Goal: Task Accomplishment & Management: Manage account settings

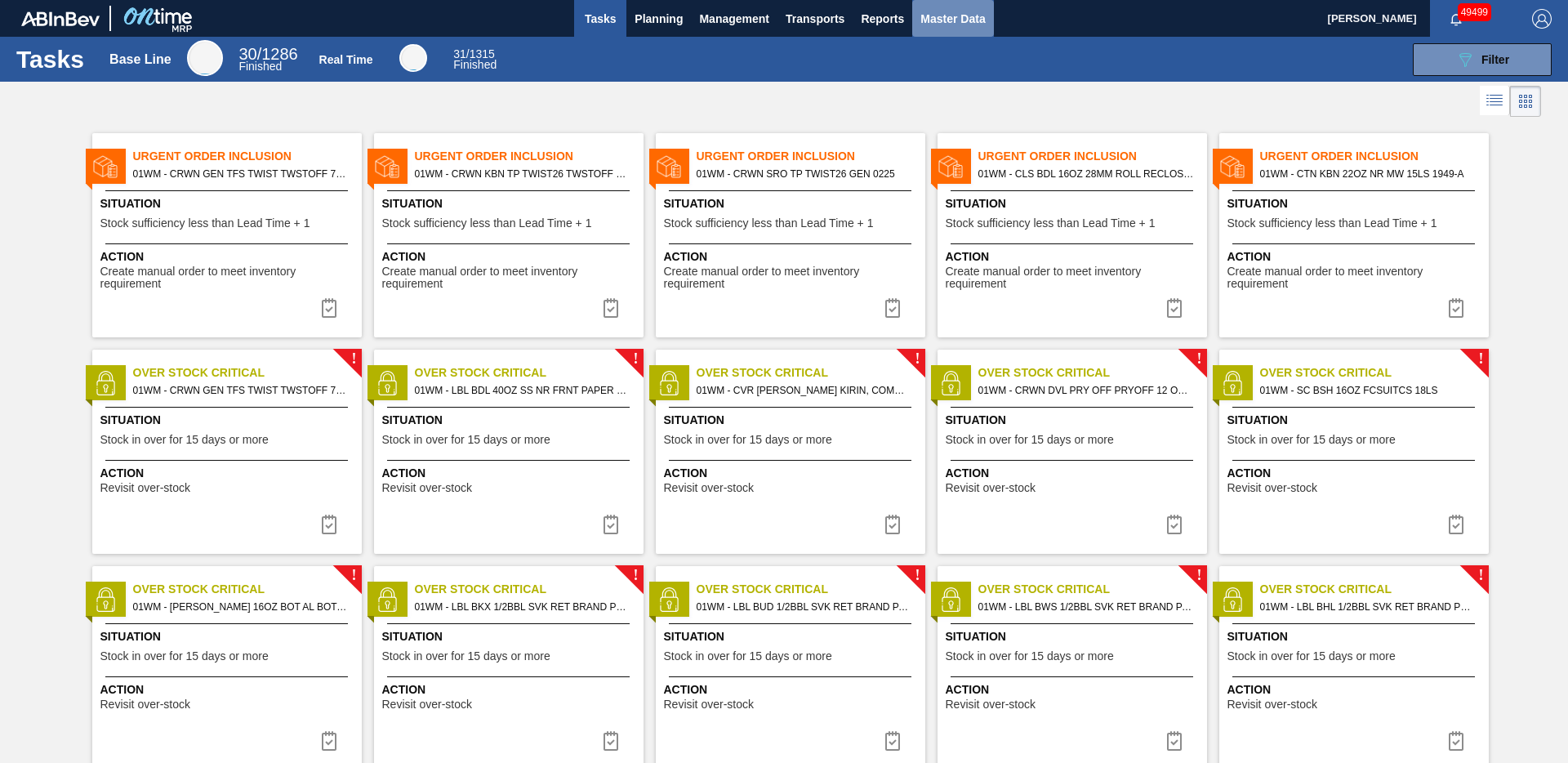
click at [966, 12] on span "Master Data" at bounding box center [952, 18] width 64 height 20
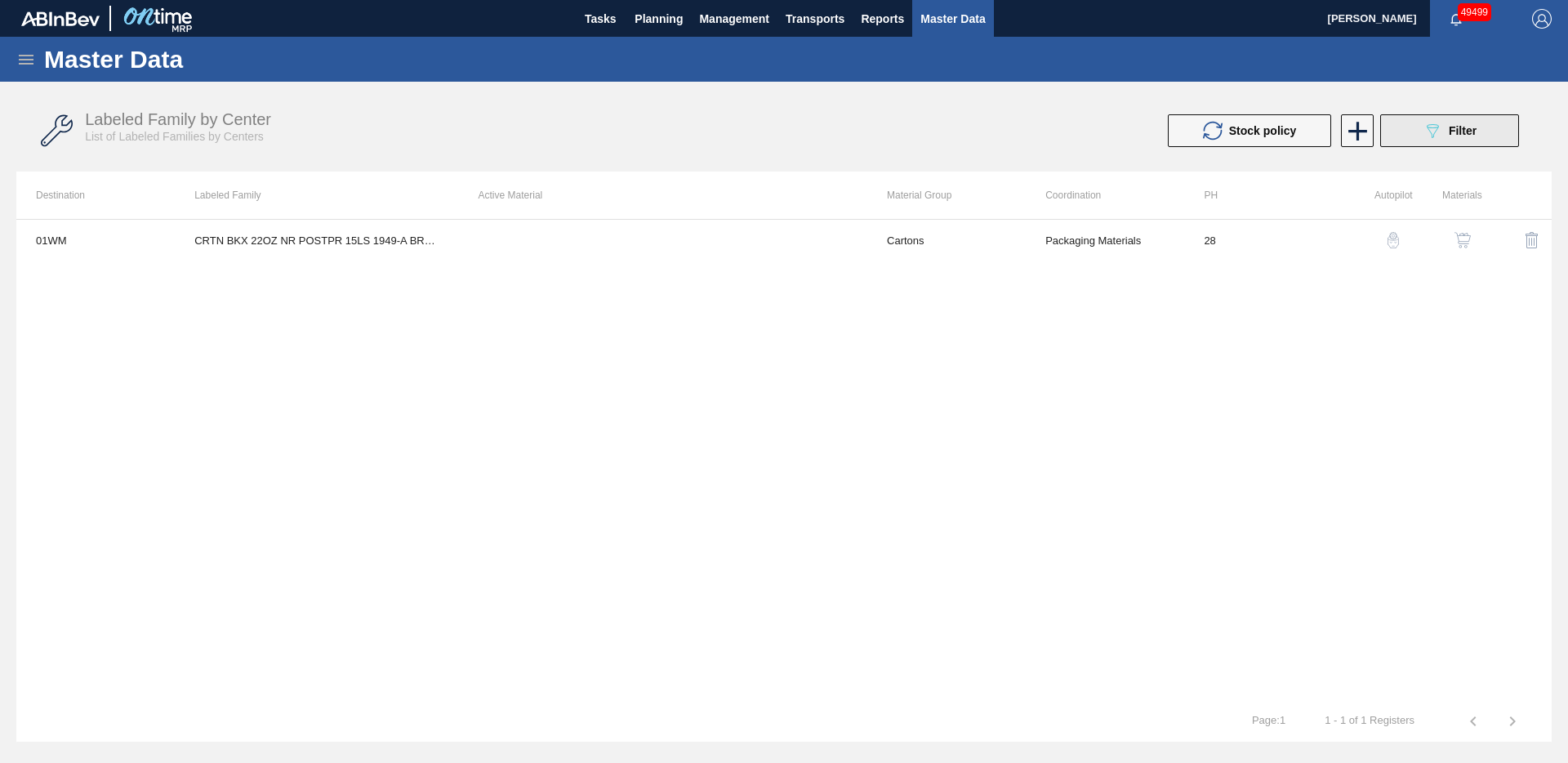
click at [1450, 139] on div "089F7B8B-B2A5-4AFE-B5C0-19BA573D28AC Filter" at bounding box center [1449, 130] width 54 height 20
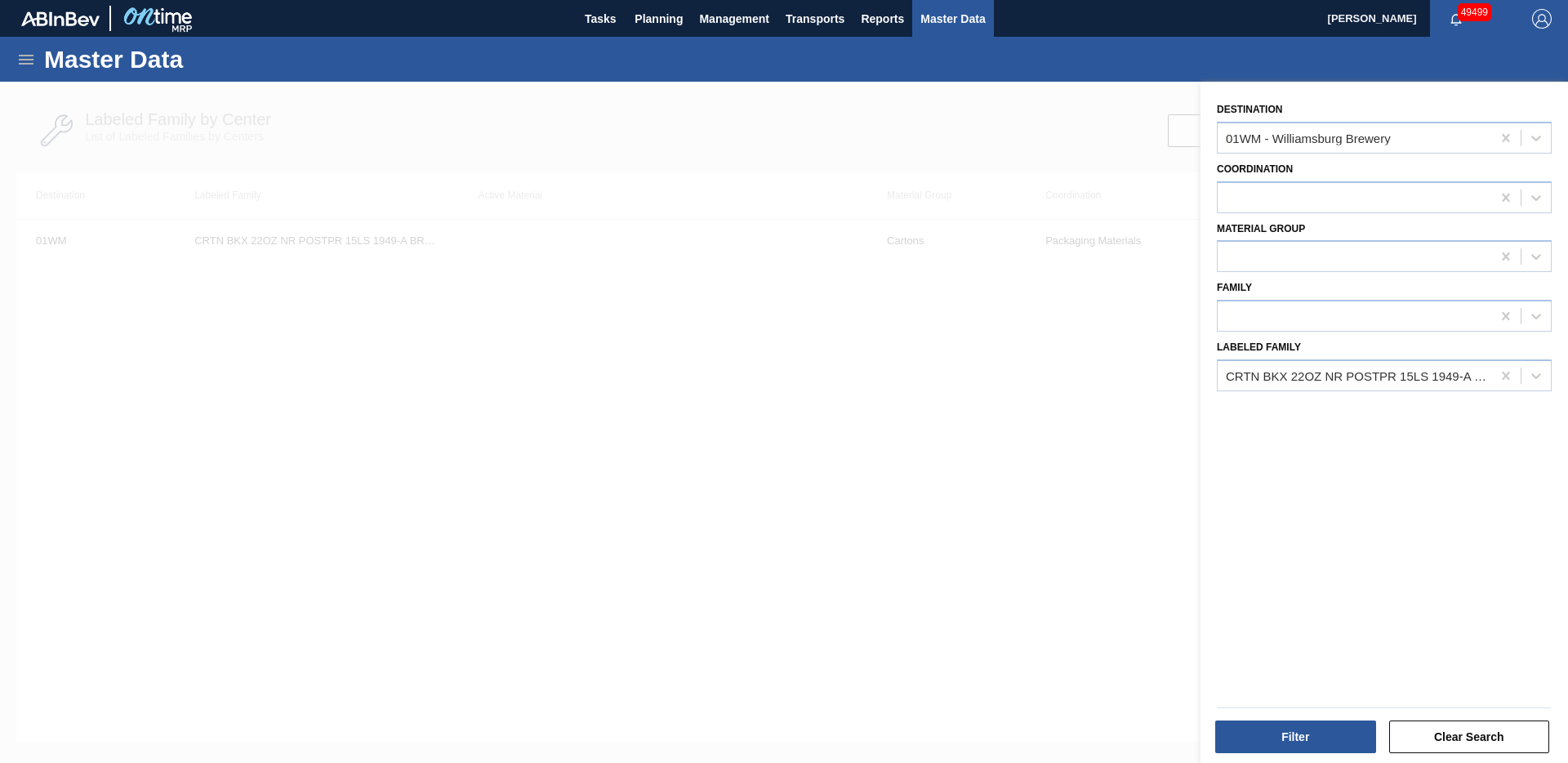
drag, startPoint x: 1496, startPoint y: 135, endPoint x: 1507, endPoint y: 160, distance: 27.3
click at [1498, 135] on icon at bounding box center [1506, 138] width 16 height 16
click at [1503, 371] on icon at bounding box center [1506, 375] width 16 height 16
type Family "godz"
drag, startPoint x: 1484, startPoint y: 429, endPoint x: 1475, endPoint y: 491, distance: 62.6
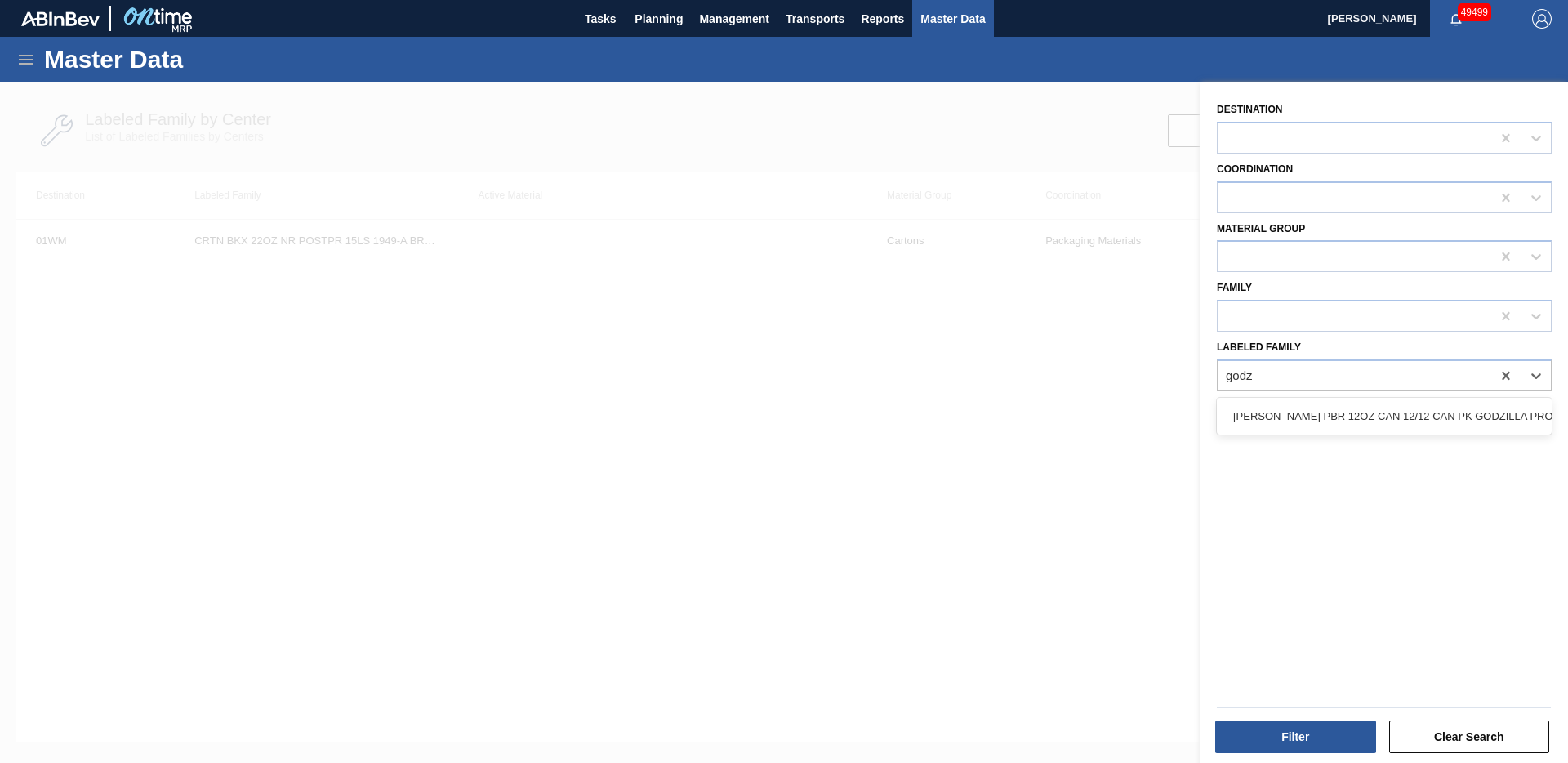
click at [1484, 429] on div "[PERSON_NAME] PBR 12OZ CAN 12/12 CAN PK GODZILLA PROMO" at bounding box center [1384, 416] width 335 height 31
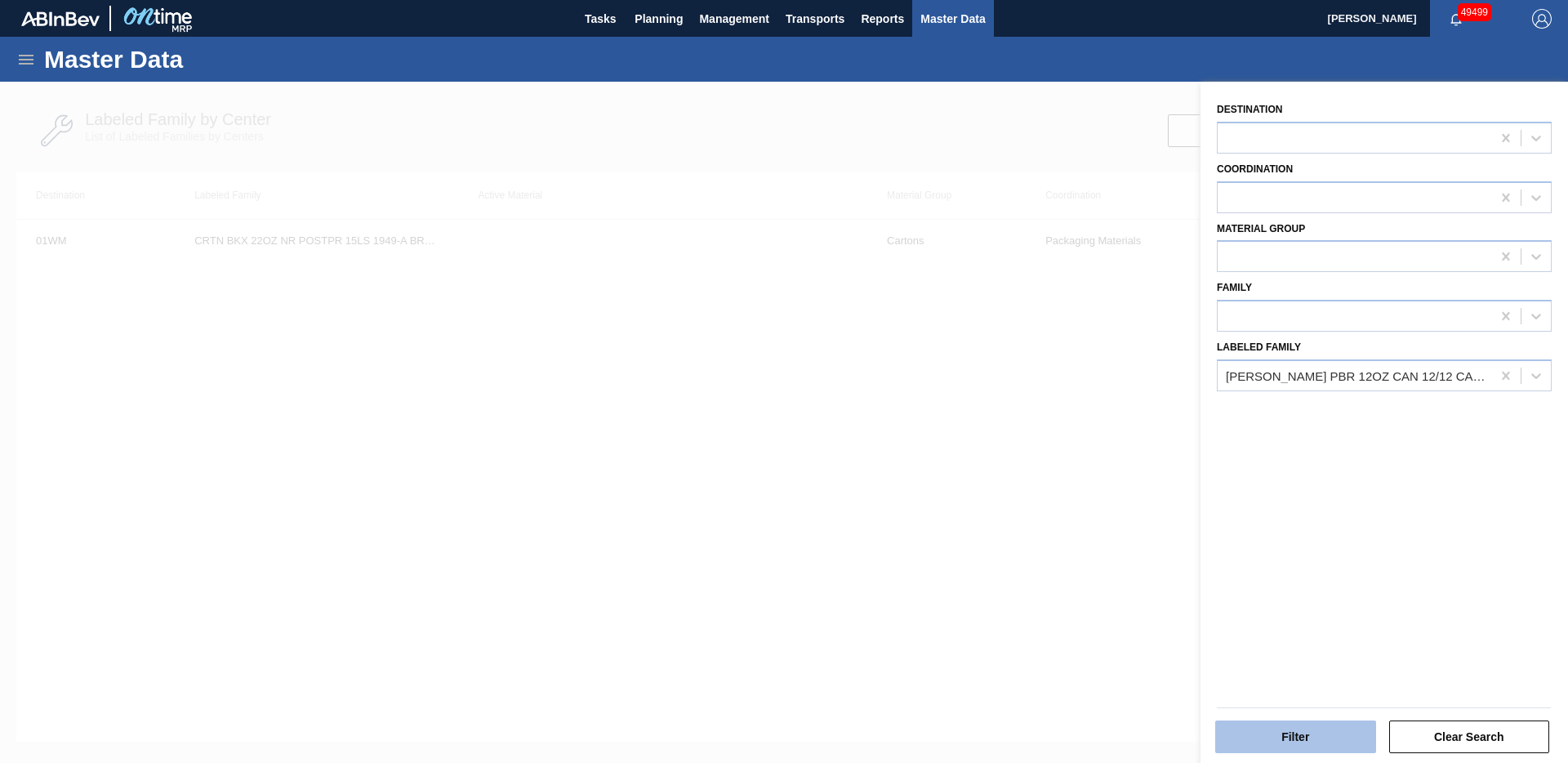
click at [1309, 737] on button "Filter" at bounding box center [1296, 737] width 161 height 33
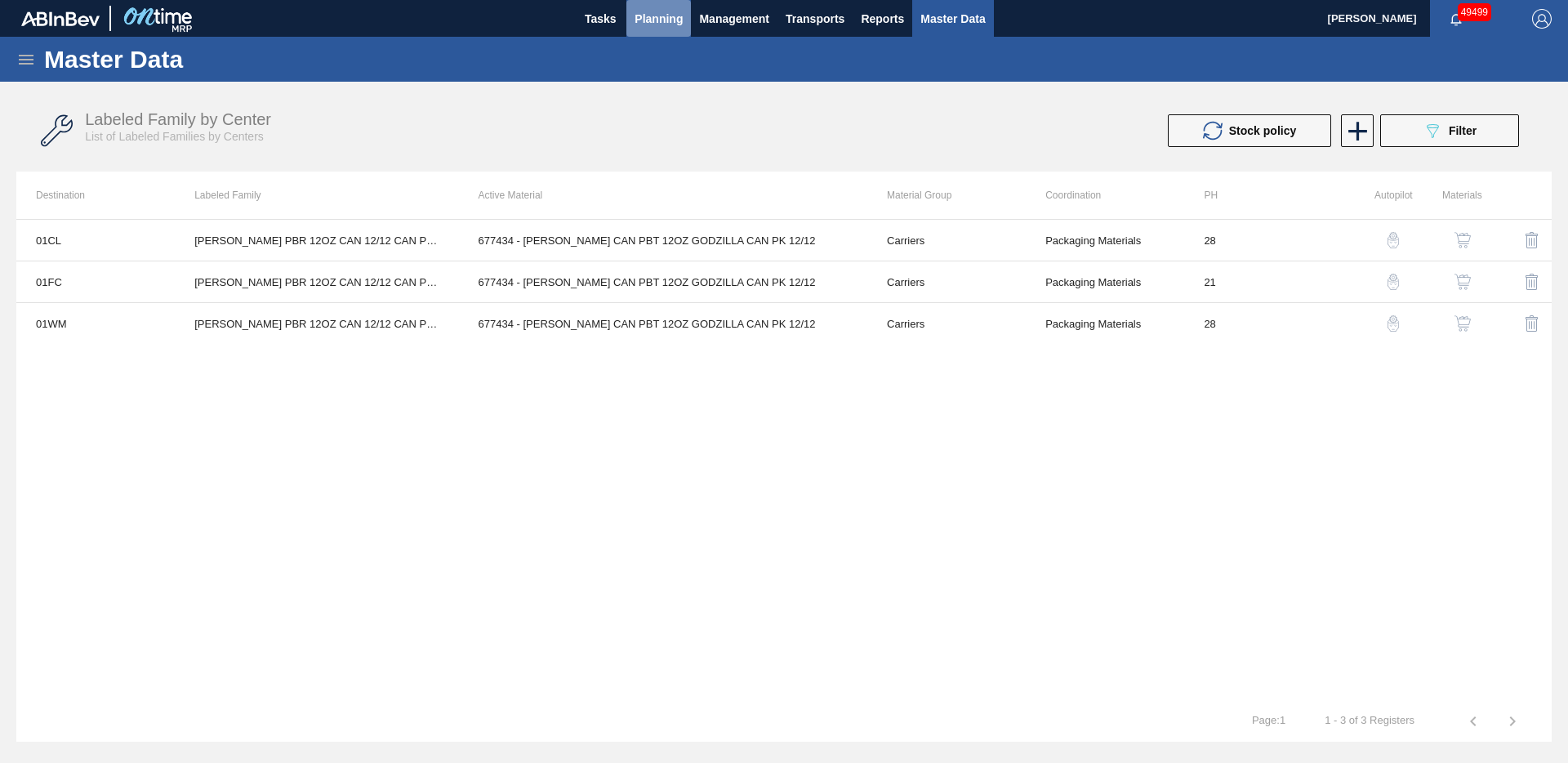
click at [644, 20] on span "Planning" at bounding box center [659, 18] width 48 height 20
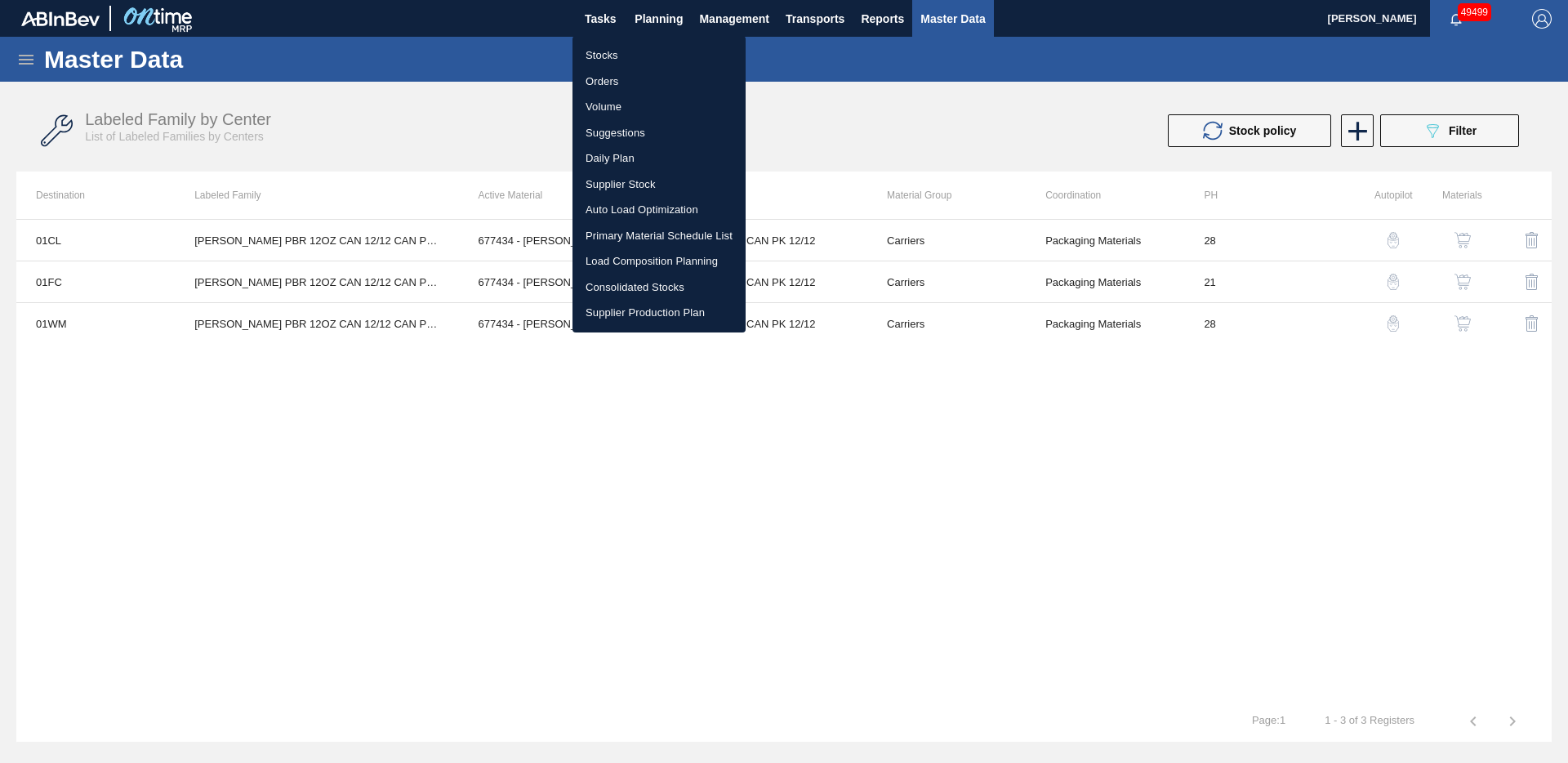
click at [947, 23] on div at bounding box center [784, 382] width 1568 height 763
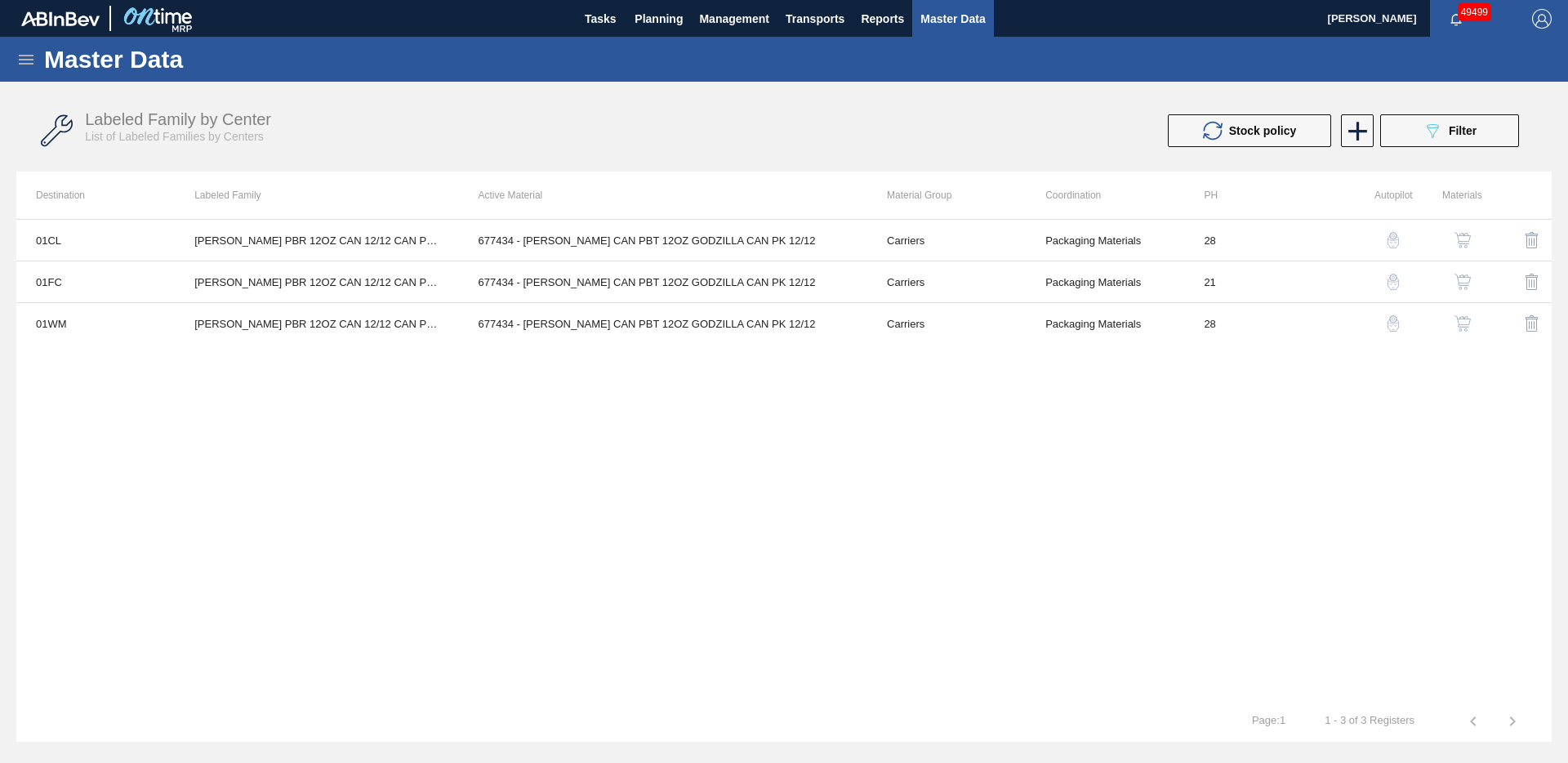
click at [947, 21] on div "Stocks Orders Volume Suggestions Daily Plan Supplier Stock Auto Load Optimizati…" at bounding box center [784, 382] width 1568 height 763
click at [956, 20] on span "Master Data" at bounding box center [952, 18] width 64 height 20
click at [1466, 128] on span "Filter" at bounding box center [1463, 131] width 28 height 13
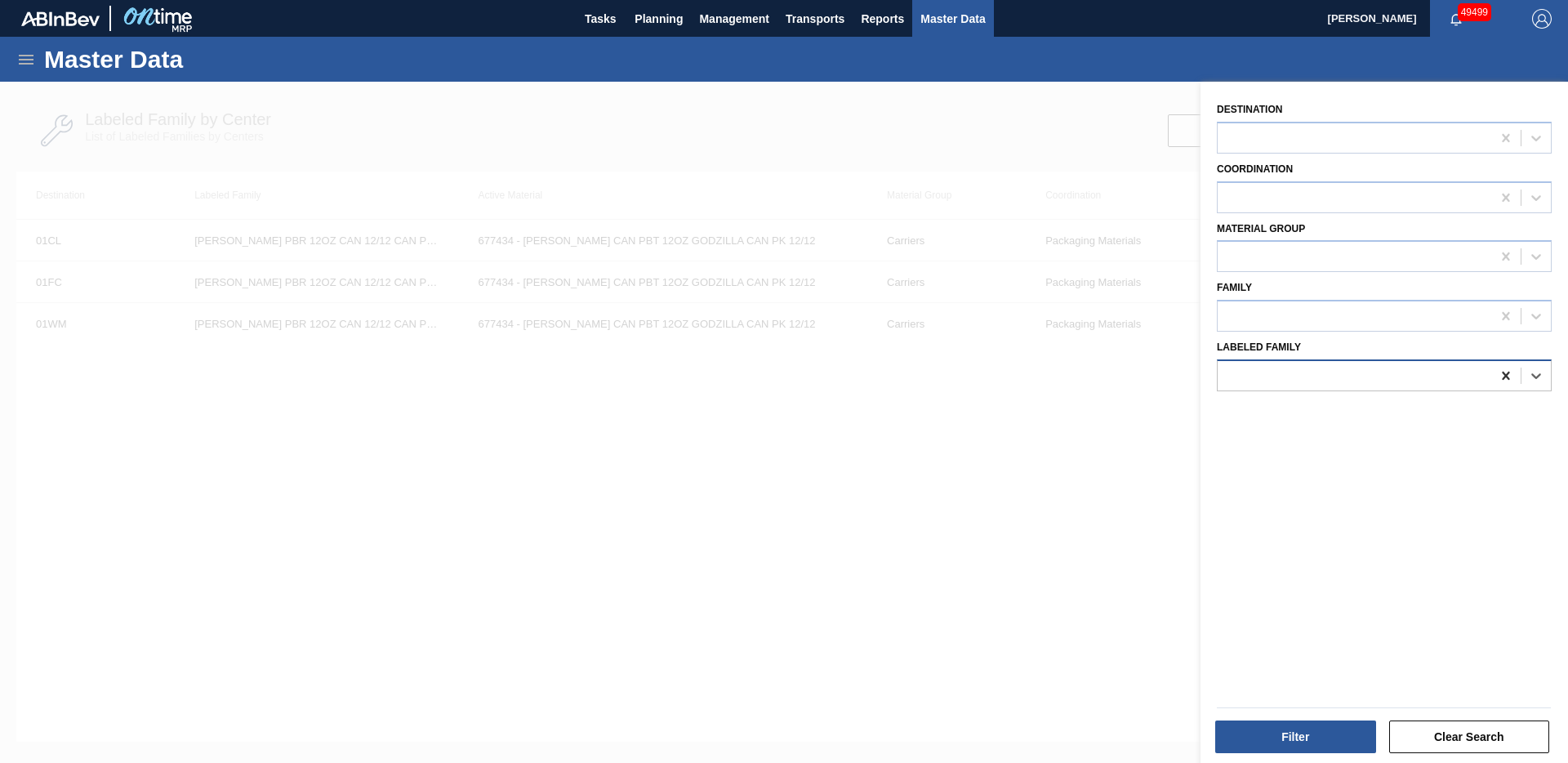
click at [1503, 379] on icon at bounding box center [1506, 375] width 16 height 16
type Family "godz"
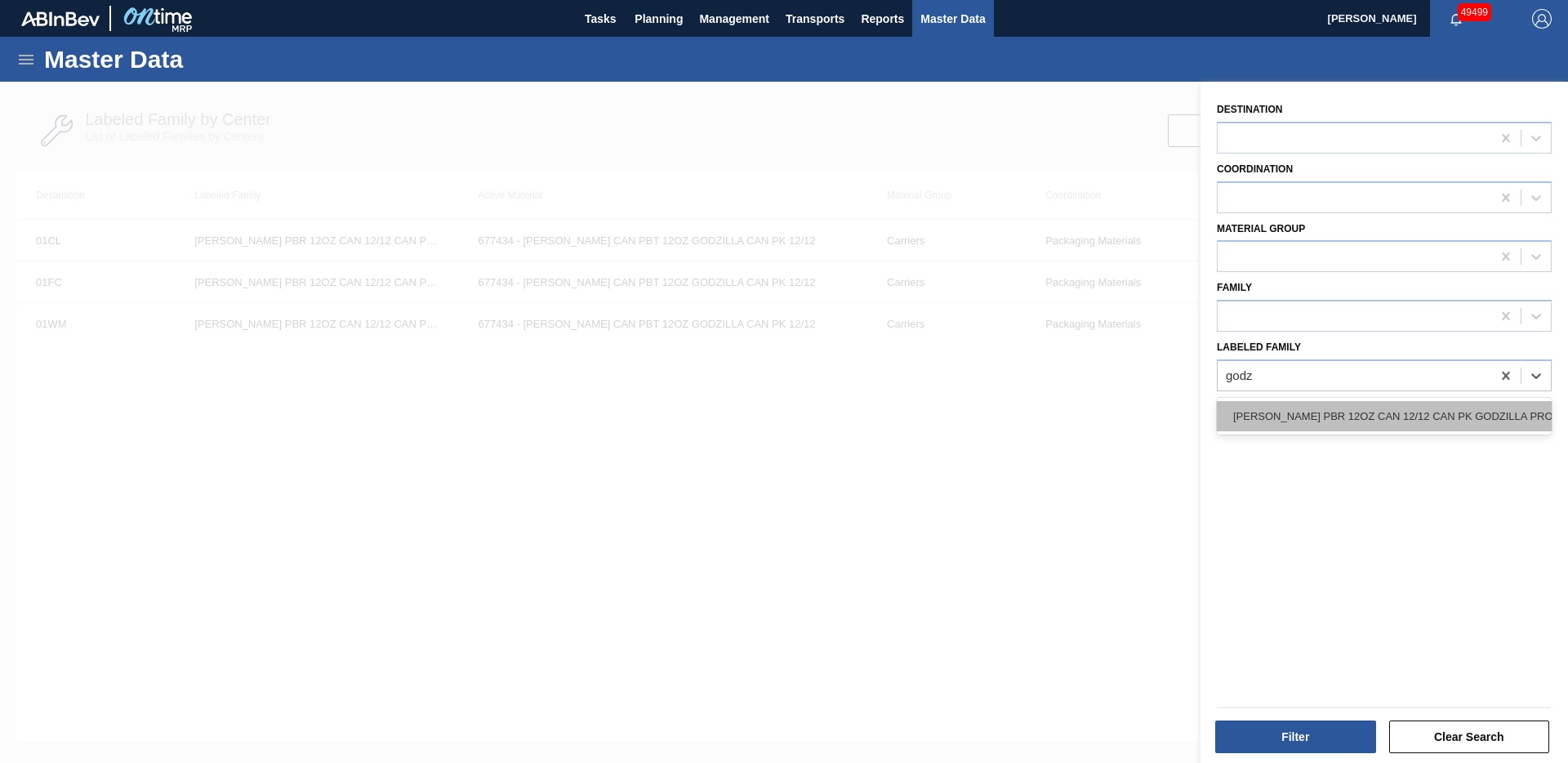
click at [1474, 424] on div "[PERSON_NAME] PBR 12OZ CAN 12/12 CAN PK GODZILLA PROMO" at bounding box center [1384, 416] width 335 height 31
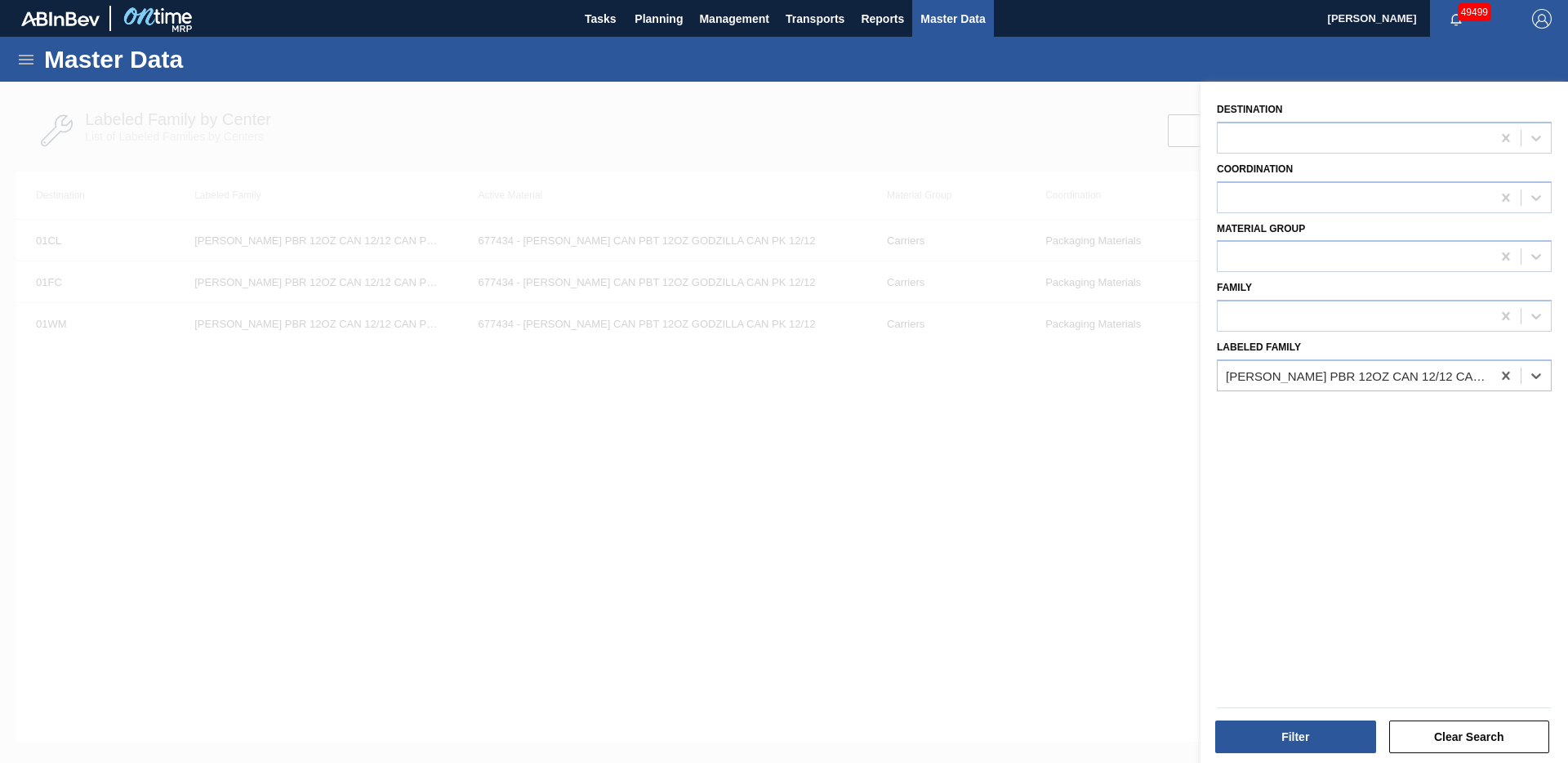
drag, startPoint x: 842, startPoint y: 578, endPoint x: 799, endPoint y: 557, distance: 47.9
click at [833, 576] on div at bounding box center [784, 463] width 1568 height 763
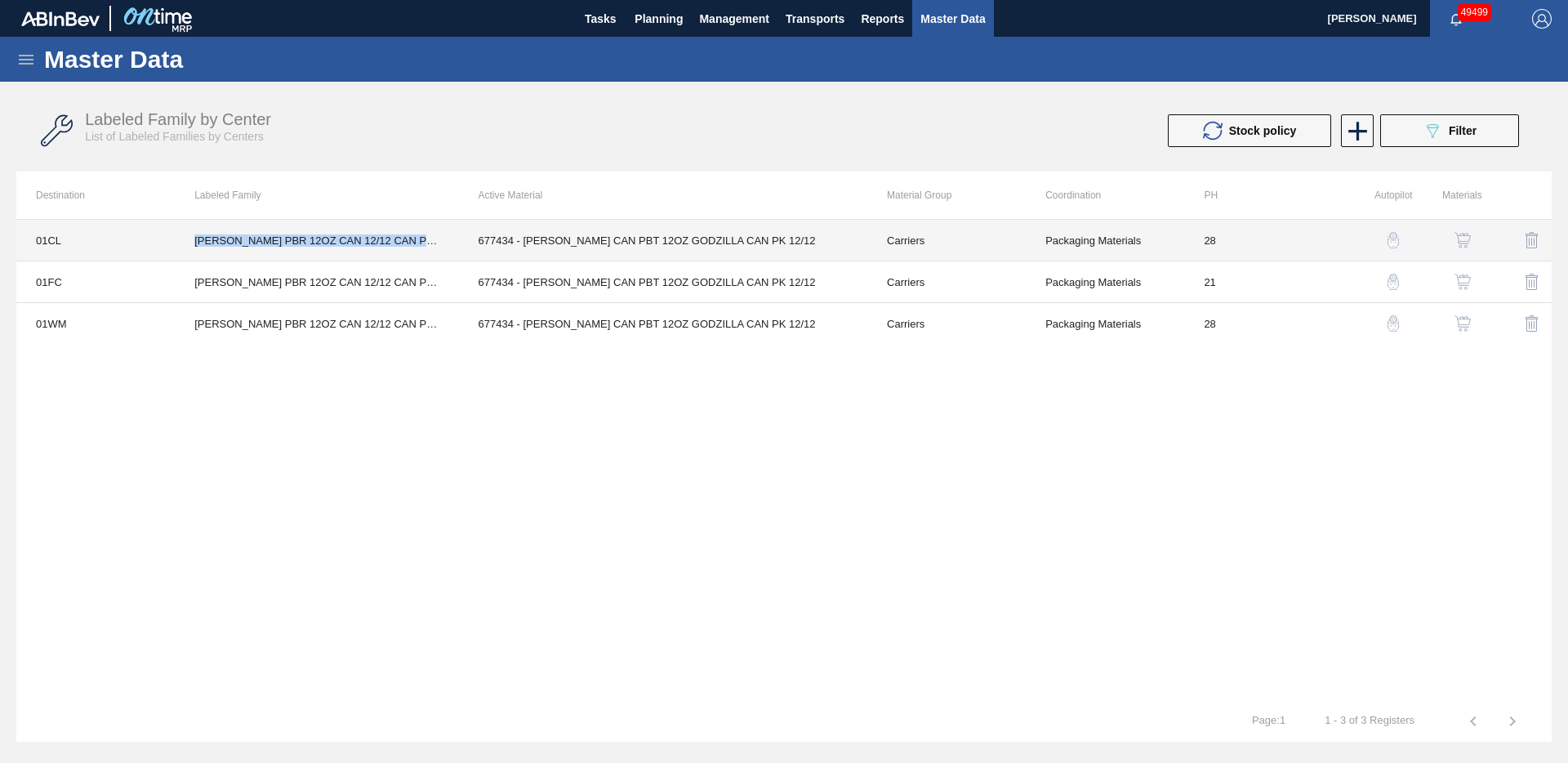
drag, startPoint x: 195, startPoint y: 244, endPoint x: 426, endPoint y: 252, distance: 231.1
click at [426, 252] on td "[PERSON_NAME] PBR 12OZ CAN 12/12 CAN PK GODZILLA PROMO" at bounding box center [316, 241] width 283 height 42
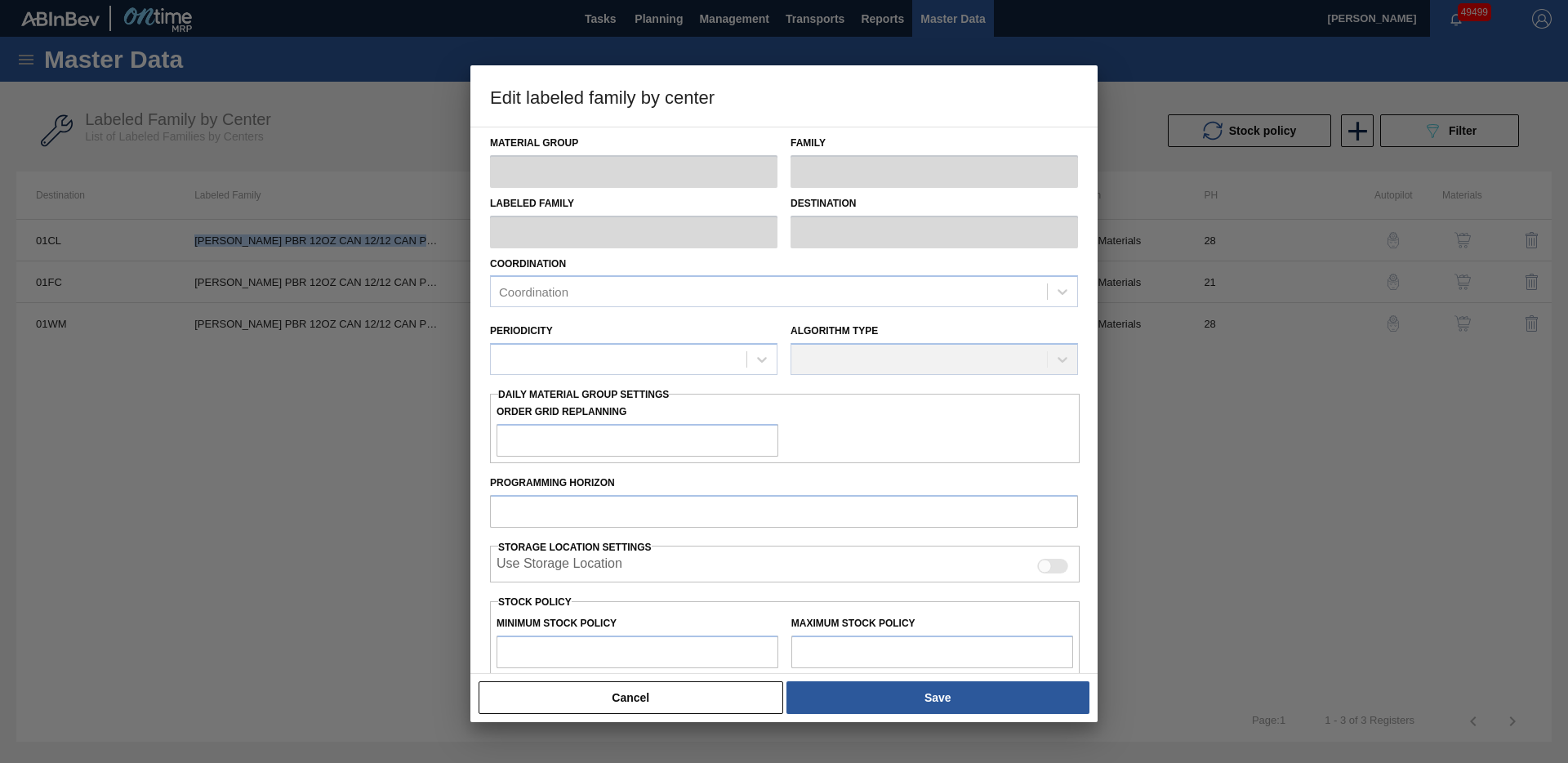
type input "Carriers"
type input "Can Carriers"
type input "[PERSON_NAME] PBR 12OZ CAN 12/12 CAN PK GODZILLA PROMO"
type input "01CL - Columbus Brewery"
type input "28"
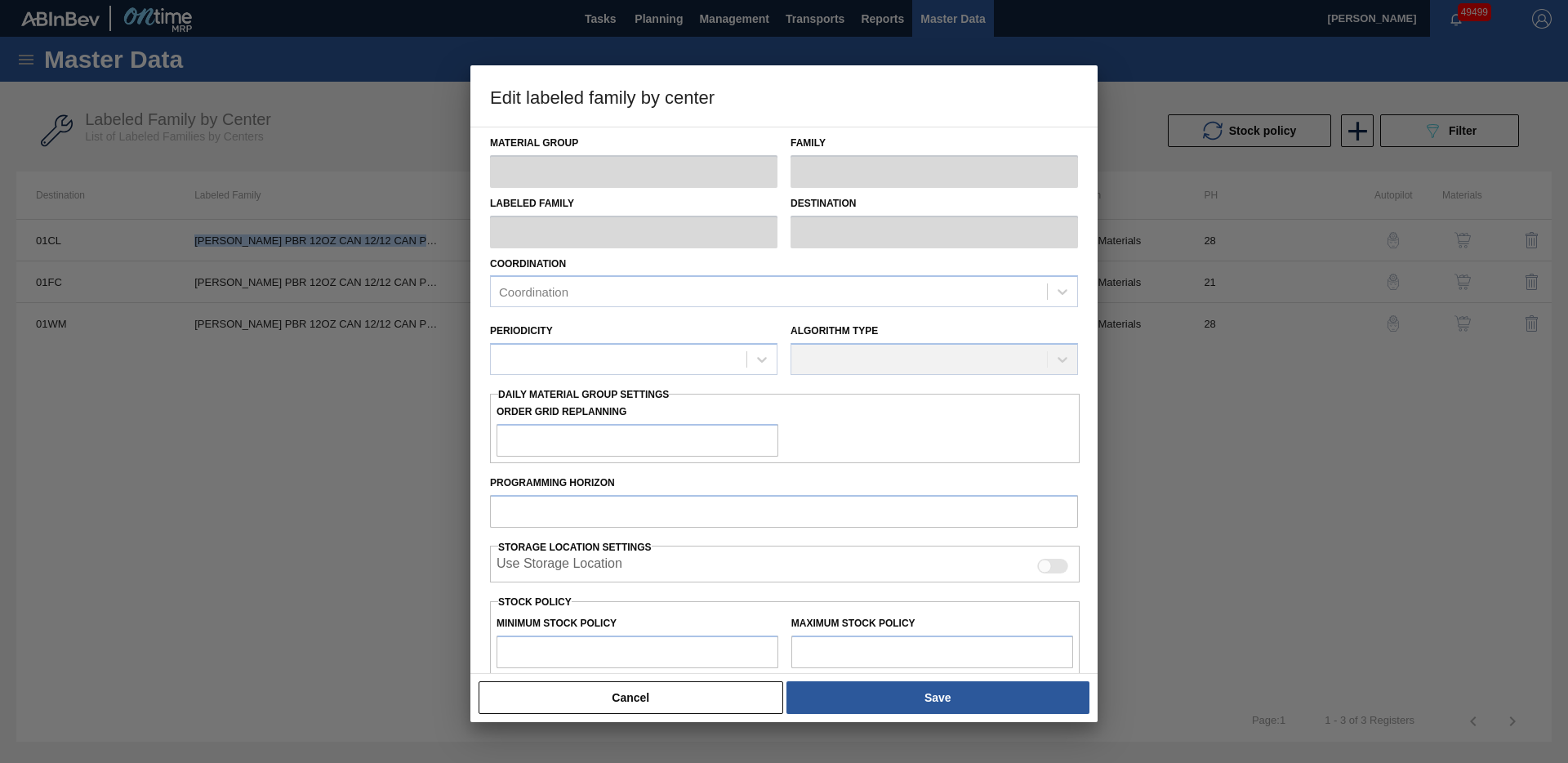
type input "0"
type input "100"
type input "0"
checkbox input "true"
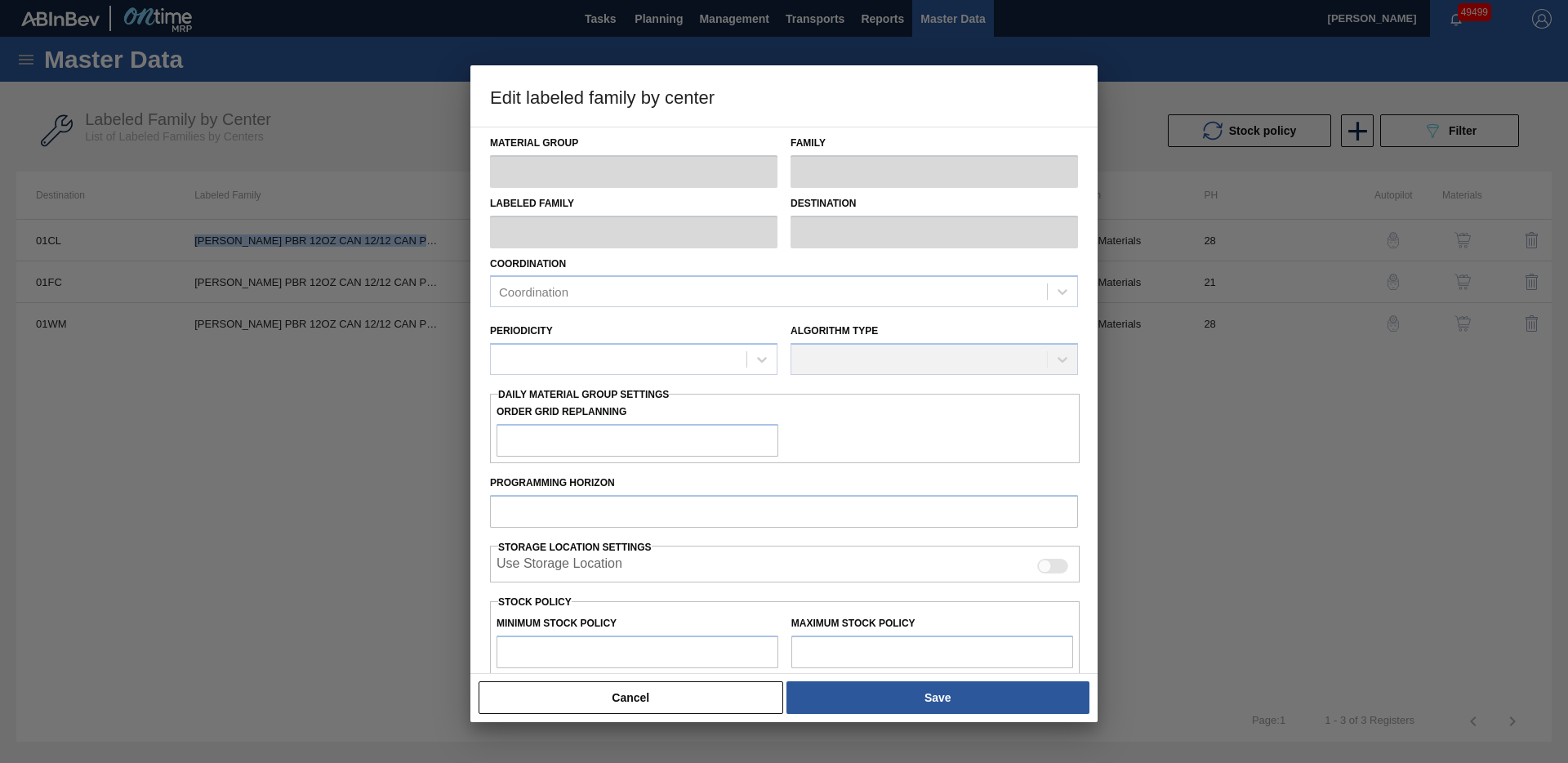
checkbox input "true"
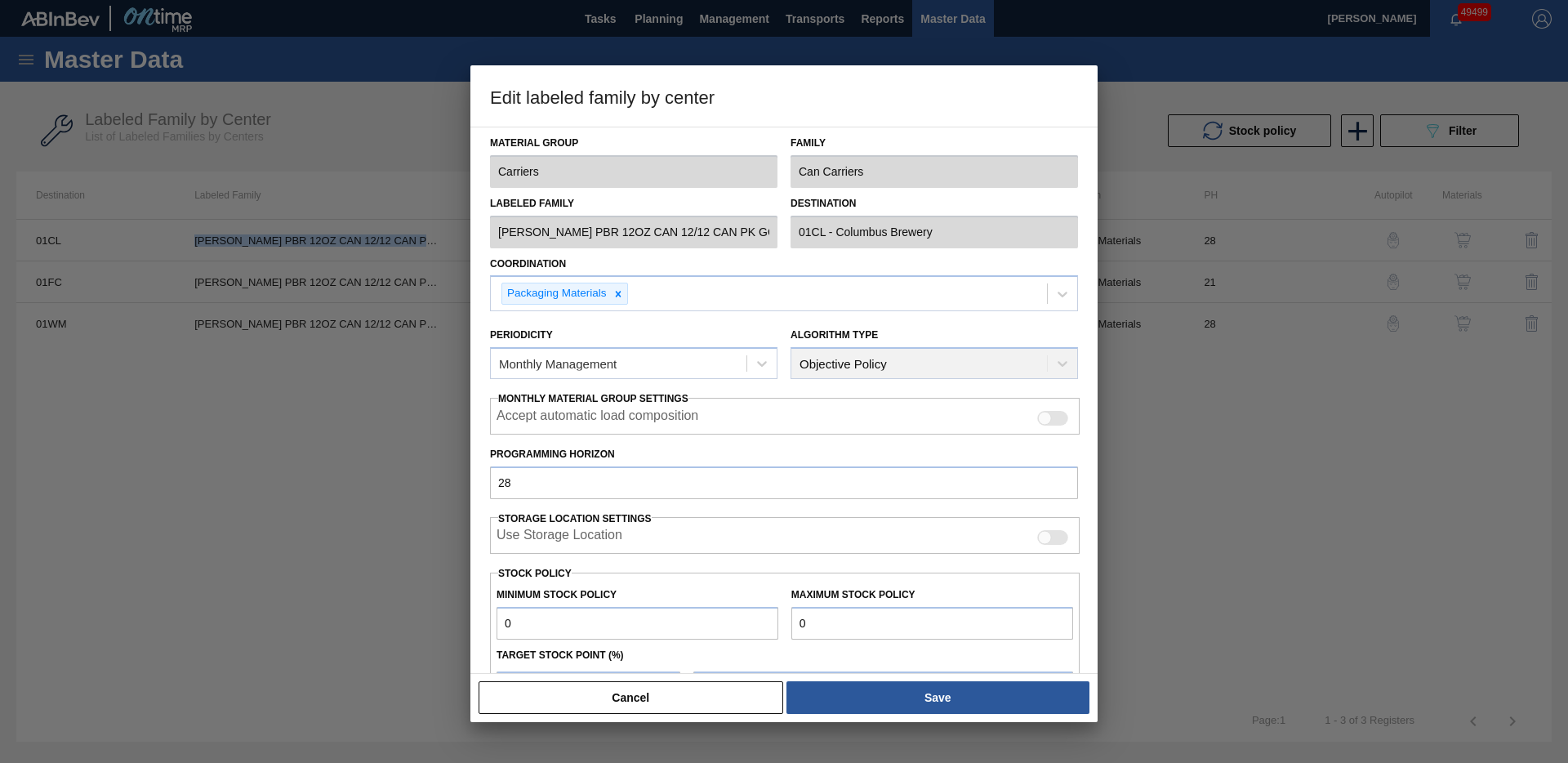
copy td "[PERSON_NAME] PBR 12OZ CAN 12/12 CAN PK GODZILLA PROMO"
drag, startPoint x: 671, startPoint y: 702, endPoint x: 638, endPoint y: 665, distance: 49.6
click at [658, 686] on button "Cancel" at bounding box center [631, 698] width 305 height 33
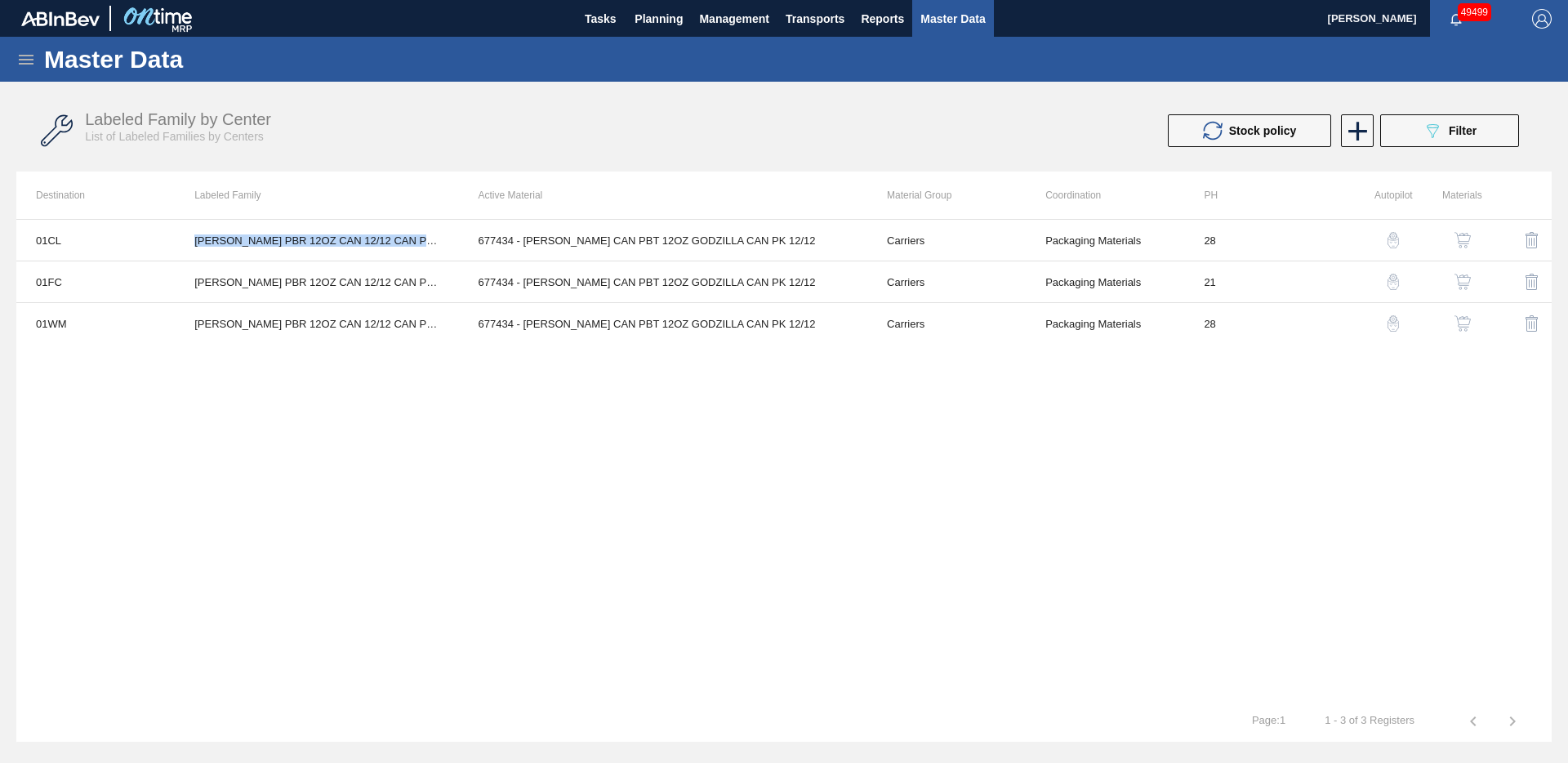
click at [32, 59] on icon at bounding box center [26, 59] width 20 height 20
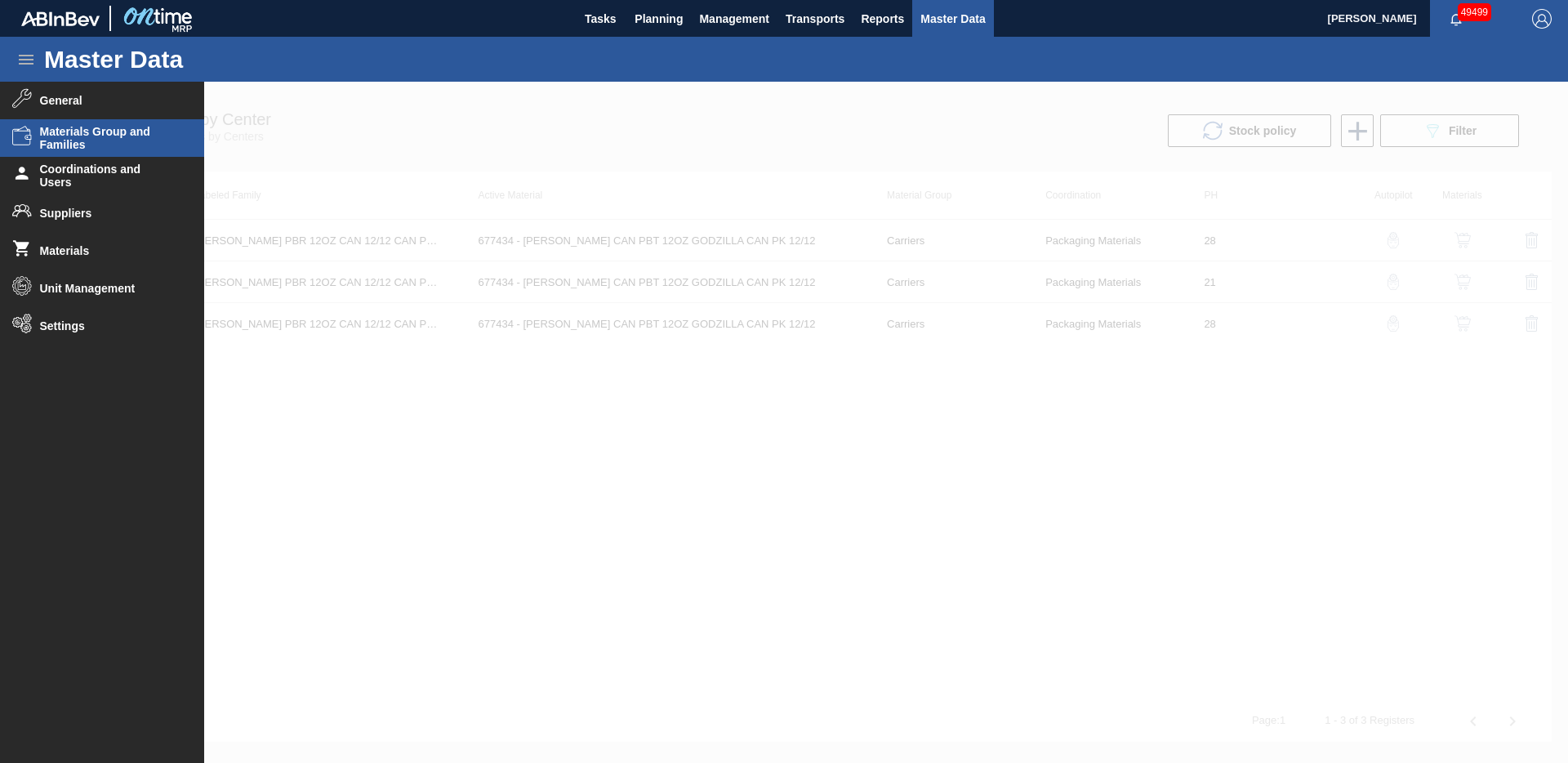
click at [111, 141] on span "Materials Group and Families" at bounding box center [107, 138] width 135 height 26
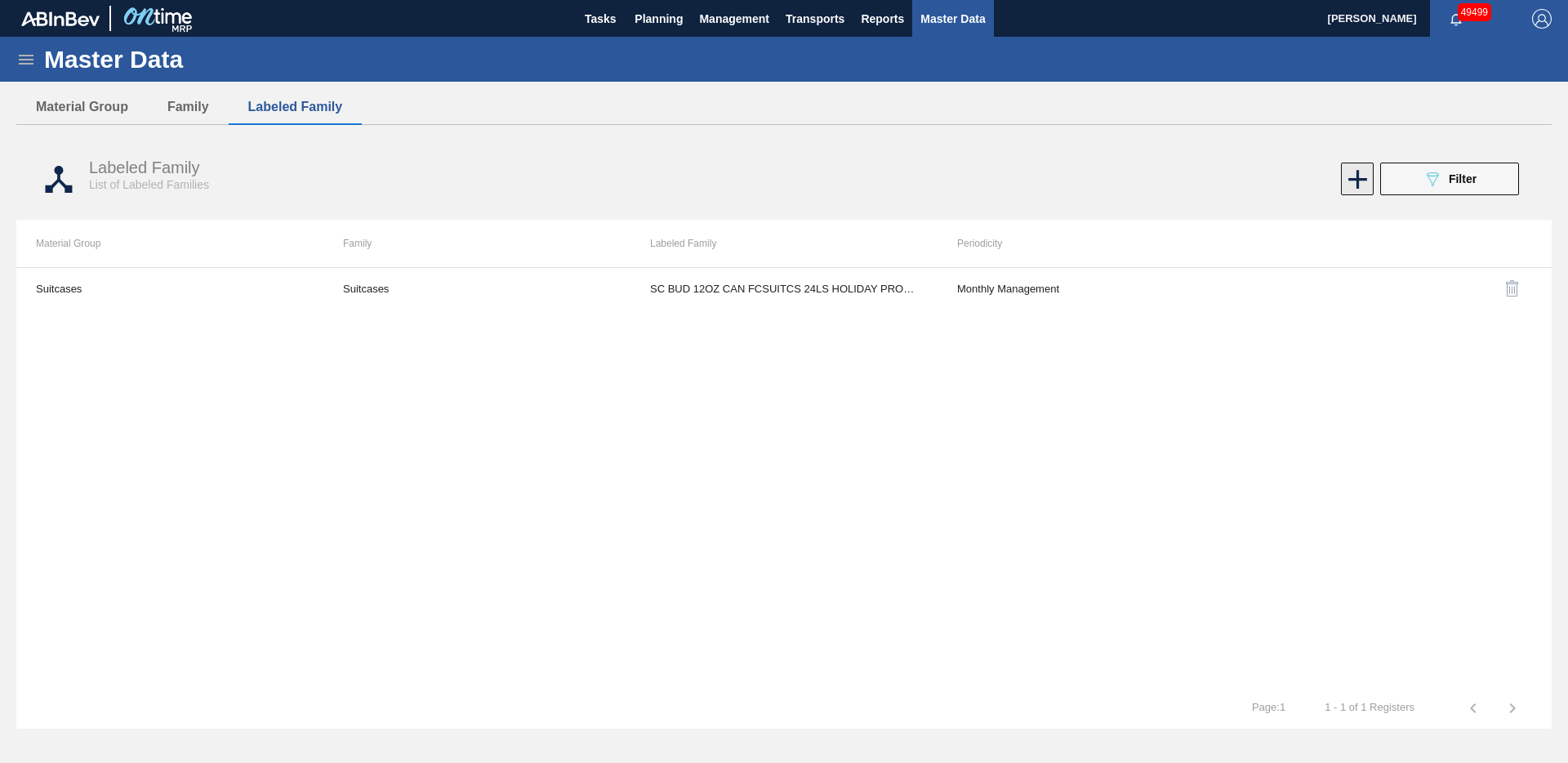
click at [1349, 181] on icon at bounding box center [1358, 179] width 32 height 32
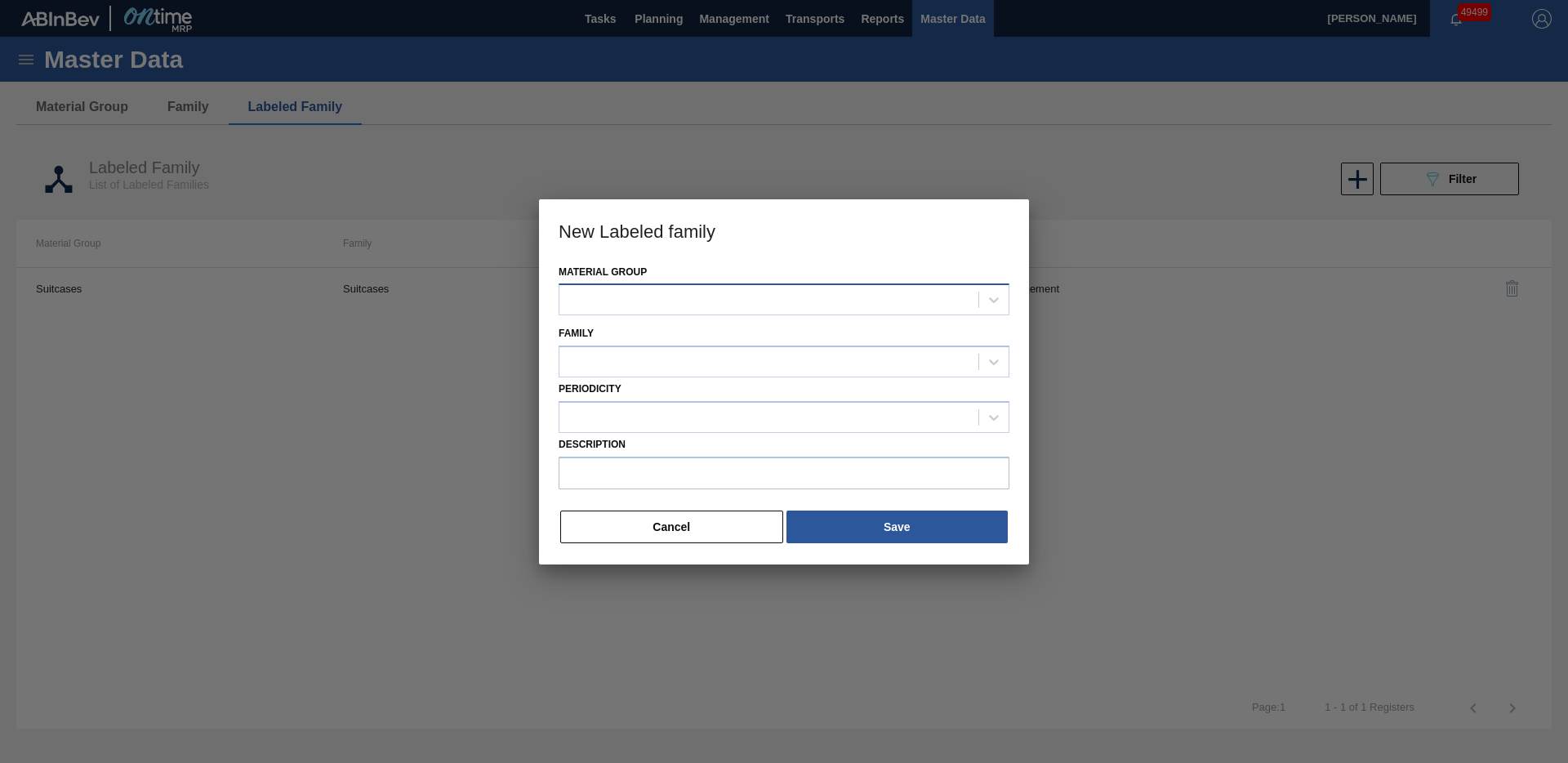
click at [637, 297] on div at bounding box center [769, 300] width 419 height 24
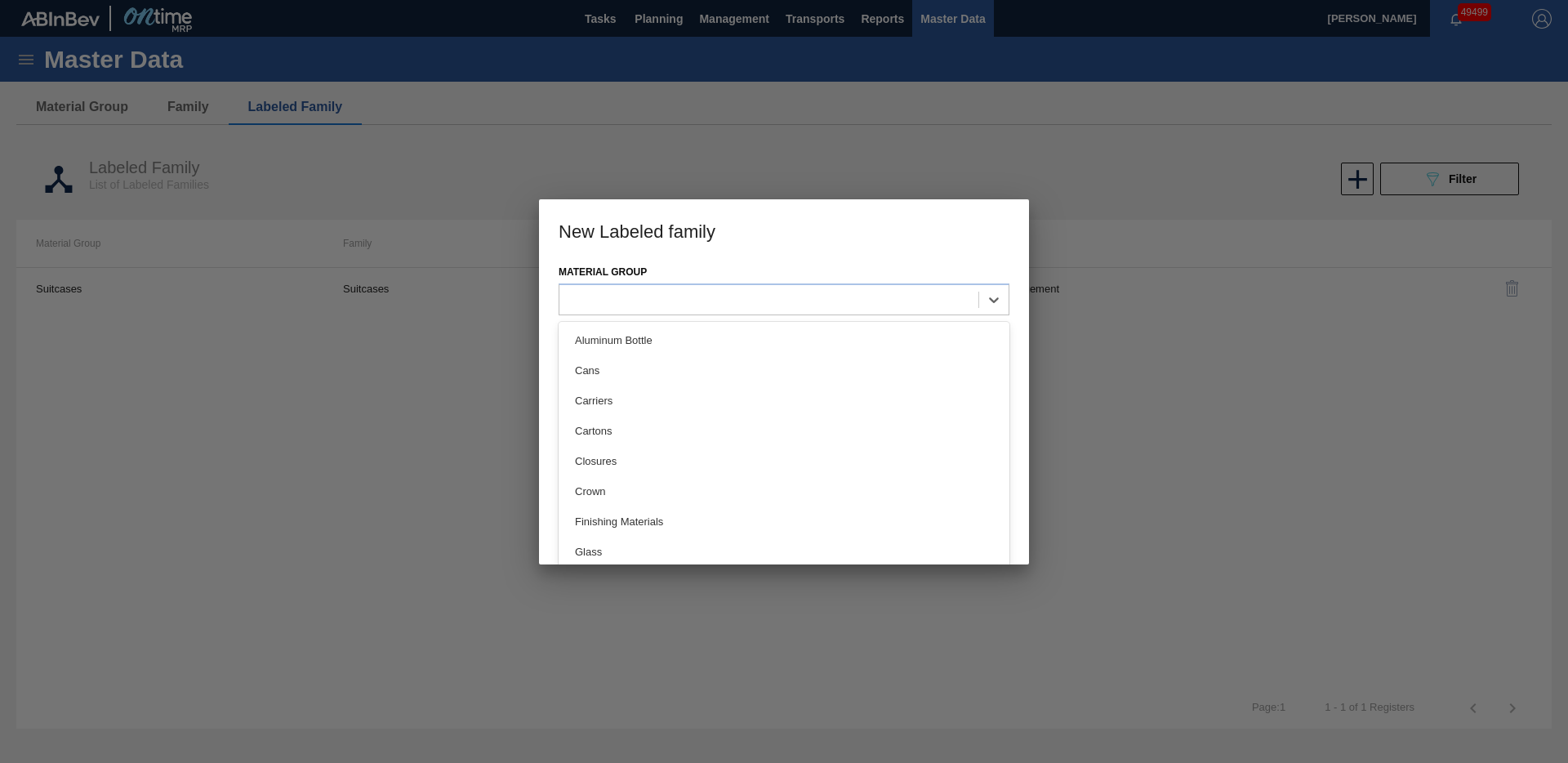
drag, startPoint x: 625, startPoint y: 406, endPoint x: 612, endPoint y: 386, distance: 23.9
click at [625, 406] on div "Carriers" at bounding box center [784, 401] width 451 height 31
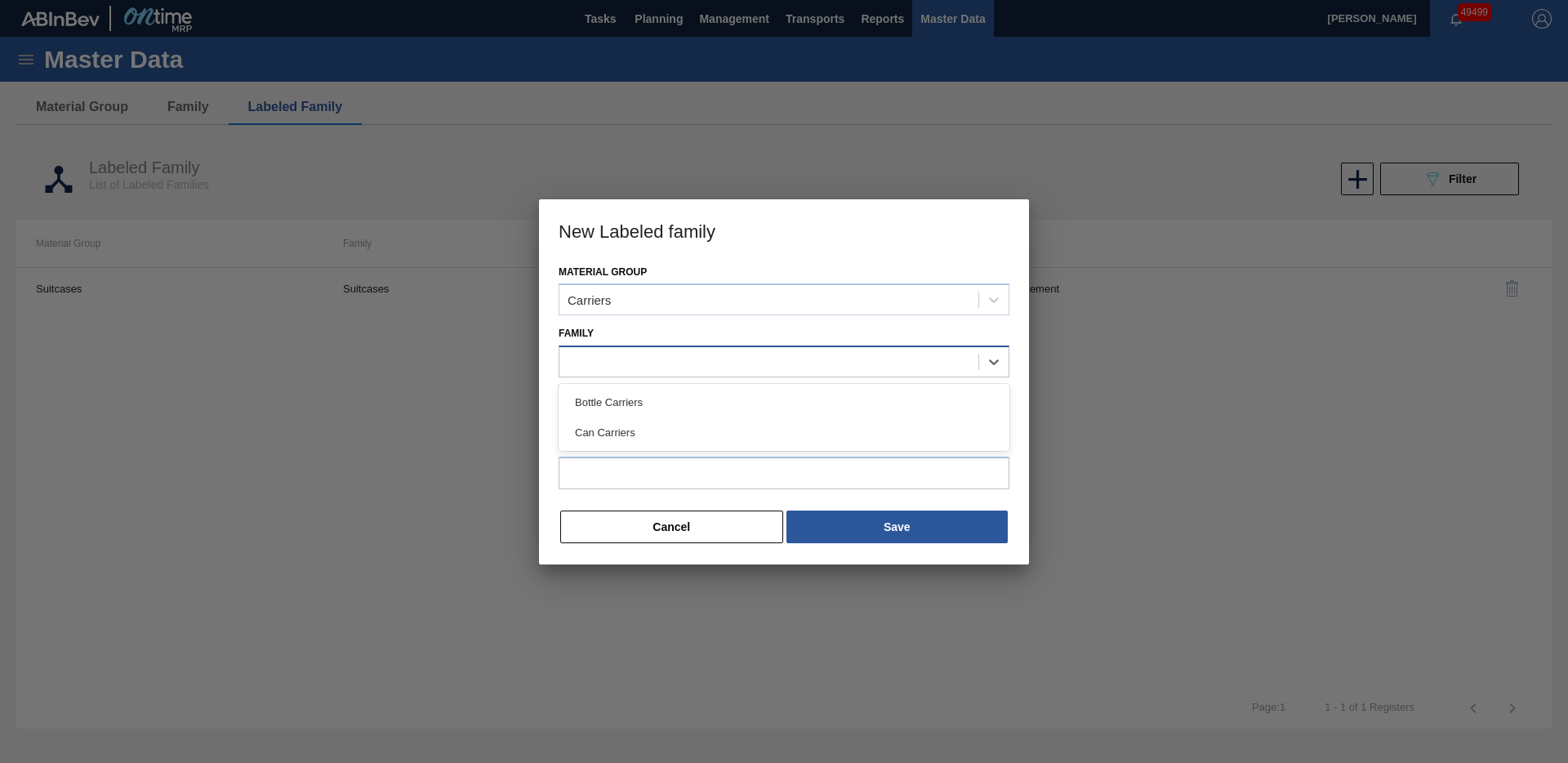
click at [602, 369] on div at bounding box center [769, 362] width 419 height 24
drag, startPoint x: 610, startPoint y: 424, endPoint x: 606, endPoint y: 407, distance: 17.5
click at [610, 424] on div "Can Carriers" at bounding box center [784, 433] width 451 height 31
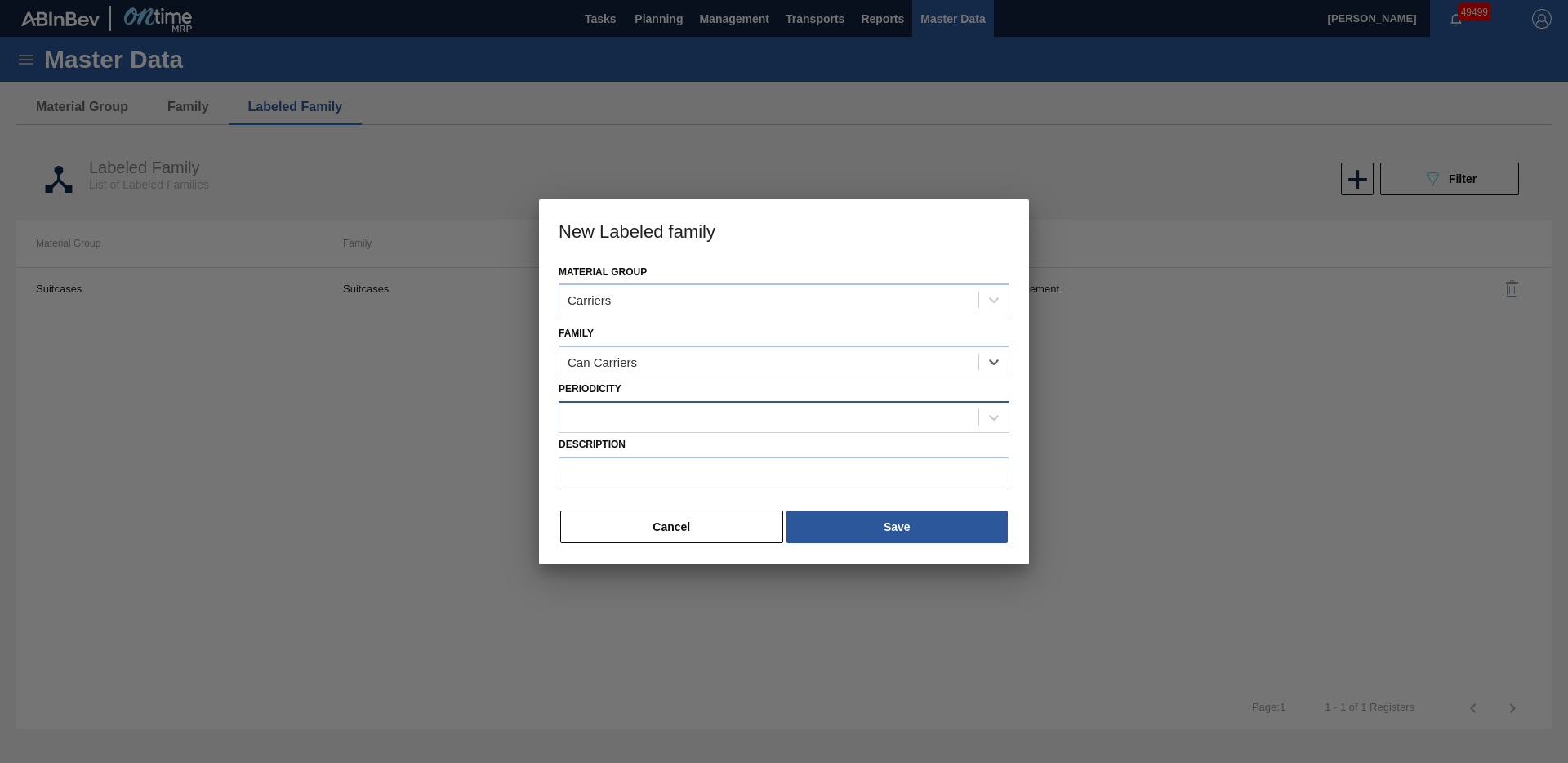
click at [606, 411] on div at bounding box center [769, 417] width 419 height 24
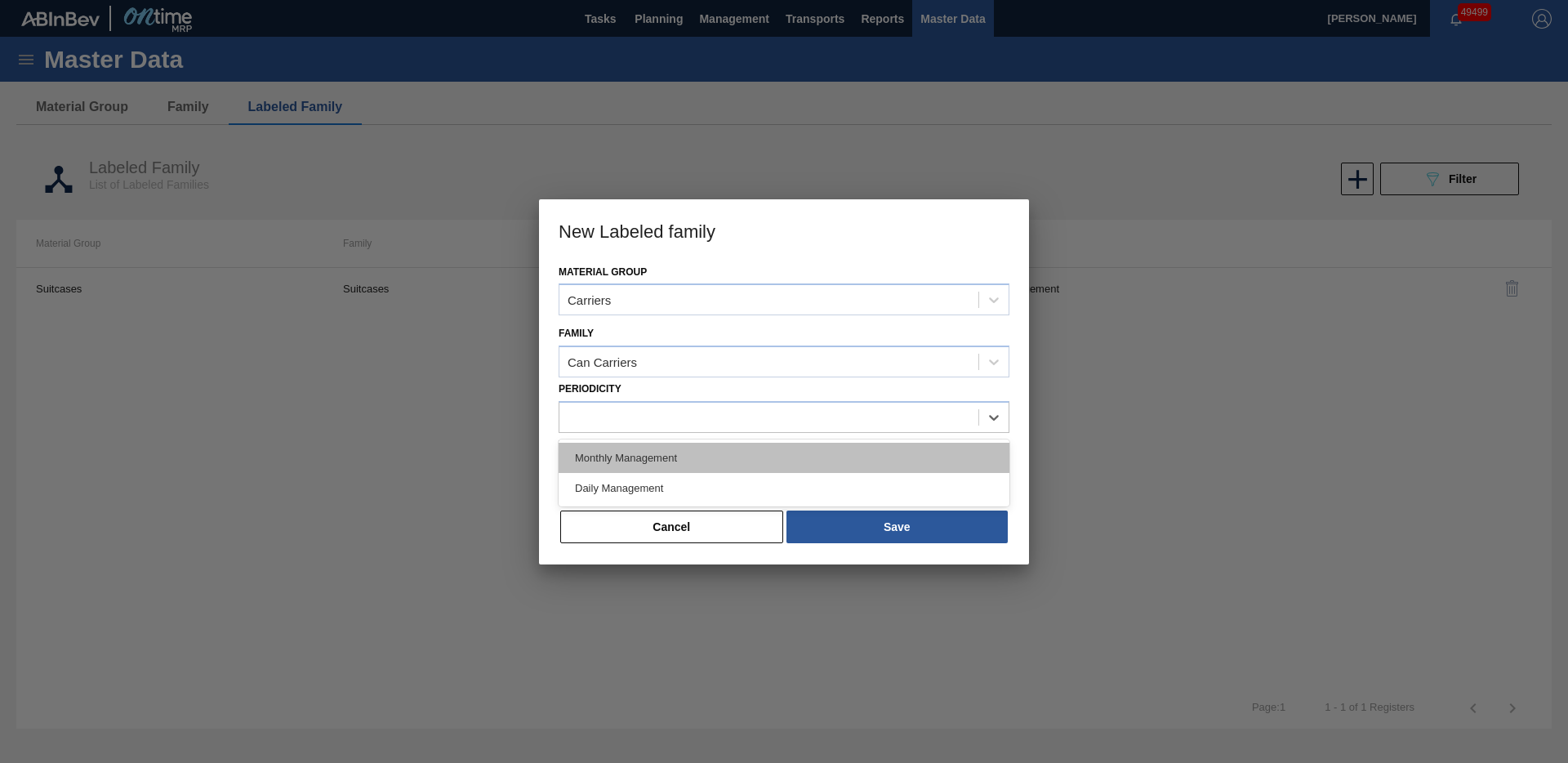
drag, startPoint x: 620, startPoint y: 480, endPoint x: 614, endPoint y: 459, distance: 21.8
click at [614, 458] on div "Monthly Management Daily Management" at bounding box center [784, 473] width 451 height 67
click at [612, 463] on div "Monthly Management" at bounding box center [784, 458] width 451 height 31
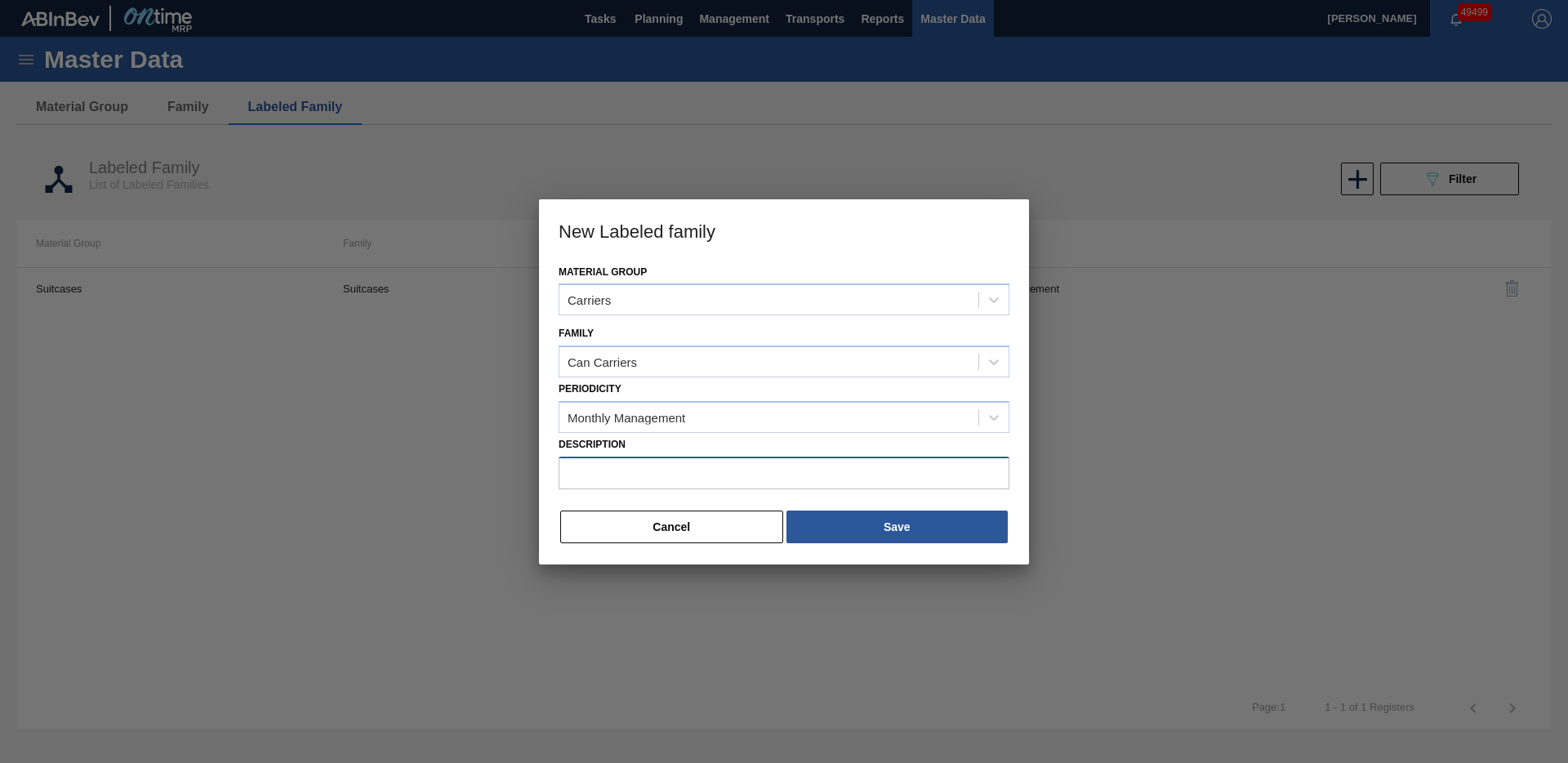
click at [616, 485] on input "Description" at bounding box center [784, 473] width 451 height 33
paste input "[PERSON_NAME] PBR 12OZ CAN 12/12 CAN PK GODZILLA PROMO"
drag, startPoint x: 700, startPoint y: 471, endPoint x: 707, endPoint y: 480, distance: 11.4
click at [700, 471] on input "[PERSON_NAME] PBR 12OZ CAN 12/12 CAN PK GODZILLA PROMO" at bounding box center [784, 473] width 451 height 33
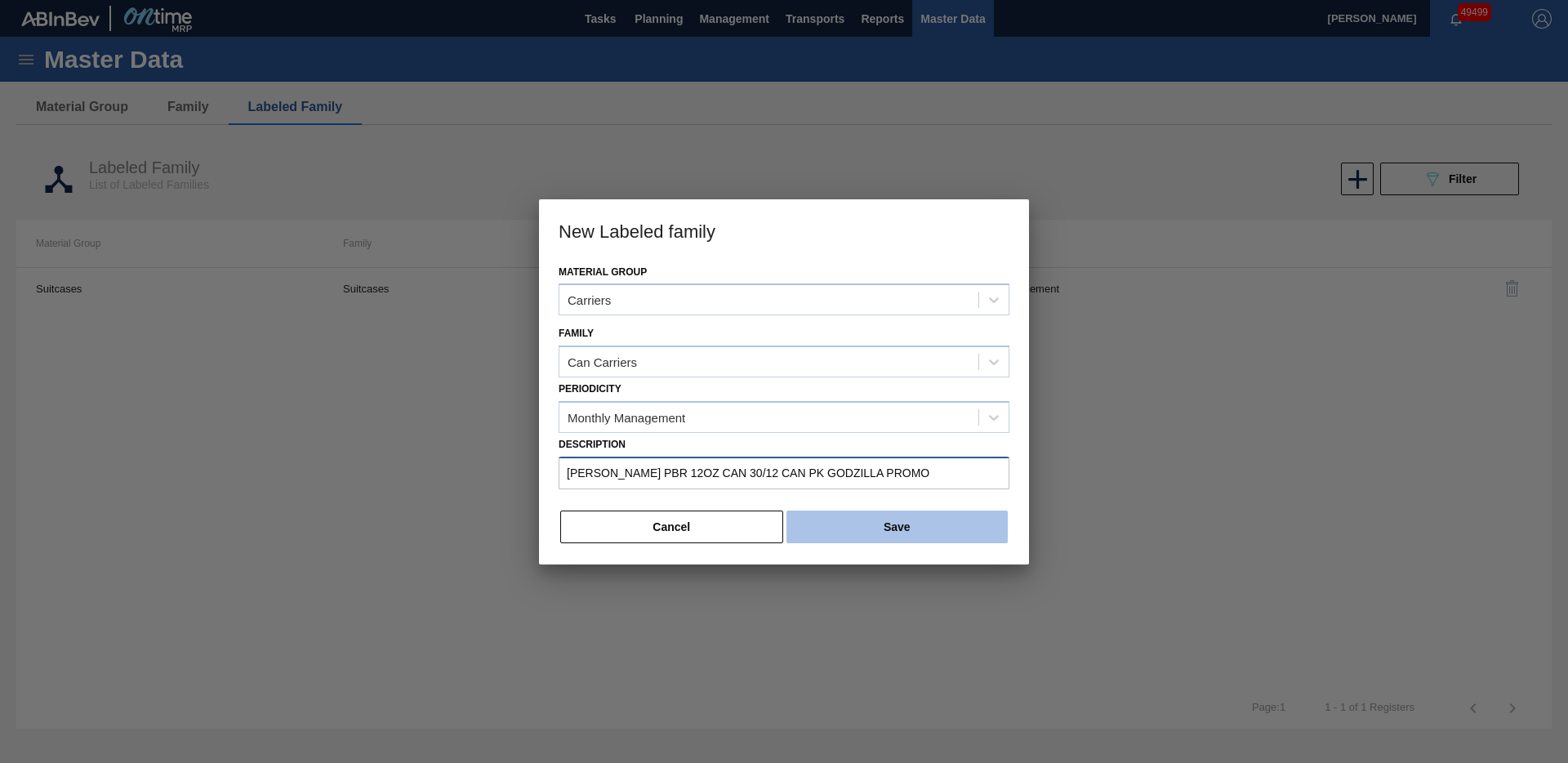
type input "[PERSON_NAME] PBR 12OZ CAN 30/12 CAN PK GODZILLA PROMO"
click at [883, 533] on button "Save" at bounding box center [898, 527] width 222 height 33
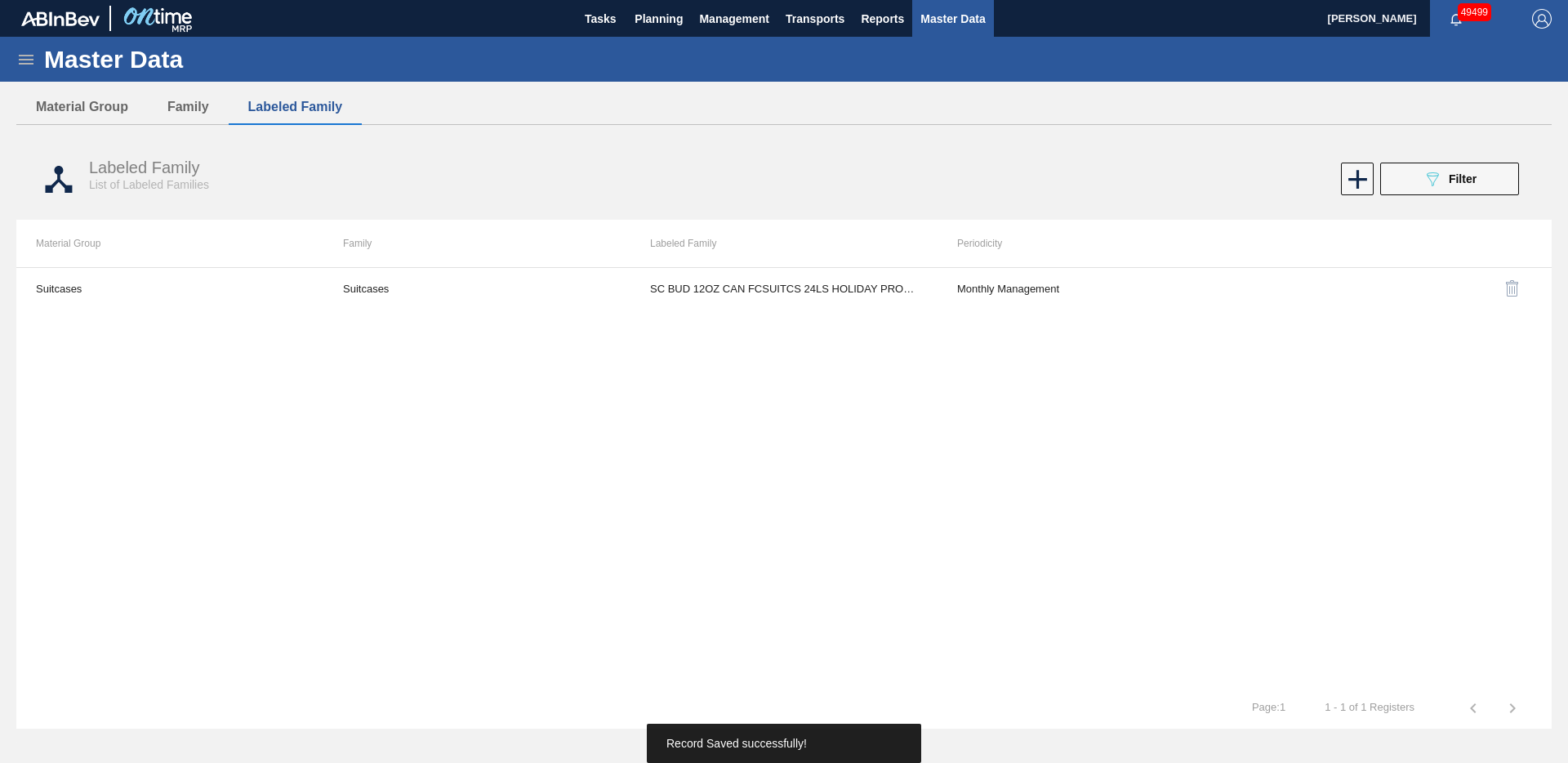
click at [31, 60] on icon at bounding box center [26, 59] width 20 height 20
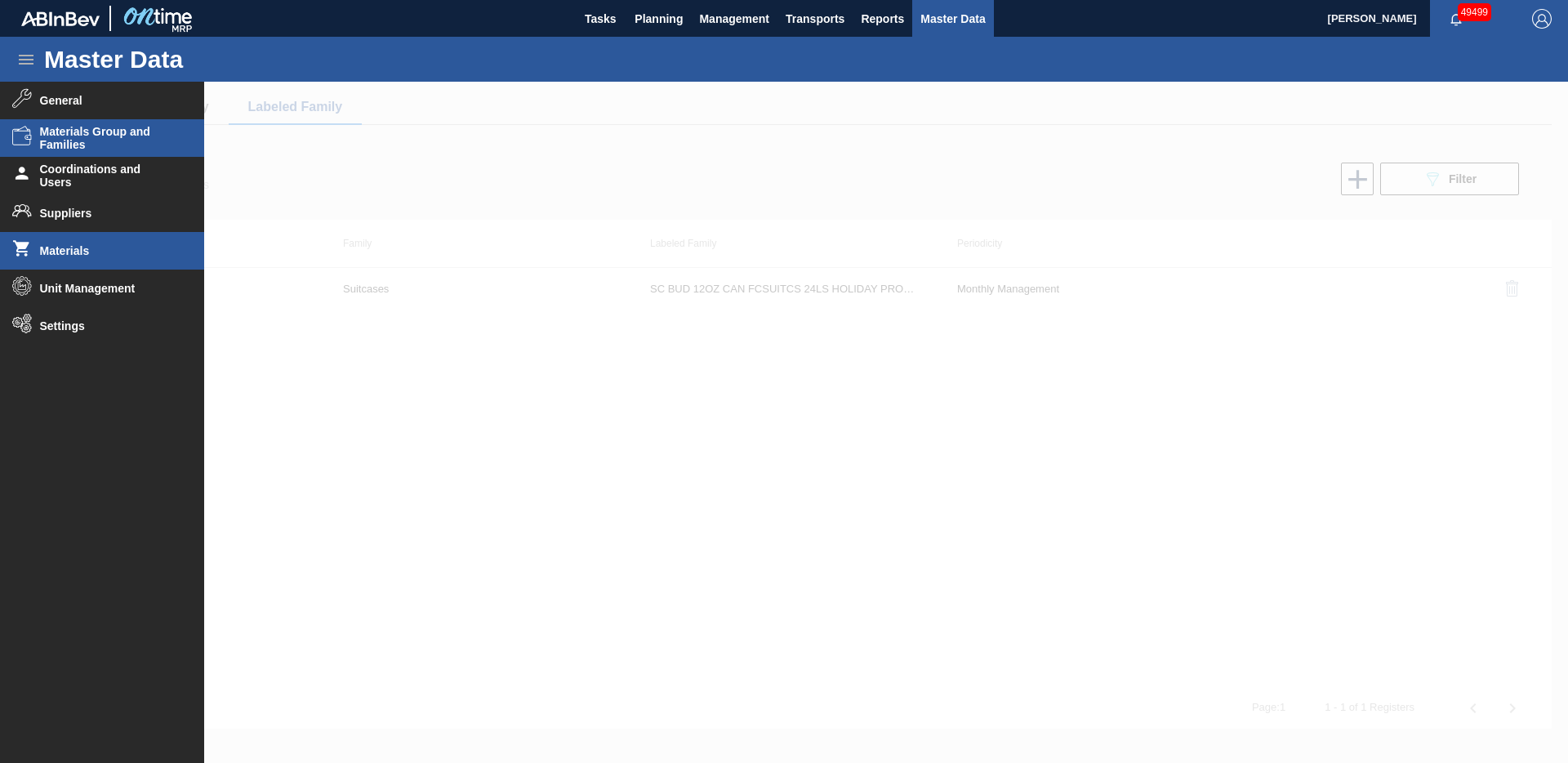
click at [69, 251] on span "Materials" at bounding box center [107, 251] width 135 height 13
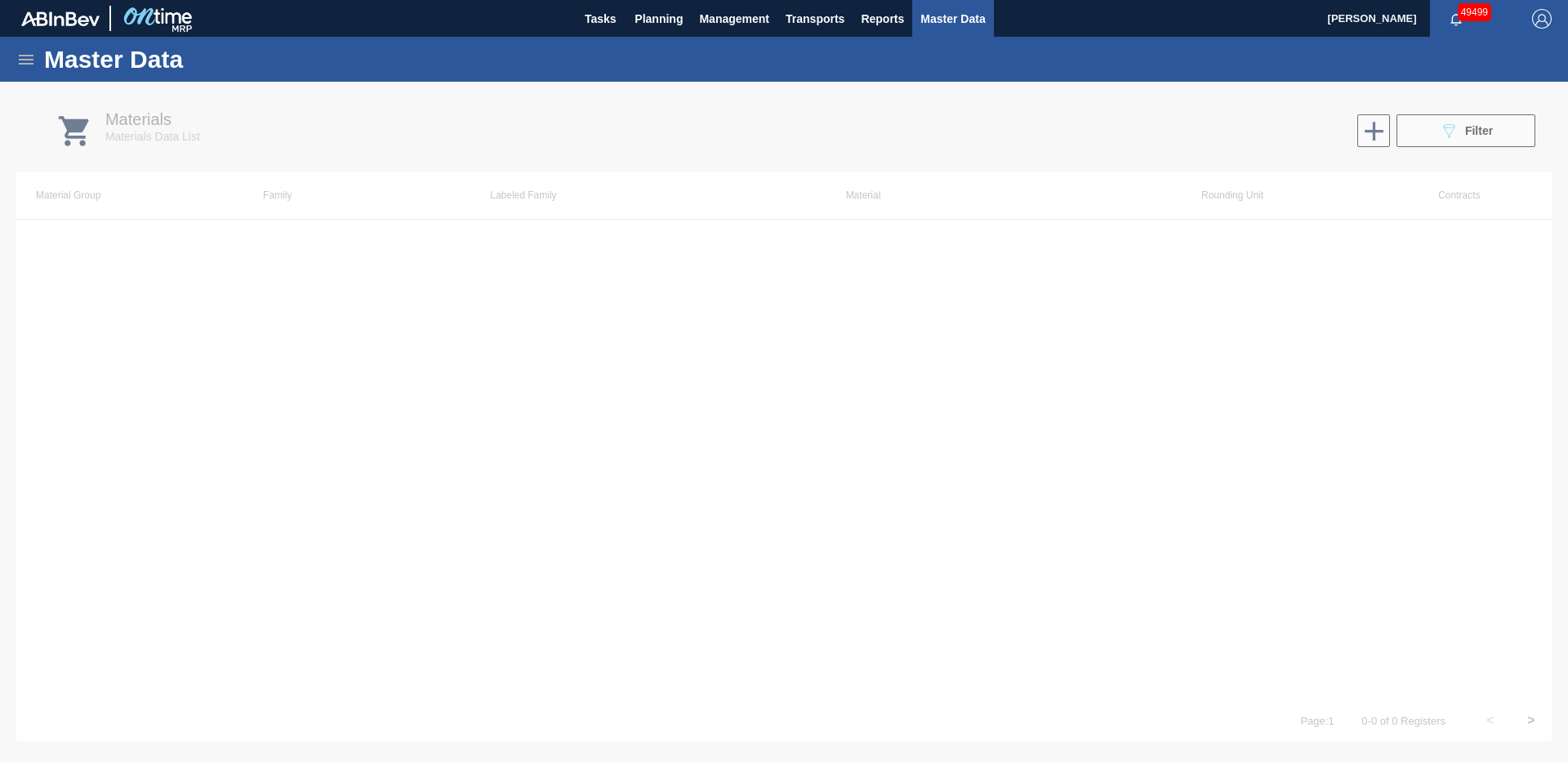
click at [1371, 131] on div at bounding box center [784, 422] width 1568 height 682
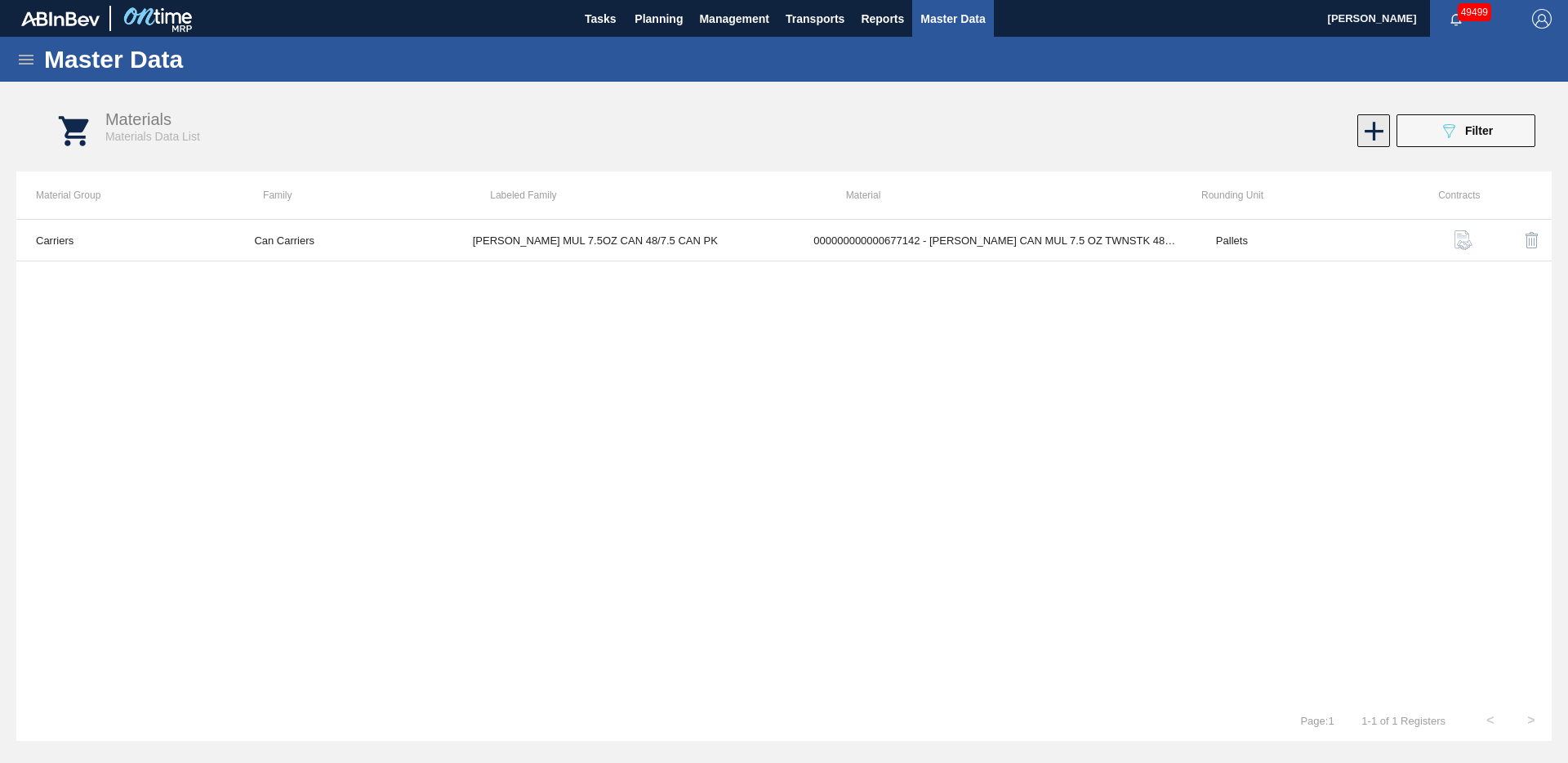
click at [1372, 131] on icon at bounding box center [1375, 131] width 19 height 19
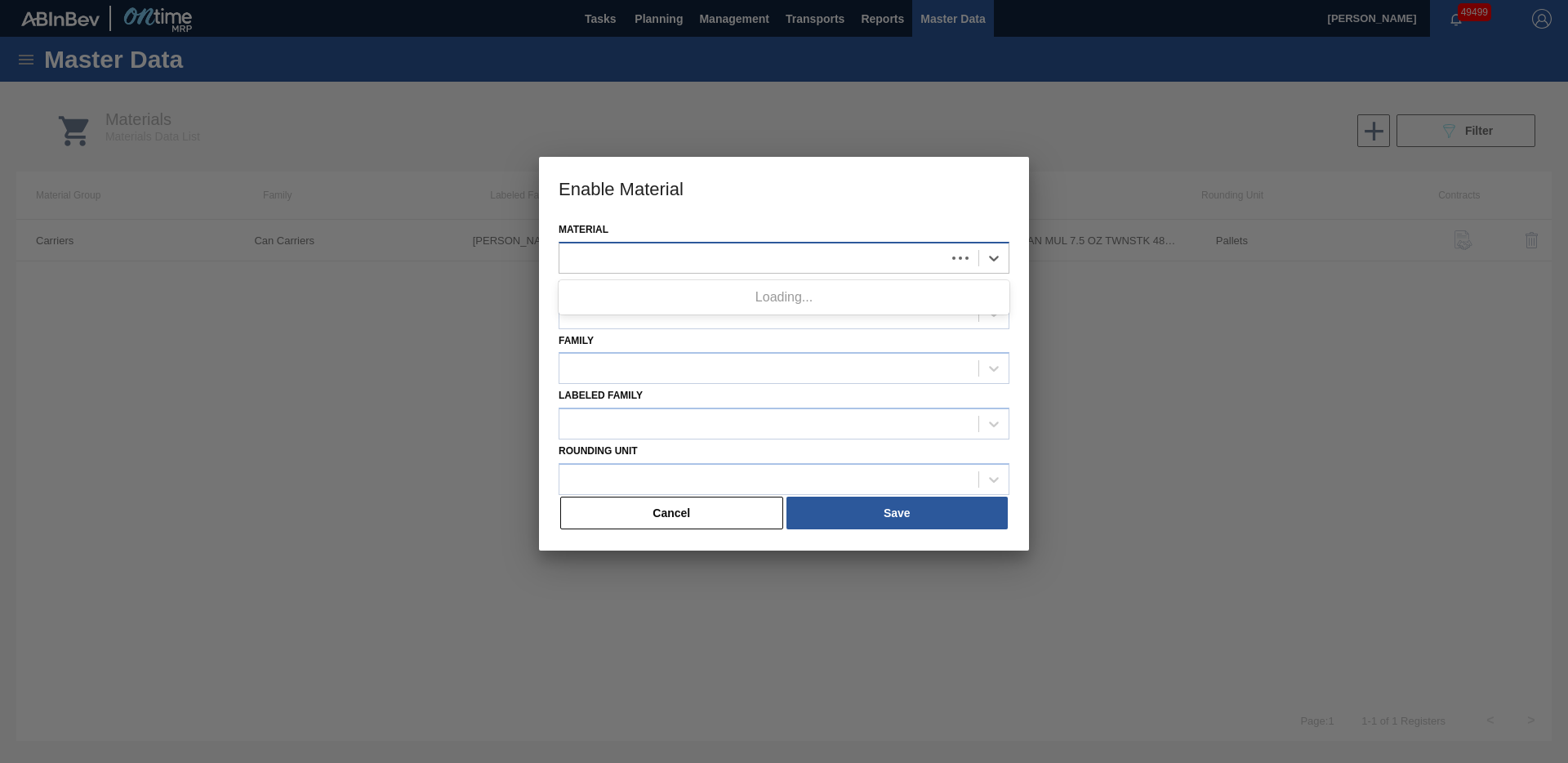
click at [766, 258] on div at bounding box center [752, 257] width 386 height 24
type input "677436"
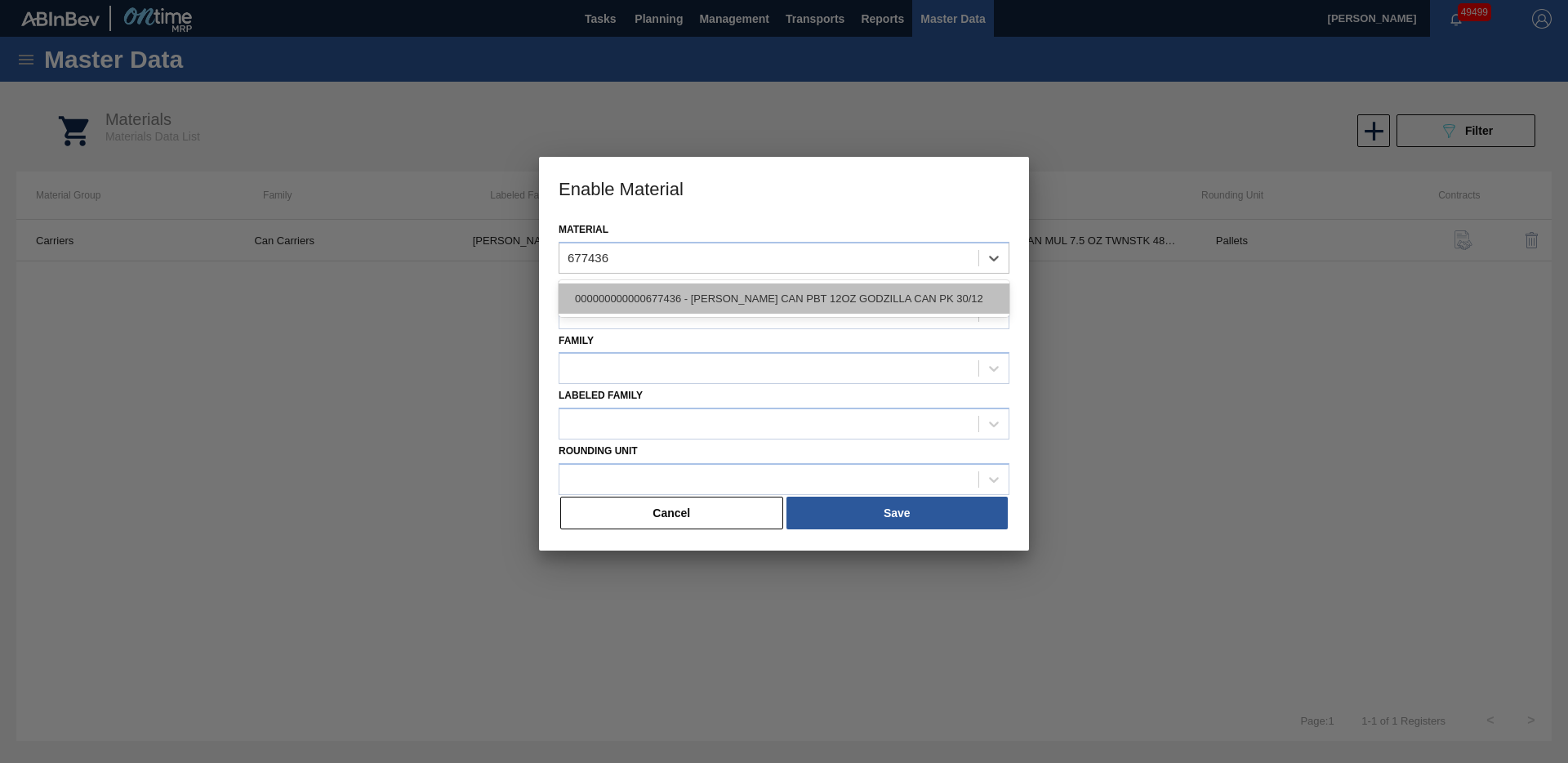
click at [803, 303] on div "000000000000677436 - [PERSON_NAME] CAN PBT 12OZ GODZILLA CAN PK 30/12" at bounding box center [784, 298] width 451 height 31
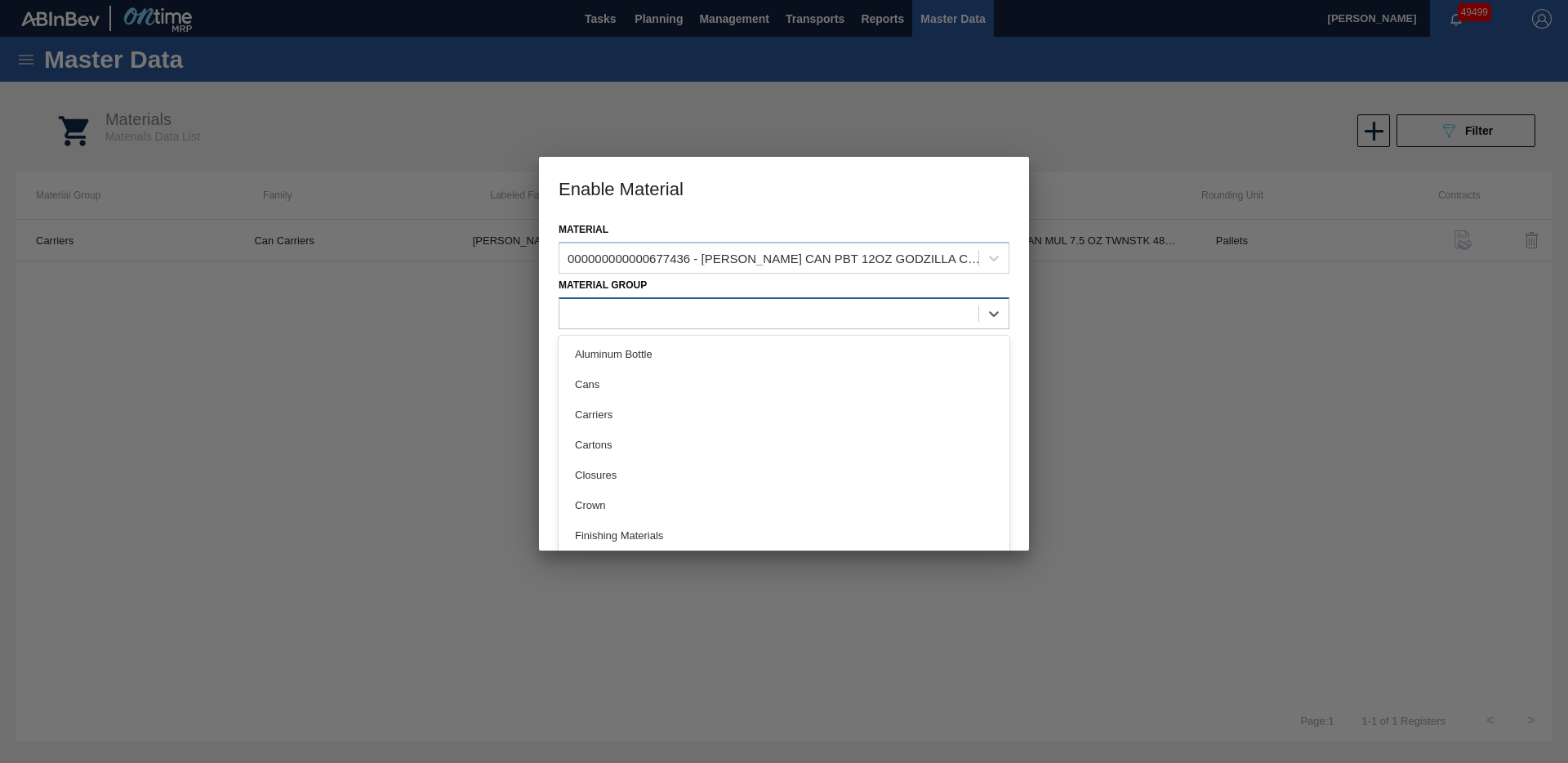
click at [732, 309] on div at bounding box center [769, 313] width 419 height 24
drag, startPoint x: 675, startPoint y: 403, endPoint x: 655, endPoint y: 383, distance: 28.3
click at [675, 403] on div "Carriers" at bounding box center [784, 415] width 451 height 31
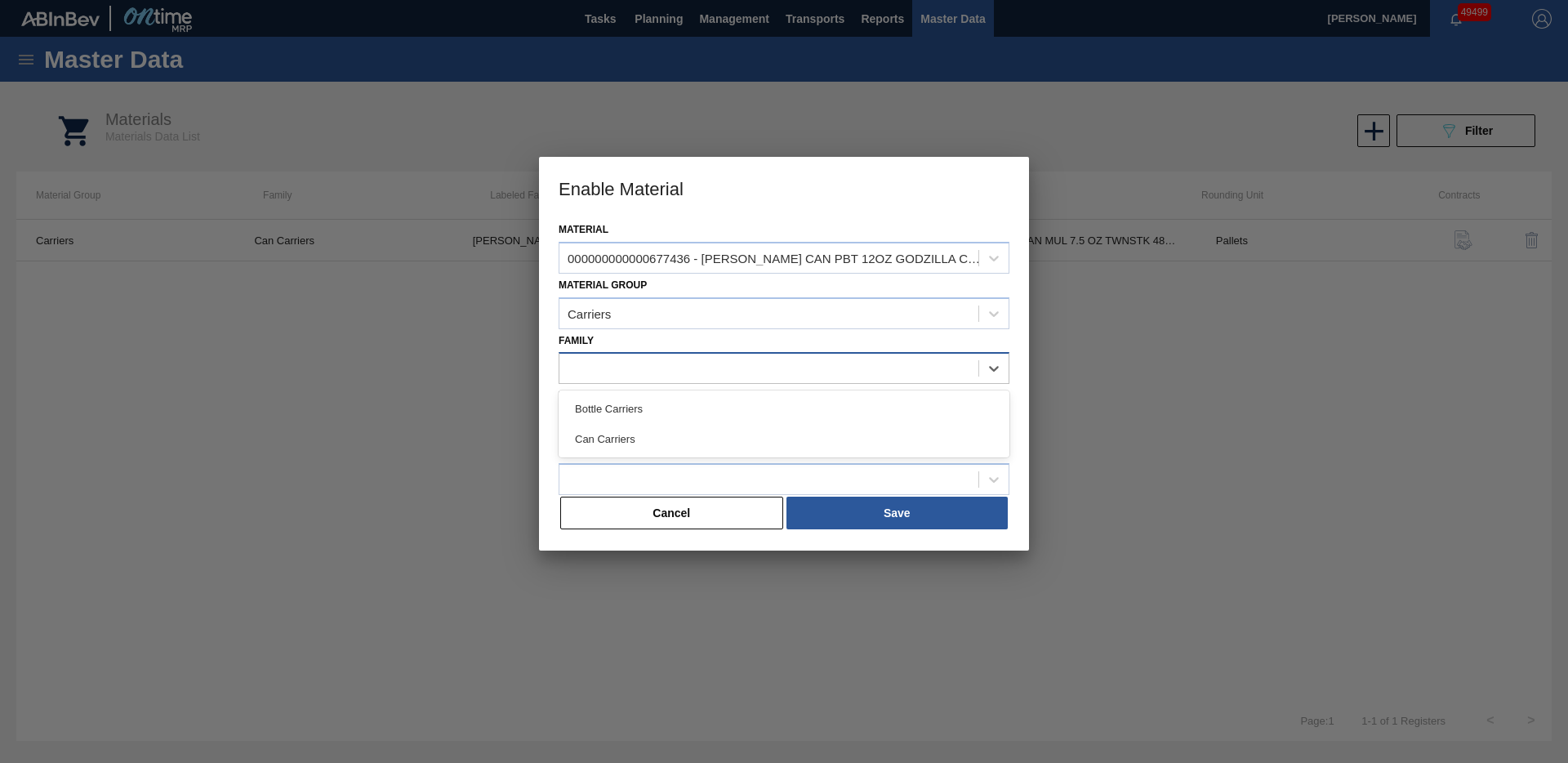
click at [637, 366] on div at bounding box center [769, 368] width 419 height 24
click at [631, 432] on div "Can Carriers" at bounding box center [784, 439] width 451 height 31
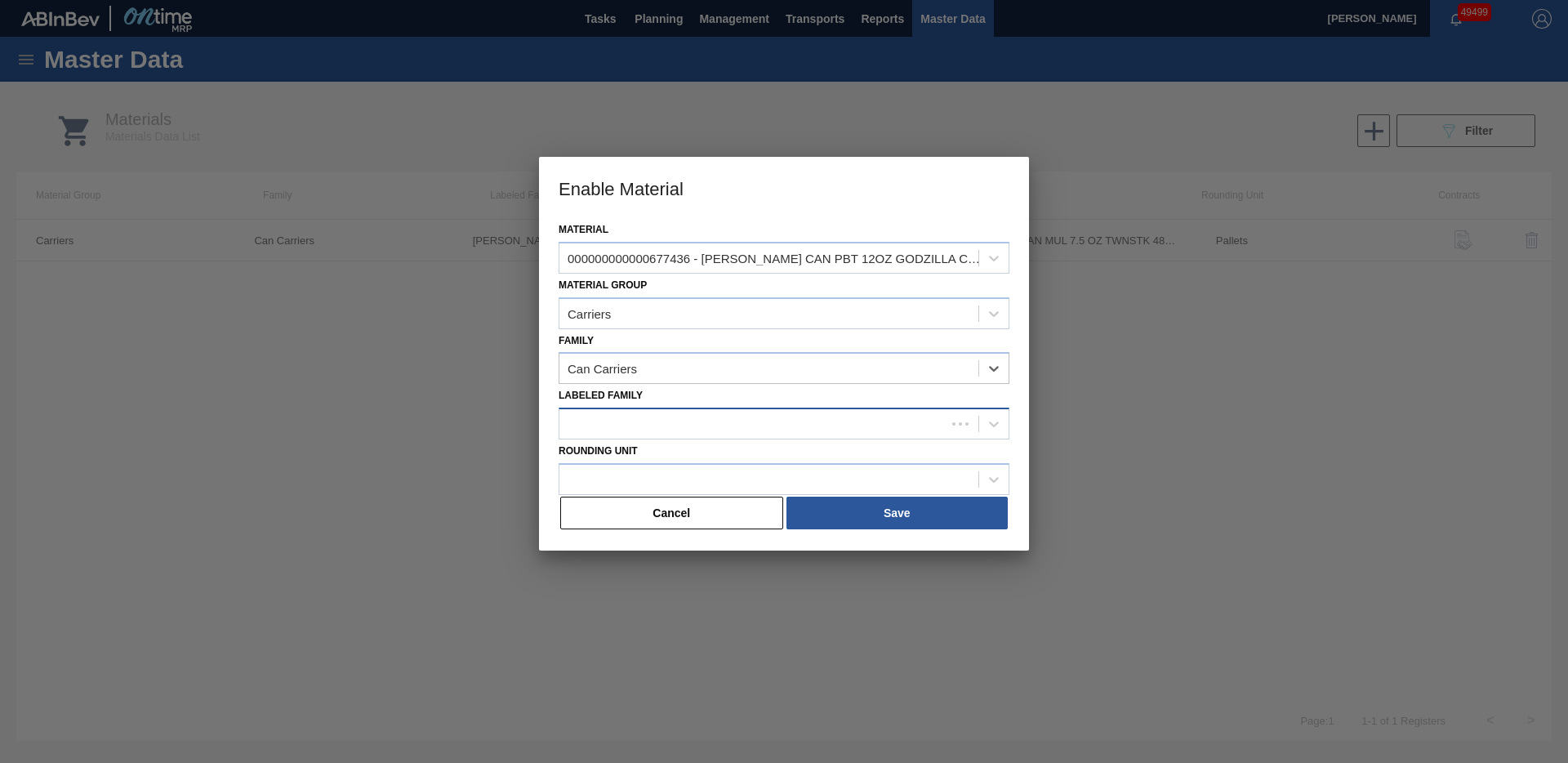
click at [621, 425] on div at bounding box center [752, 424] width 386 height 24
paste Family "[PERSON_NAME] PBR 12OZ CAN 30/12 CAN PK GODZILLA PROMO"
type Family "[PERSON_NAME] PBR 12OZ CAN 30/12 CAN PK GODZILLA PROMO"
click at [642, 457] on div "[PERSON_NAME] PBR 12OZ CAN 30/12 CAN PK GODZILLA PROMO" at bounding box center [784, 465] width 451 height 31
click at [639, 470] on div at bounding box center [769, 479] width 419 height 24
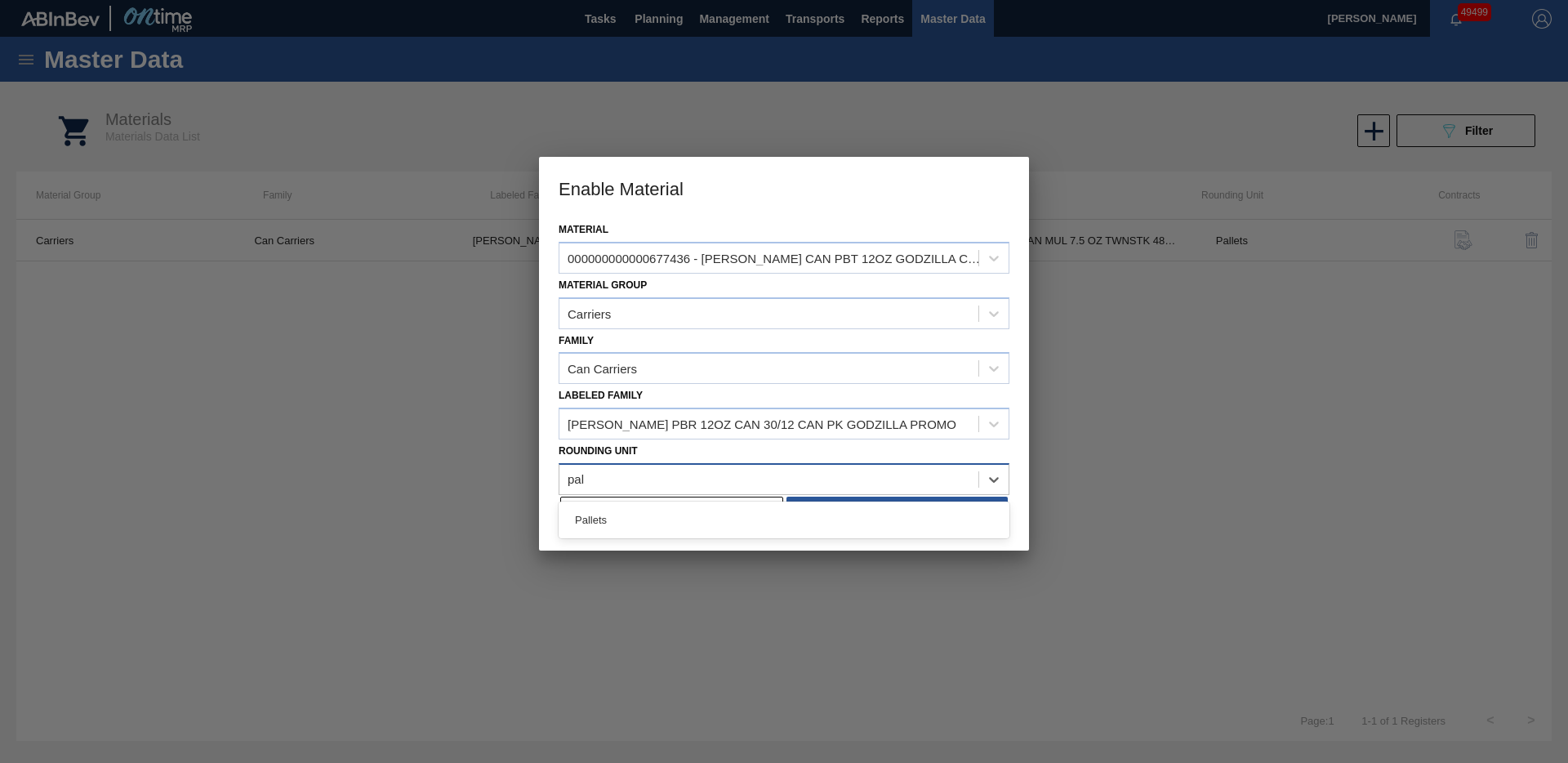
type Unit "pall"
click at [642, 514] on div "Pallets" at bounding box center [784, 520] width 451 height 31
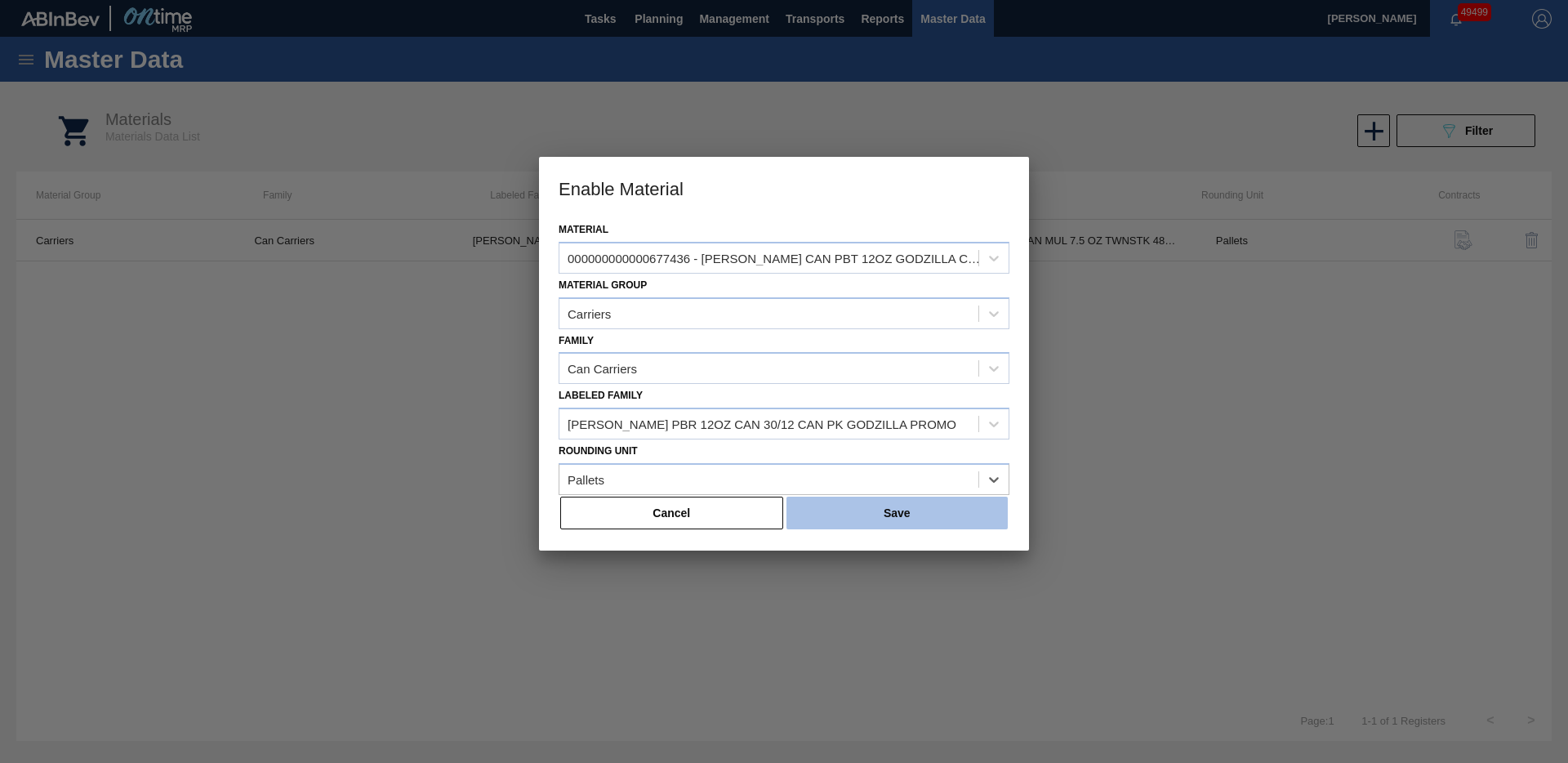
click at [843, 516] on button "Save" at bounding box center [898, 512] width 222 height 33
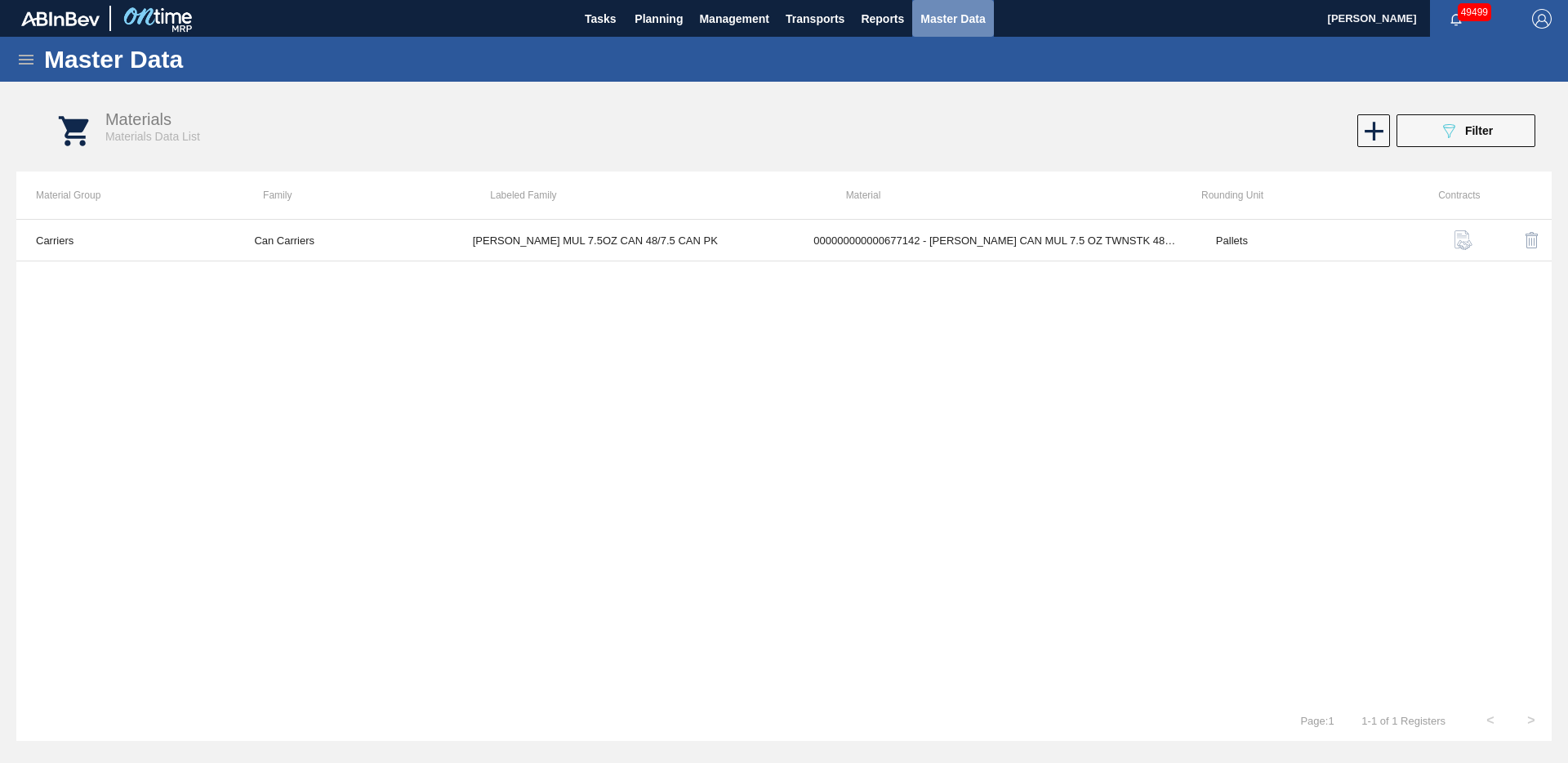
click at [976, 24] on span "Master Data" at bounding box center [952, 18] width 64 height 20
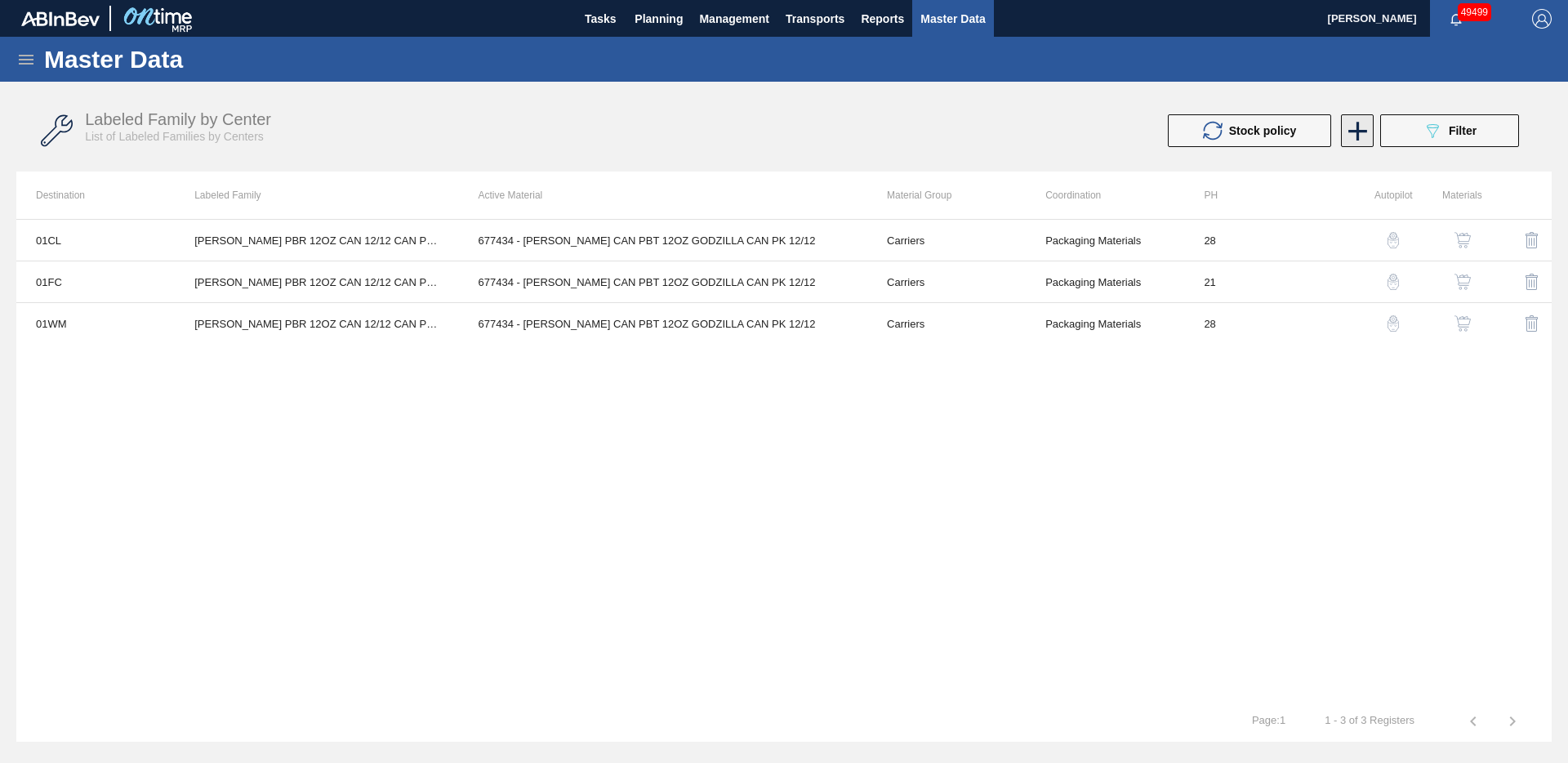
click at [1357, 128] on icon at bounding box center [1359, 131] width 19 height 19
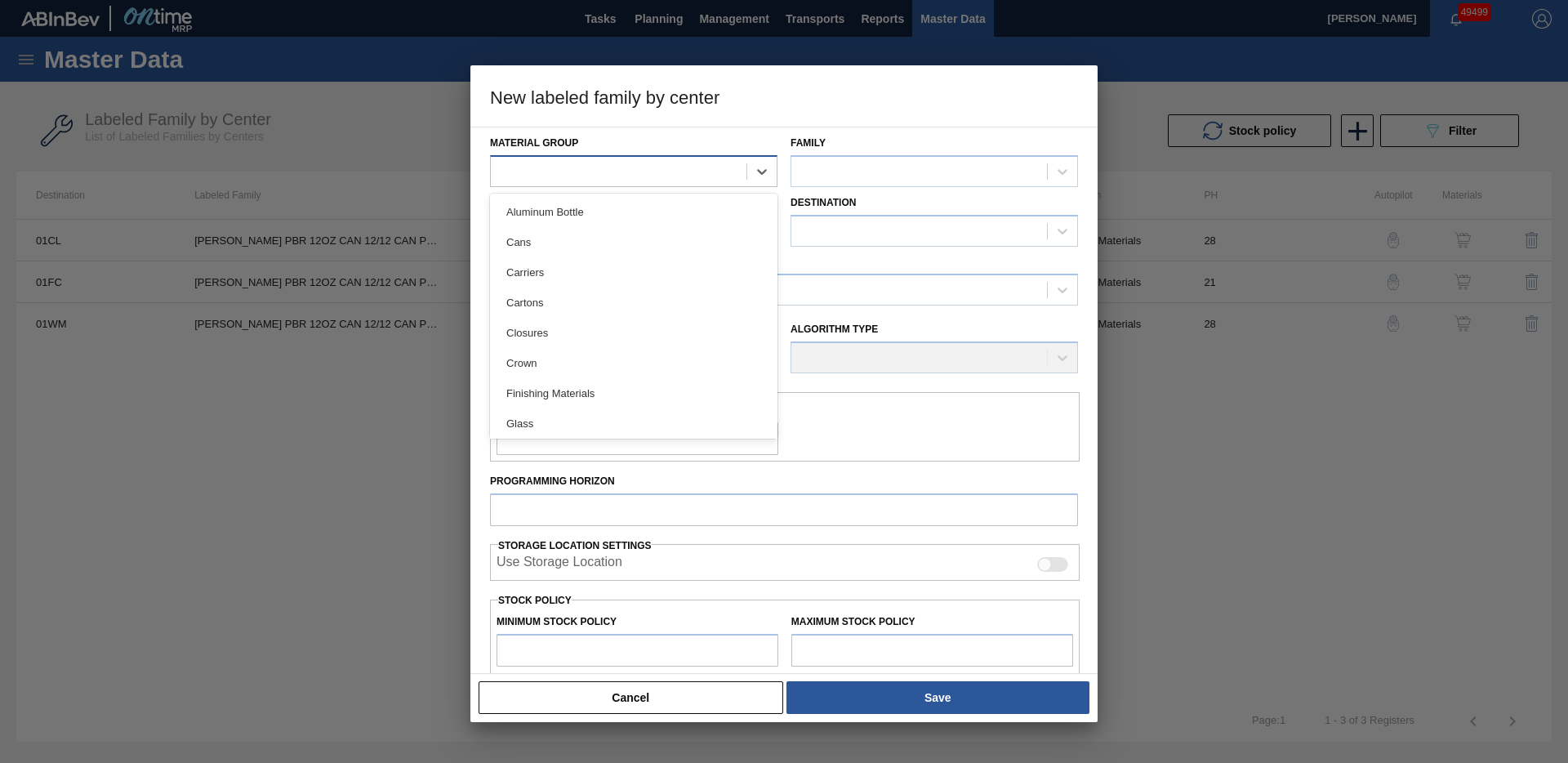
click at [641, 177] on div at bounding box center [618, 171] width 255 height 24
click at [599, 265] on div "Carriers" at bounding box center [634, 272] width 288 height 31
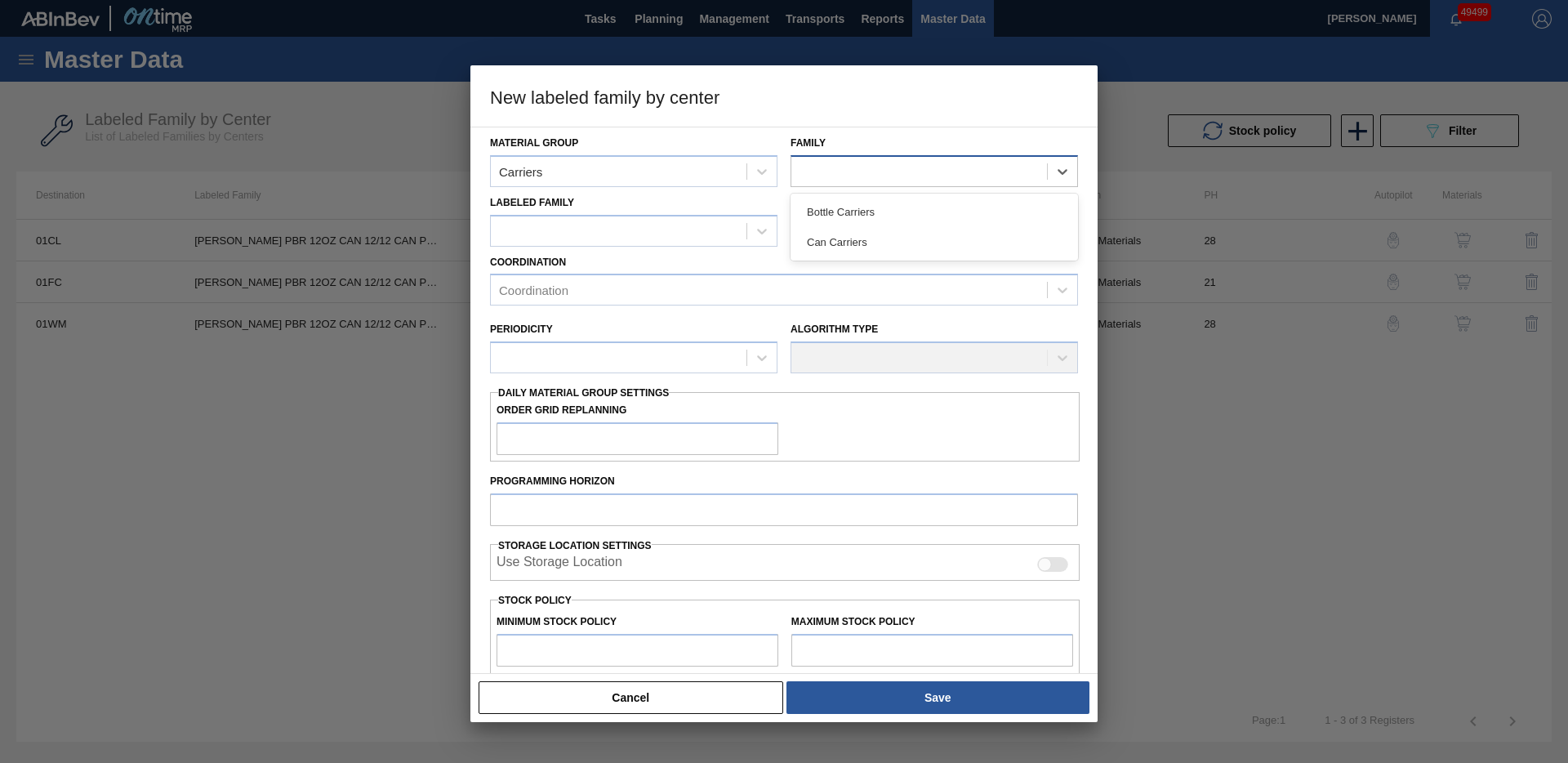
click at [843, 165] on div at bounding box center [919, 171] width 255 height 24
drag, startPoint x: 840, startPoint y: 244, endPoint x: 676, endPoint y: 229, distance: 164.7
click at [836, 246] on div "Can Carriers" at bounding box center [934, 243] width 288 height 31
click at [671, 227] on div at bounding box center [618, 230] width 255 height 24
paste Family "[PERSON_NAME] PBR 12OZ CAN 30/12 CAN PK GODZILLA PROMO"
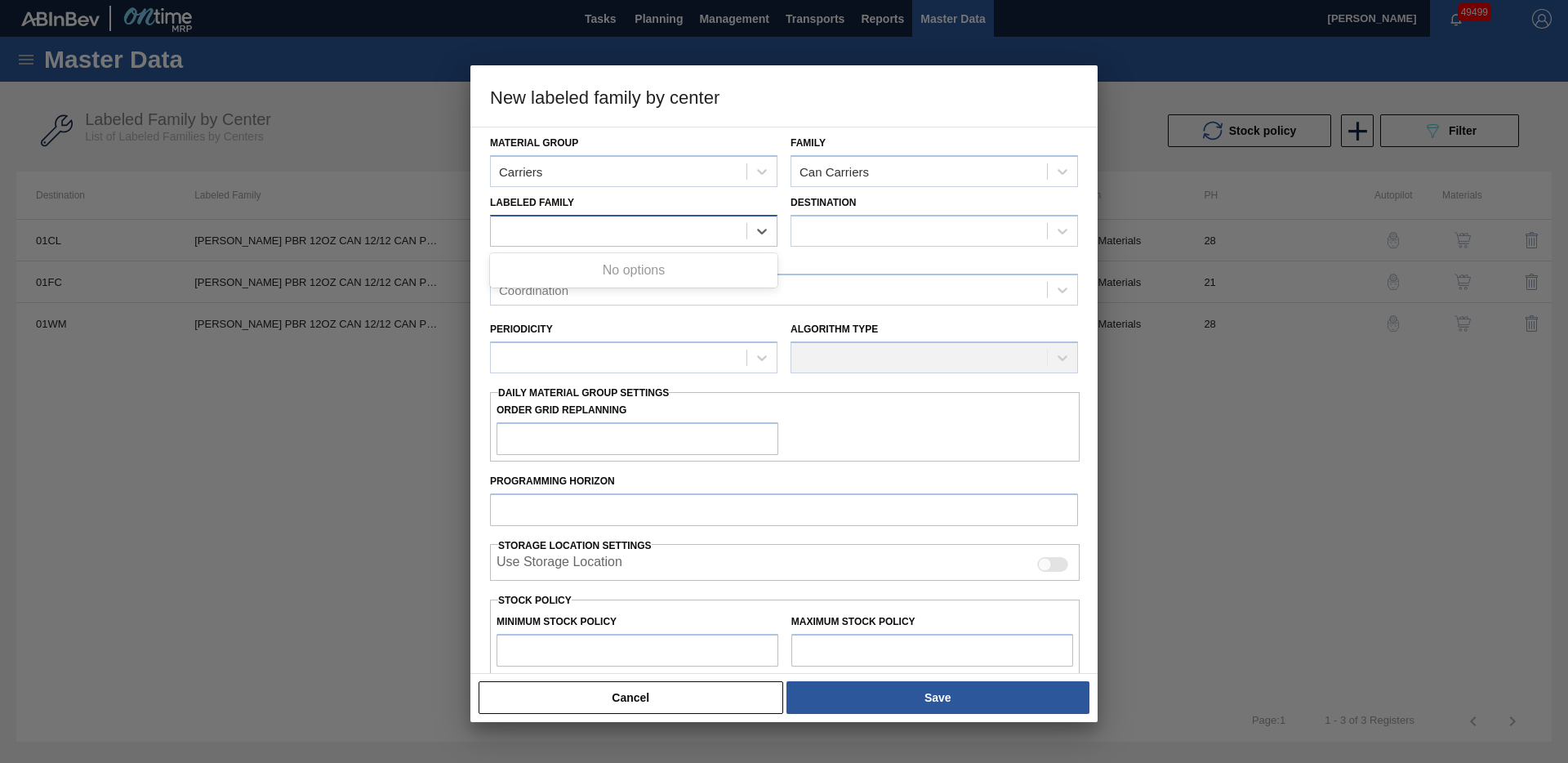
type Family "[PERSON_NAME] PBR 12OZ CAN 30/12 CAN PK GODZILLA PROMO"
click at [686, 267] on div "[PERSON_NAME] PBR 12OZ CAN 30/12 CAN PK GODZILLA PROMO" at bounding box center [634, 272] width 288 height 31
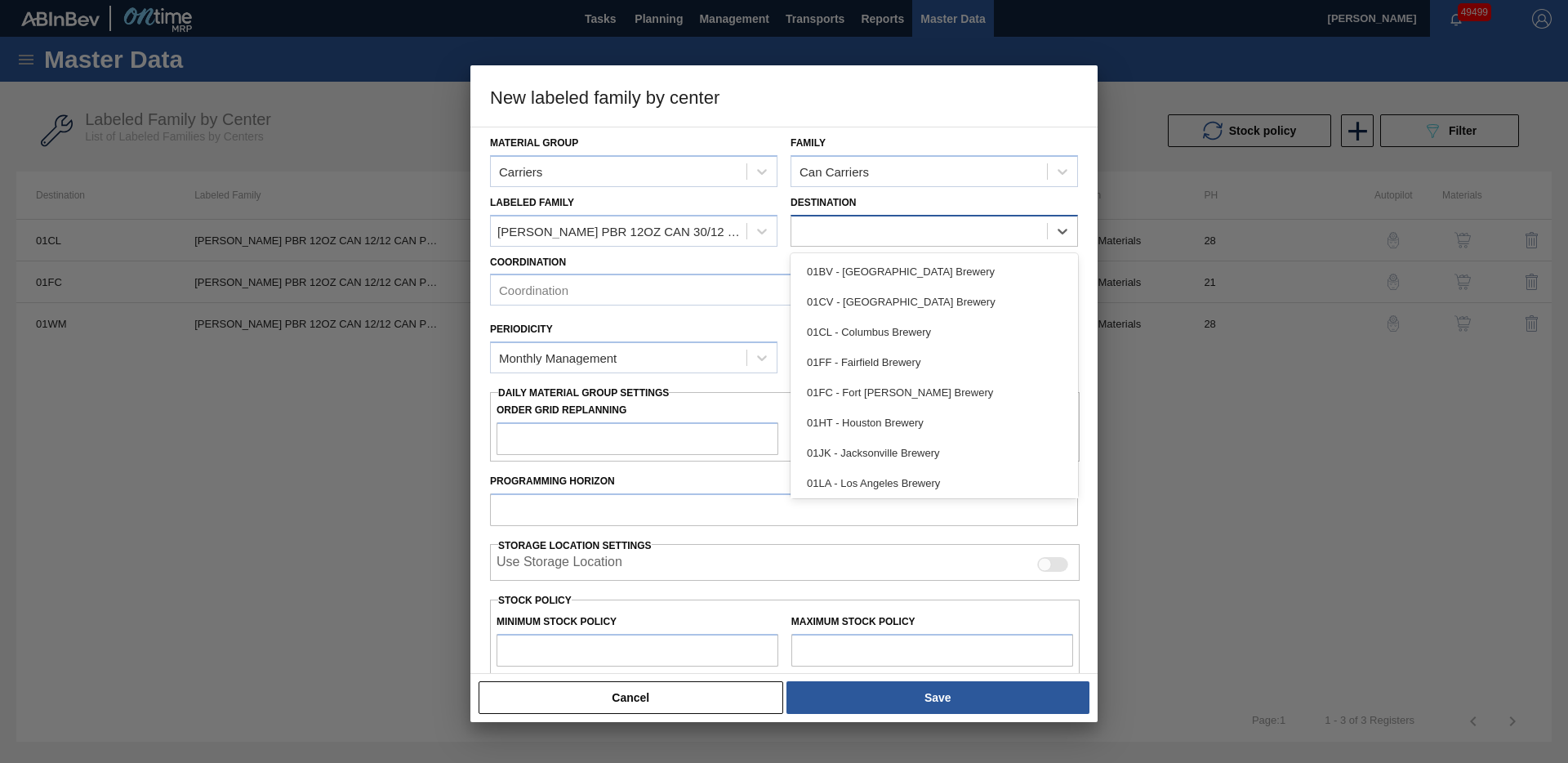
click at [860, 234] on div at bounding box center [919, 230] width 255 height 24
click at [883, 385] on div "01FC - Fort [PERSON_NAME] Brewery" at bounding box center [934, 393] width 288 height 31
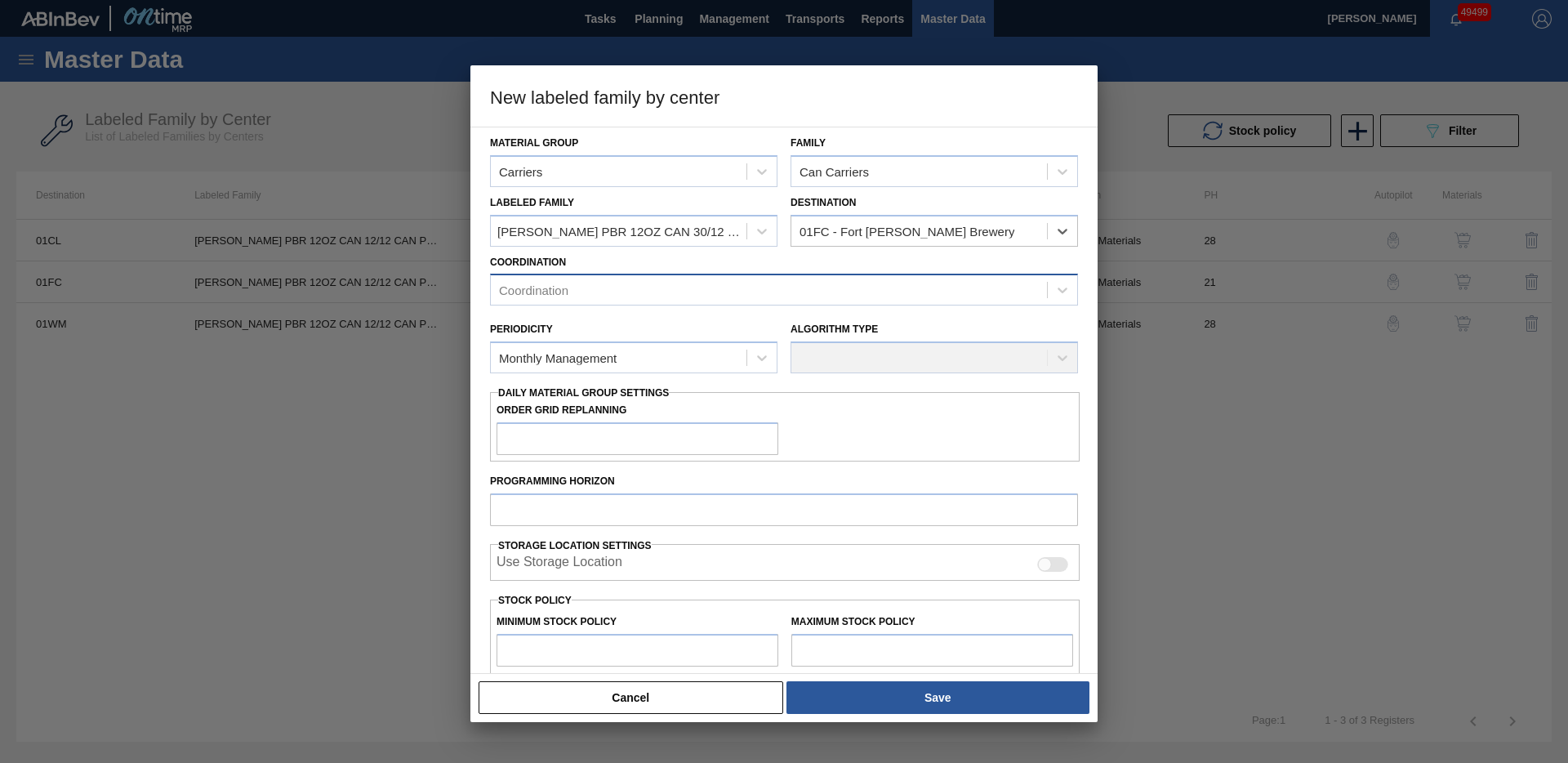
click at [663, 289] on div "Coordination" at bounding box center [769, 290] width 556 height 24
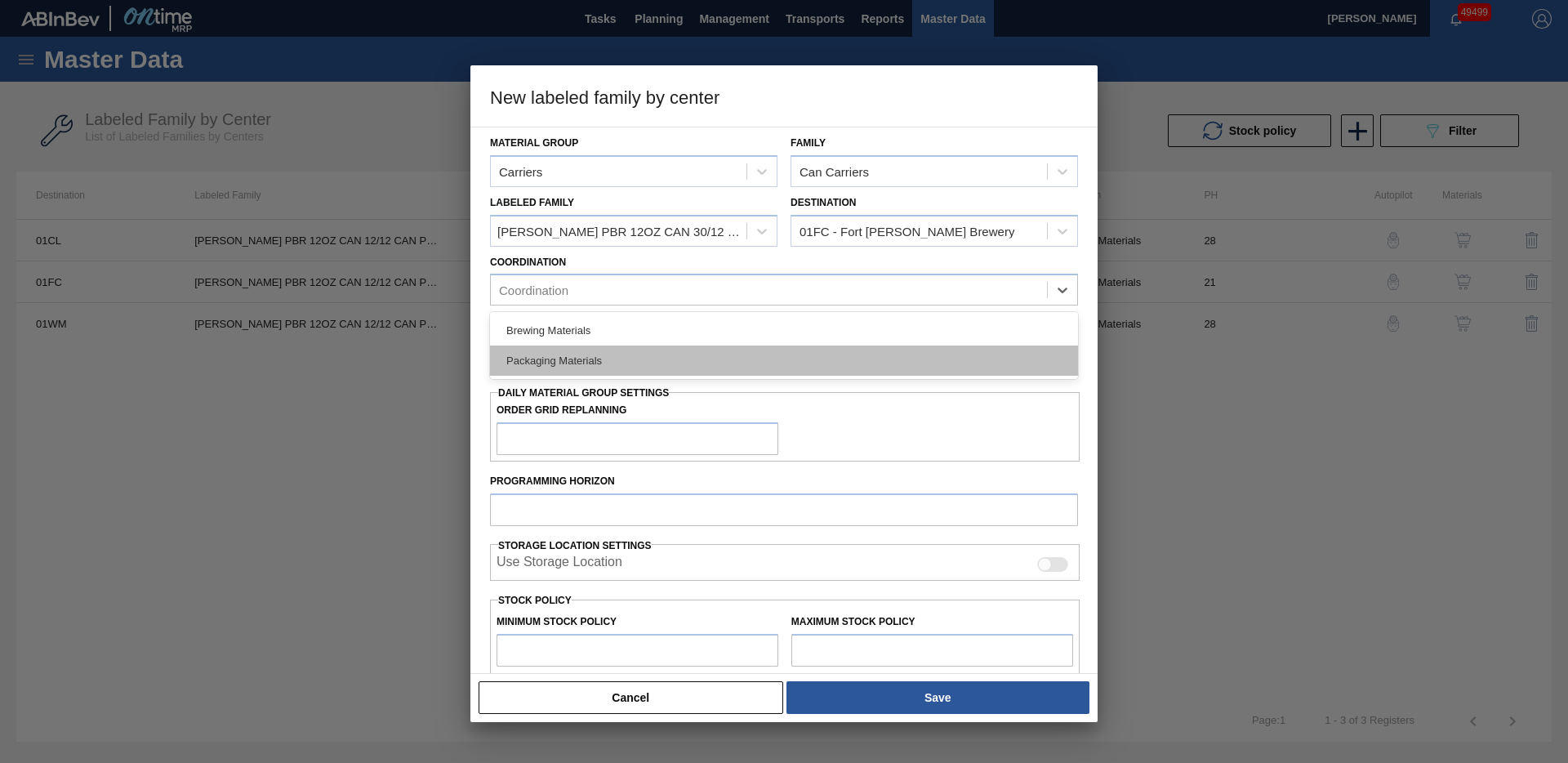
click at [642, 362] on div "Packaging Materials" at bounding box center [784, 360] width 588 height 31
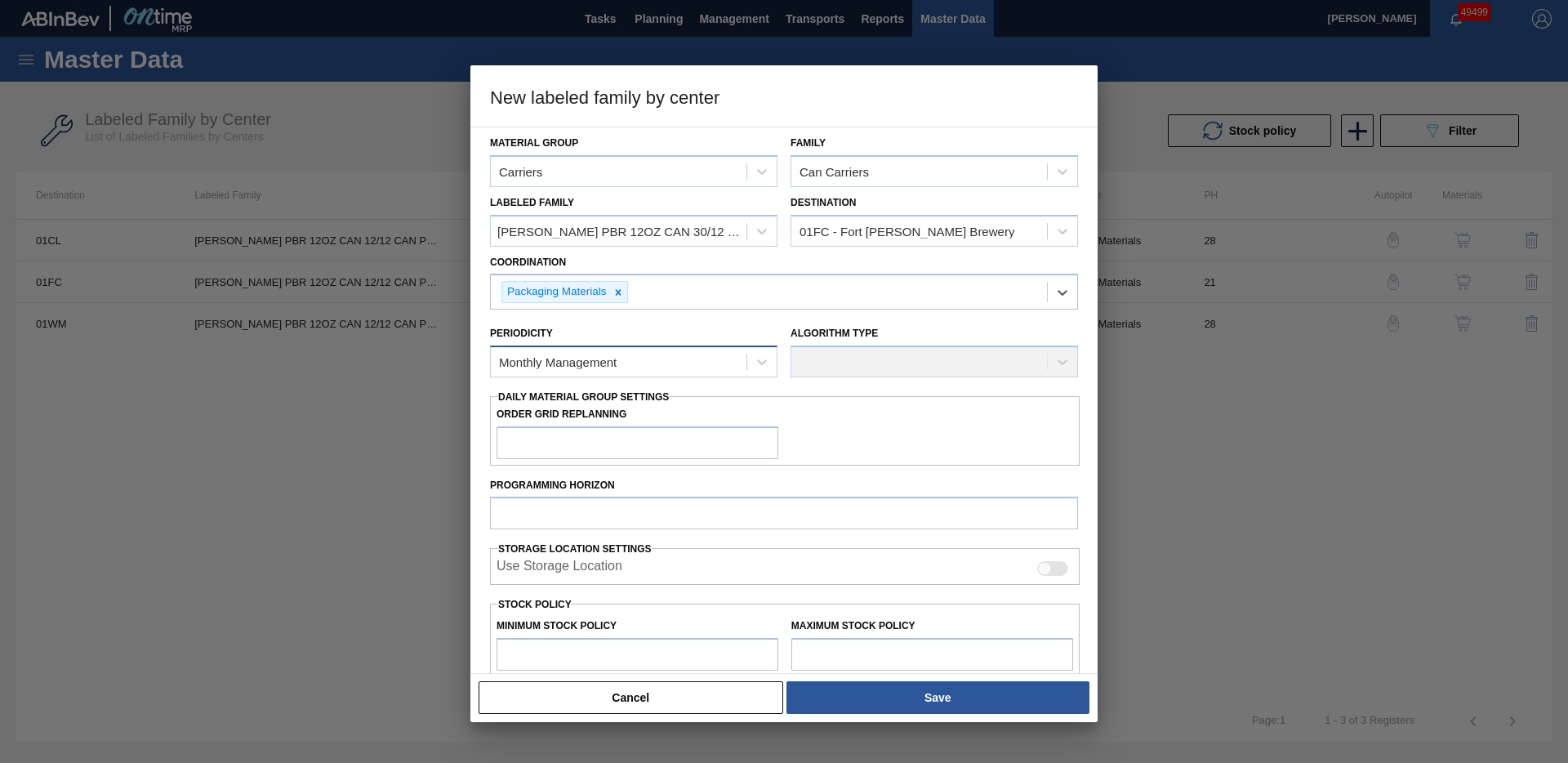
click at [622, 357] on div "Monthly Management" at bounding box center [618, 362] width 255 height 24
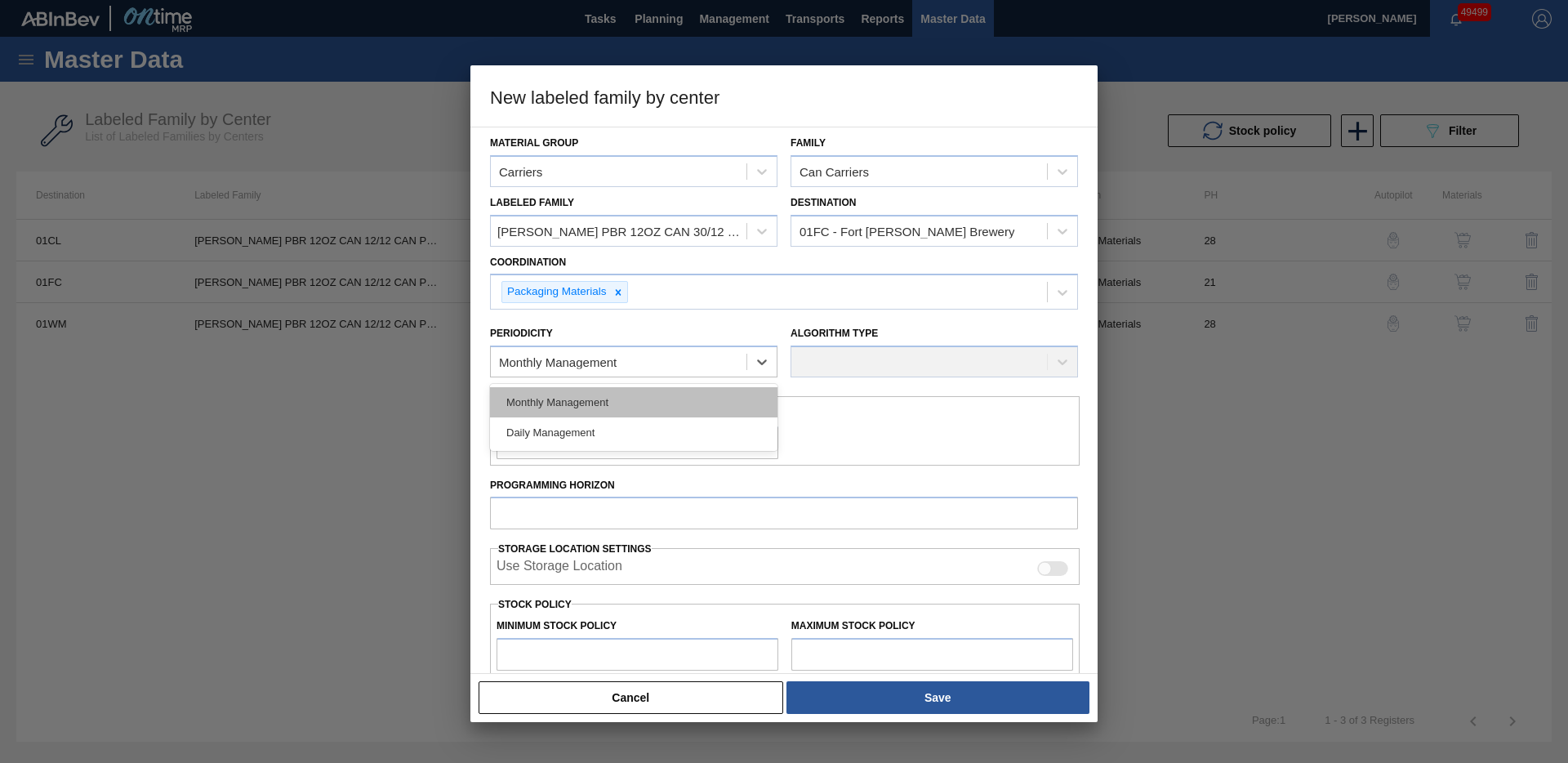
click at [595, 402] on div "Monthly Management" at bounding box center [634, 403] width 288 height 31
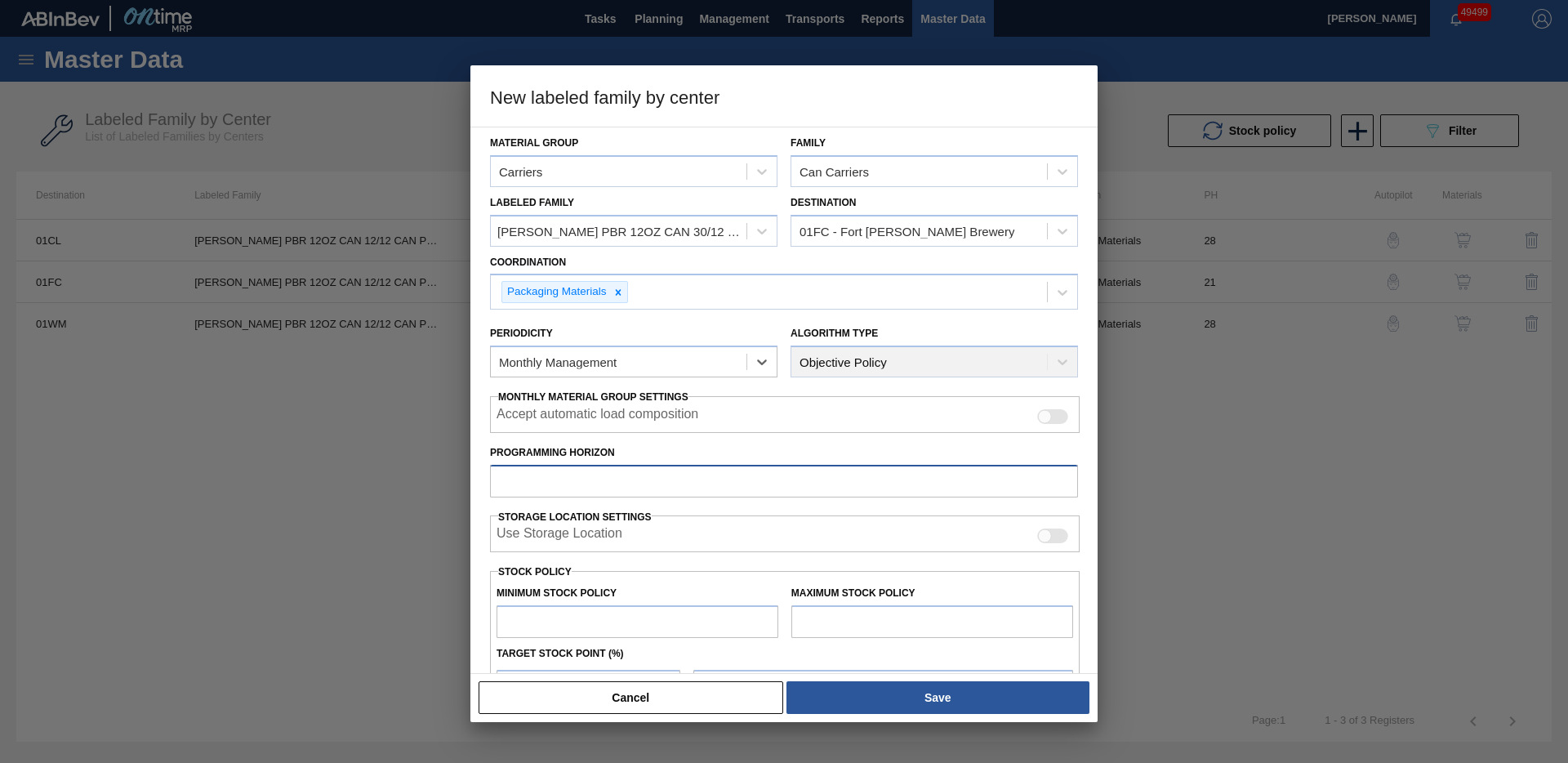
click at [642, 480] on input "Programming Horizon" at bounding box center [784, 481] width 588 height 33
type input "28"
type input "0"
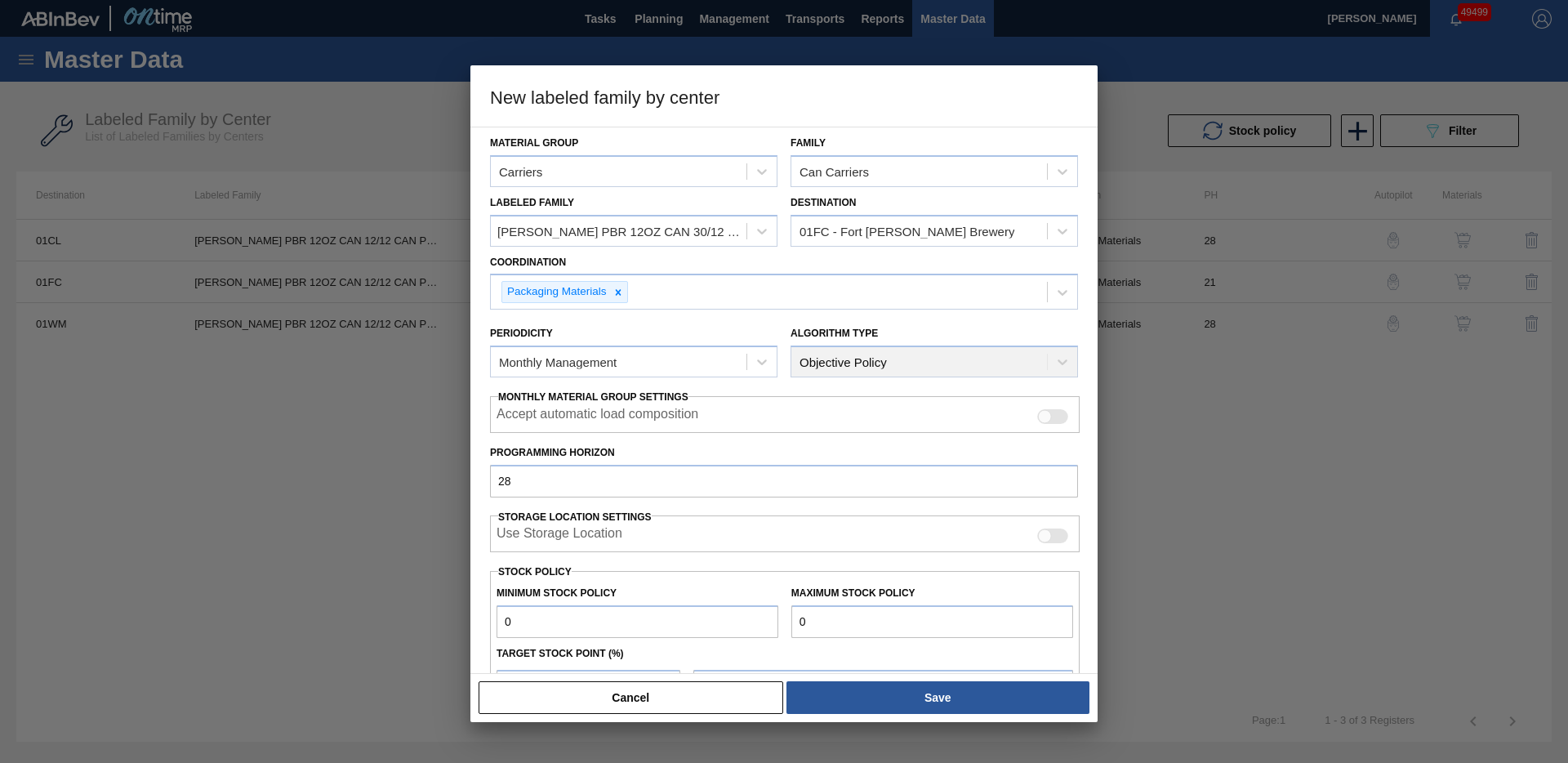
type input "0"
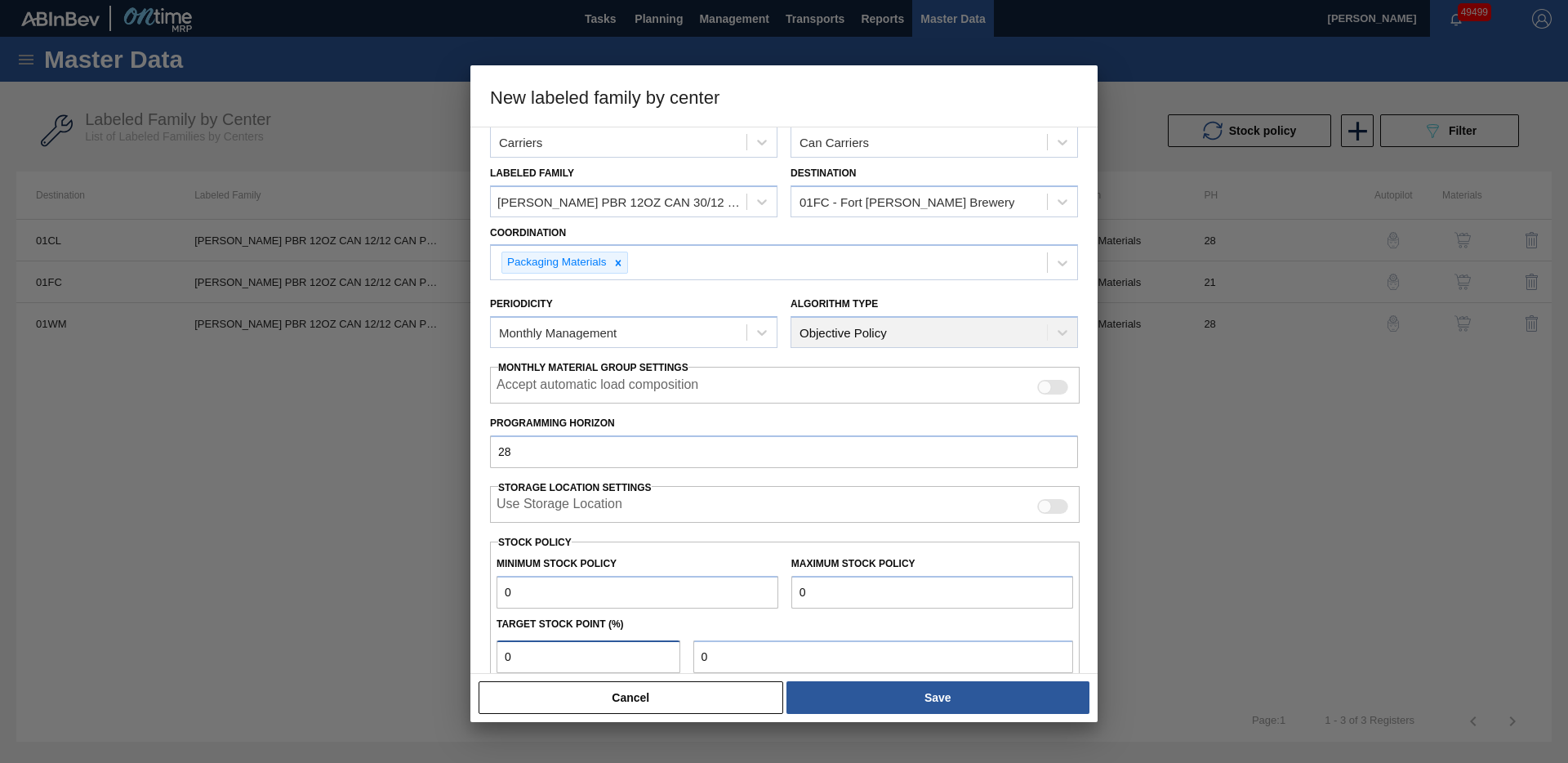
type input "0"
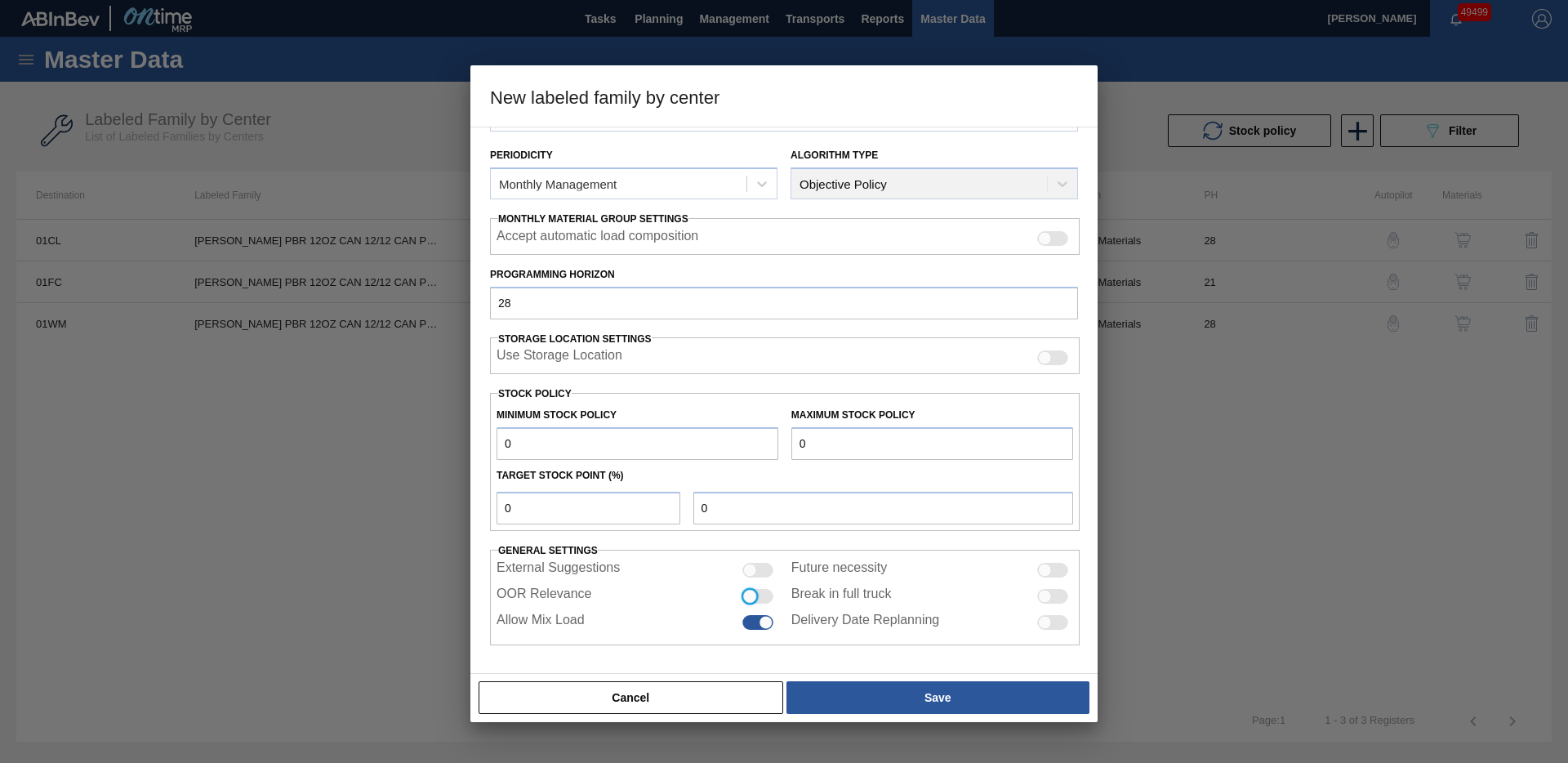
click at [742, 603] on input "OOR Relevance" at bounding box center [742, 603] width 1 height 1
checkbox input "true"
drag, startPoint x: 935, startPoint y: 698, endPoint x: 975, endPoint y: 677, distance: 45.2
click at [935, 698] on button "Save" at bounding box center [938, 698] width 303 height 33
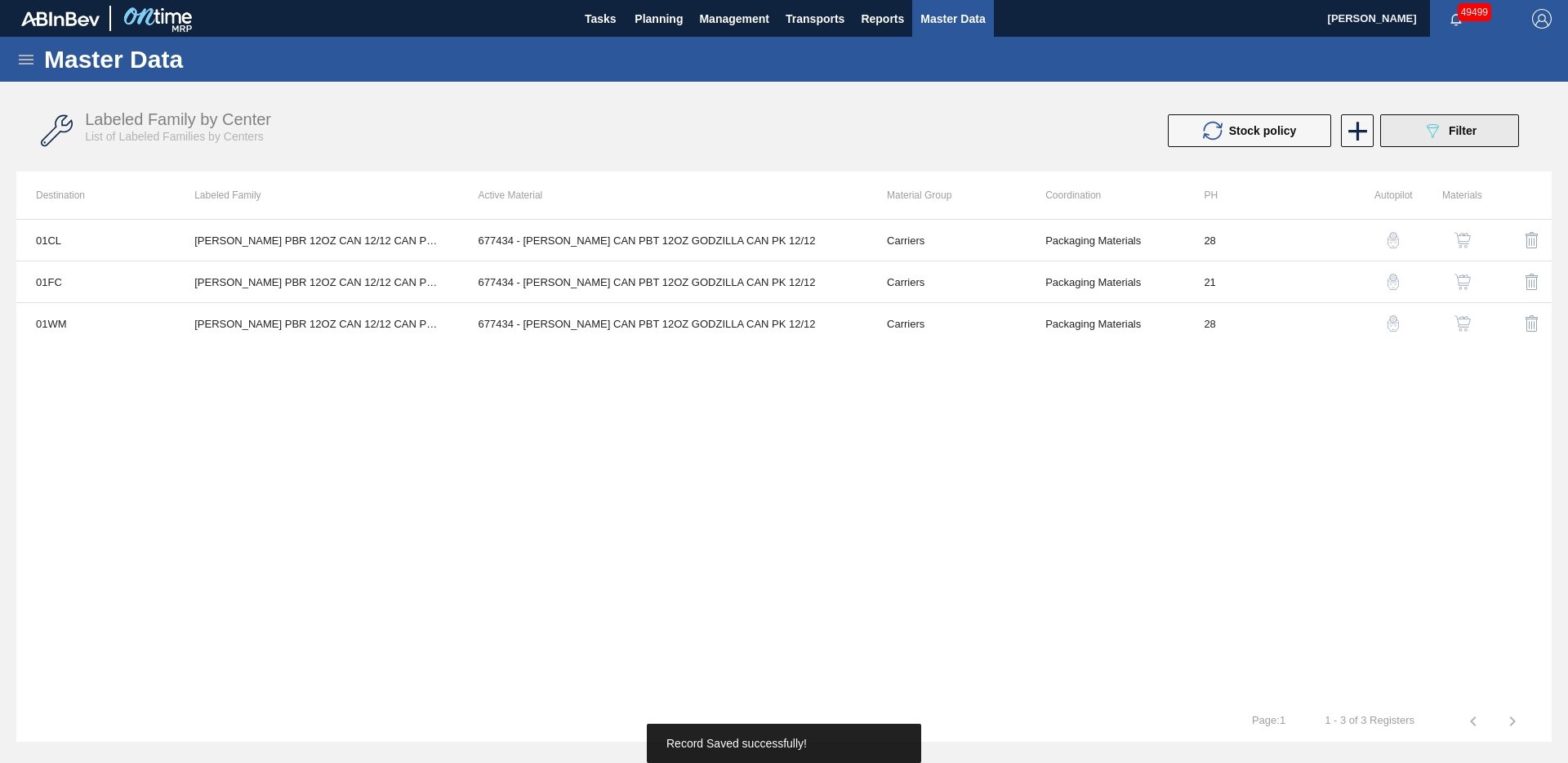
click at [1416, 132] on button "089F7B8B-B2A5-4AFE-B5C0-19BA573D28AC Filter" at bounding box center [1449, 131] width 139 height 33
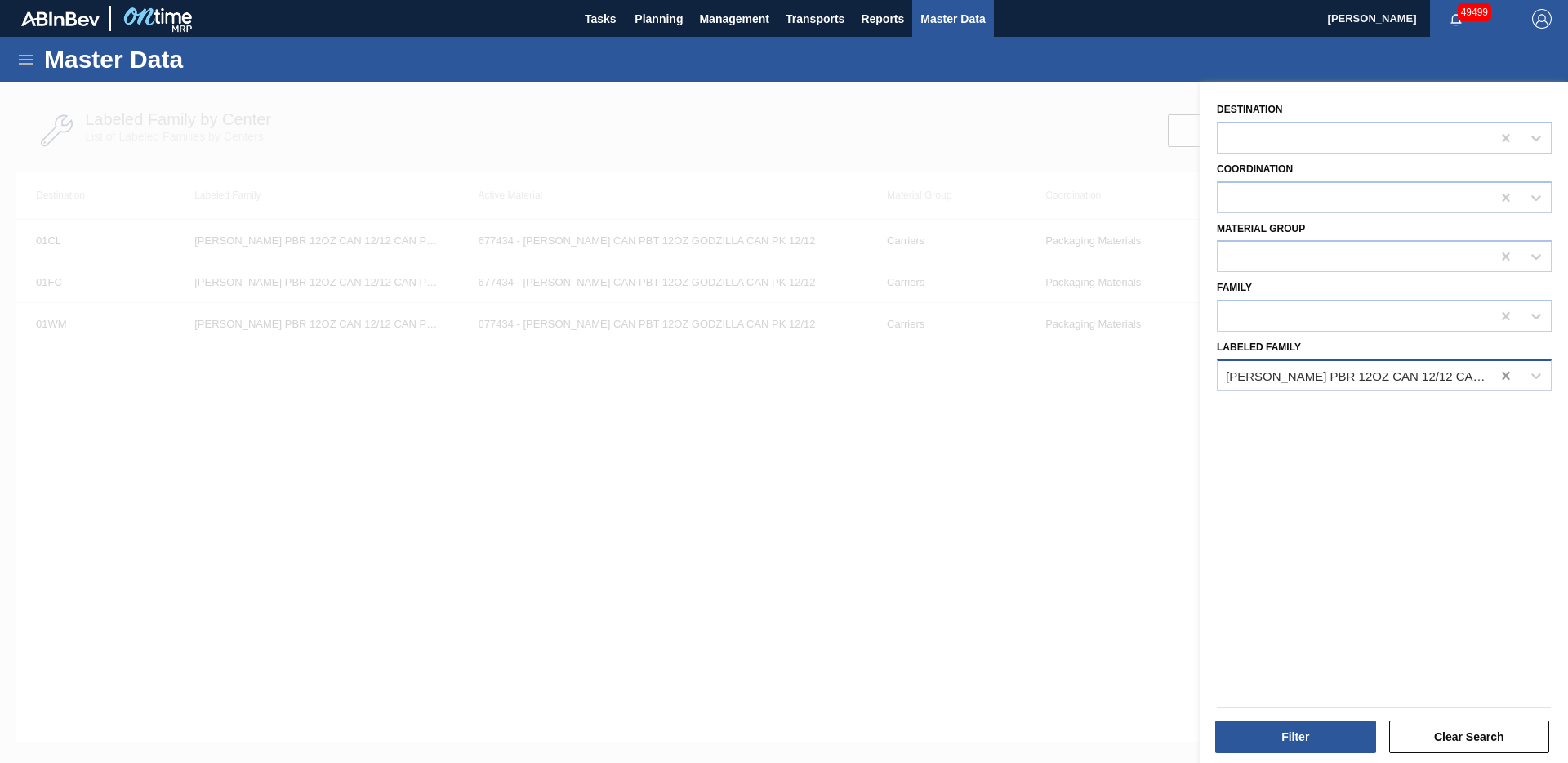
click at [1507, 375] on icon at bounding box center [1506, 375] width 16 height 16
paste Family "[PERSON_NAME] PBR 12OZ CAN 30/12 CAN PK GODZILLA PROMO"
type Family "[PERSON_NAME] PBR 12OZ CAN 30/12 CAN PK GODZILLA PROMO"
drag, startPoint x: 1427, startPoint y: 412, endPoint x: 1404, endPoint y: 518, distance: 108.5
click at [1427, 412] on div "[PERSON_NAME] PBR 12OZ CAN 30/12 CAN PK GODZILLA PROMO" at bounding box center [1384, 416] width 335 height 31
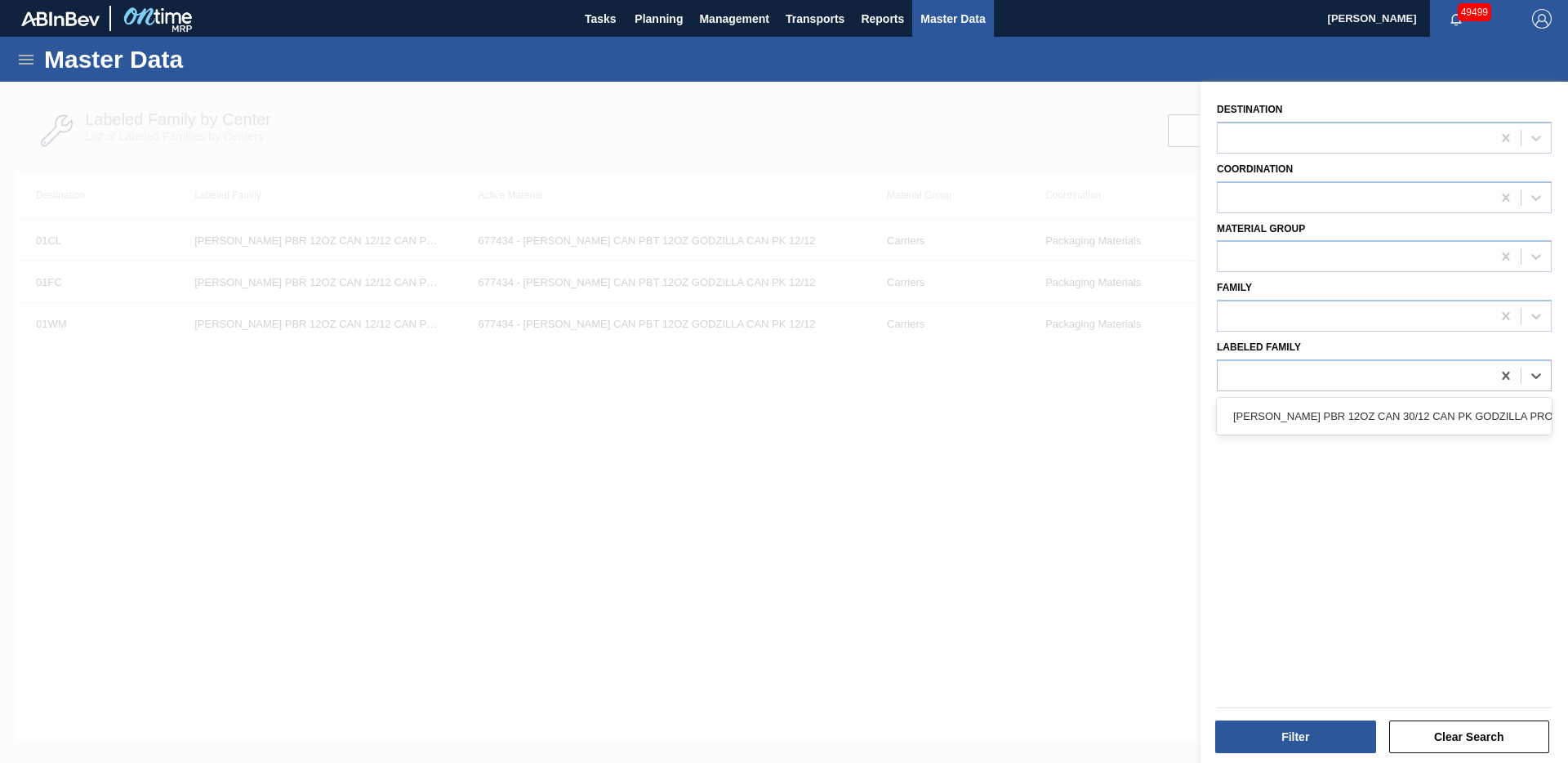
scroll to position [0, 2]
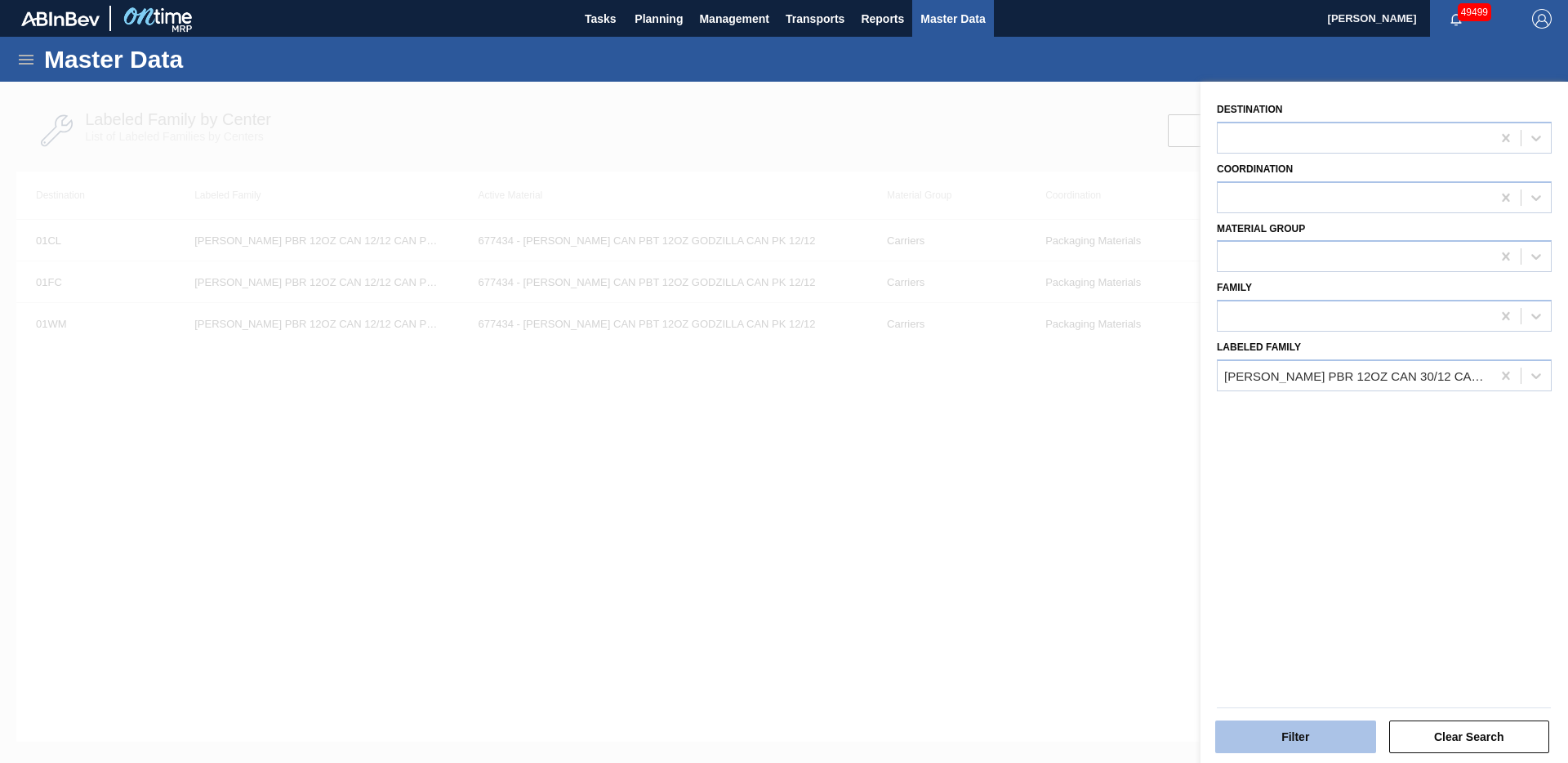
click at [1326, 731] on button "Filter" at bounding box center [1296, 737] width 161 height 33
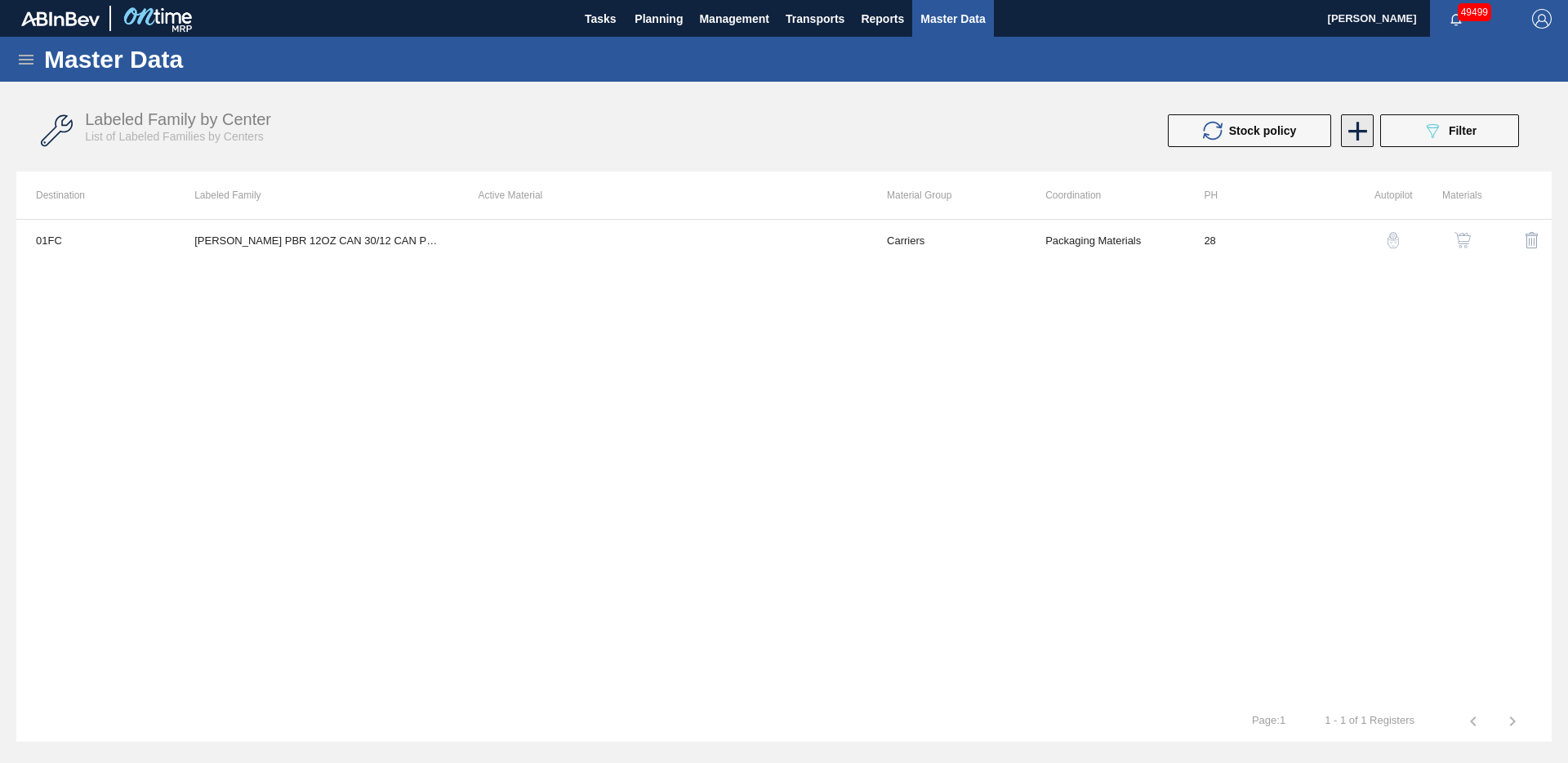
click at [1368, 142] on icon at bounding box center [1358, 130] width 32 height 32
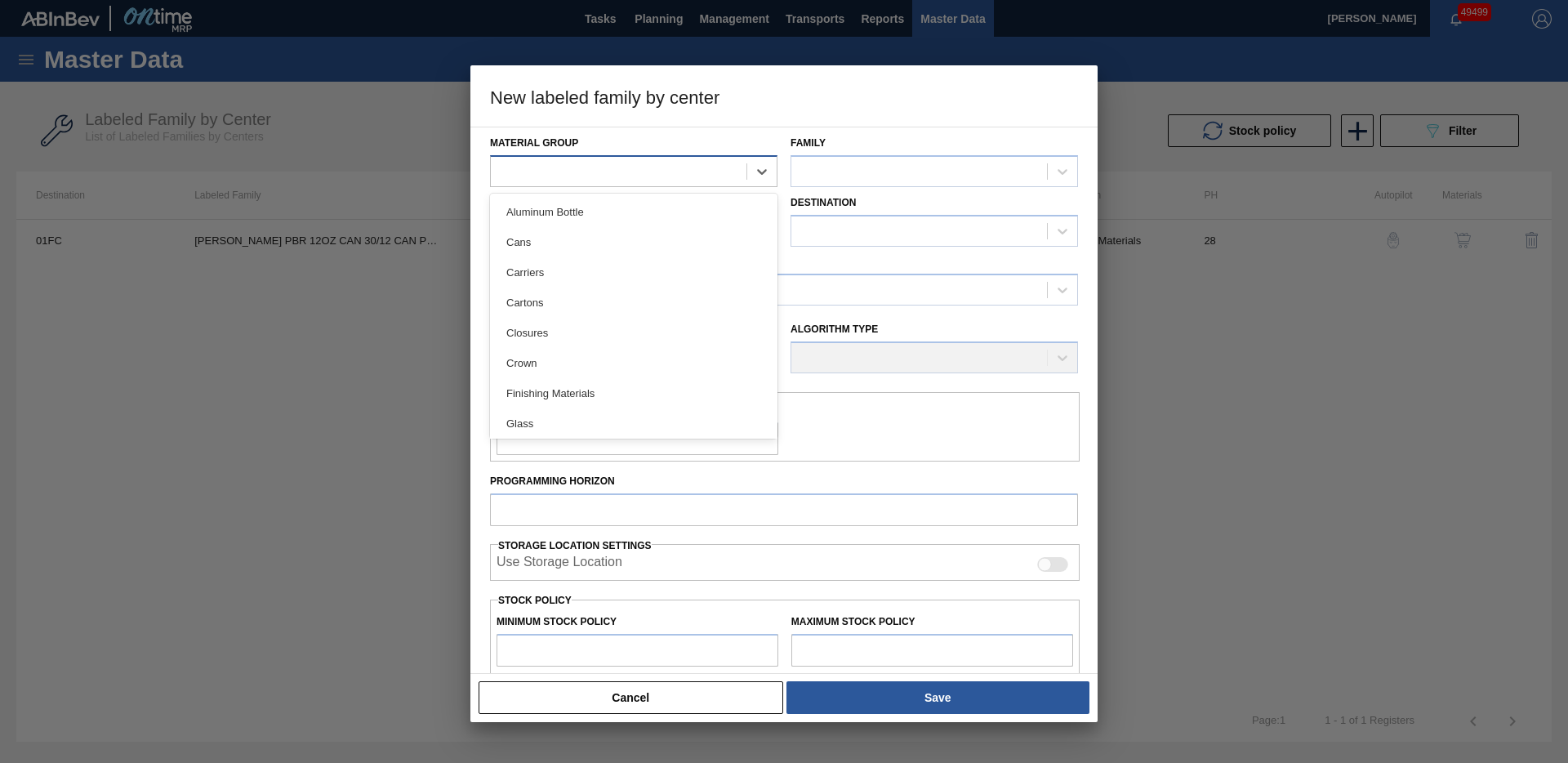
click at [639, 166] on div at bounding box center [618, 171] width 255 height 24
drag, startPoint x: 592, startPoint y: 267, endPoint x: 801, endPoint y: 198, distance: 220.1
click at [593, 267] on div "Carriers" at bounding box center [634, 272] width 288 height 31
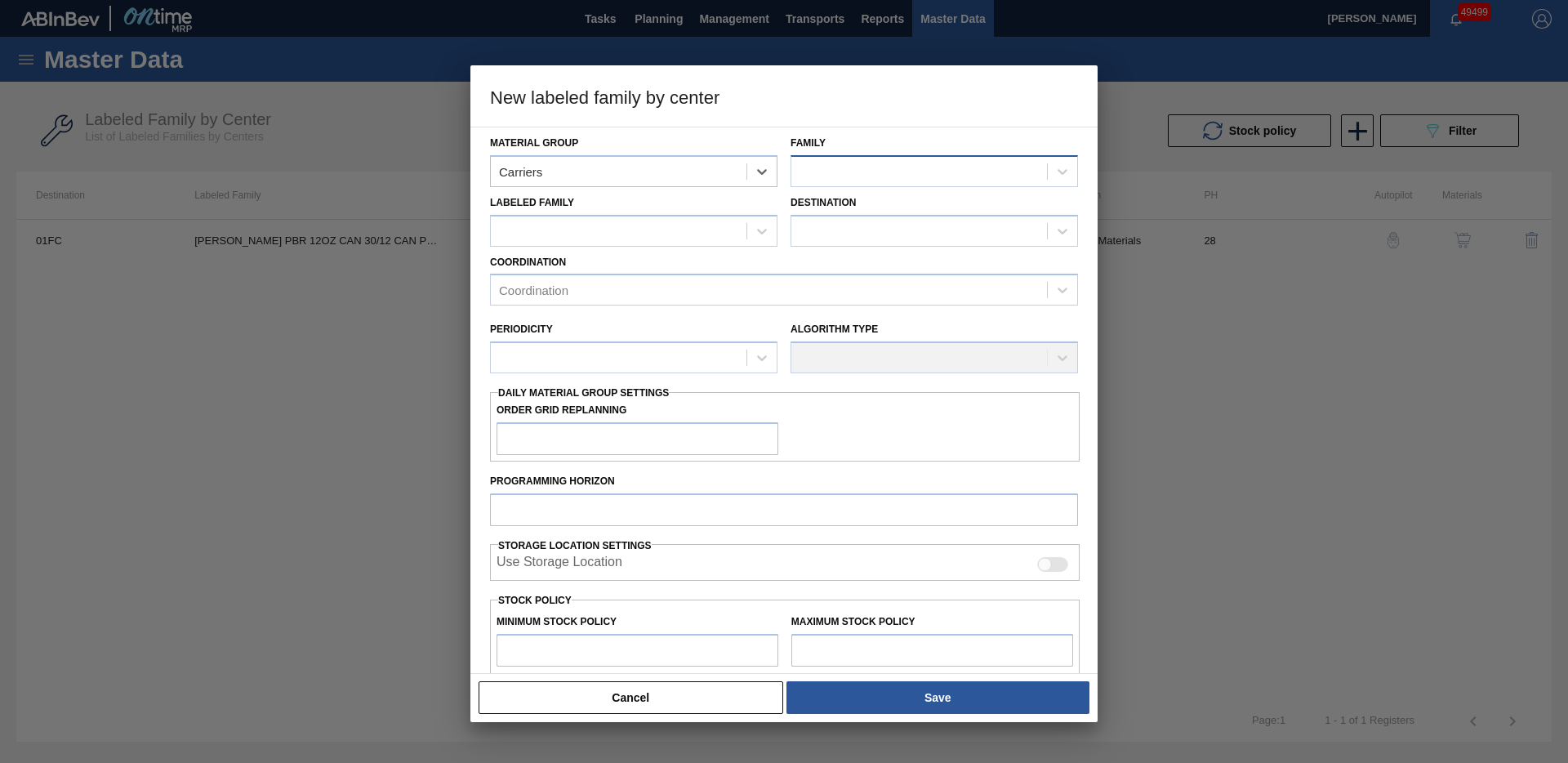
click at [838, 164] on div at bounding box center [919, 171] width 255 height 24
drag, startPoint x: 842, startPoint y: 238, endPoint x: 663, endPoint y: 215, distance: 180.5
click at [835, 239] on div "Can Carriers" at bounding box center [934, 243] width 288 height 31
click at [647, 215] on div at bounding box center [634, 230] width 288 height 32
paste Family "[PERSON_NAME] PBR 12OZ CAN 30/12 CAN PK GODZILLA PROMO"
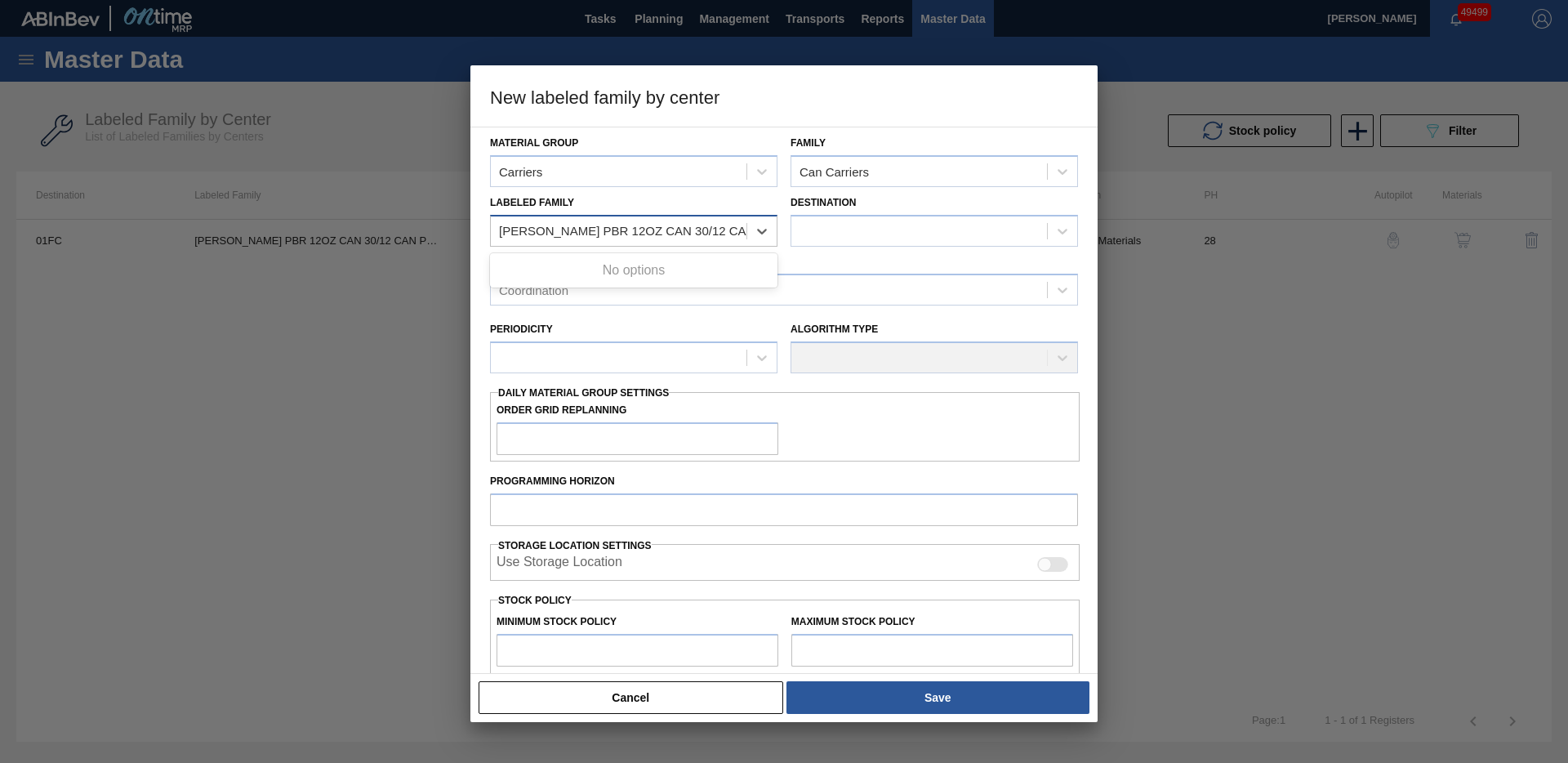
scroll to position [0, 77]
type Family "[PERSON_NAME] PBR 12OZ CAN 30/12 CAN PK GODZILLA PR"
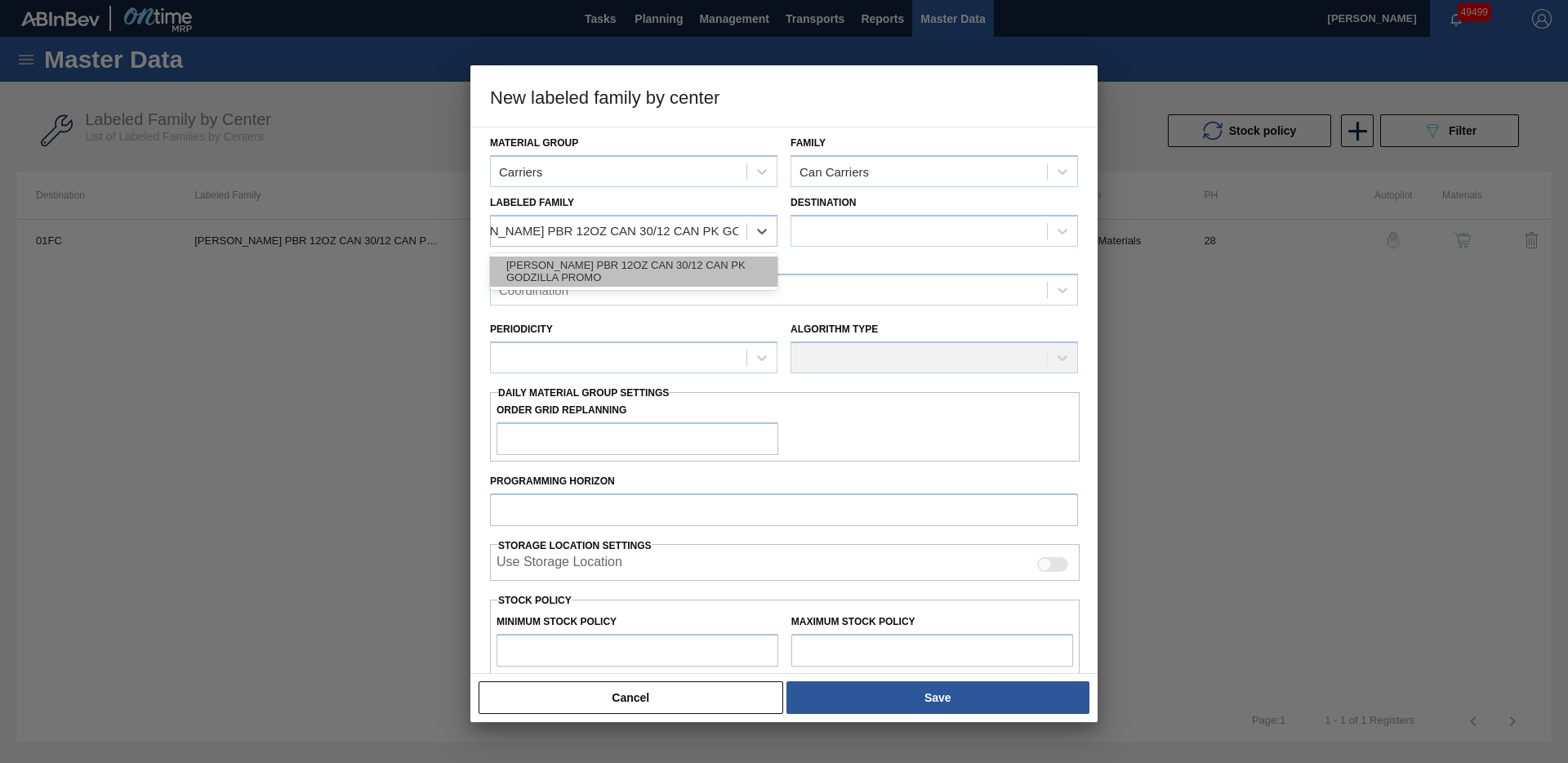
click at [744, 274] on div "[PERSON_NAME] PBR 12OZ CAN 30/12 CAN PK GODZILLA PROMO" at bounding box center [634, 272] width 288 height 31
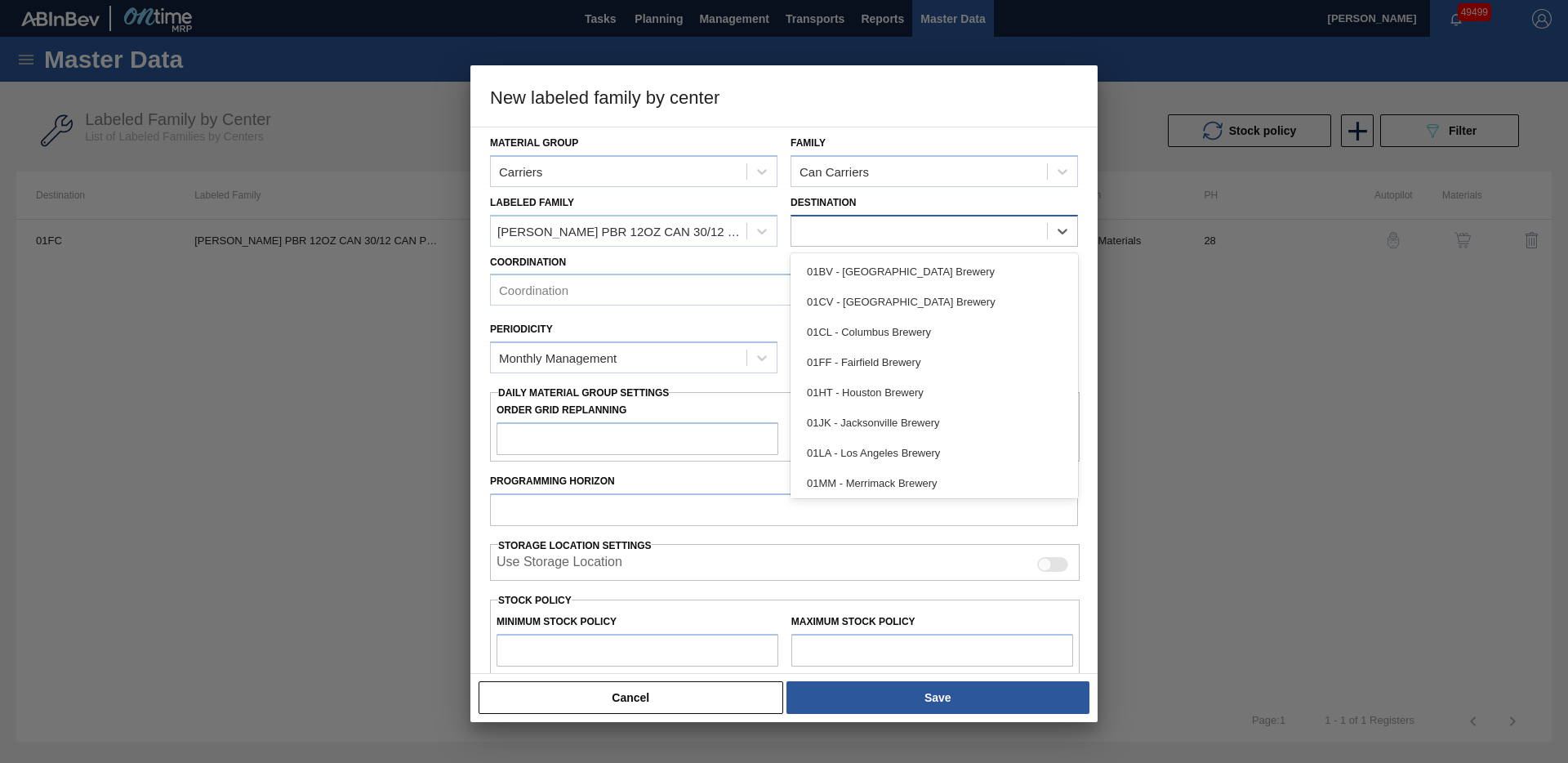
click at [858, 238] on div at bounding box center [919, 230] width 255 height 24
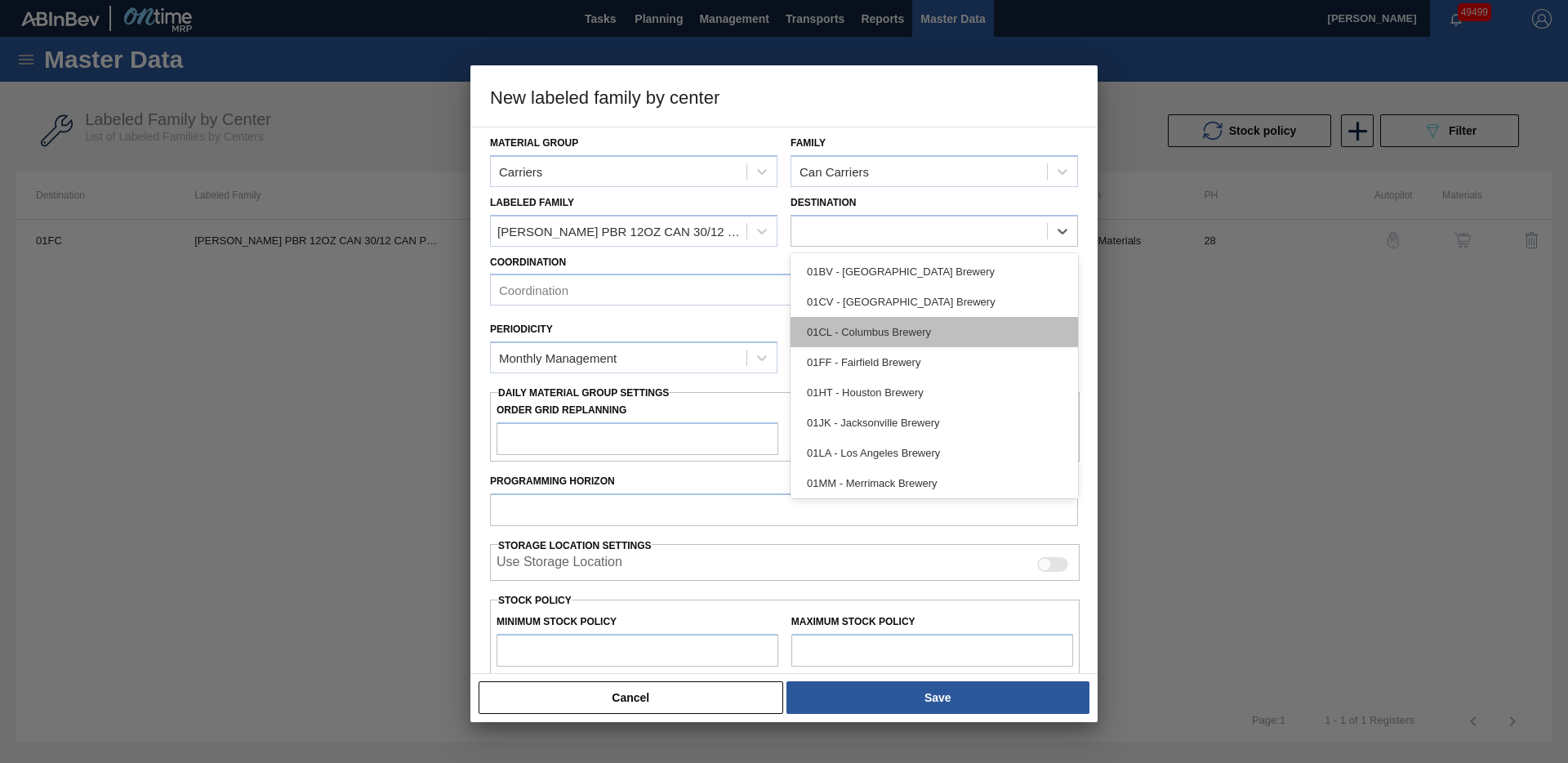
click at [893, 329] on div "01CL - Columbus Brewery" at bounding box center [934, 332] width 288 height 31
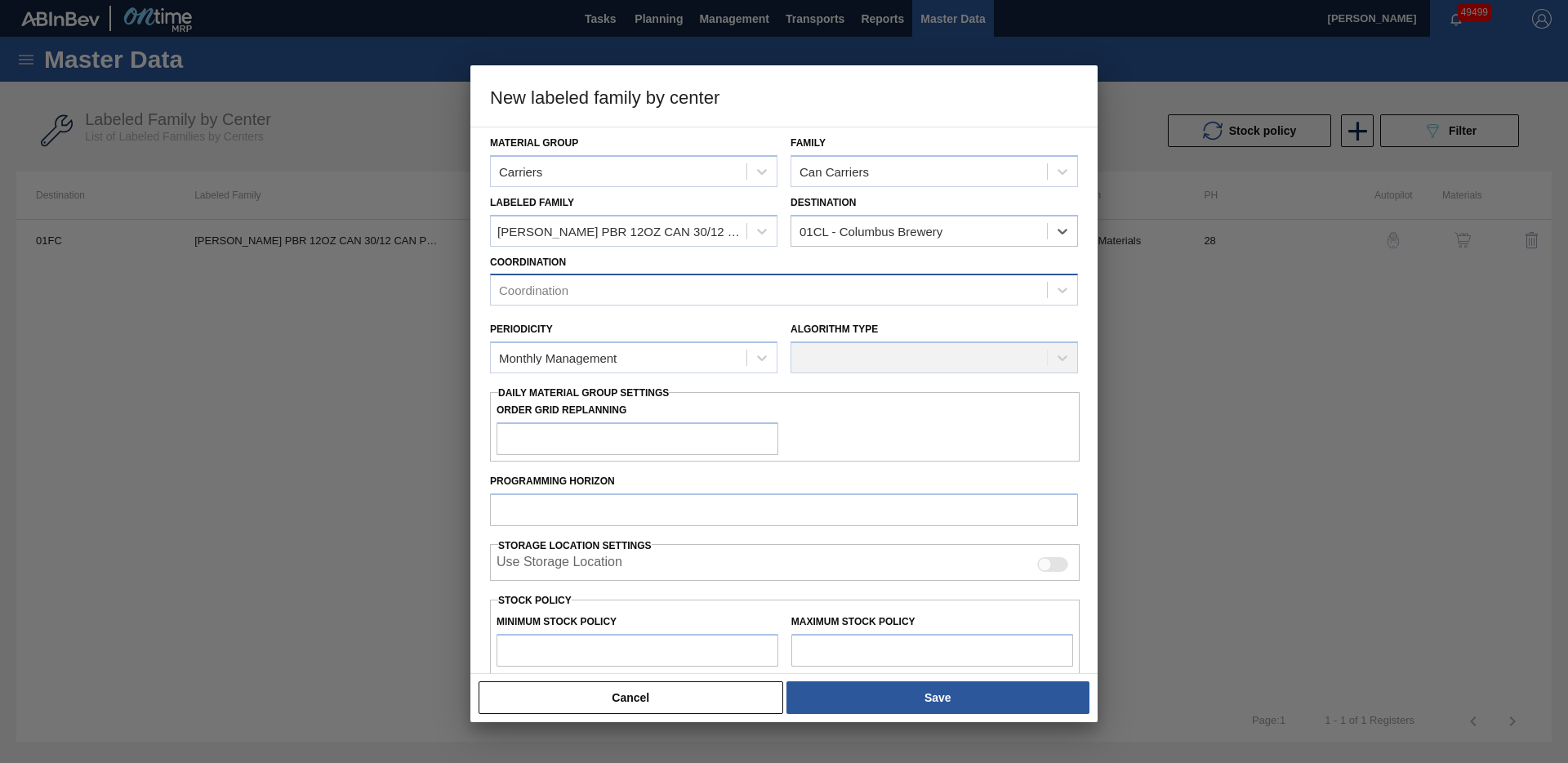
click at [755, 292] on div "Coordination" at bounding box center [769, 290] width 556 height 24
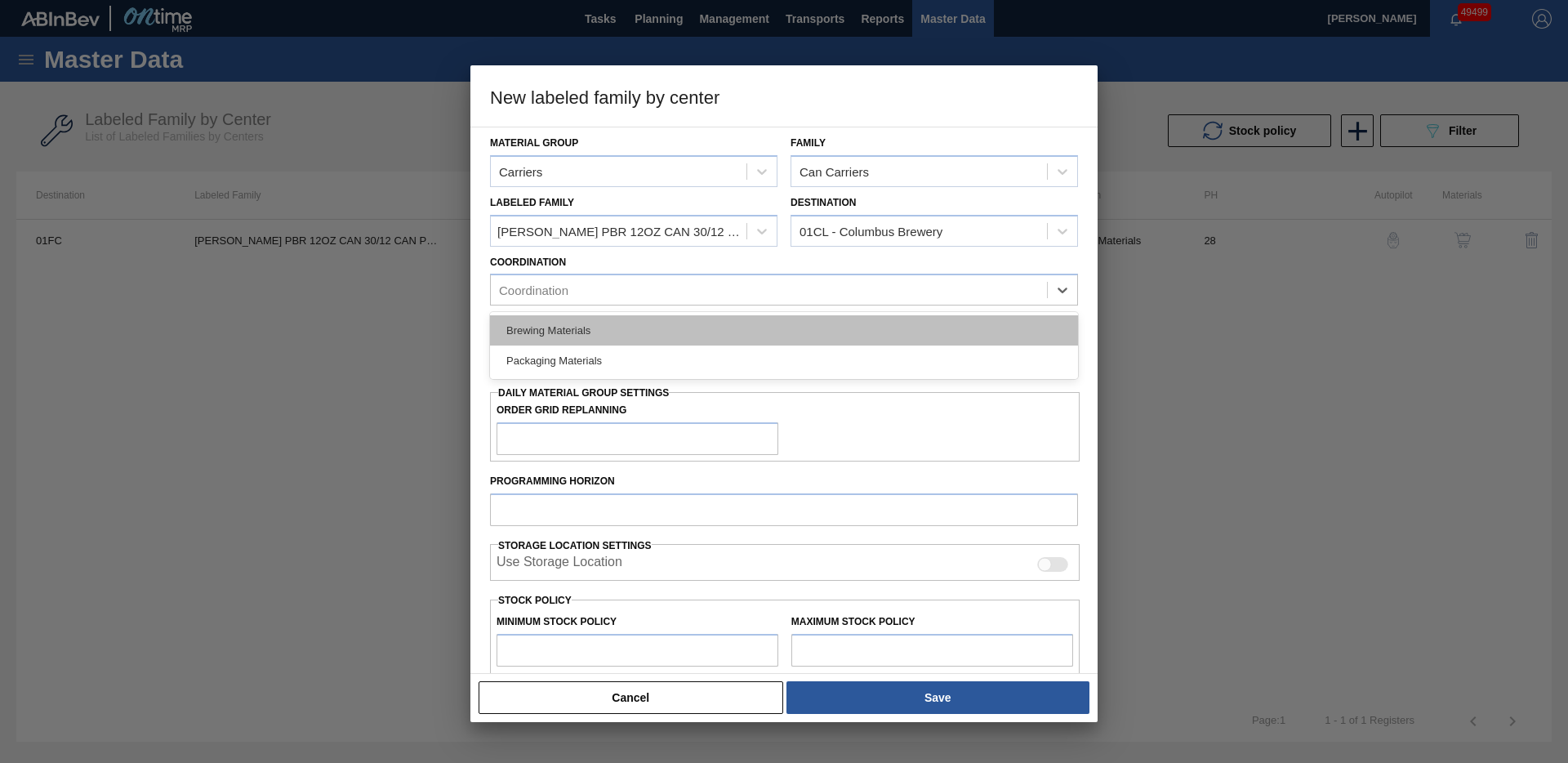
click at [720, 329] on div "Brewing Materials" at bounding box center [784, 331] width 588 height 31
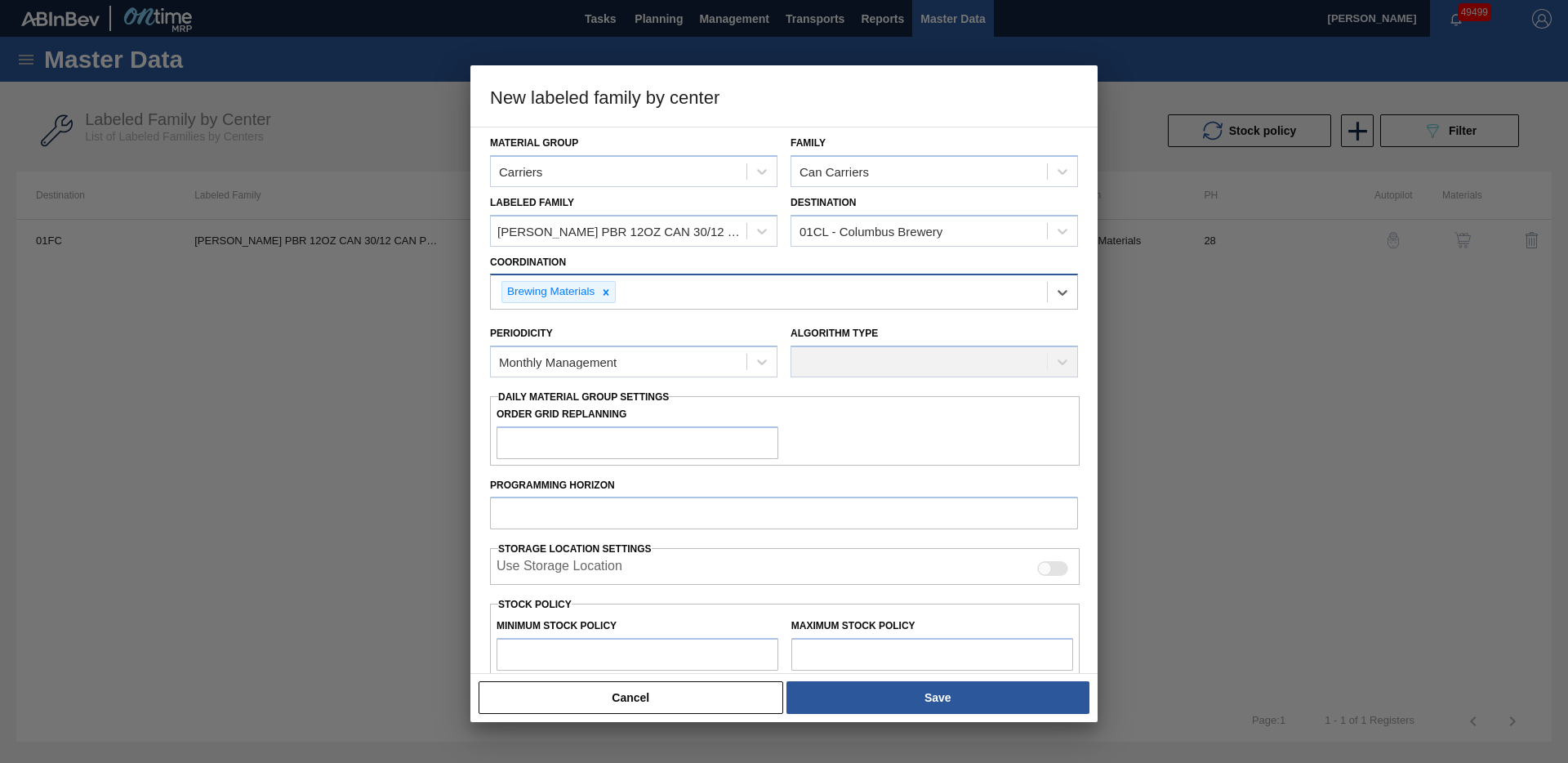
drag, startPoint x: 708, startPoint y: 281, endPoint x: 658, endPoint y: 291, distance: 51.0
click at [706, 282] on div "Brewing Materials" at bounding box center [769, 292] width 556 height 33
click at [609, 287] on icon at bounding box center [606, 293] width 11 height 11
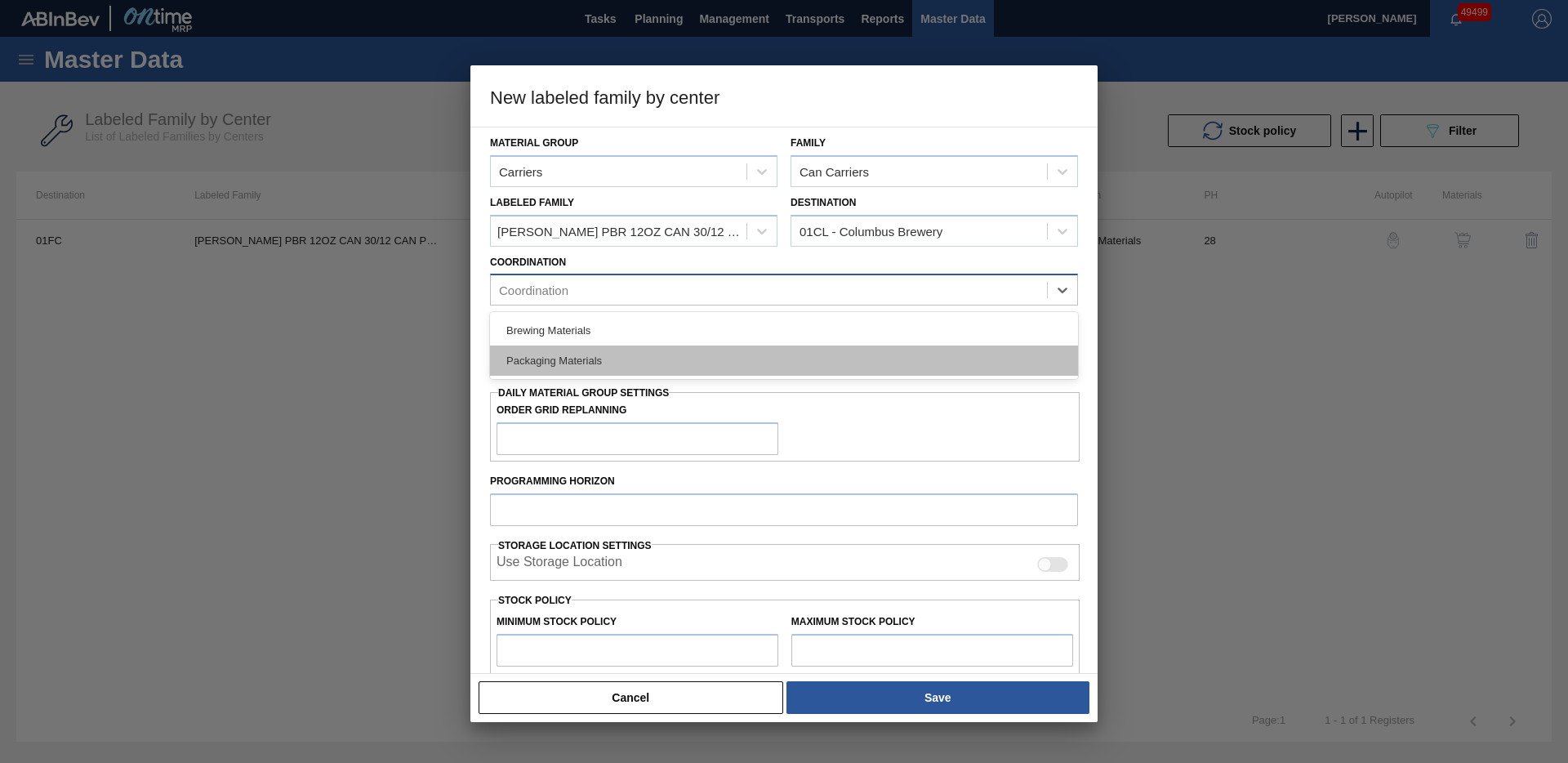
click at [580, 360] on div "Packaging Materials" at bounding box center [784, 360] width 588 height 31
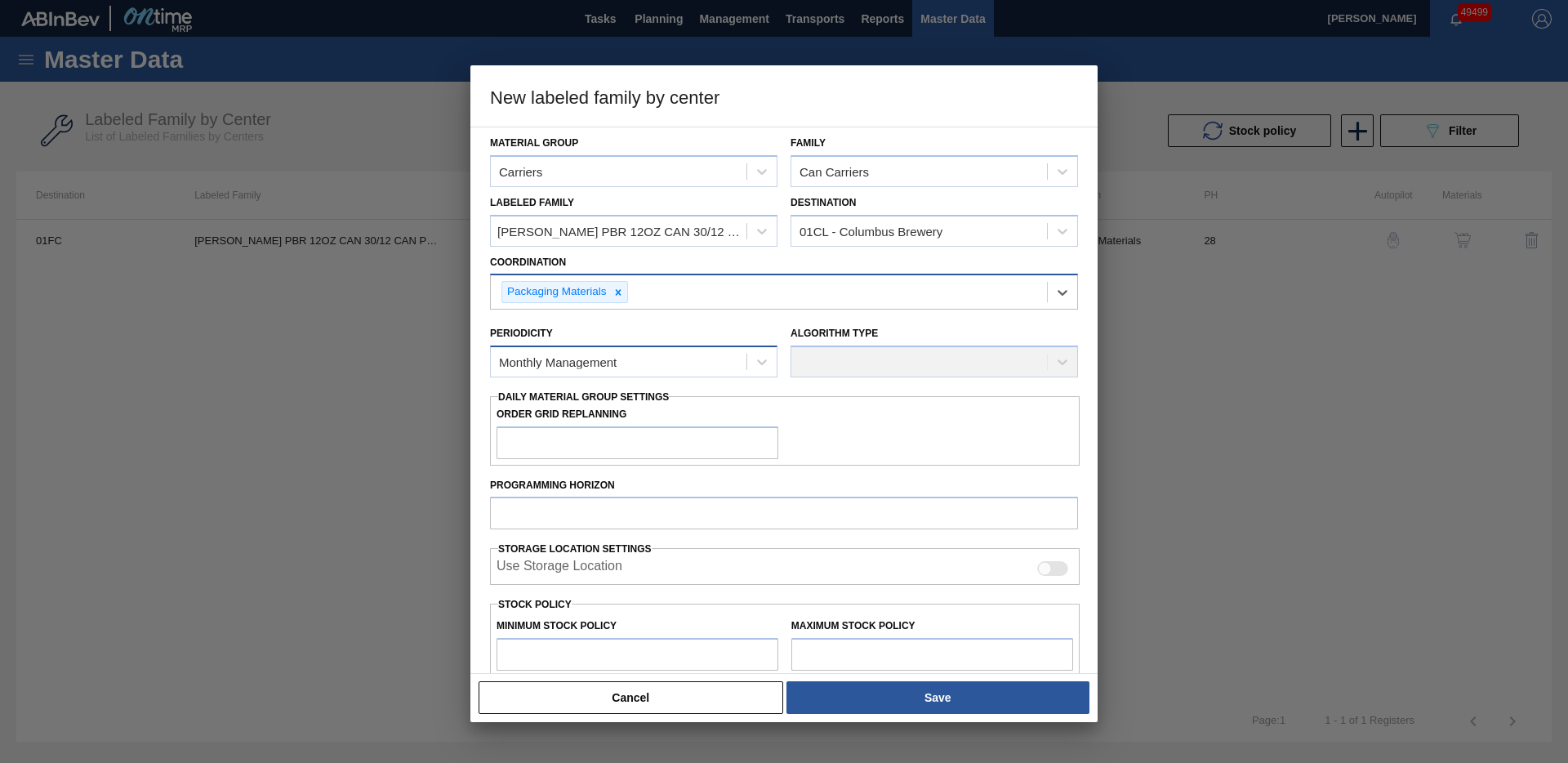
click at [577, 362] on div "Monthly Management" at bounding box center [557, 362] width 118 height 14
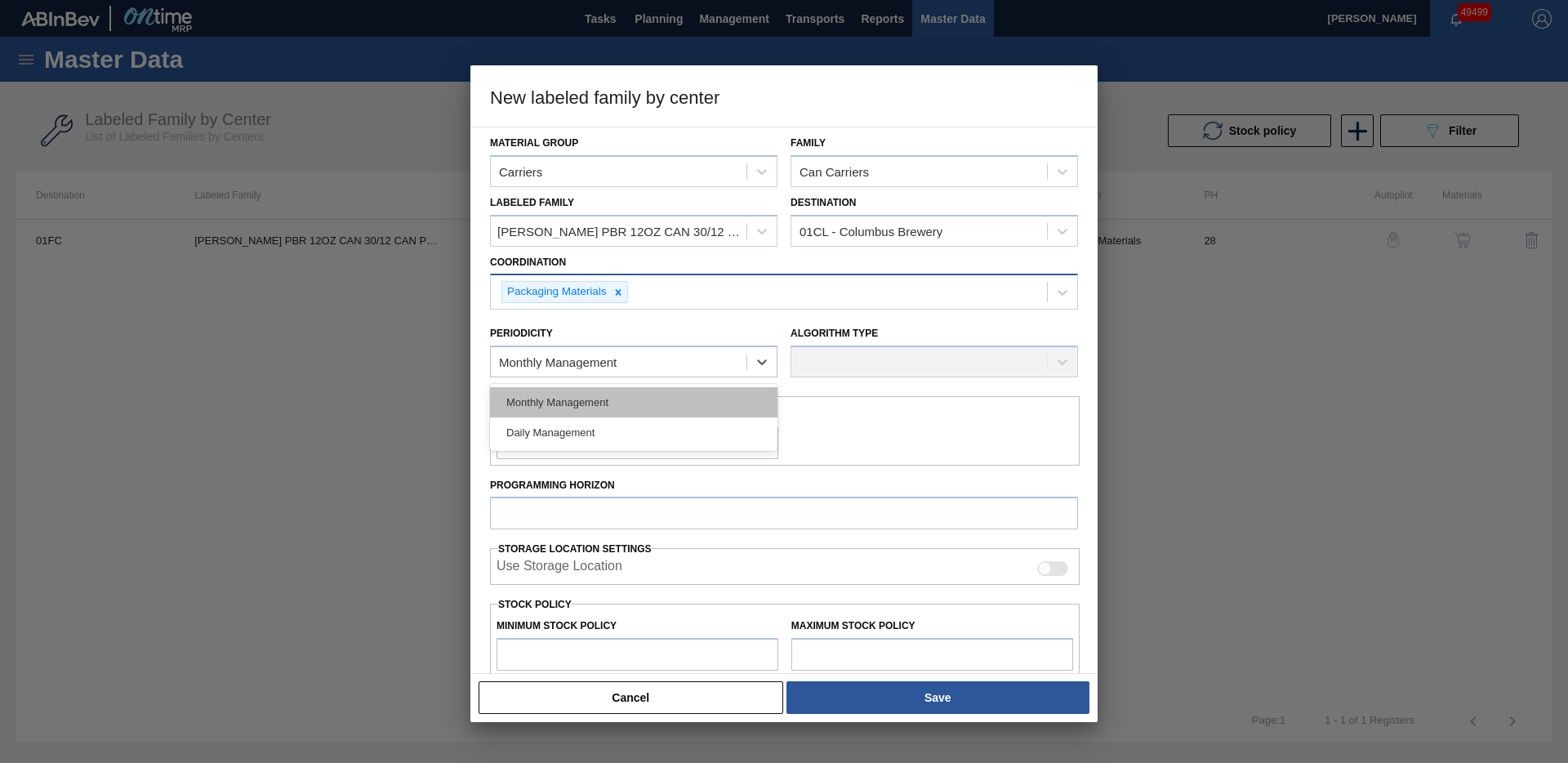
click at [569, 395] on div "Monthly Management" at bounding box center [634, 403] width 288 height 31
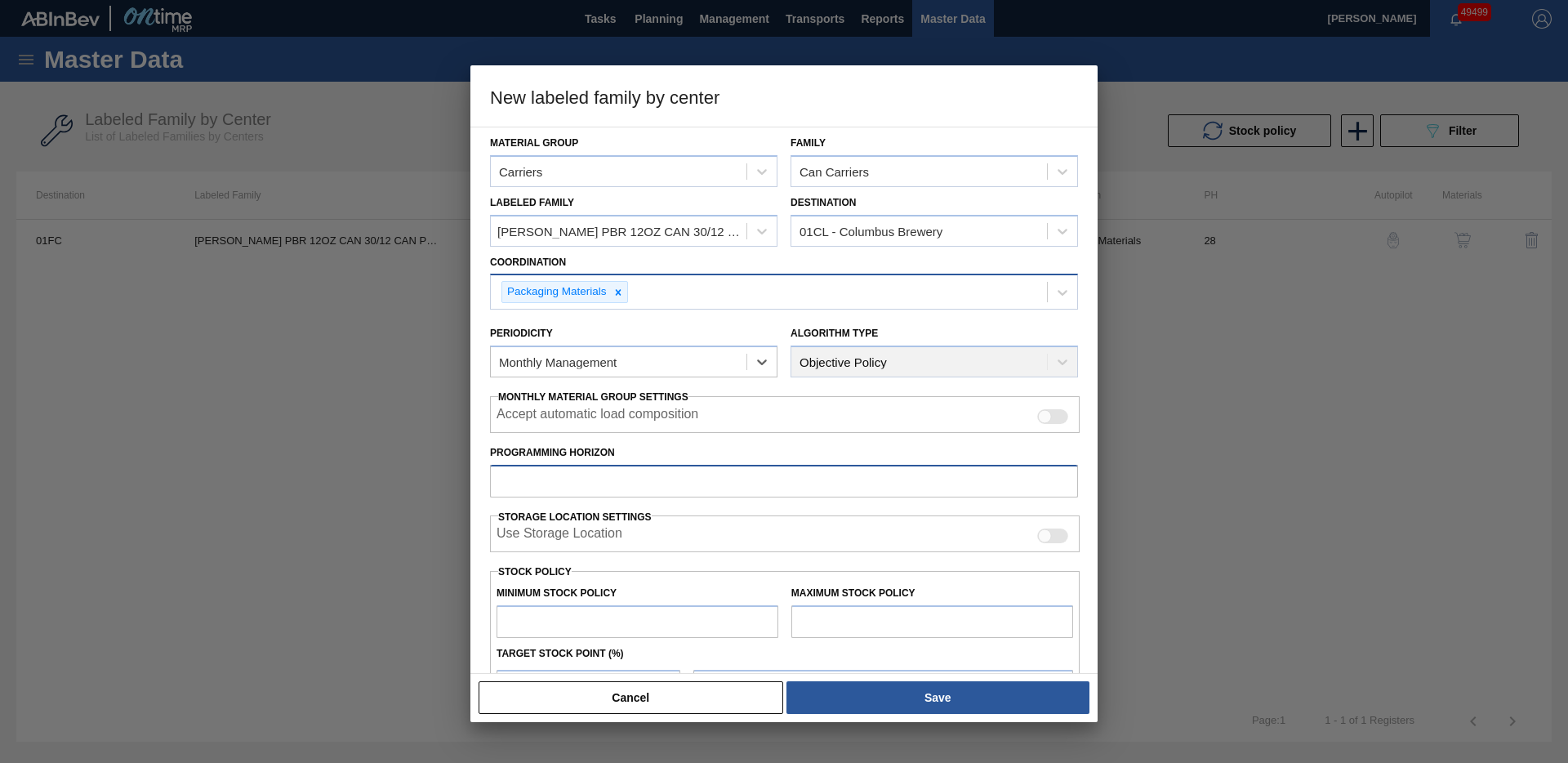
click at [623, 486] on input "Programming Horizon" at bounding box center [784, 481] width 588 height 33
type input "28"
type input "0"
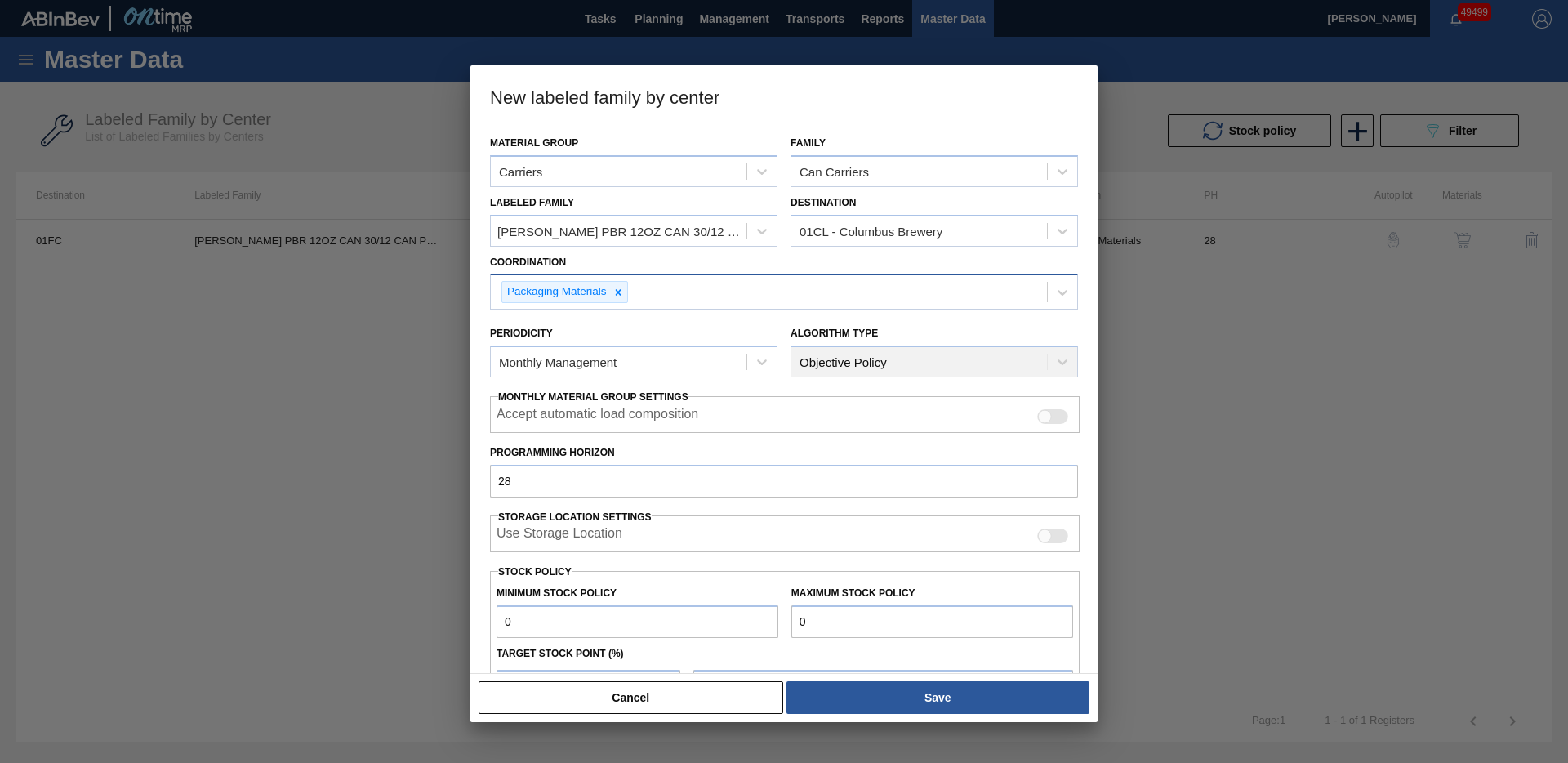
type input "0"
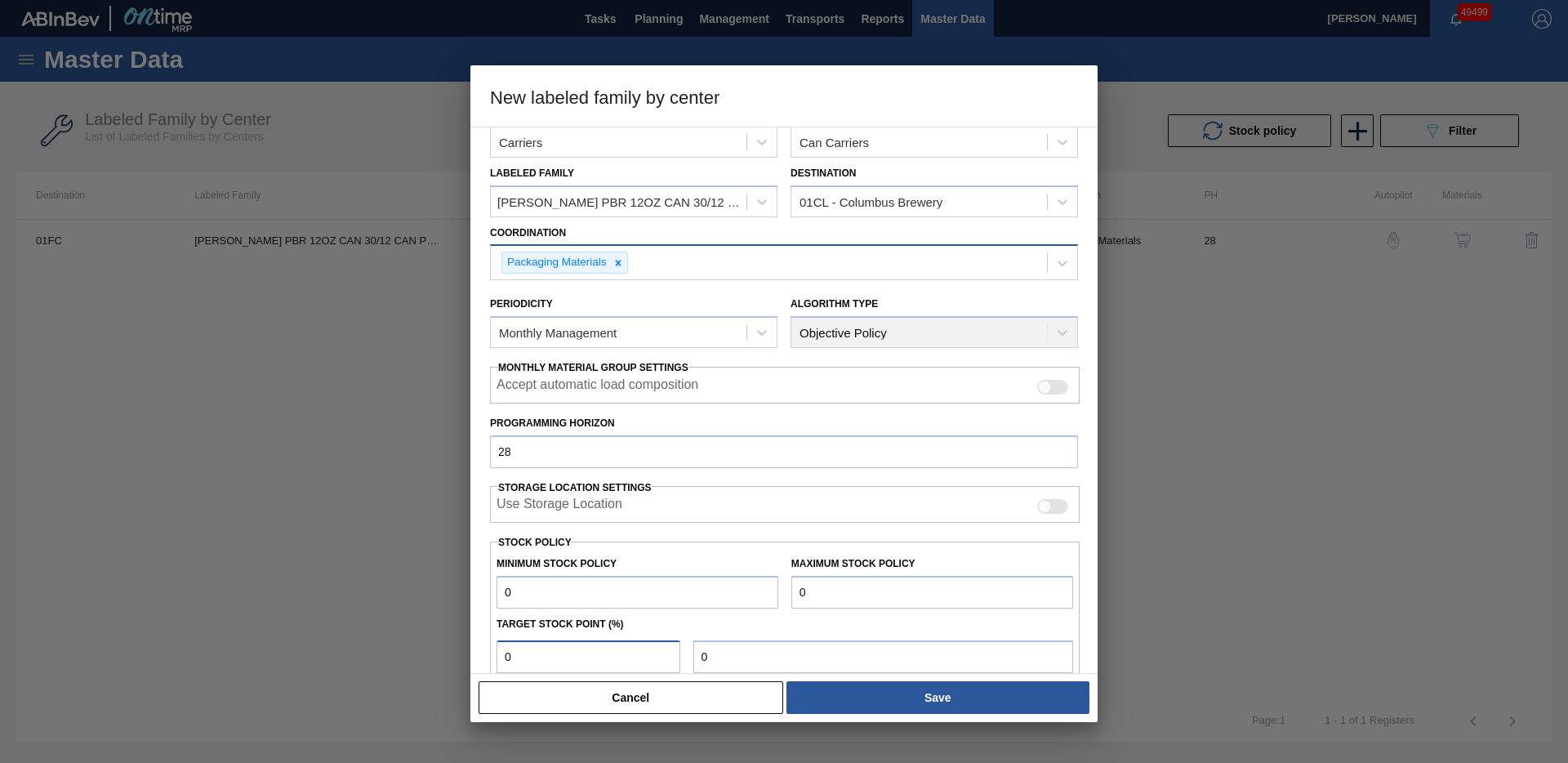
type input "0"
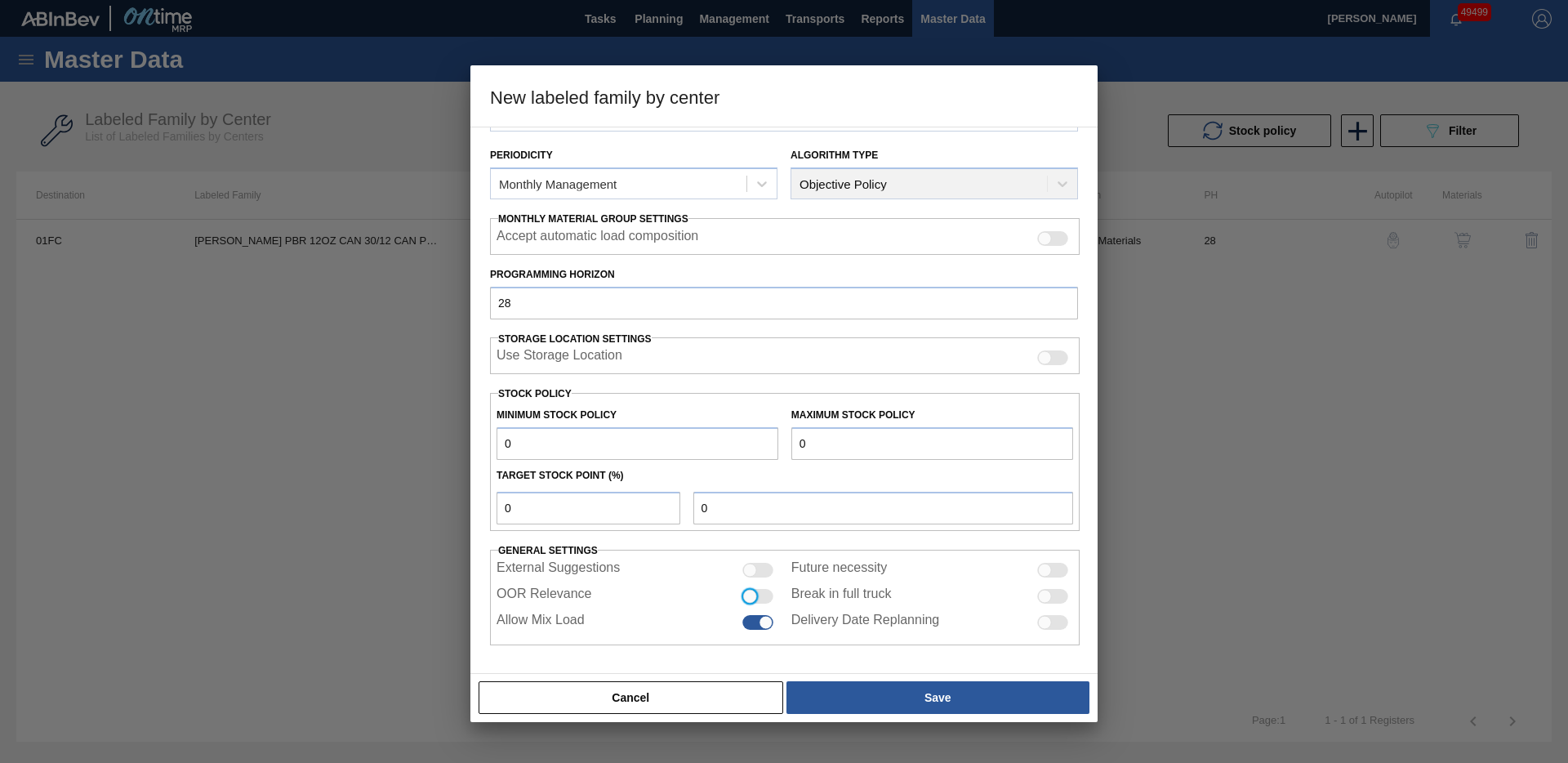
click at [742, 603] on input "OOR Relevance" at bounding box center [742, 603] width 1 height 1
checkbox input "true"
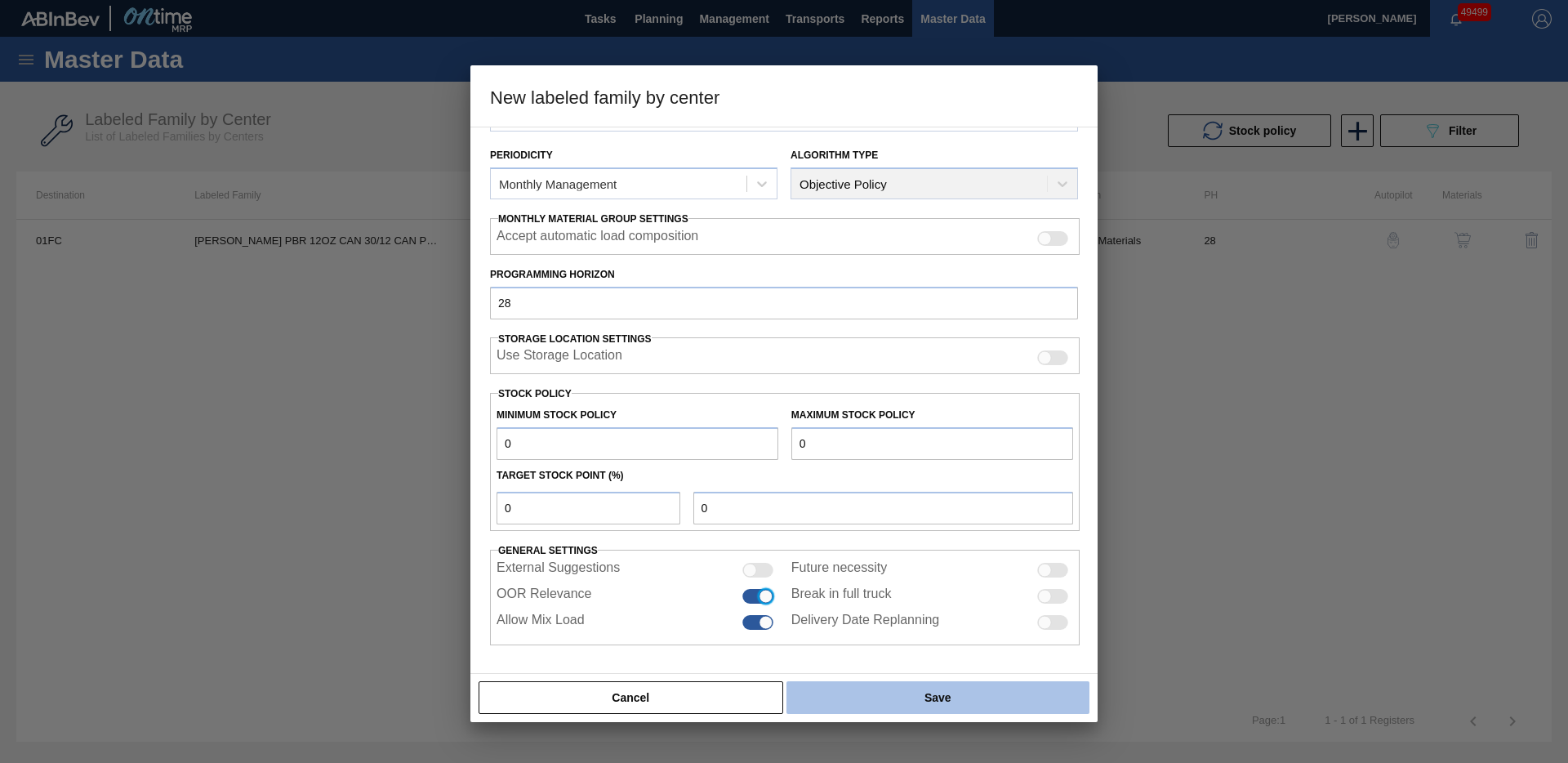
click at [905, 702] on button "Save" at bounding box center [938, 698] width 303 height 33
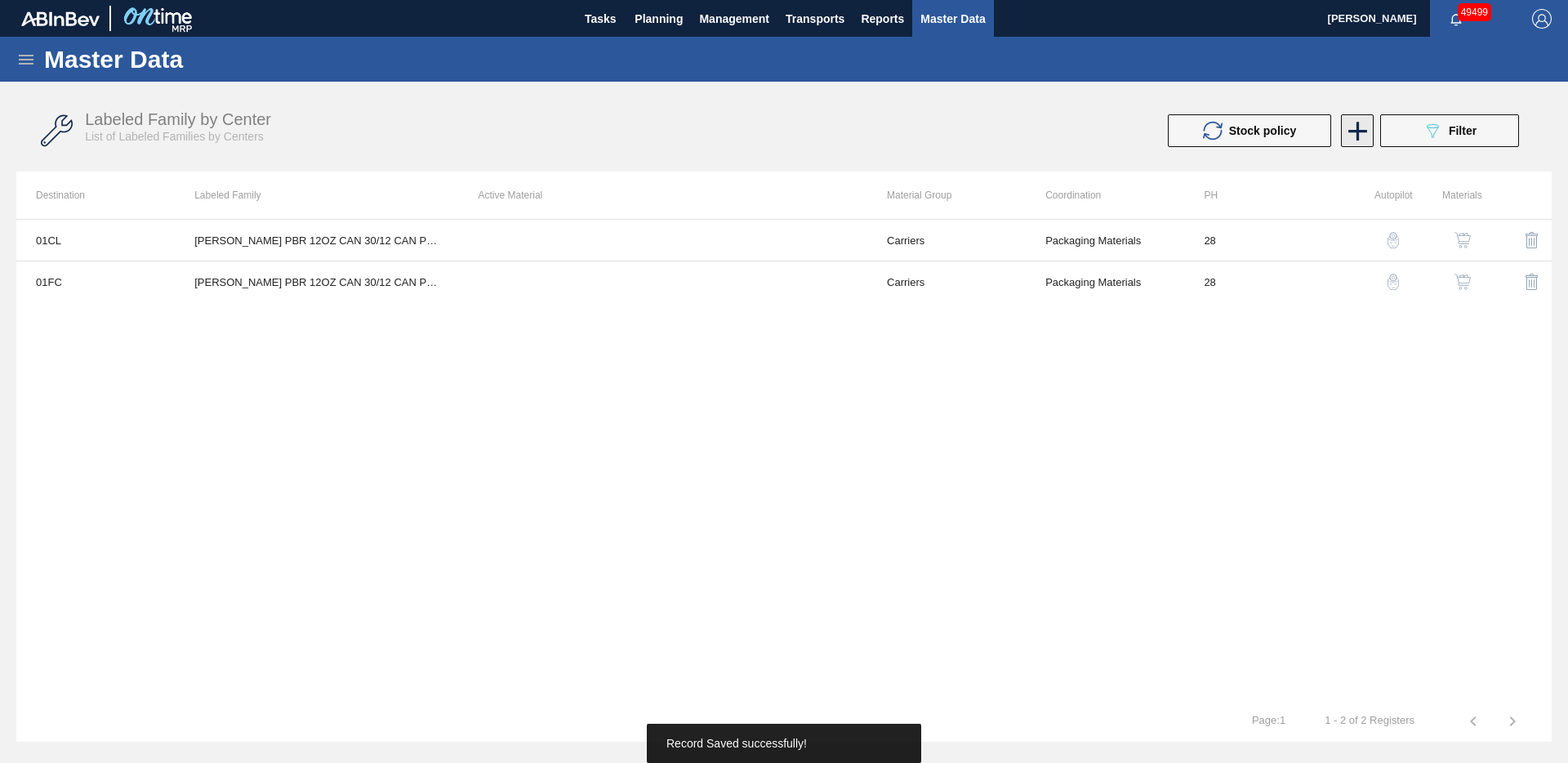
click at [1364, 129] on icon at bounding box center [1359, 131] width 19 height 19
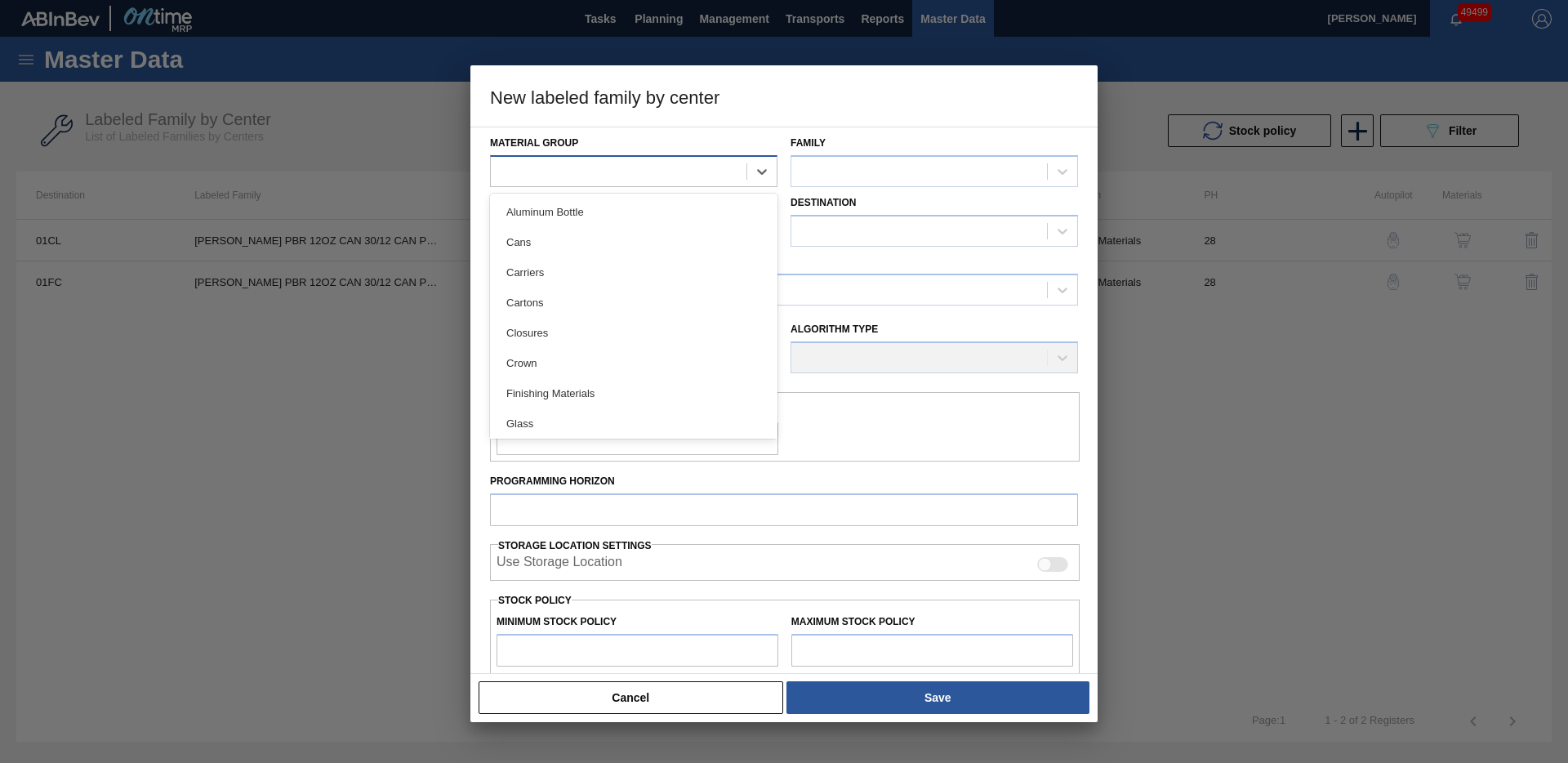
click at [552, 174] on div at bounding box center [618, 171] width 255 height 24
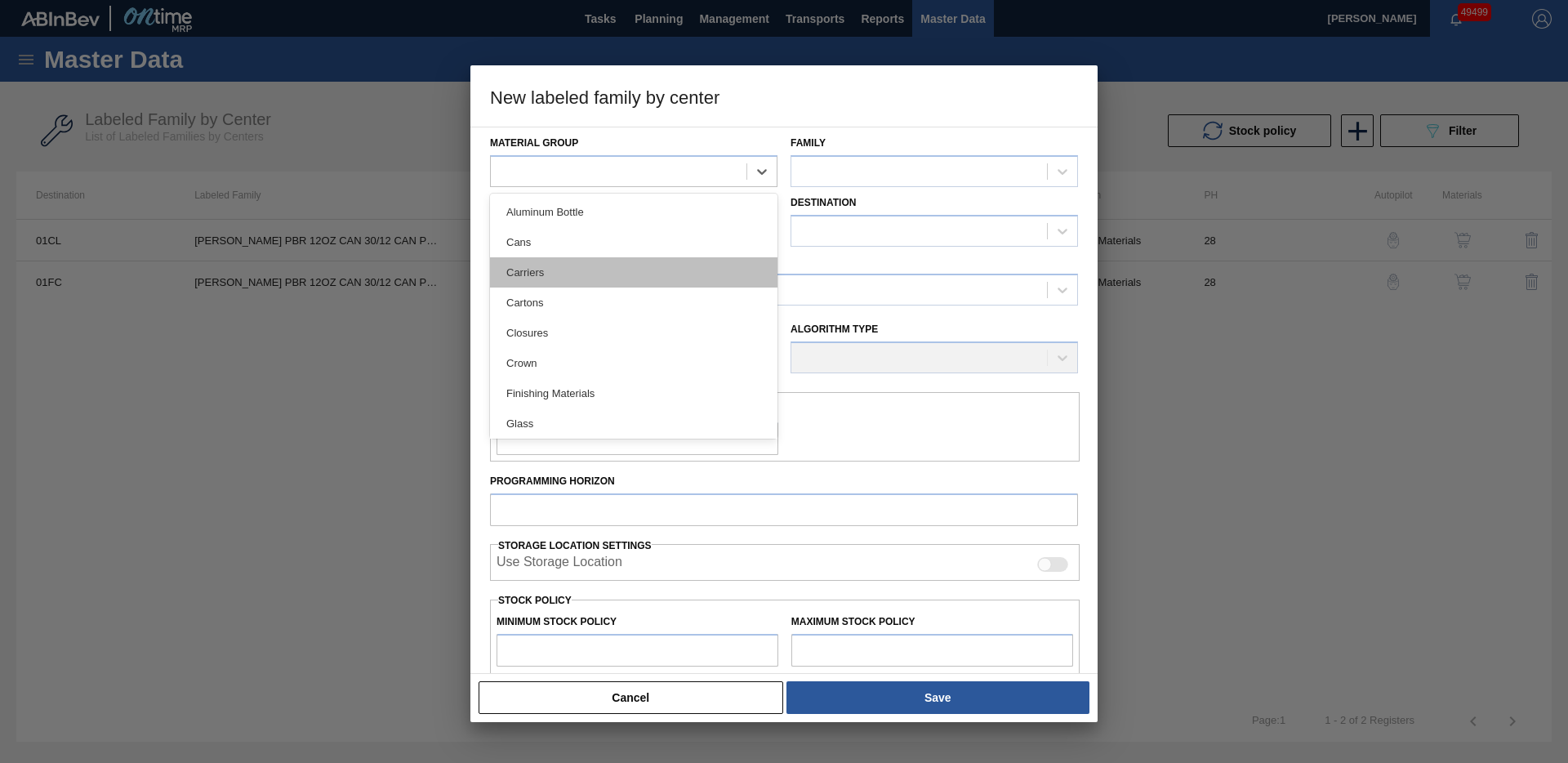
click at [557, 272] on div "Carriers" at bounding box center [634, 272] width 288 height 31
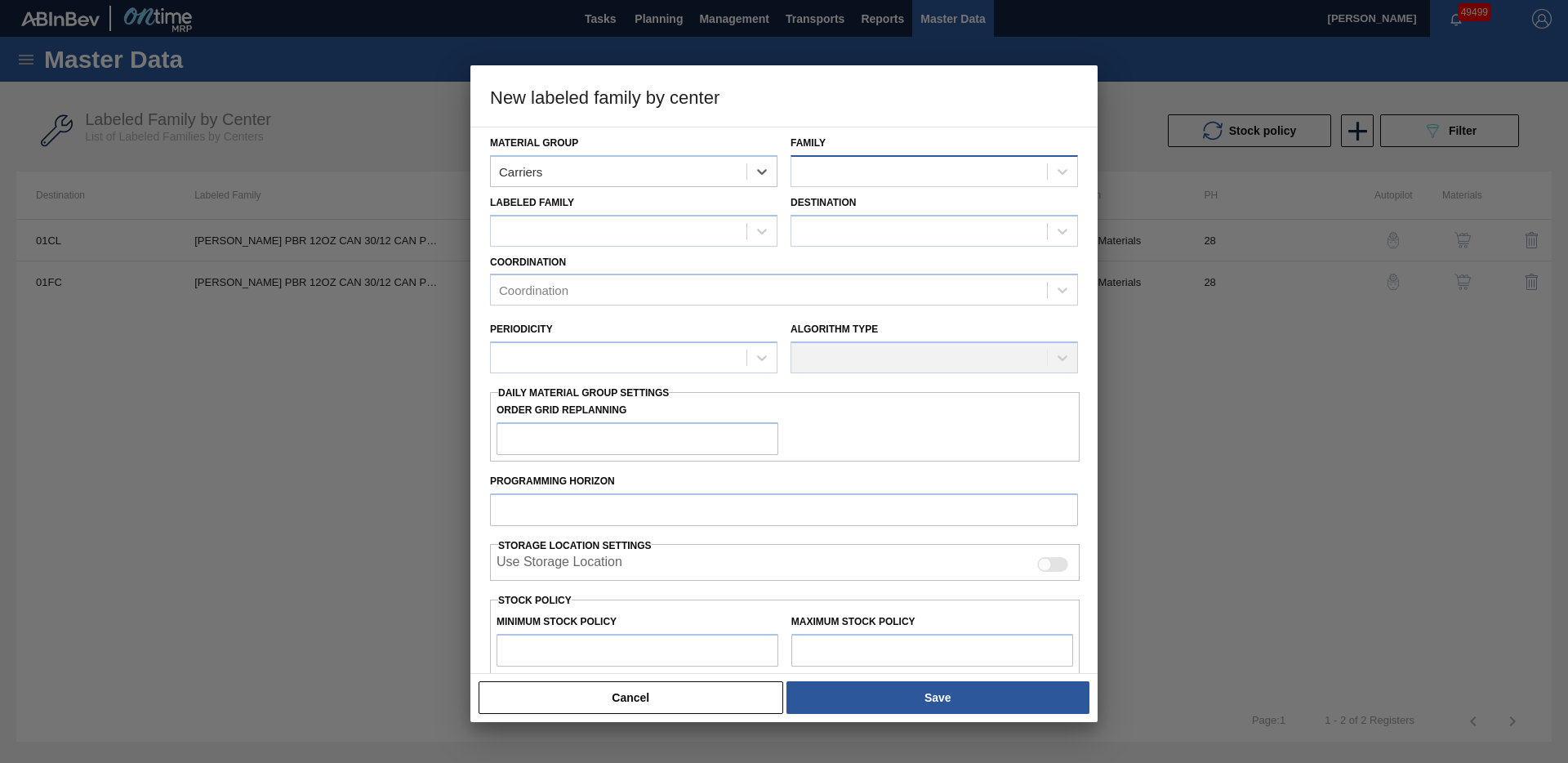
click at [829, 161] on div at bounding box center [919, 171] width 255 height 24
drag, startPoint x: 856, startPoint y: 239, endPoint x: 664, endPoint y: 228, distance: 192.3
click at [854, 239] on div "Can Carriers" at bounding box center [934, 243] width 288 height 31
click at [644, 225] on div at bounding box center [618, 230] width 255 height 24
paste Family "[PERSON_NAME] PBR 12OZ CAN 30/12 CAN PK GODZILLA PROMO"
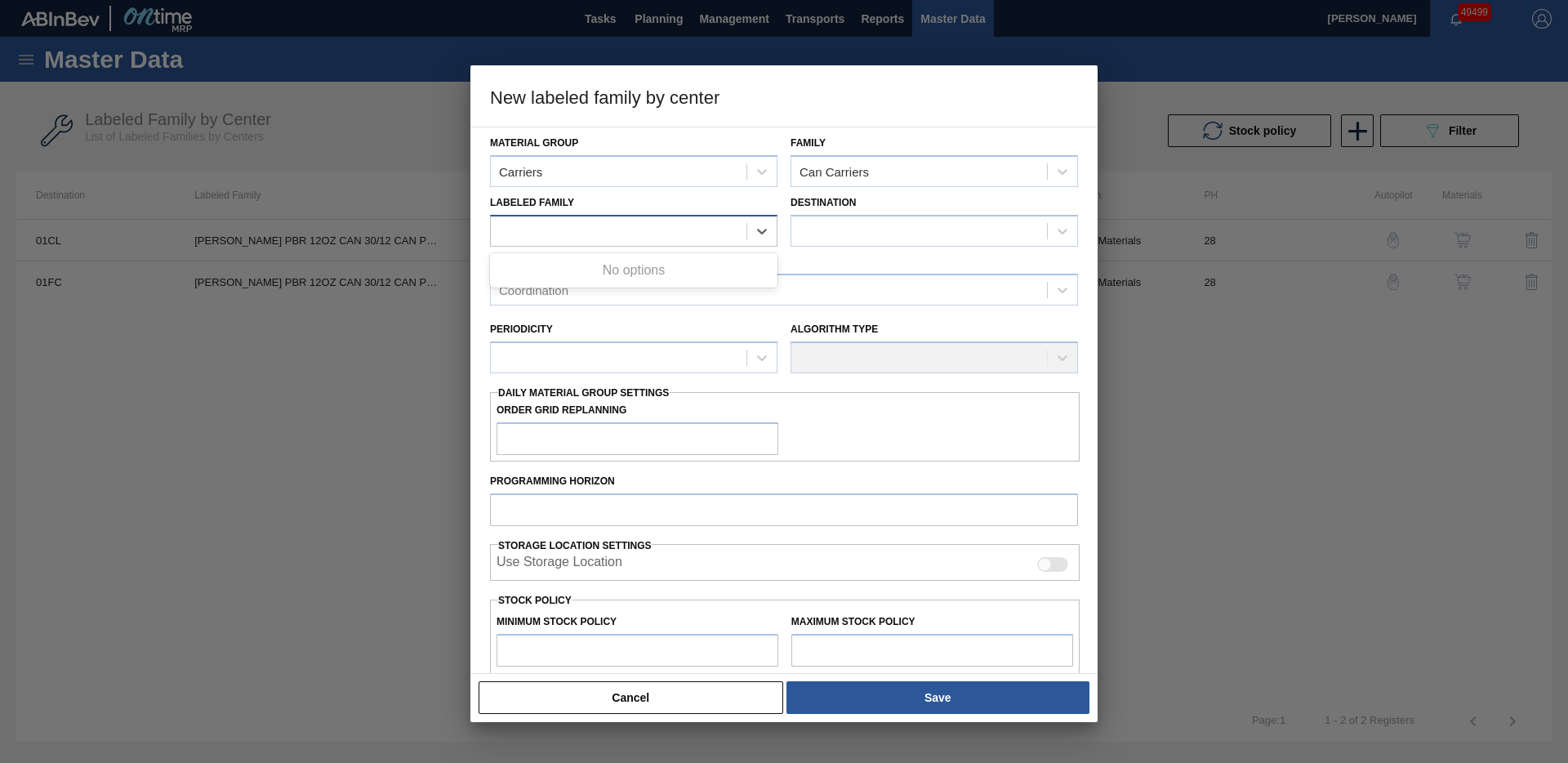
type Family "[PERSON_NAME] PBR 12OZ CAN 30/12 CAN PK GODZILLA PROMO"
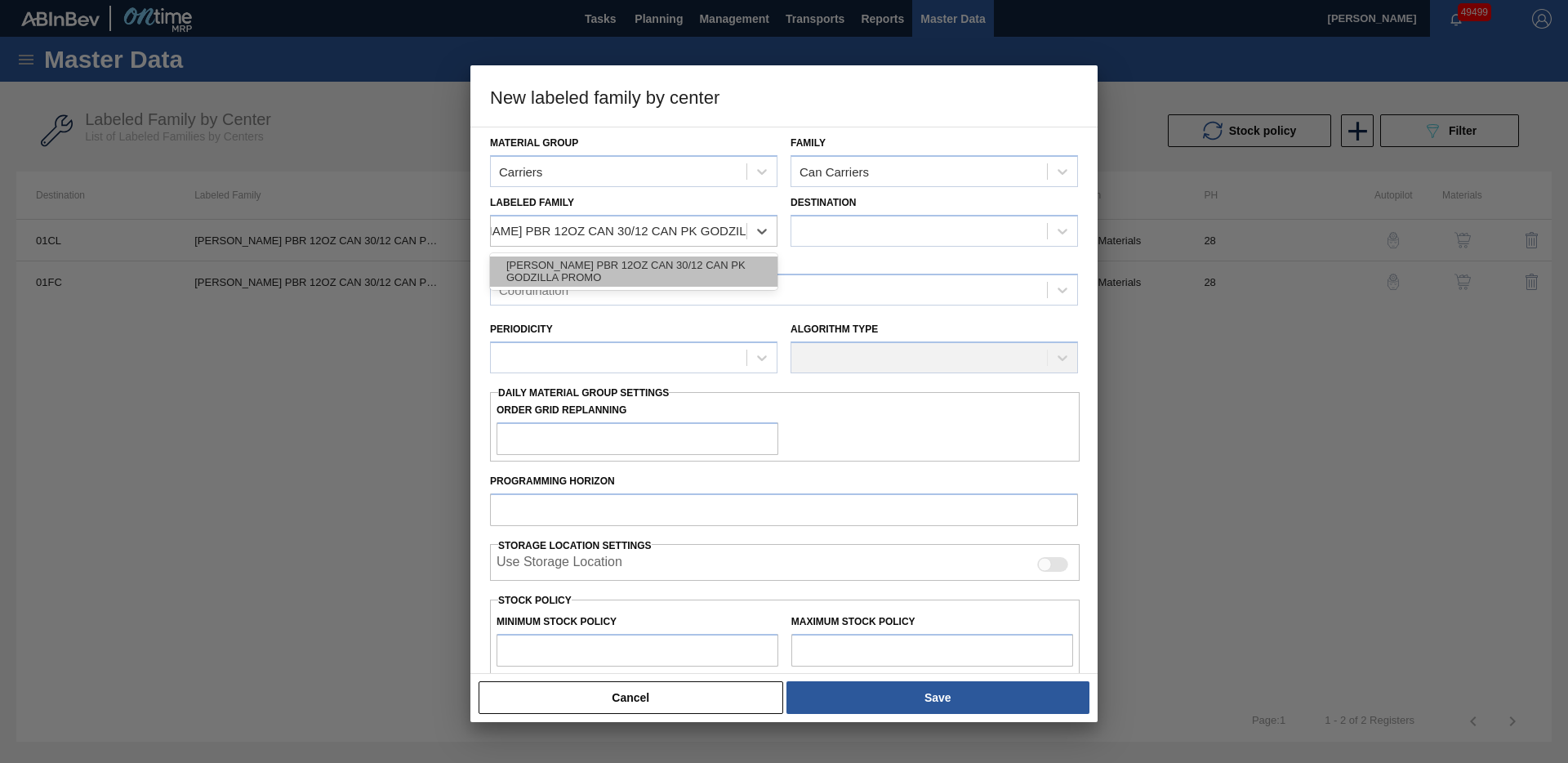
click at [646, 260] on div "[PERSON_NAME] PBR 12OZ CAN 30/12 CAN PK GODZILLA PROMO" at bounding box center [634, 272] width 288 height 31
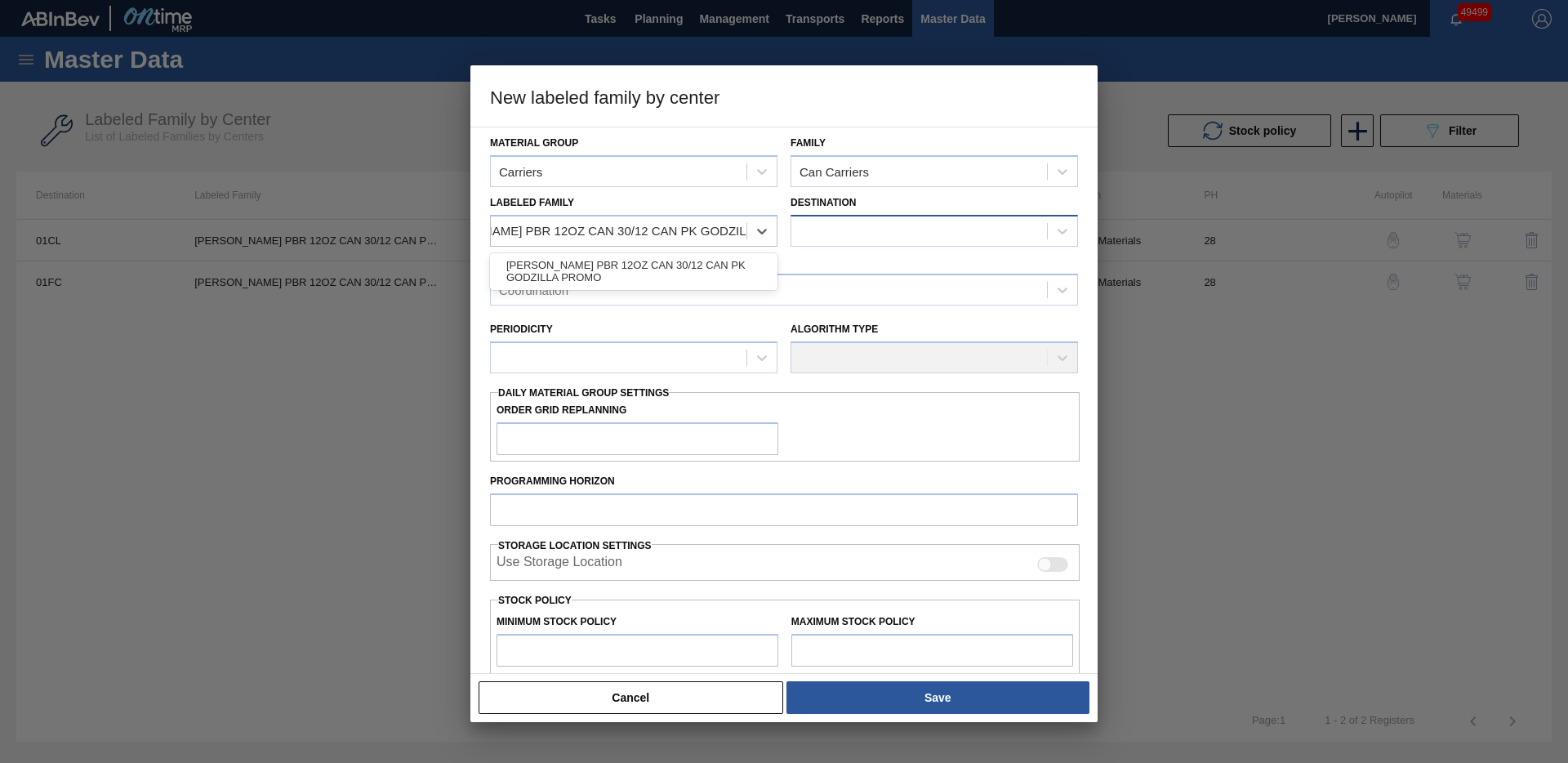
click at [878, 236] on div at bounding box center [919, 230] width 255 height 24
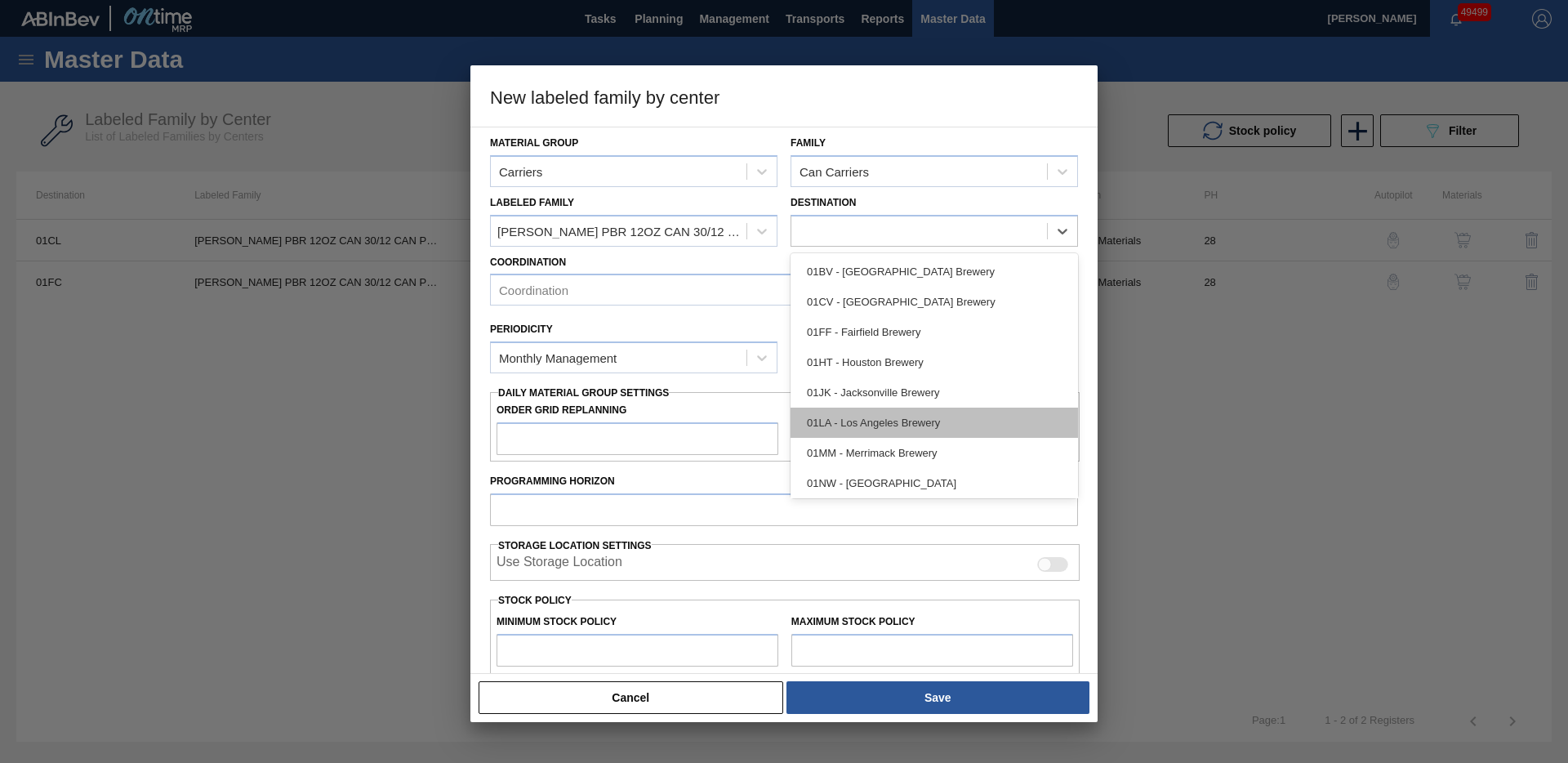
scroll to position [64, 0]
click at [865, 472] on div "01WM - Williamsburg Brewery" at bounding box center [934, 480] width 288 height 31
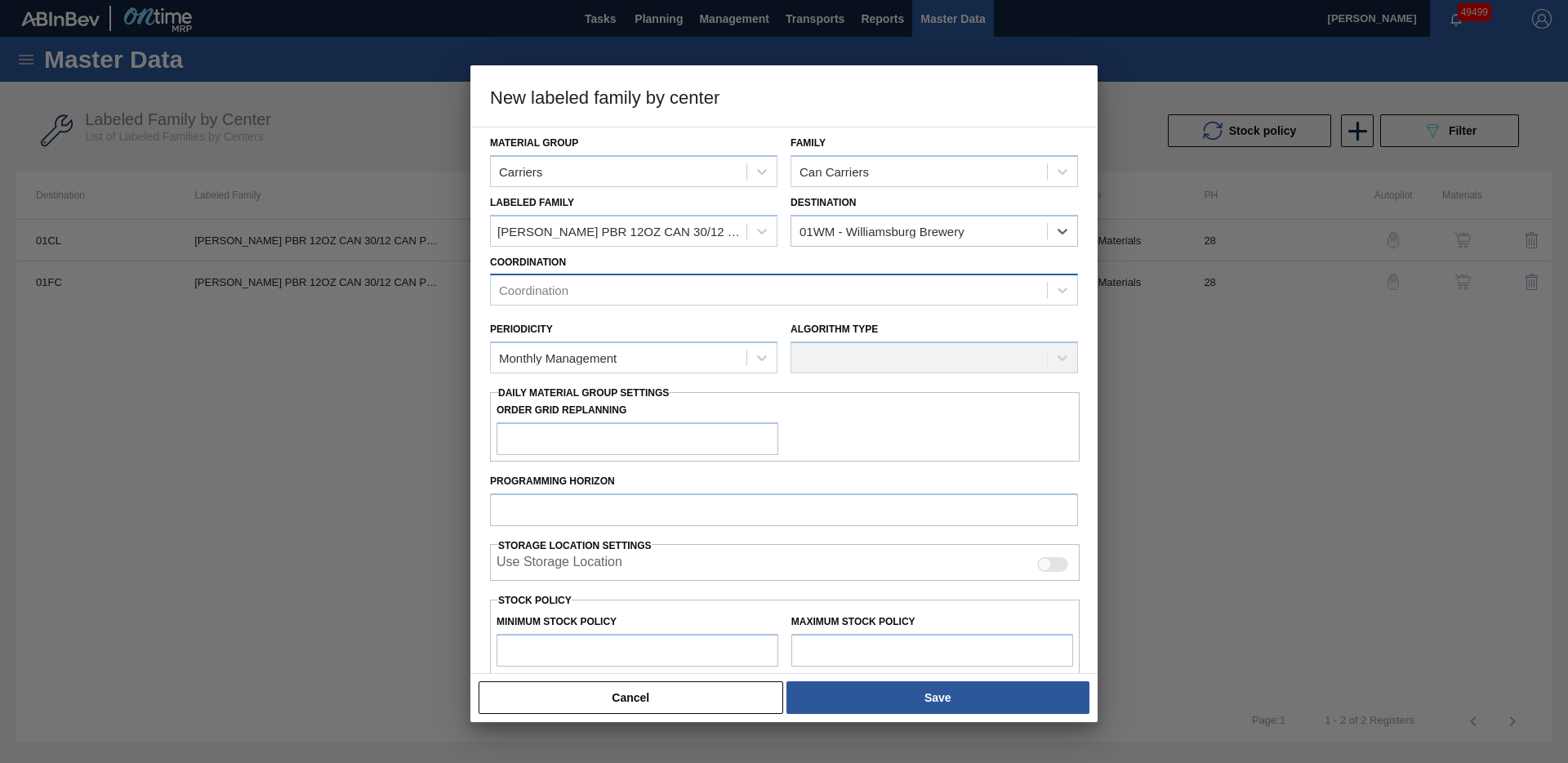
click at [592, 294] on div "Coordination" at bounding box center [769, 290] width 556 height 24
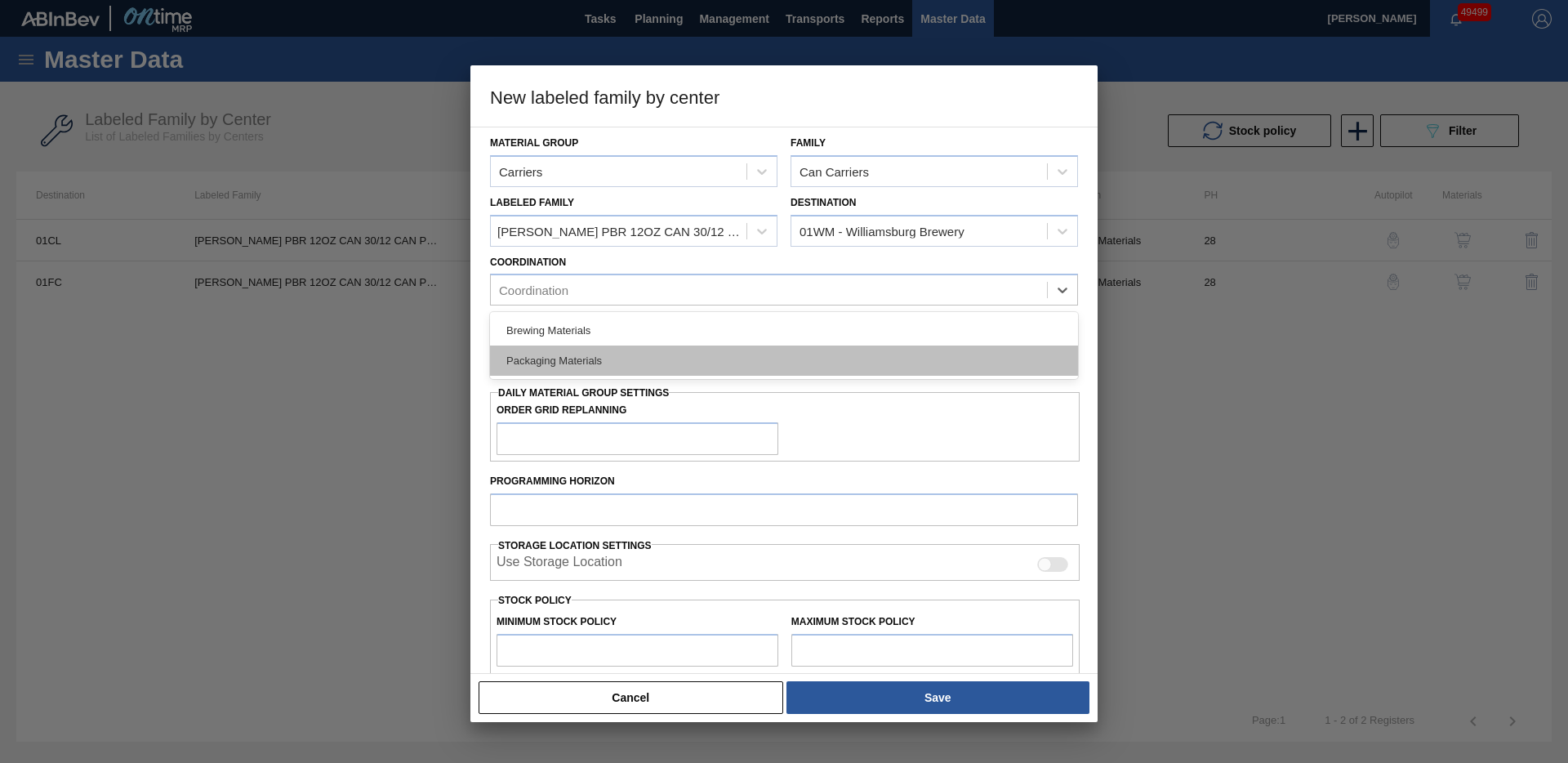
click at [571, 361] on div "Packaging Materials" at bounding box center [784, 360] width 588 height 31
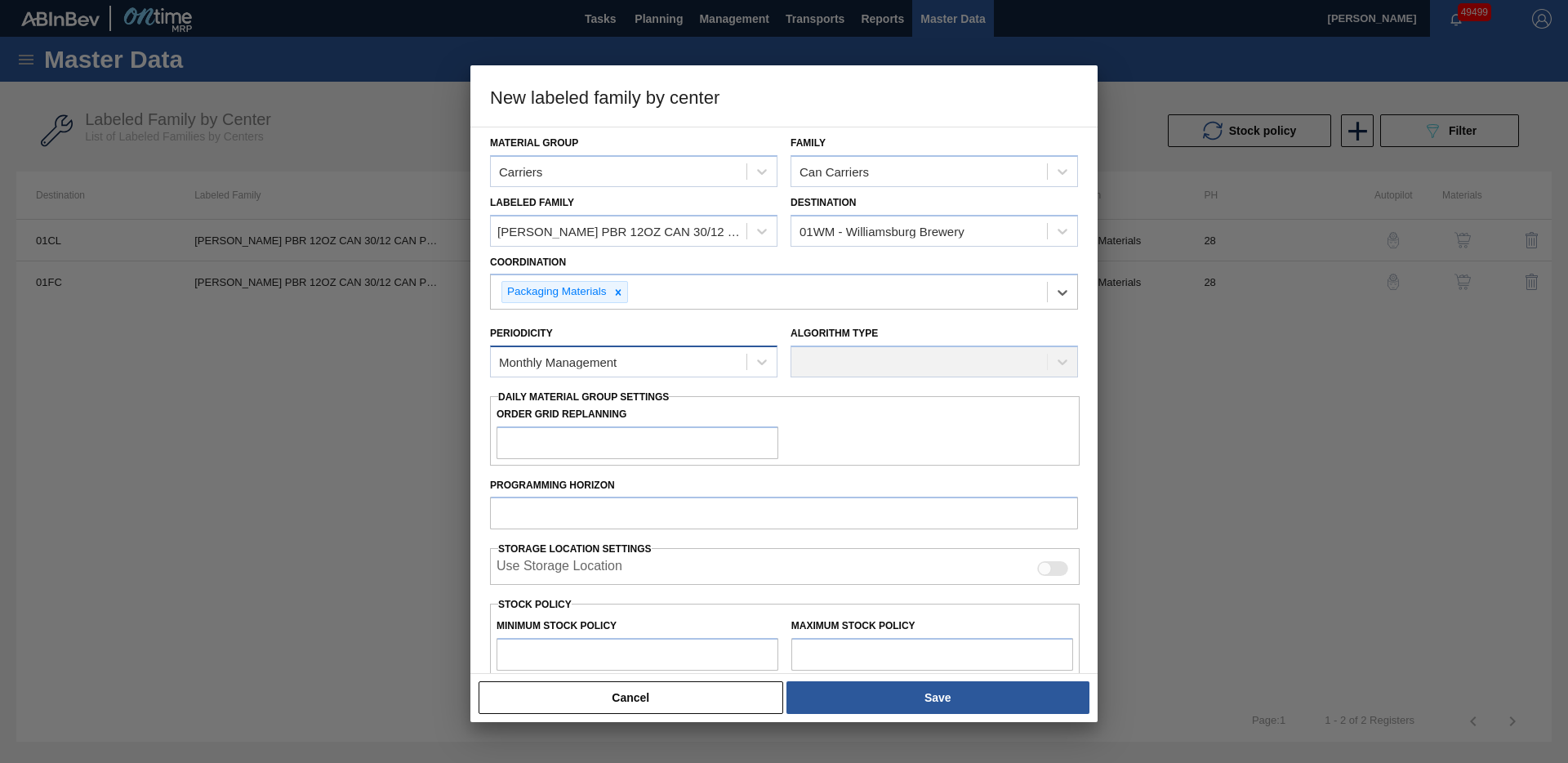
click at [574, 367] on div "Monthly Management" at bounding box center [557, 362] width 118 height 14
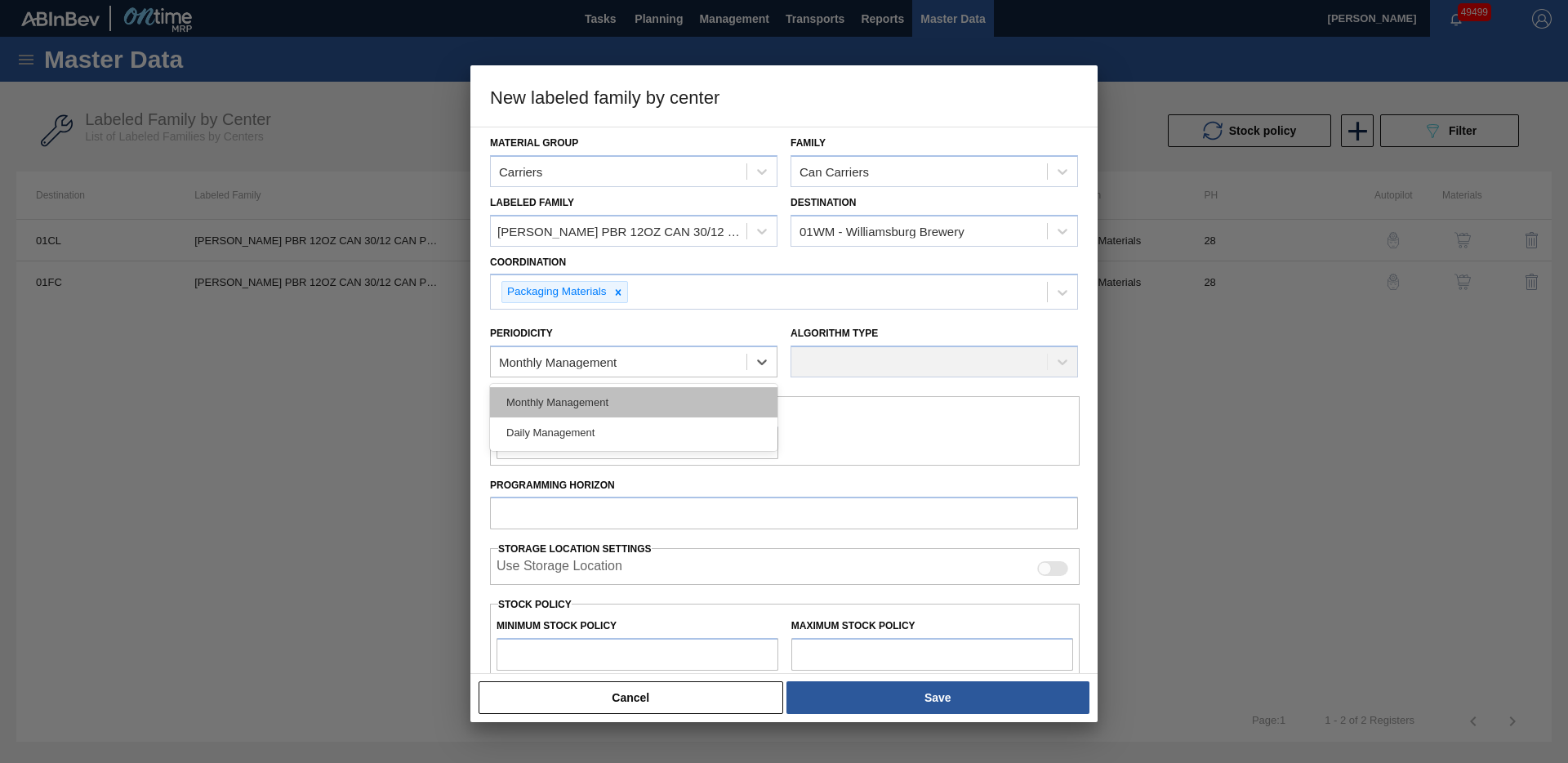
click at [562, 400] on div "Monthly Management" at bounding box center [634, 403] width 288 height 31
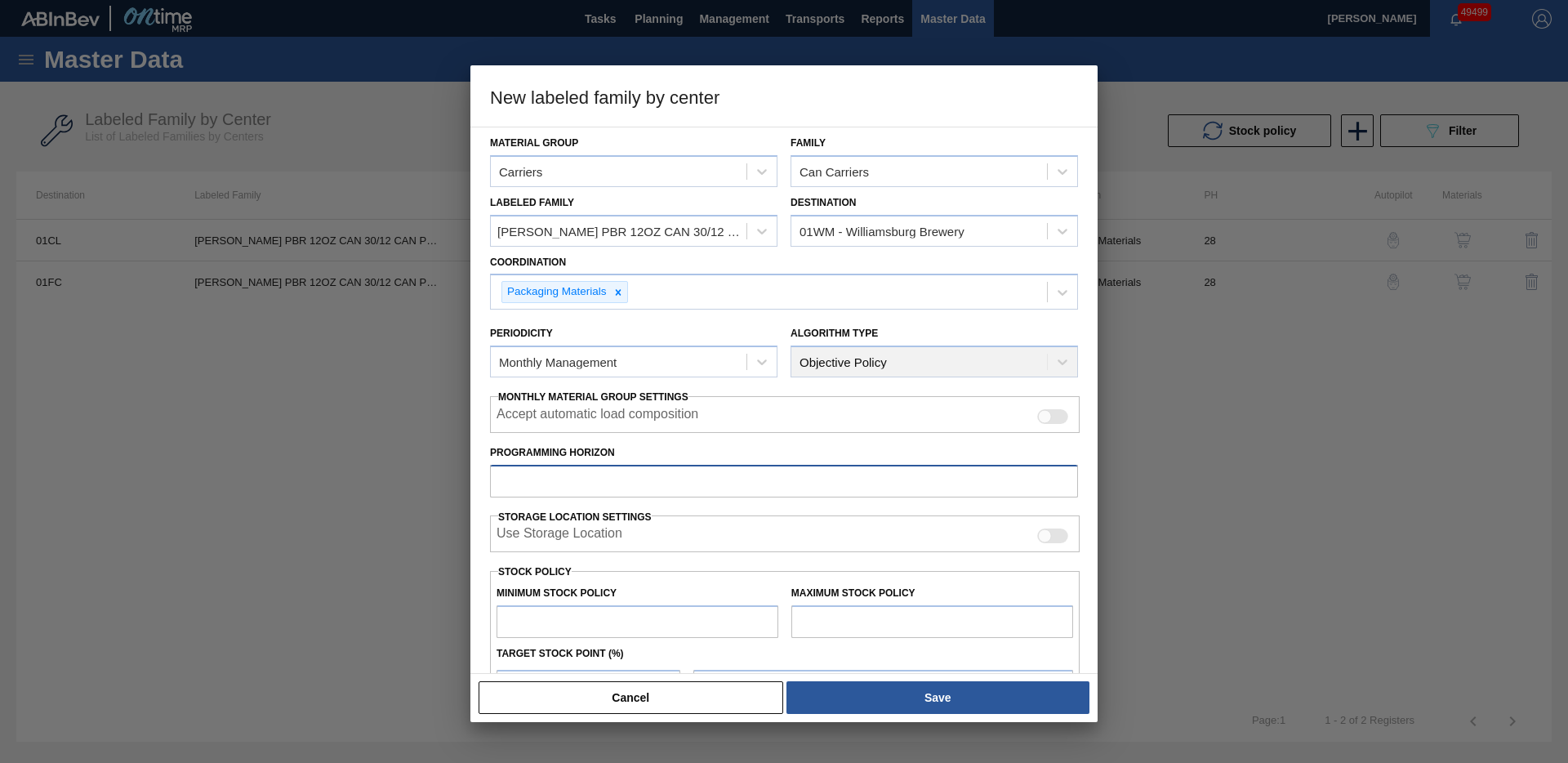
drag, startPoint x: 616, startPoint y: 482, endPoint x: 629, endPoint y: 473, distance: 15.8
click at [617, 481] on input "Programming Horizon" at bounding box center [784, 481] width 588 height 33
type input "28"
type input "0"
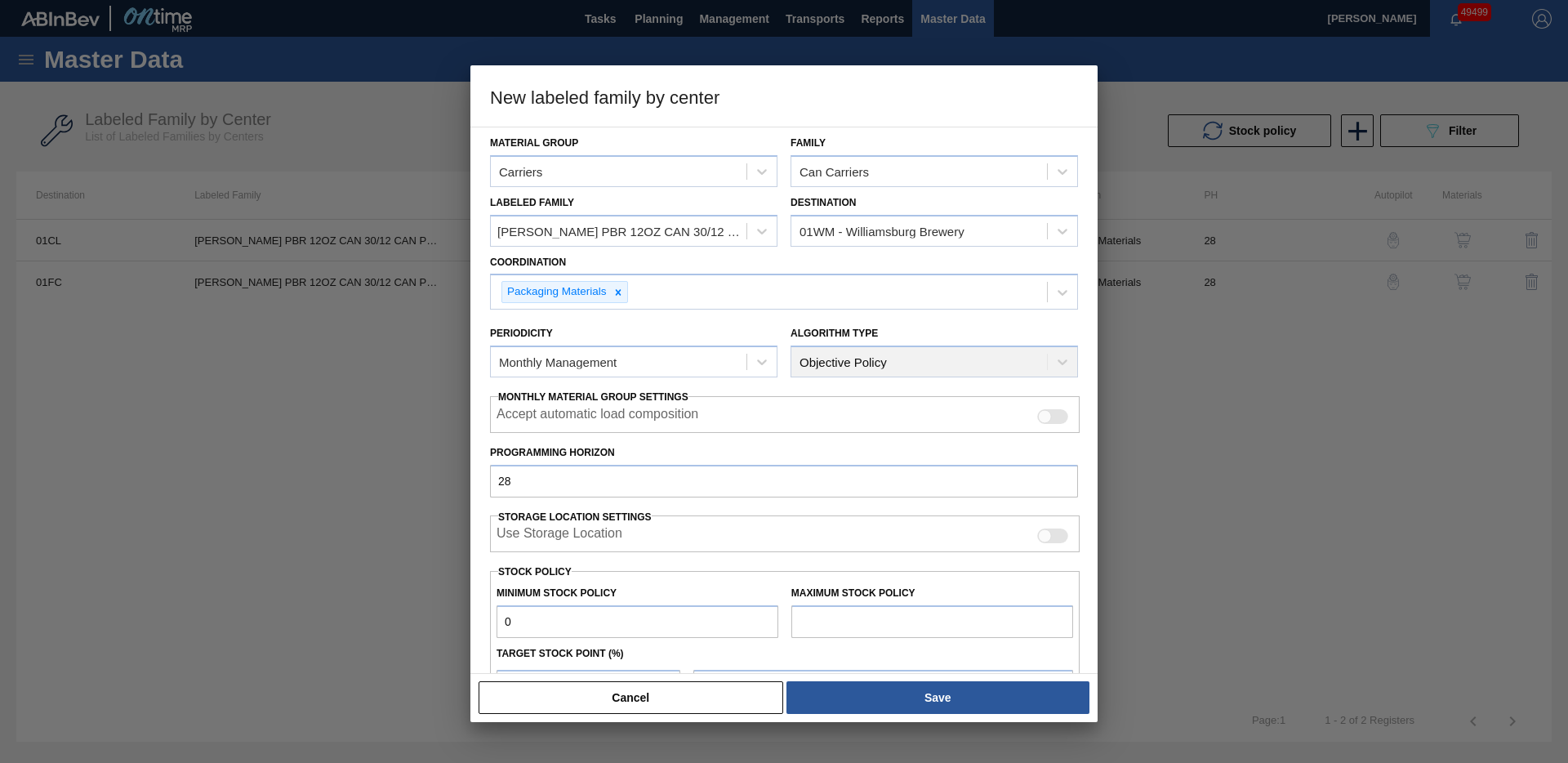
type input "0"
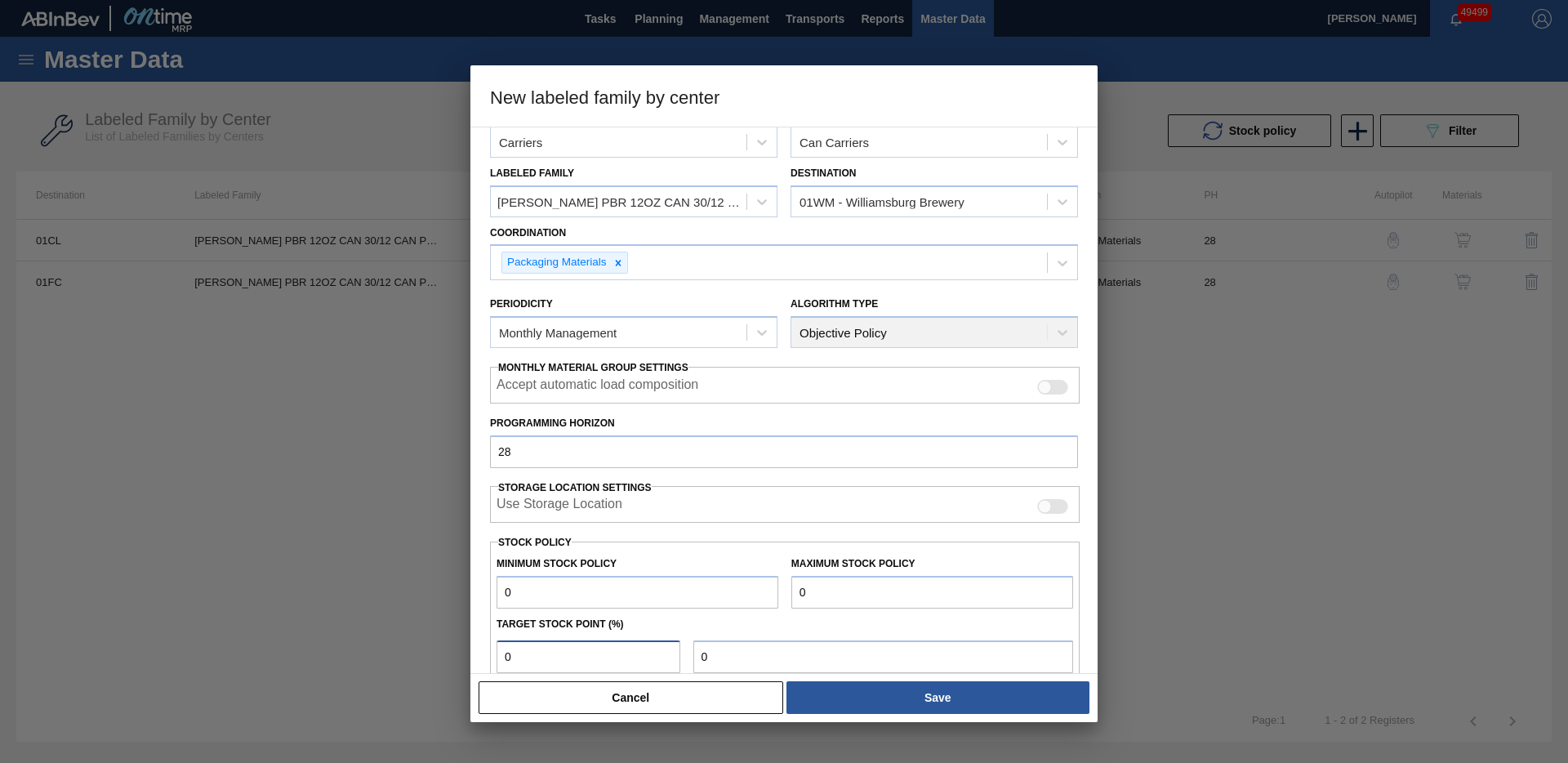
type input "0"
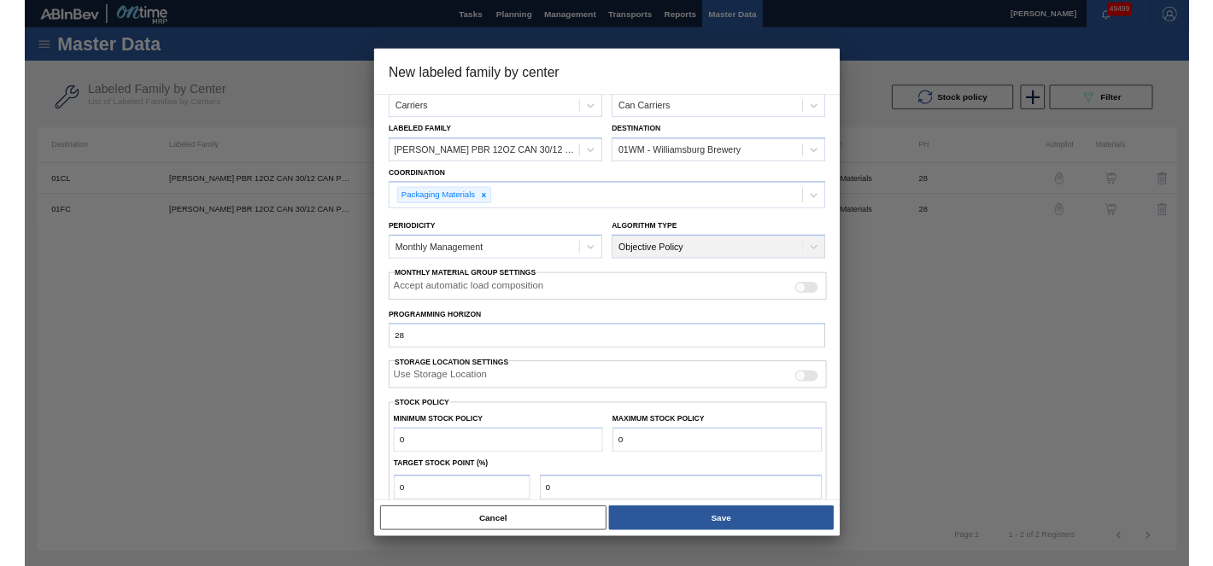
scroll to position [186, 0]
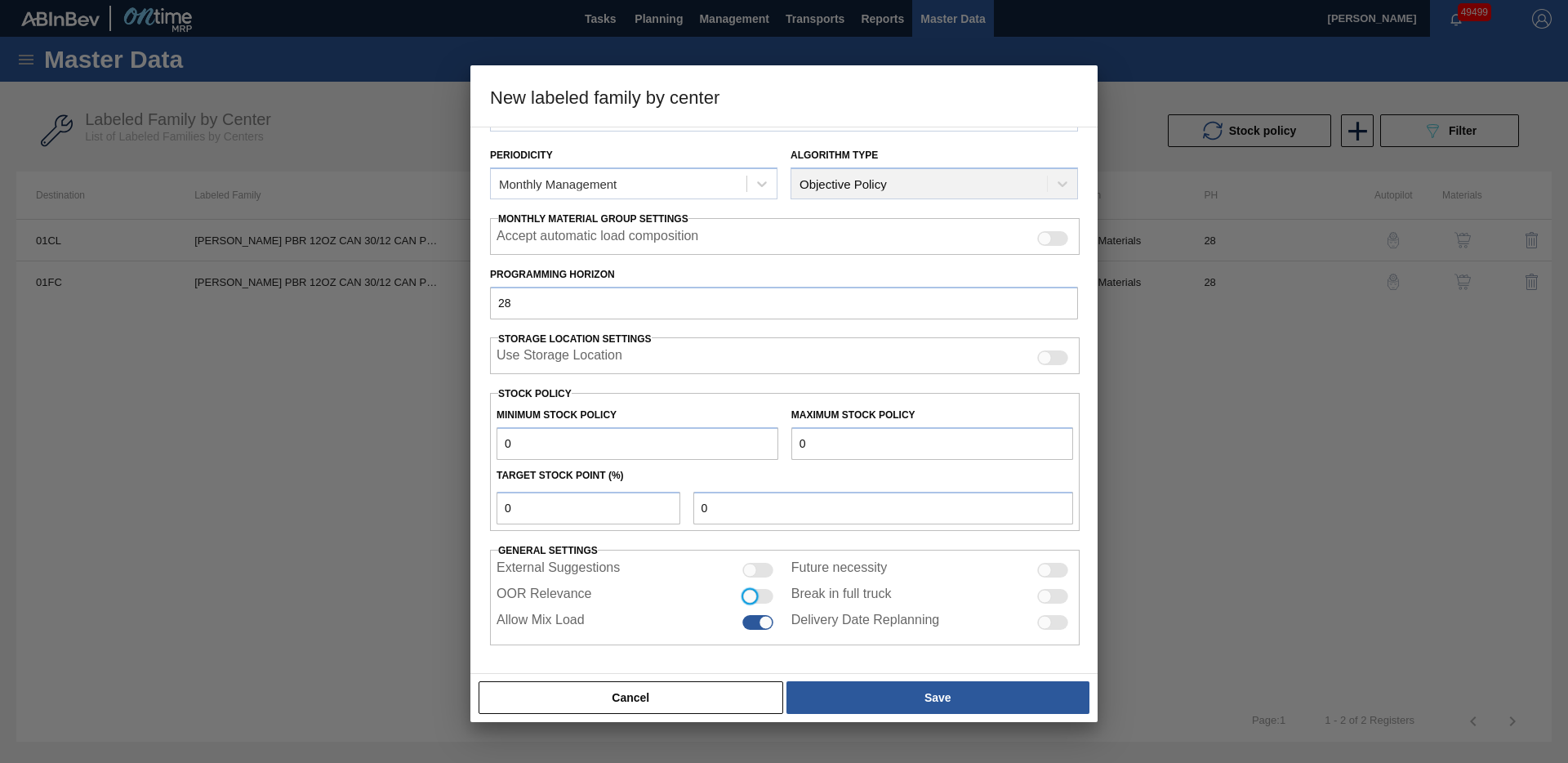
click at [742, 603] on input "OOR Relevance" at bounding box center [742, 603] width 1 height 1
checkbox input "true"
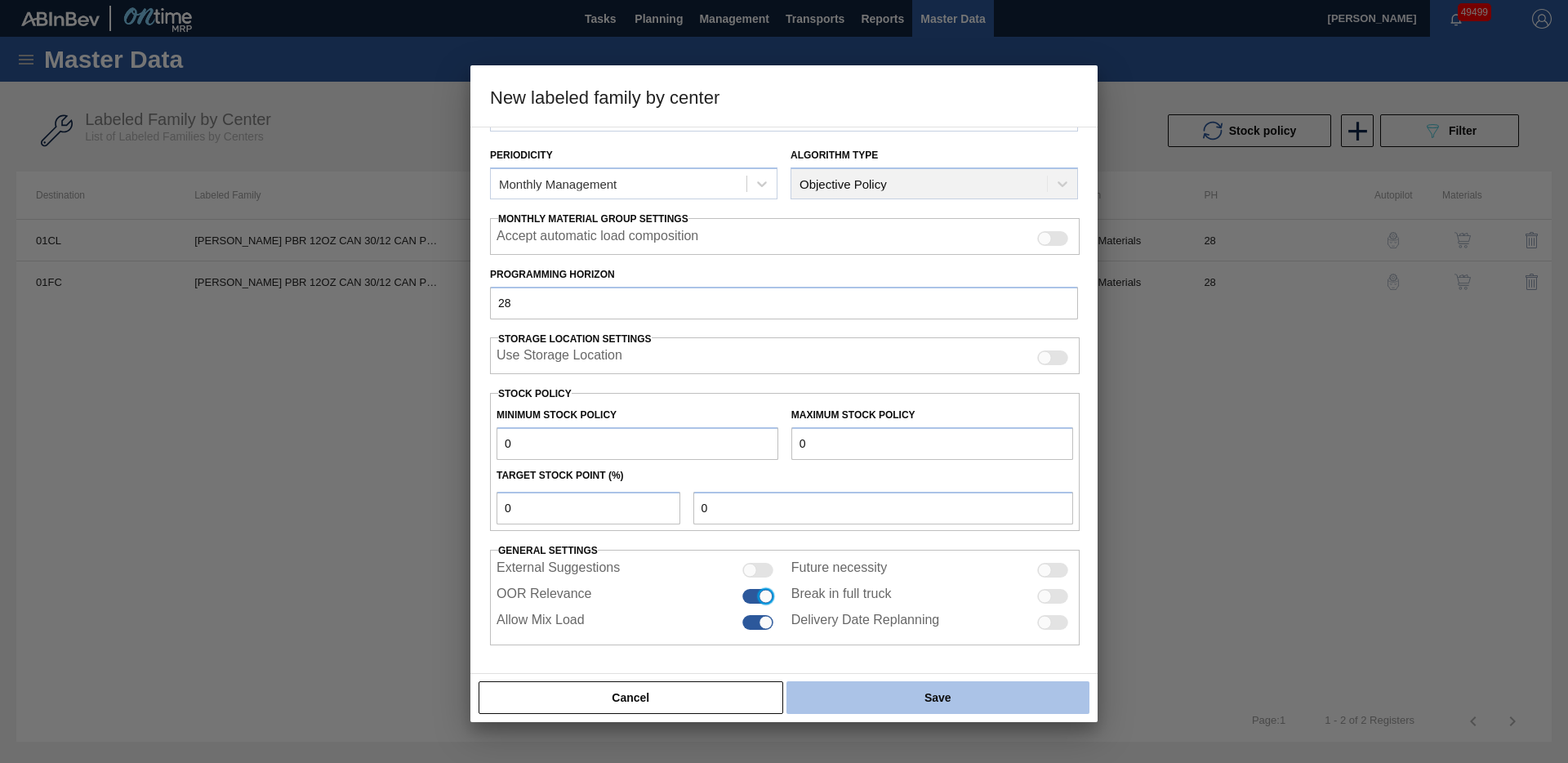
click at [934, 700] on button "Save" at bounding box center [938, 698] width 303 height 33
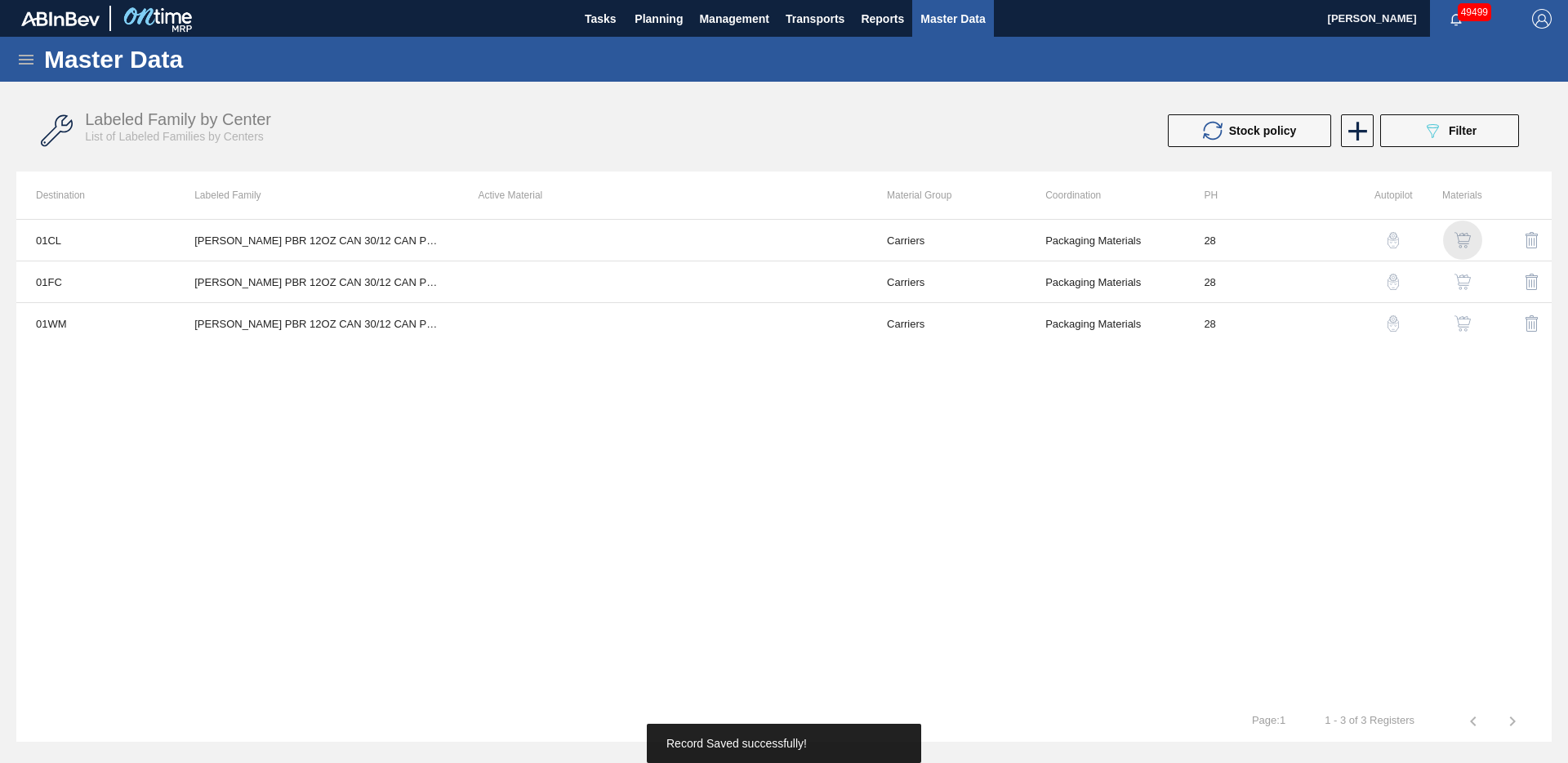
click at [1461, 238] on img "button" at bounding box center [1463, 240] width 16 height 16
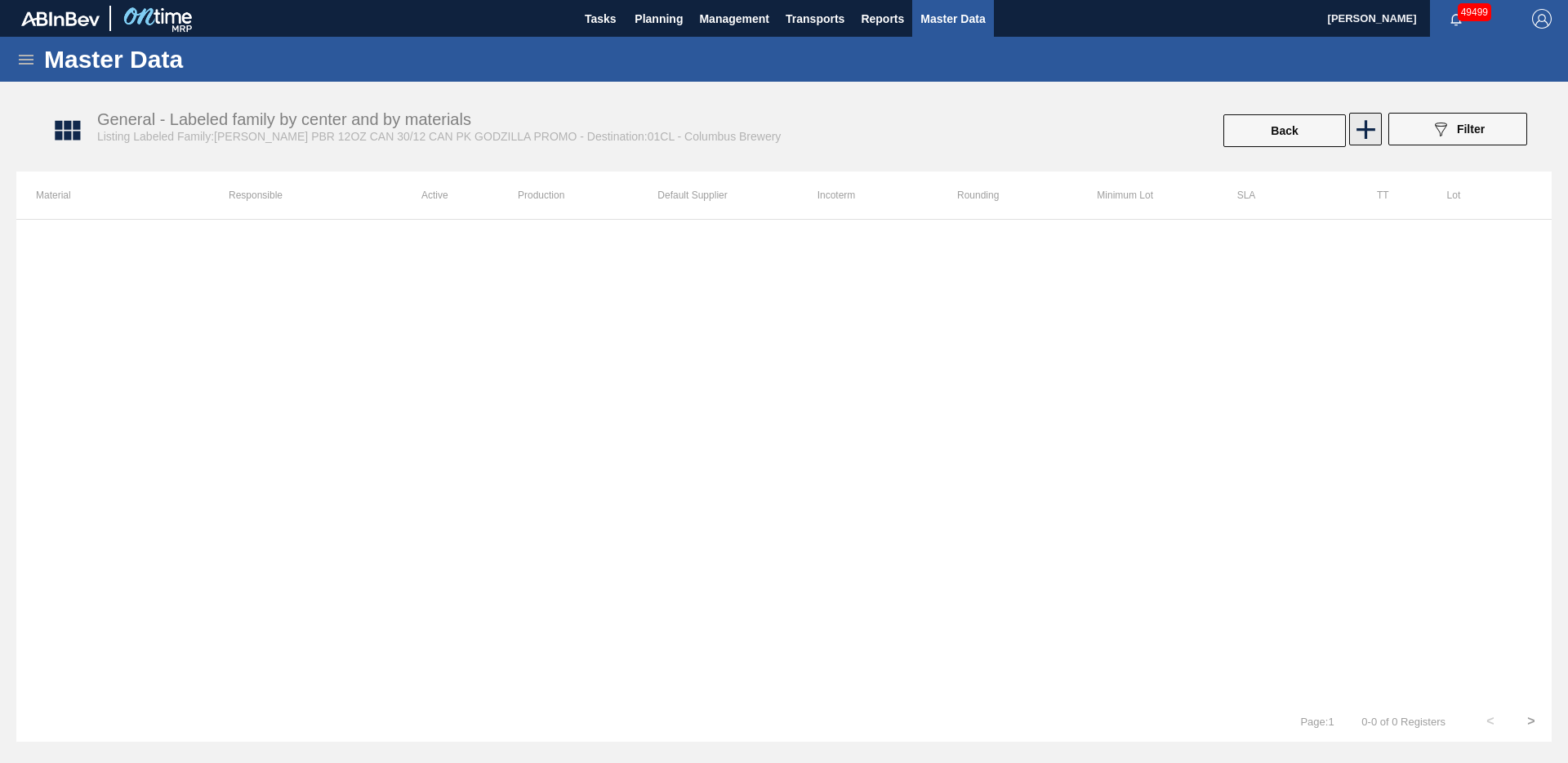
click at [1361, 131] on icon at bounding box center [1365, 129] width 32 height 32
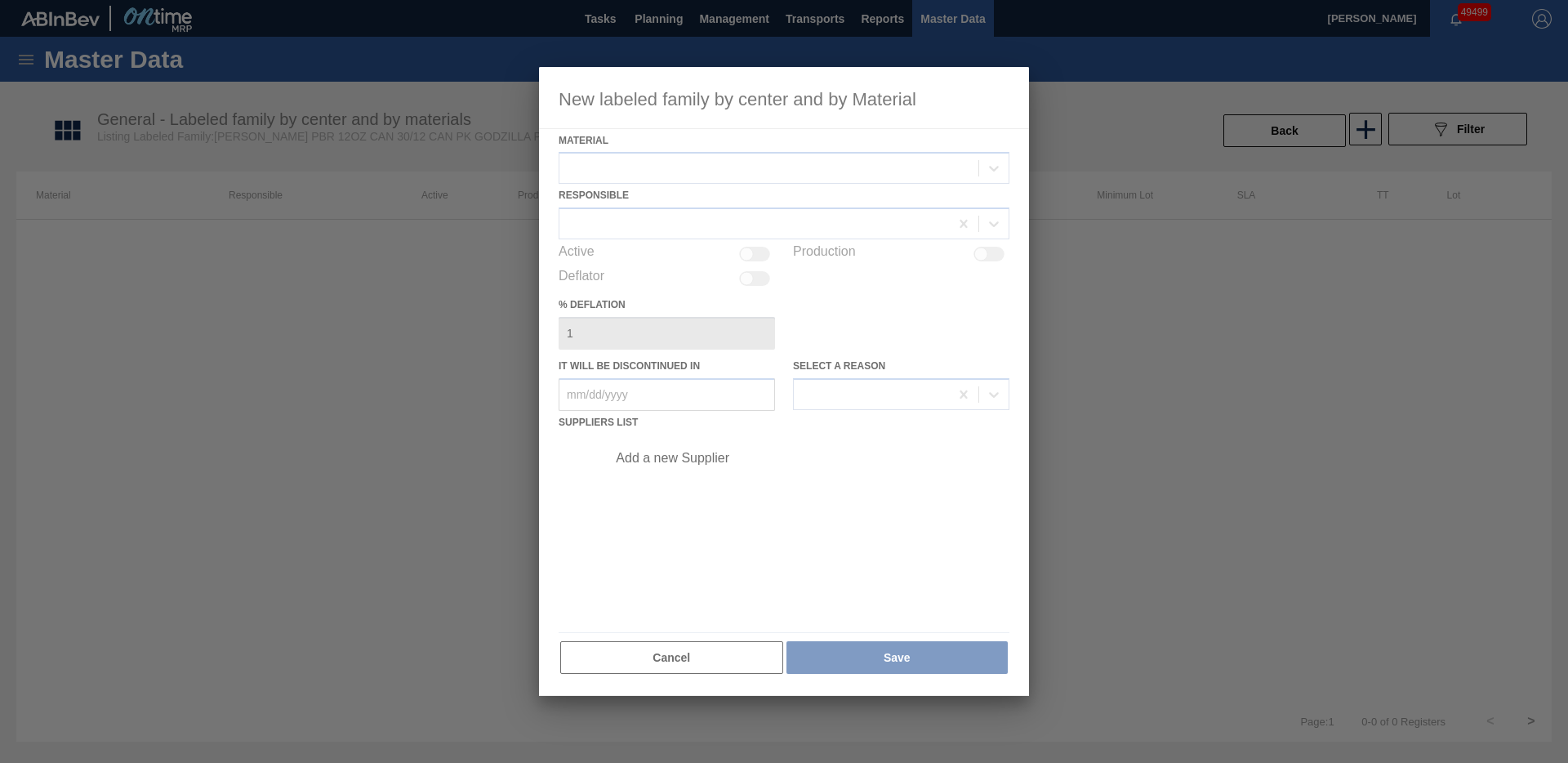
click at [668, 171] on div at bounding box center [784, 382] width 490 height 630
click at [667, 170] on div at bounding box center [784, 382] width 490 height 630
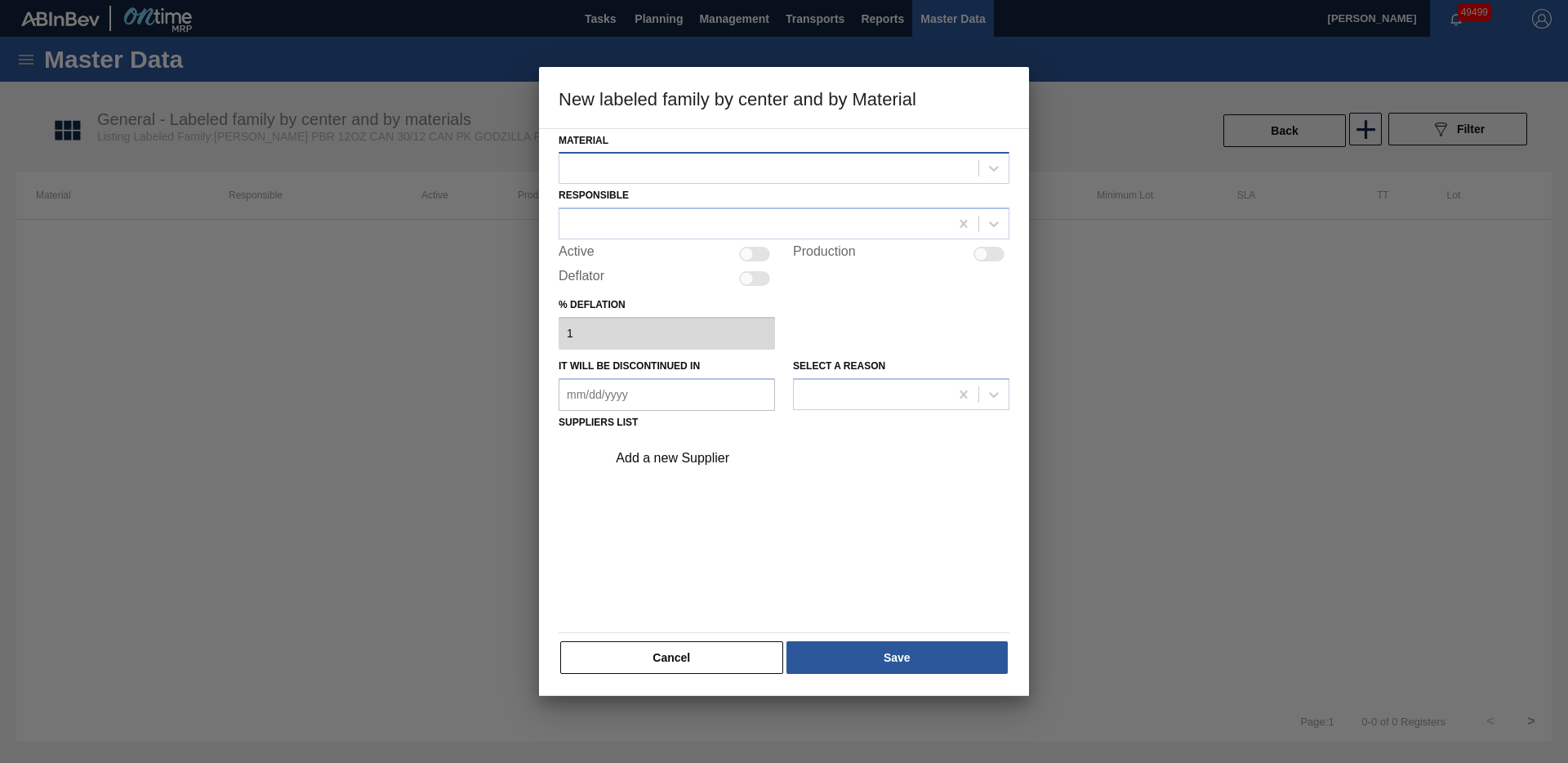
click at [666, 169] on div at bounding box center [769, 168] width 419 height 24
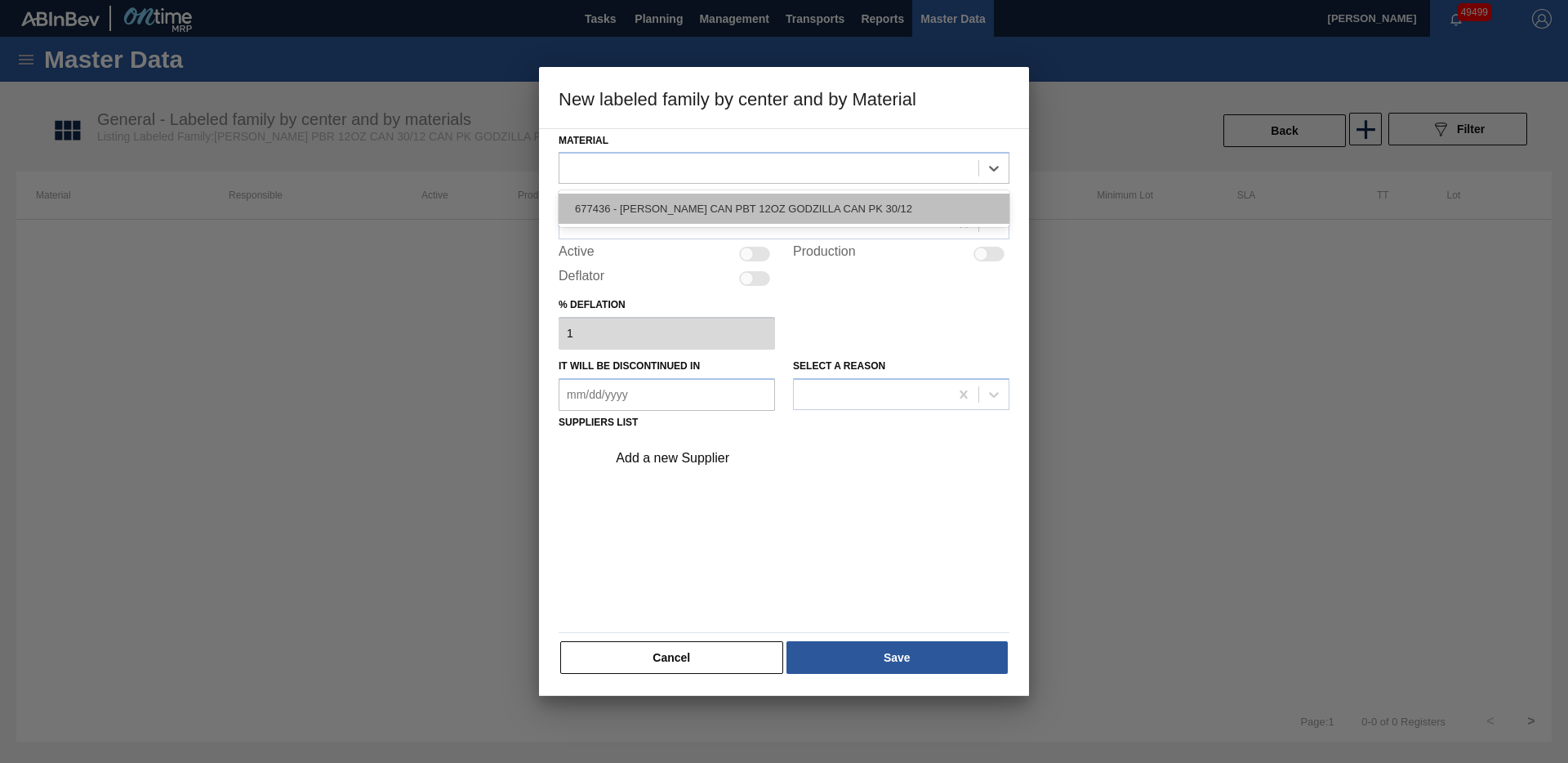
click at [664, 203] on div "677436 - [PERSON_NAME] CAN PBT 12OZ GODZILLA CAN PK 30/12" at bounding box center [784, 208] width 451 height 31
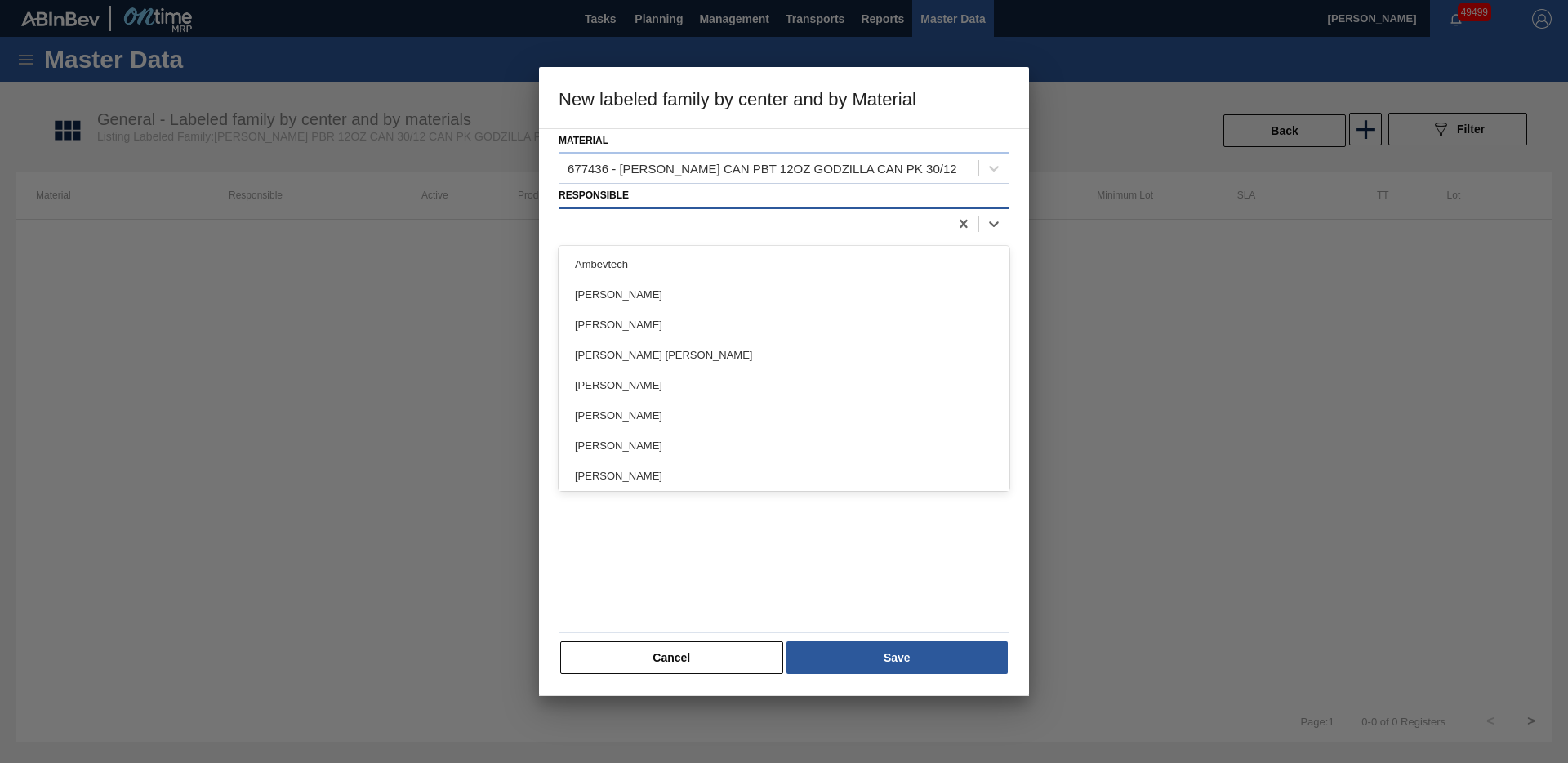
click at [642, 227] on div at bounding box center [754, 224] width 390 height 24
type input "sc"
drag, startPoint x: 639, startPoint y: 266, endPoint x: 760, endPoint y: 283, distance: 122.2
click at [639, 266] on div "[PERSON_NAME]" at bounding box center [784, 265] width 451 height 31
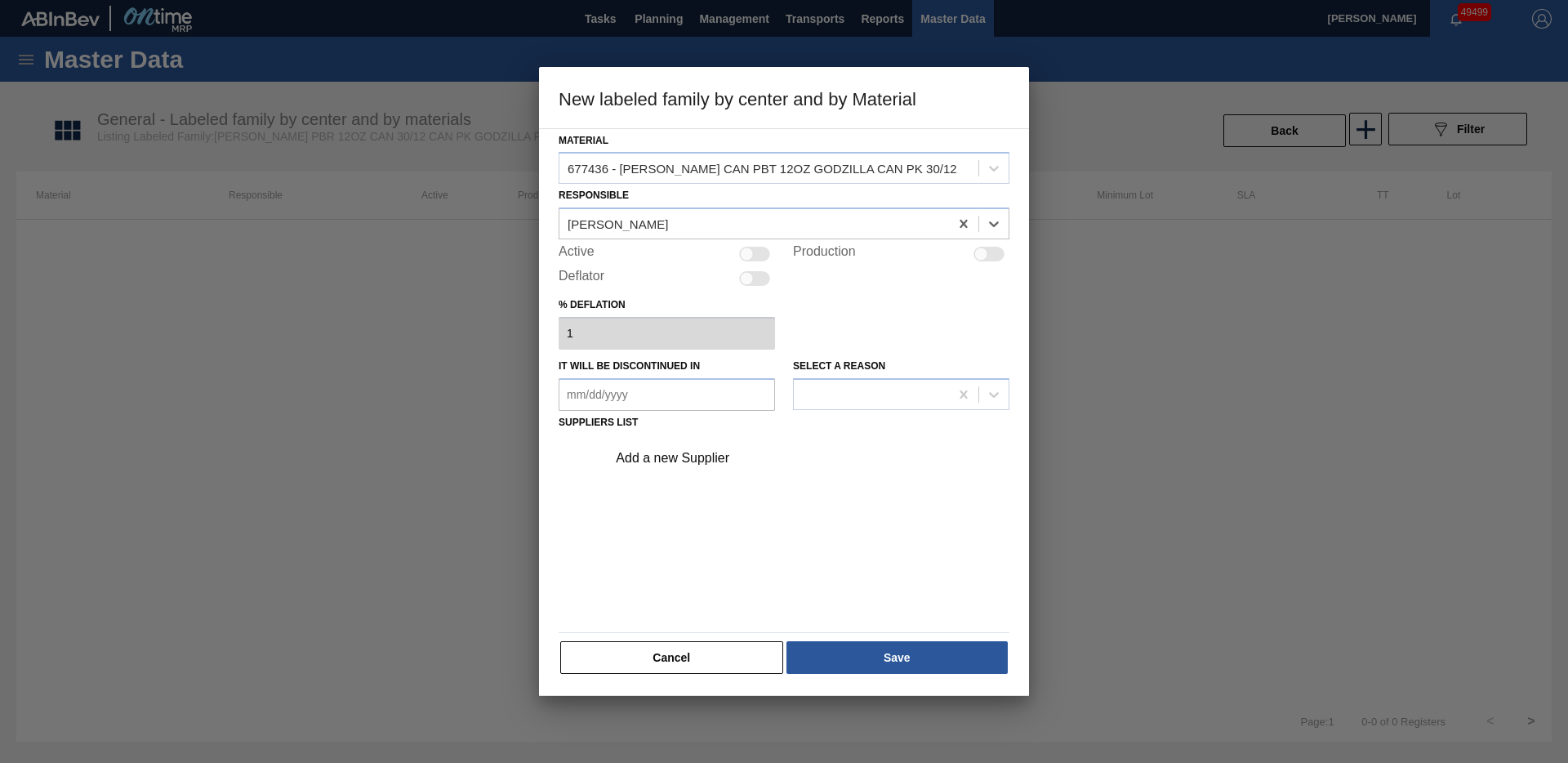
click at [757, 250] on div at bounding box center [754, 253] width 31 height 14
checkbox input "true"
click at [704, 444] on div "Add a new Supplier" at bounding box center [803, 458] width 412 height 41
click at [647, 461] on div "Add a new Supplier" at bounding box center [775, 458] width 320 height 14
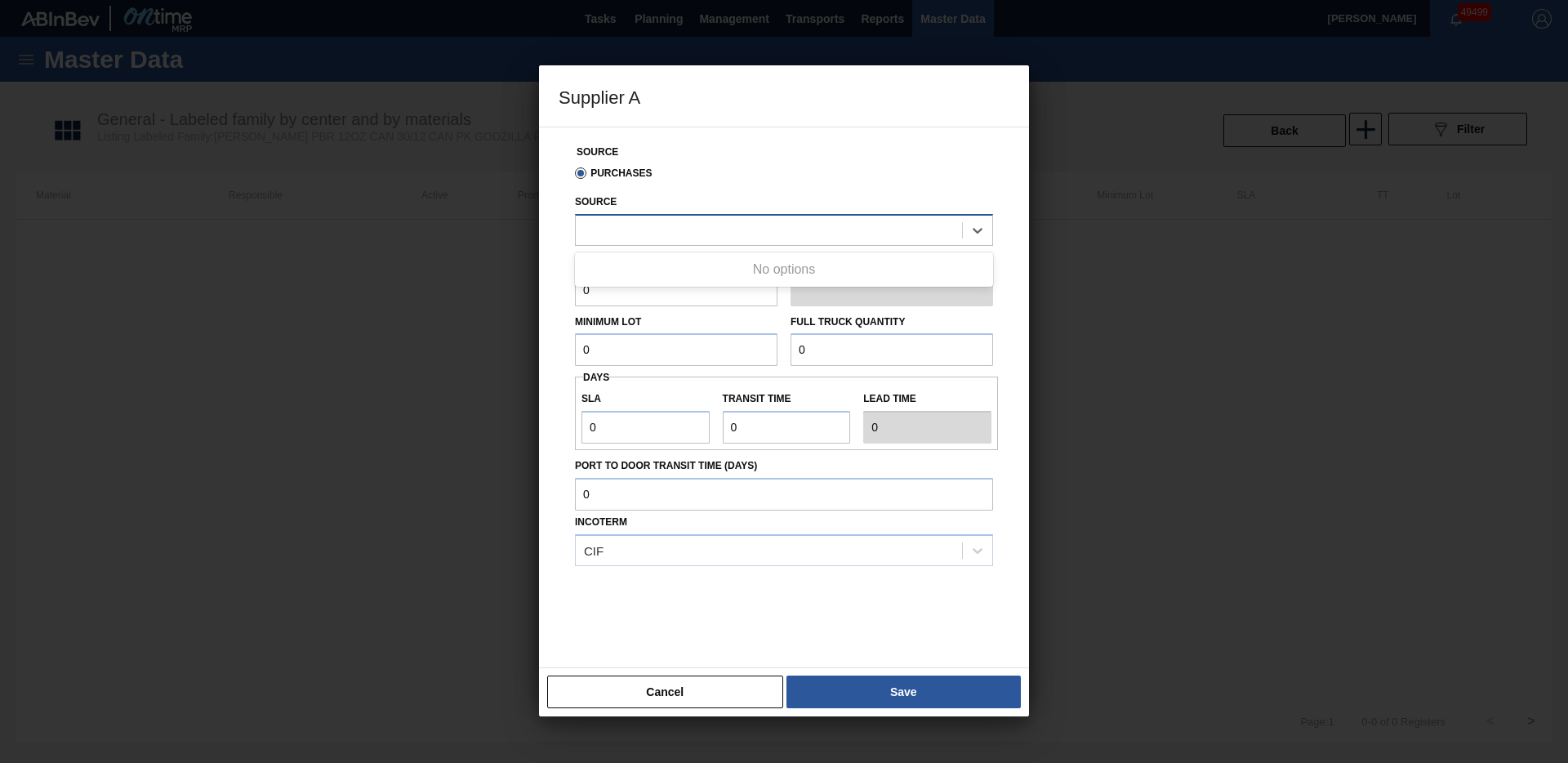
click at [688, 229] on div at bounding box center [769, 229] width 386 height 24
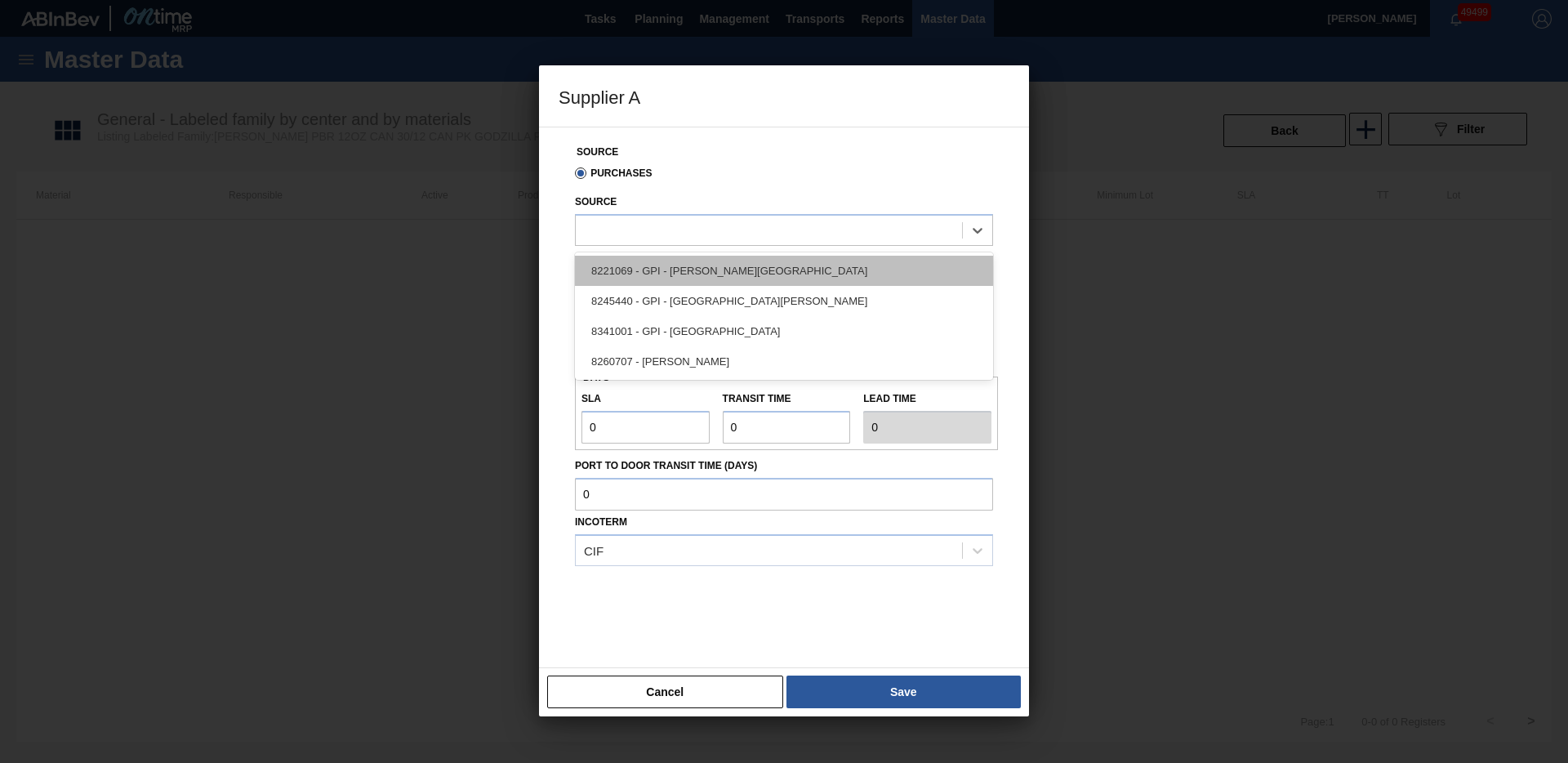
click at [698, 267] on div "8221069 - GPI - [PERSON_NAME][GEOGRAPHIC_DATA]" at bounding box center [783, 271] width 418 height 31
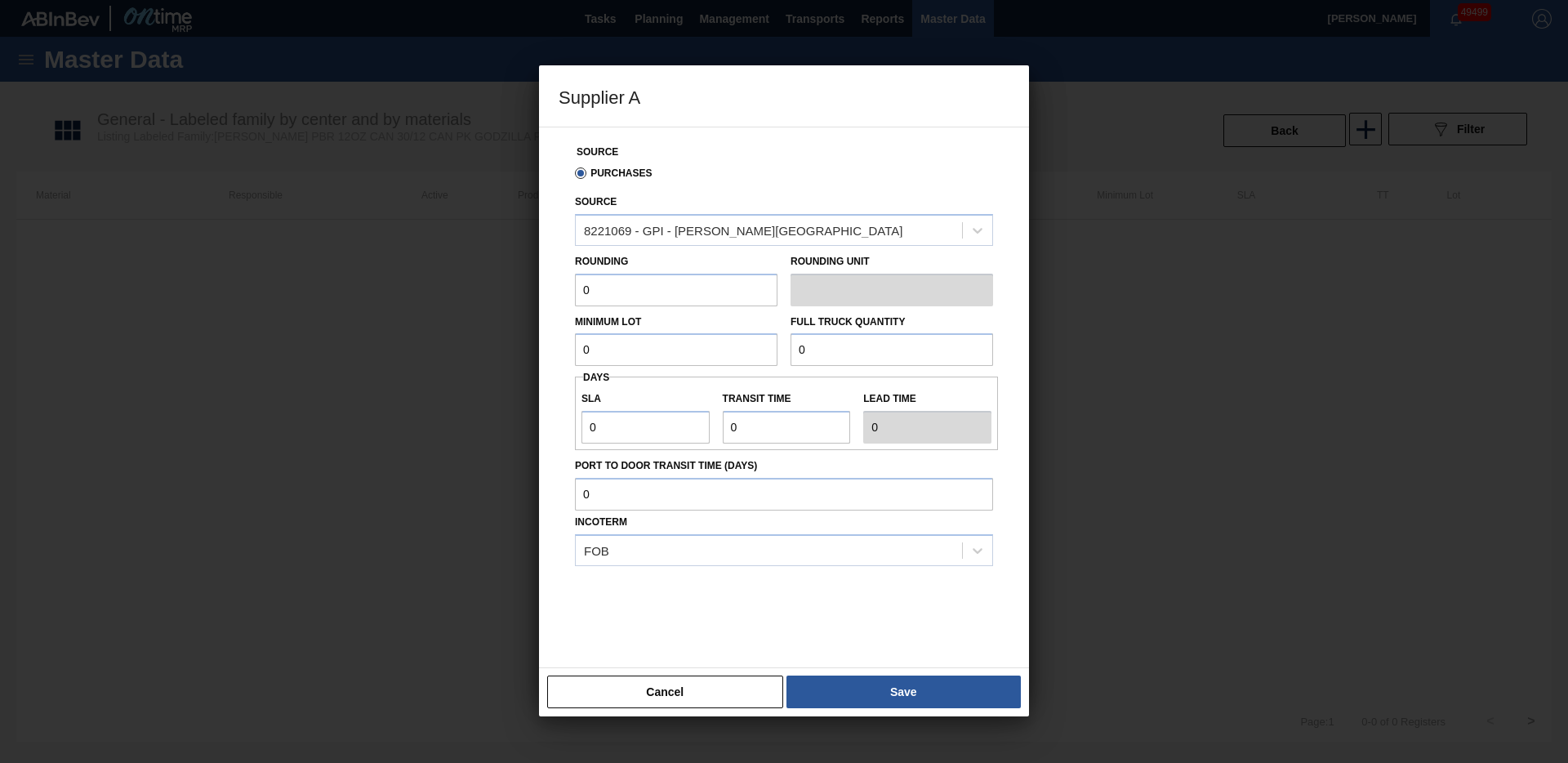
drag, startPoint x: 696, startPoint y: 283, endPoint x: 716, endPoint y: 275, distance: 21.5
click at [697, 283] on input "0" at bounding box center [676, 290] width 203 height 33
type input "3,200"
type input "83,200"
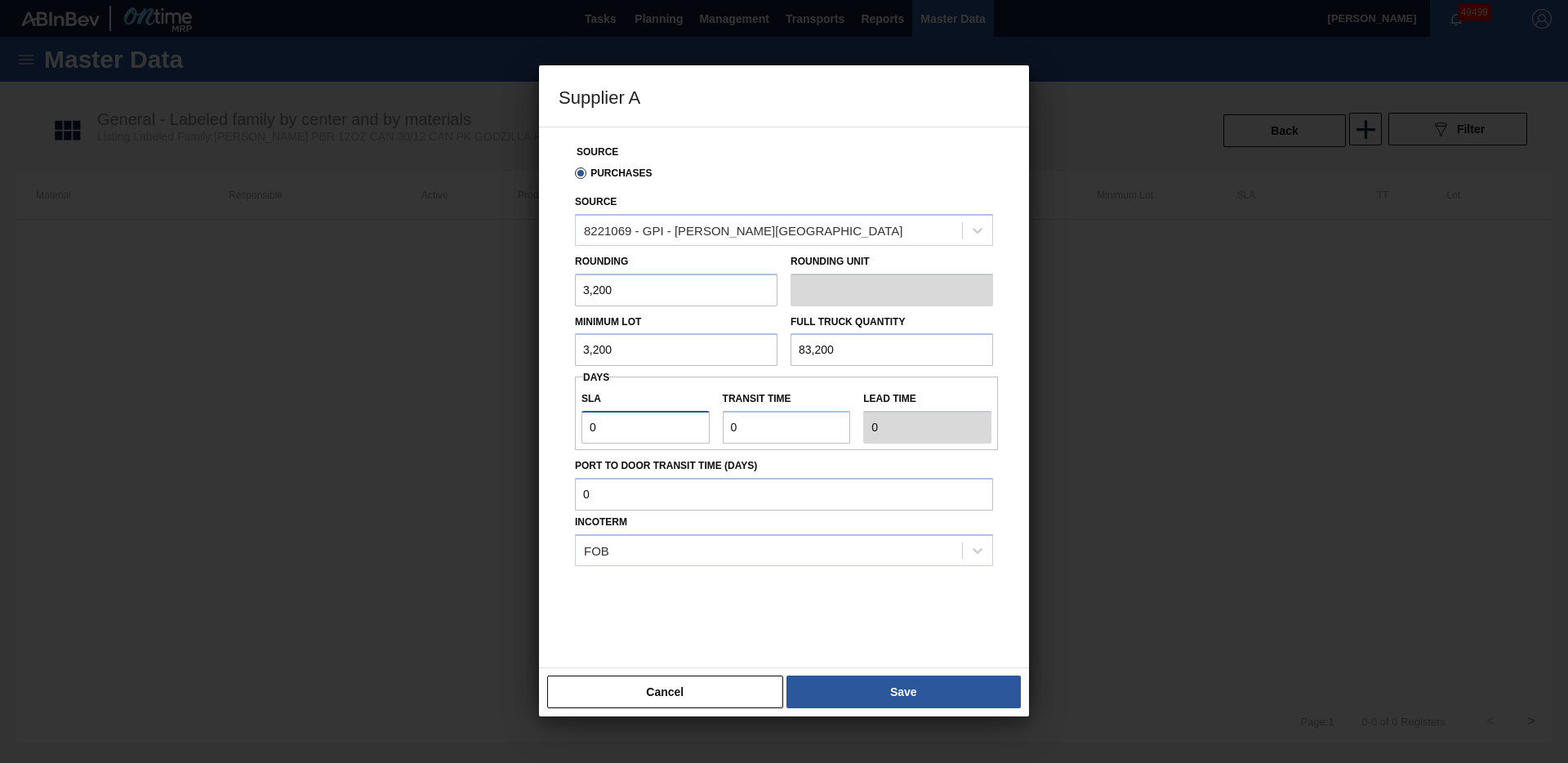
type input "3"
type input "6"
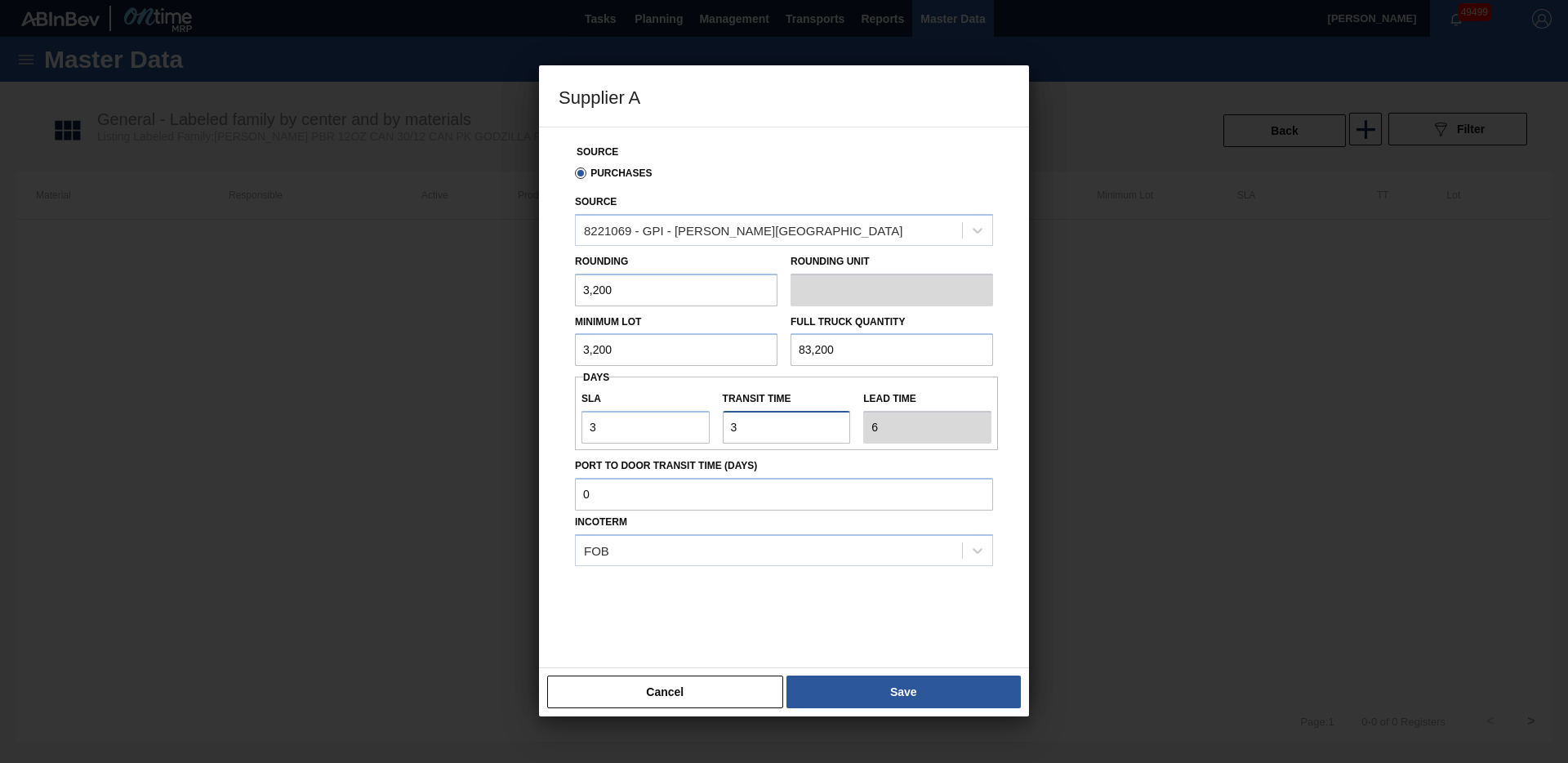
type input "3"
click at [962, 685] on button "Save" at bounding box center [904, 692] width 234 height 33
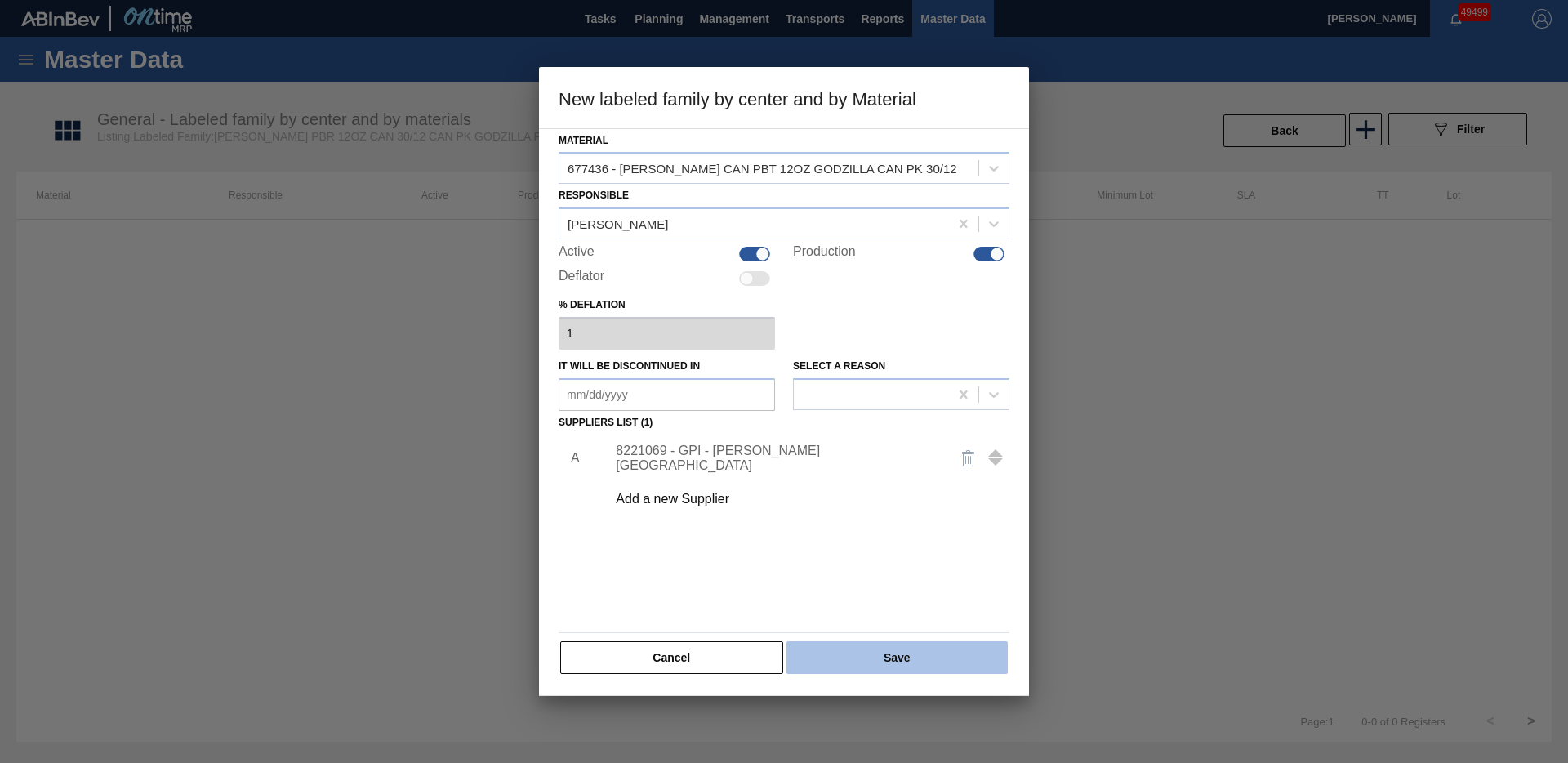
click at [961, 660] on button "Save" at bounding box center [898, 658] width 222 height 33
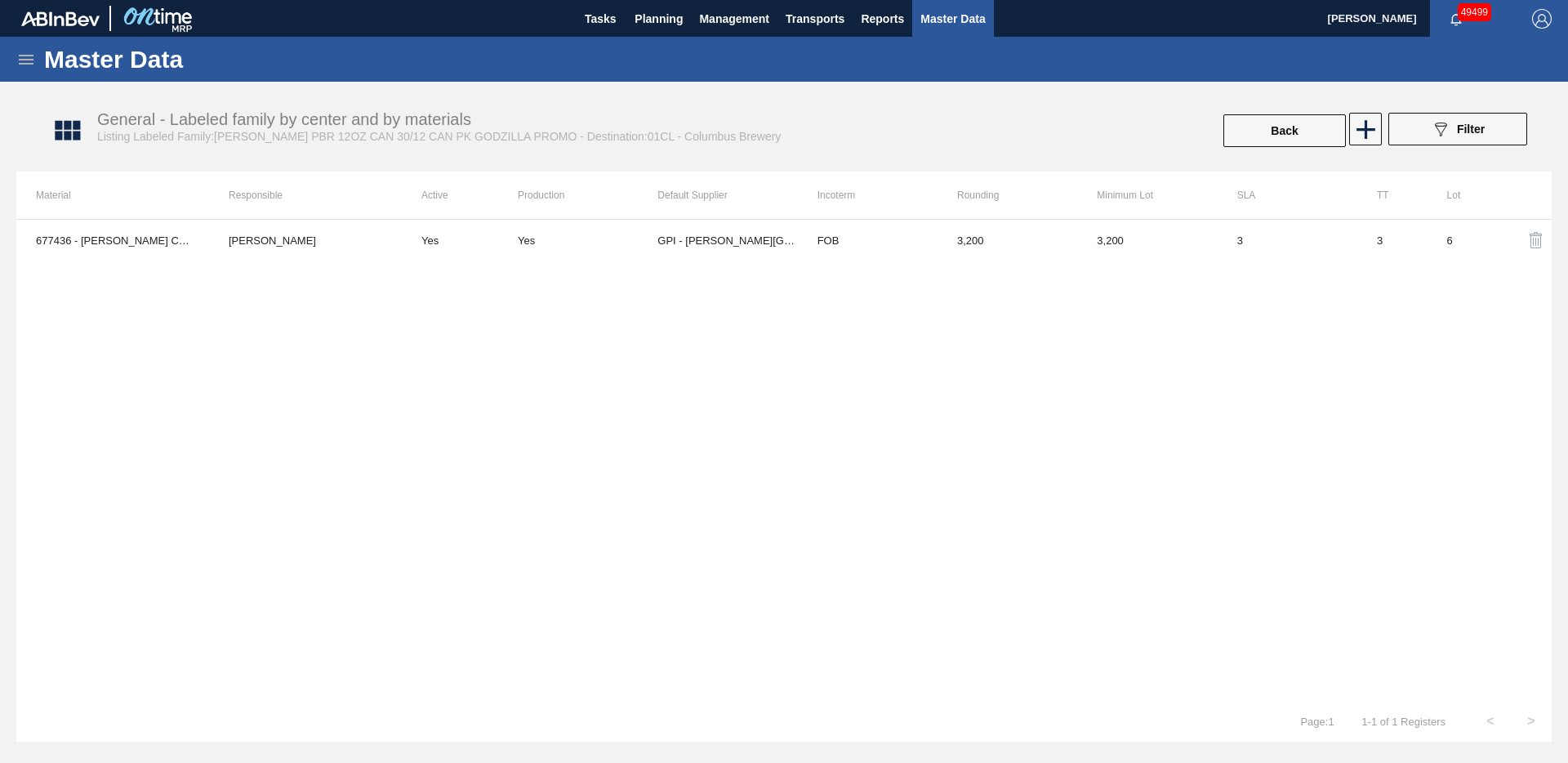
drag, startPoint x: 1369, startPoint y: 134, endPoint x: 1308, endPoint y: 192, distance: 84.2
click at [1351, 428] on div "General - Labeled family by center and by materials Listing Labeled Family:[PER…" at bounding box center [784, 375] width 1535 height 571
click at [1290, 129] on button "Back" at bounding box center [1285, 131] width 122 height 33
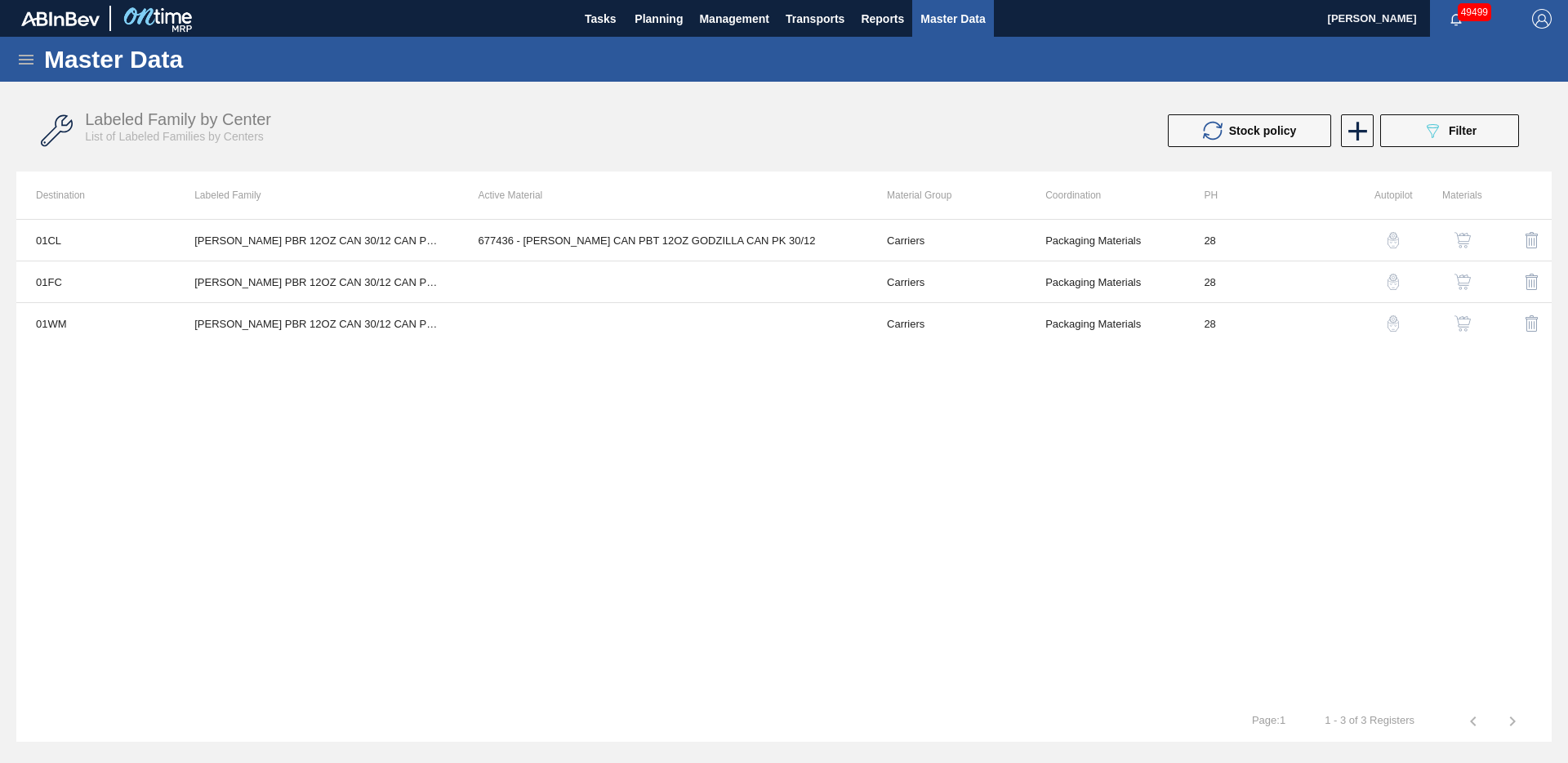
click at [1471, 284] on button "button" at bounding box center [1463, 281] width 39 height 39
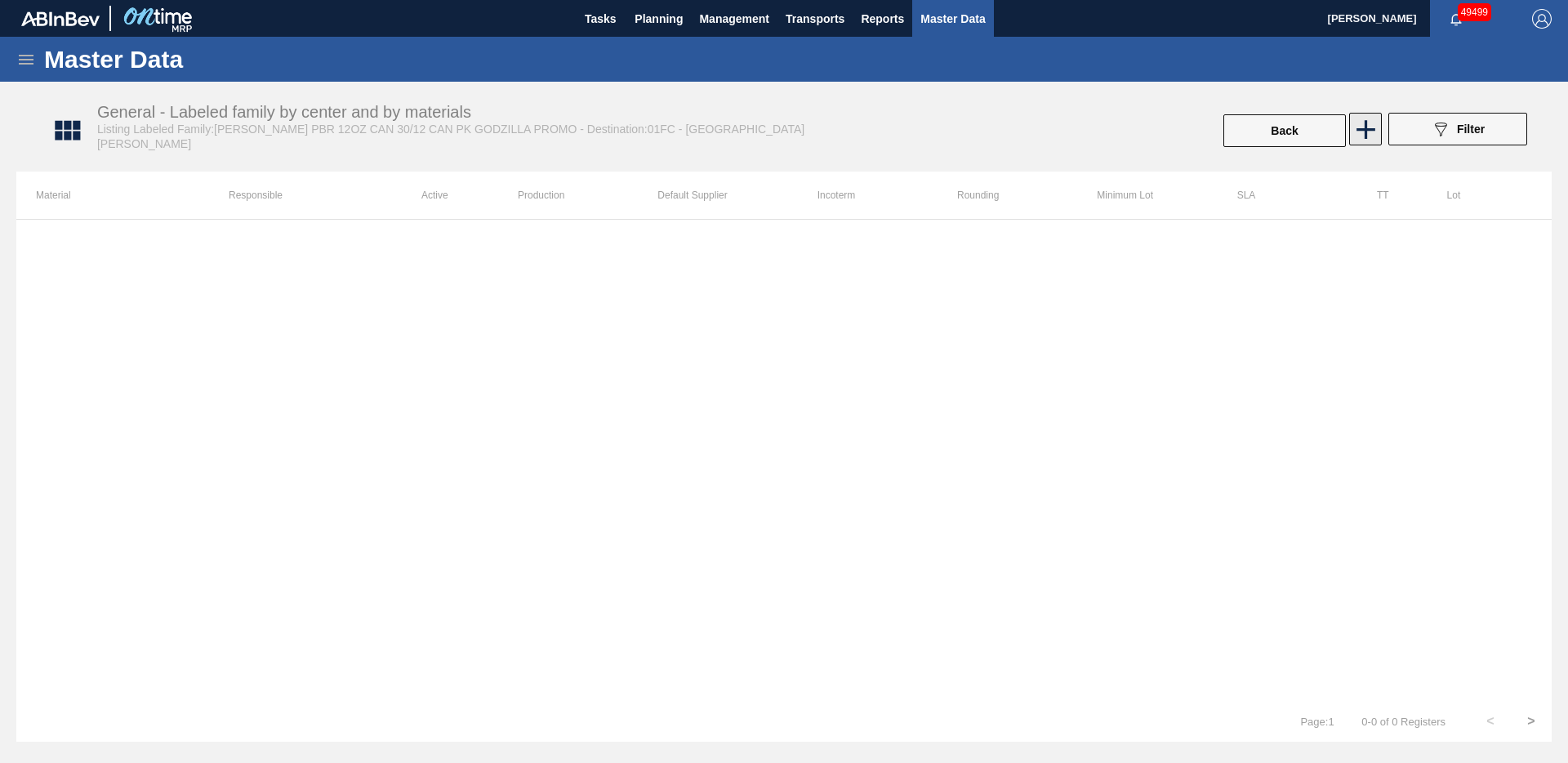
click at [1358, 136] on icon at bounding box center [1365, 129] width 32 height 32
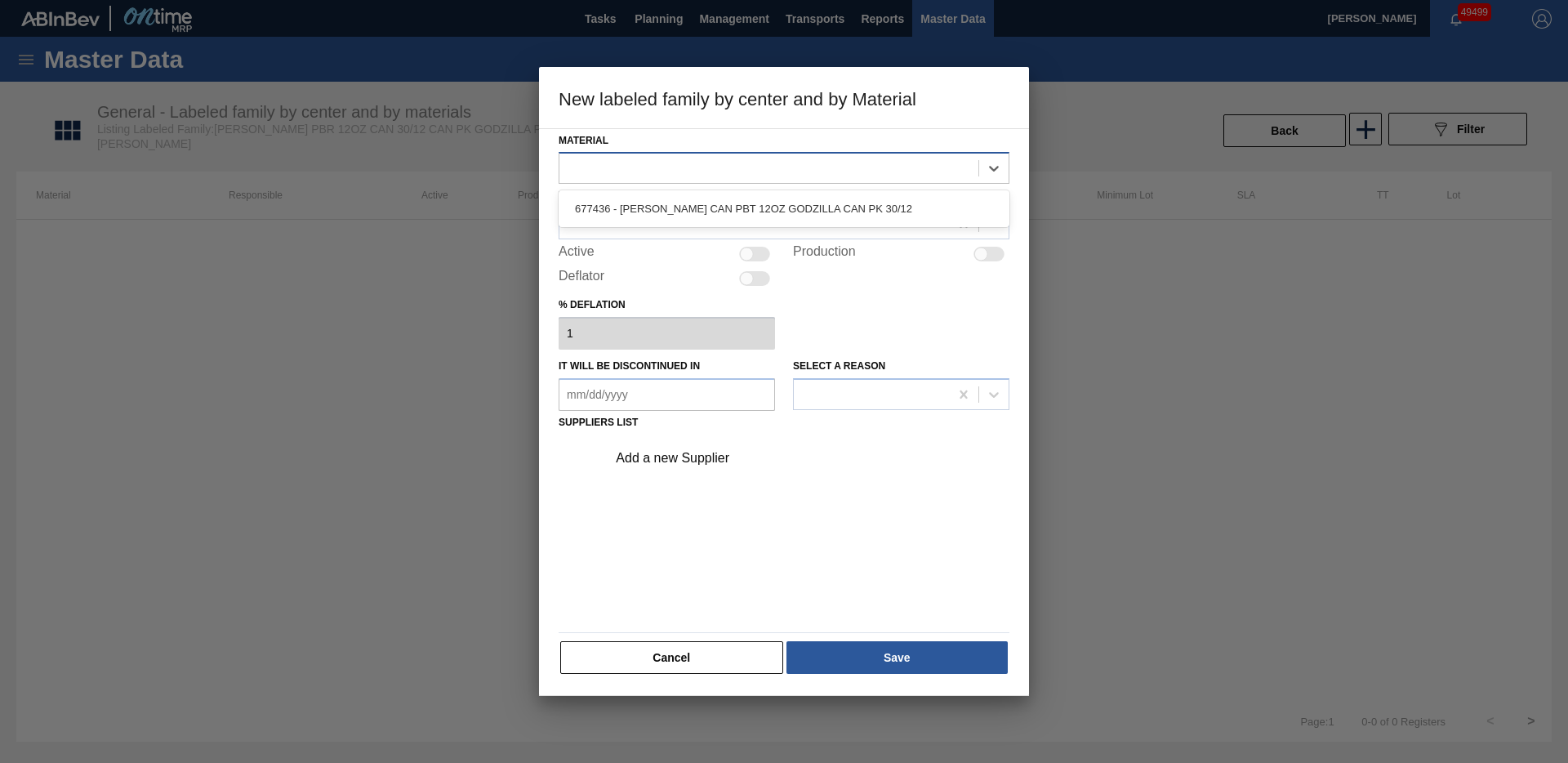
click at [702, 164] on div at bounding box center [769, 168] width 419 height 24
click at [715, 210] on div "677436 - [PERSON_NAME] CAN PBT 12OZ GODZILLA CAN PK 30/12" at bounding box center [784, 208] width 451 height 31
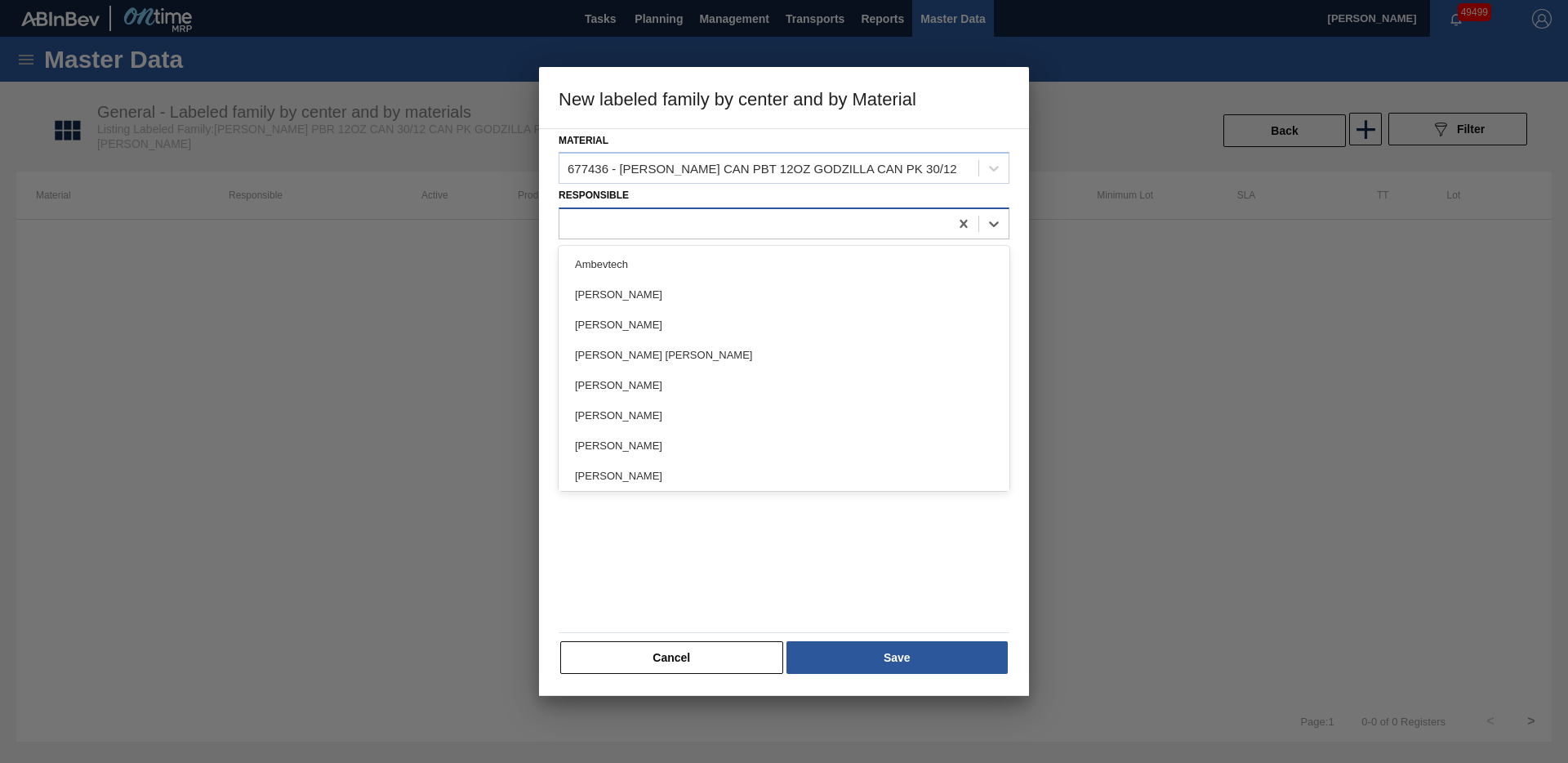
click at [708, 222] on div at bounding box center [754, 224] width 390 height 24
type input "chr"
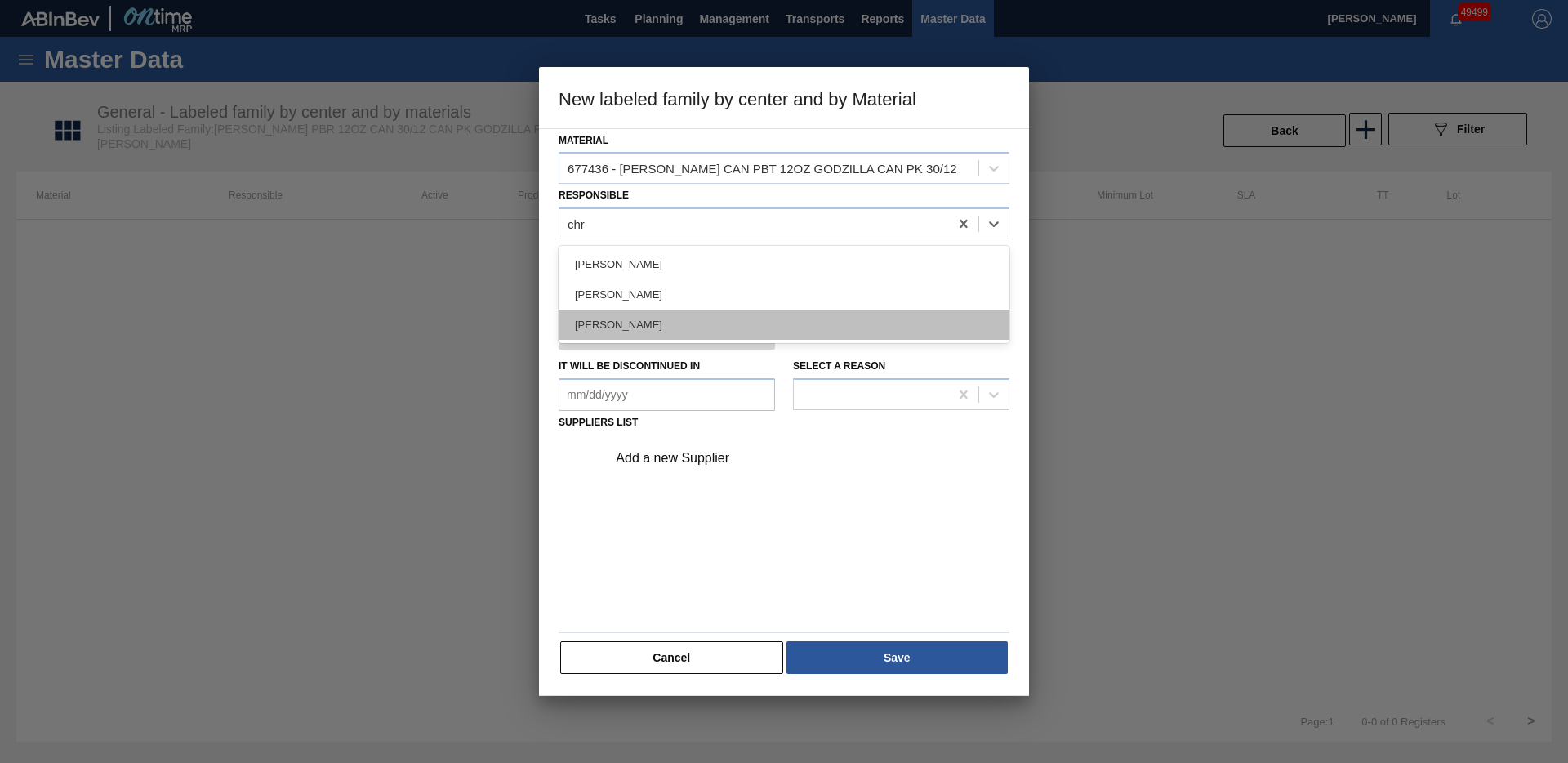
click at [695, 323] on div "[PERSON_NAME]" at bounding box center [784, 325] width 451 height 31
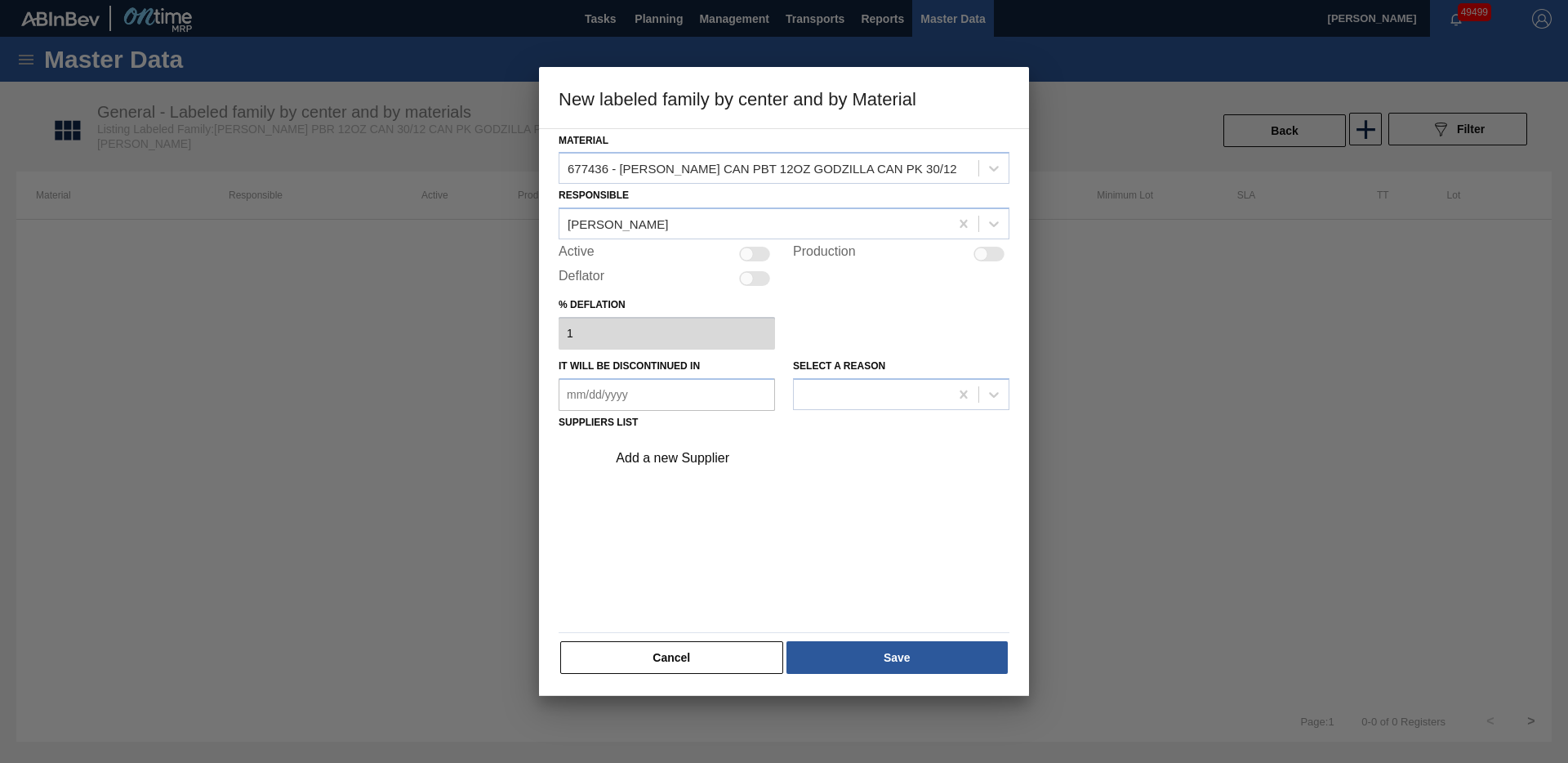
drag, startPoint x: 743, startPoint y: 257, endPoint x: 748, endPoint y: 281, distance: 24.5
click at [743, 256] on div at bounding box center [747, 254] width 14 height 14
checkbox input "true"
click at [714, 463] on div "Add a new Supplier" at bounding box center [775, 458] width 320 height 14
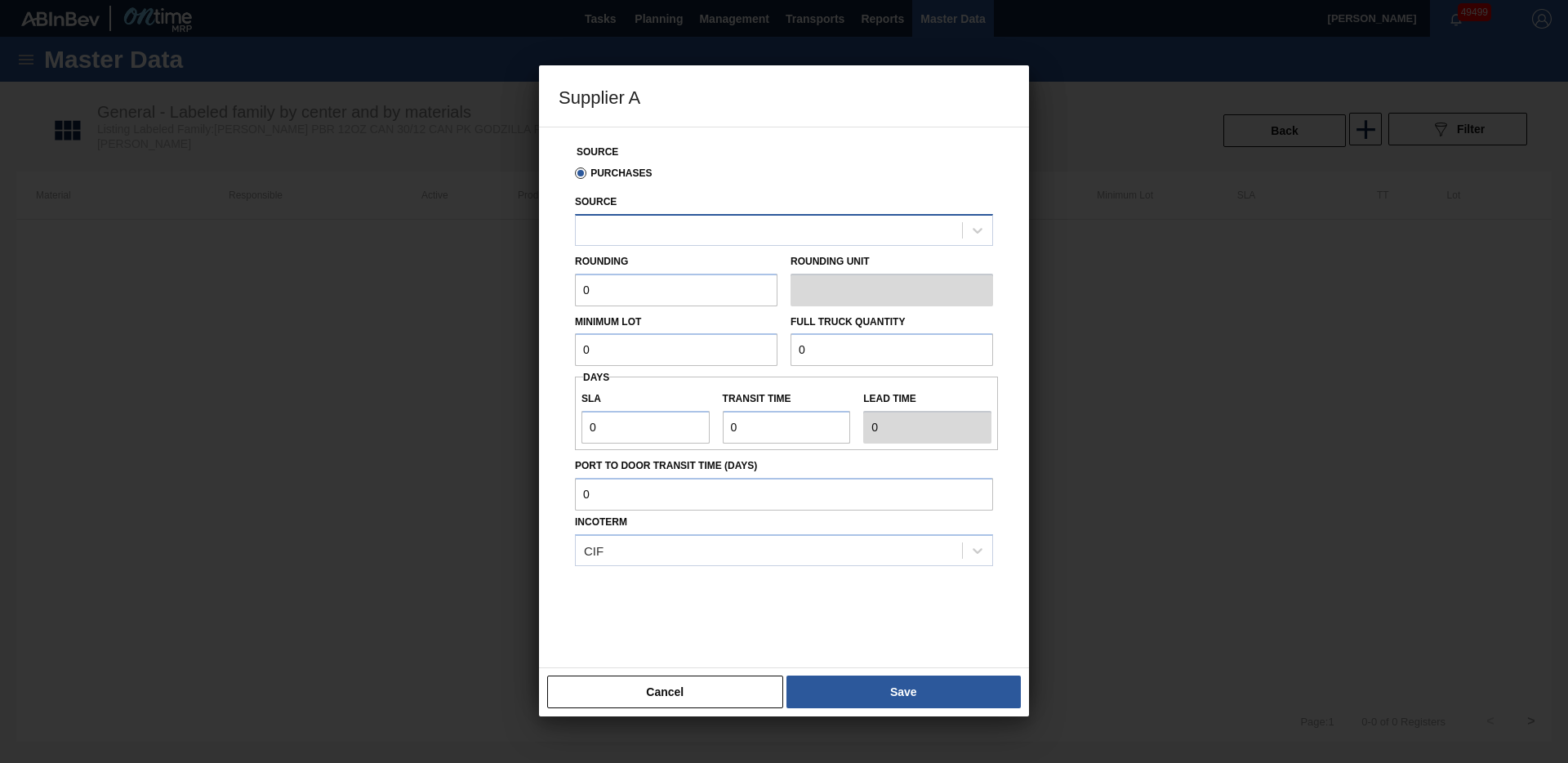
click at [643, 221] on div at bounding box center [769, 229] width 386 height 24
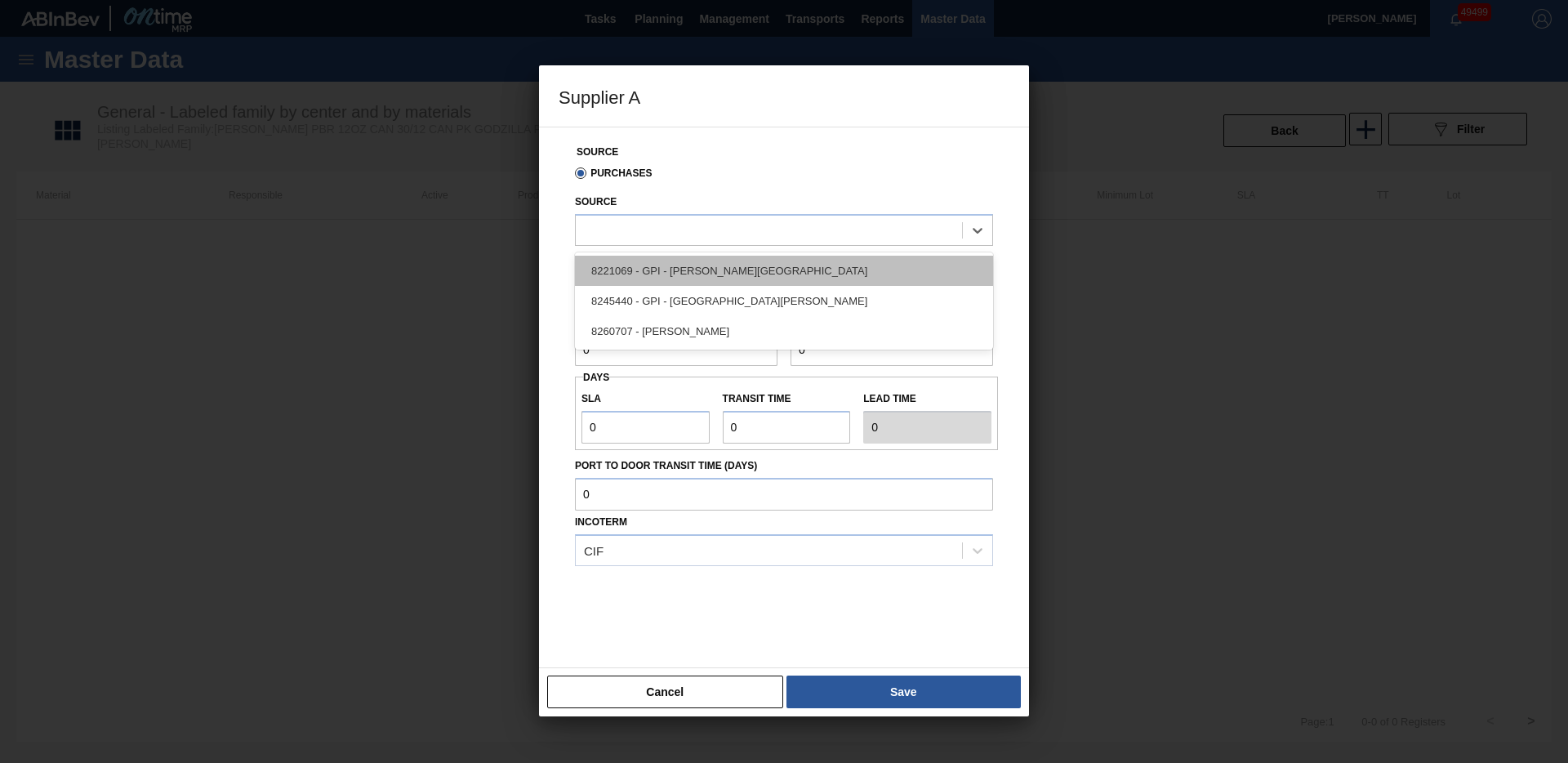
click at [648, 274] on div "8221069 - GPI - [PERSON_NAME][GEOGRAPHIC_DATA]" at bounding box center [783, 271] width 418 height 31
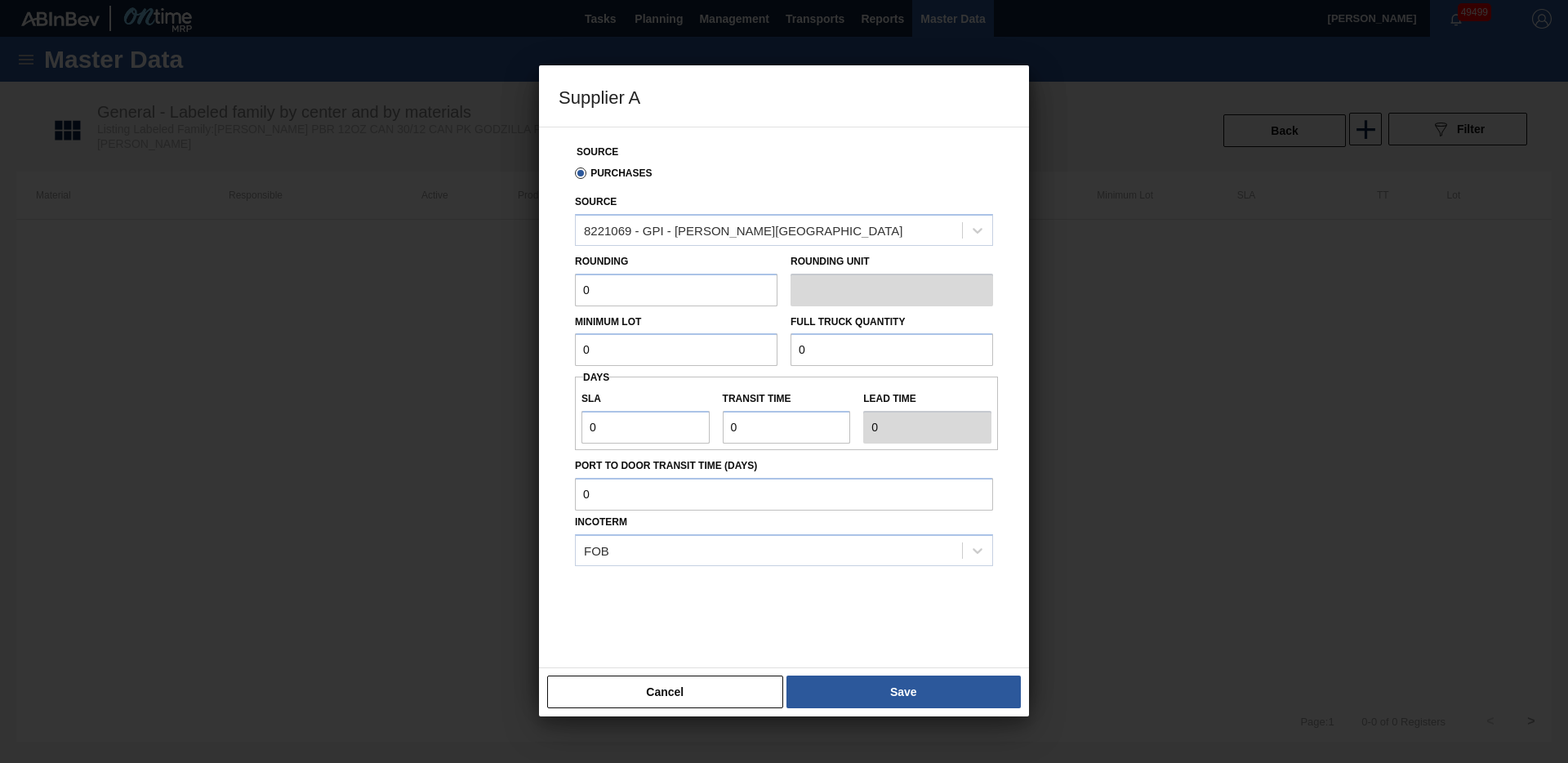
click at [643, 298] on input "0" at bounding box center [676, 290] width 203 height 33
type input "3,200"
type input "83,200"
type input "3"
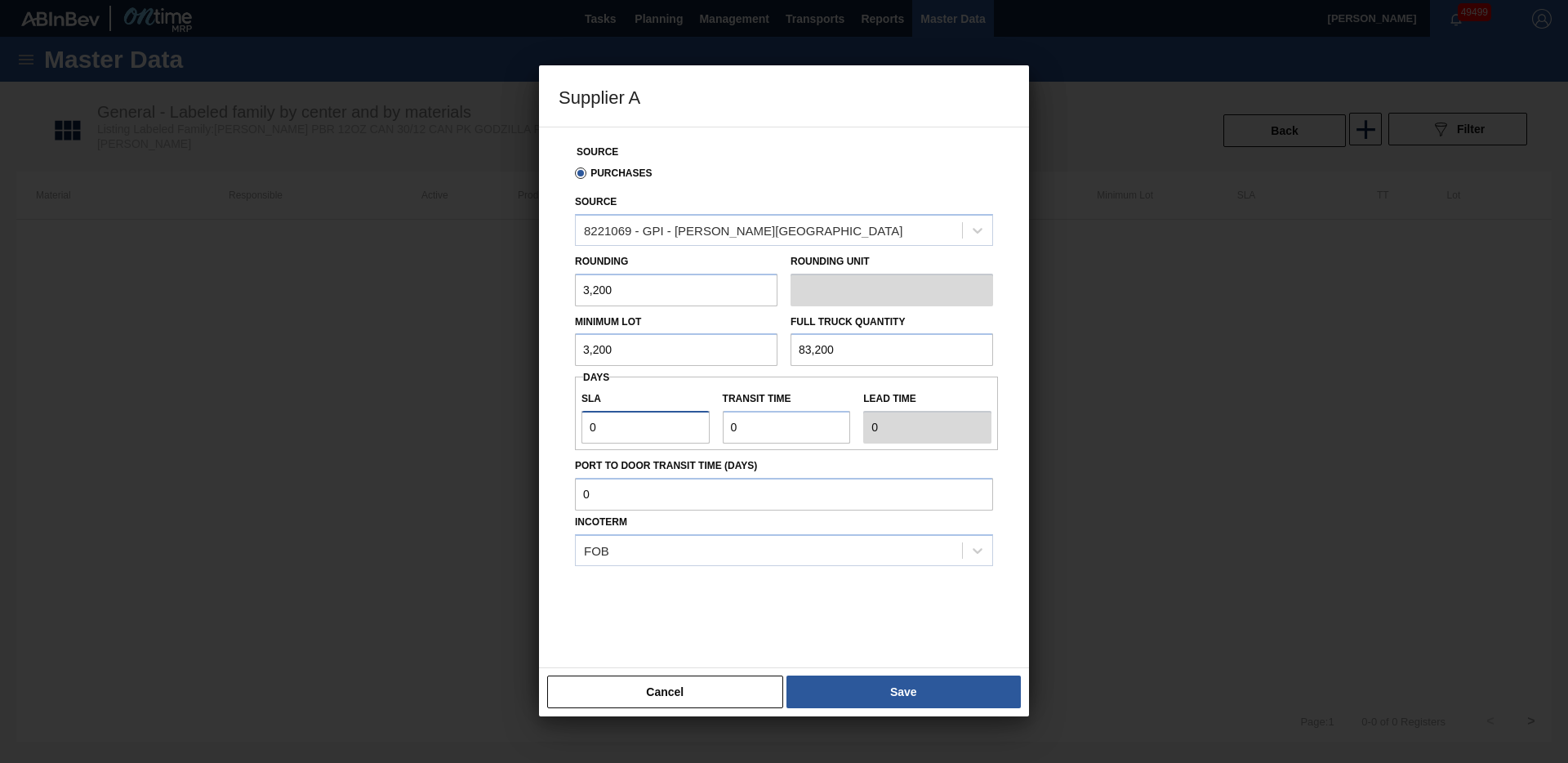
type input "3"
type input "6"
type input "3"
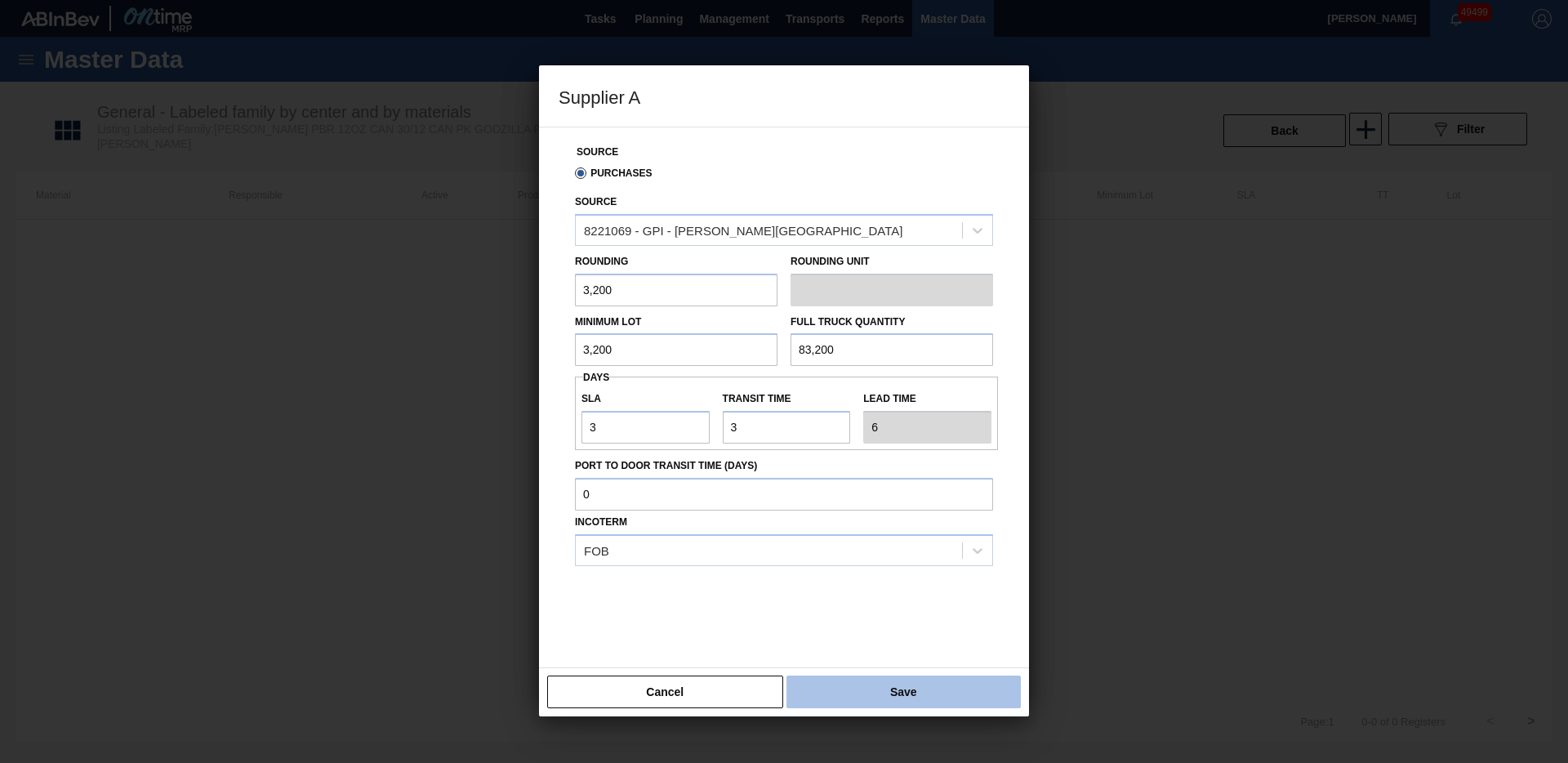
click at [926, 703] on button "Save" at bounding box center [904, 692] width 234 height 33
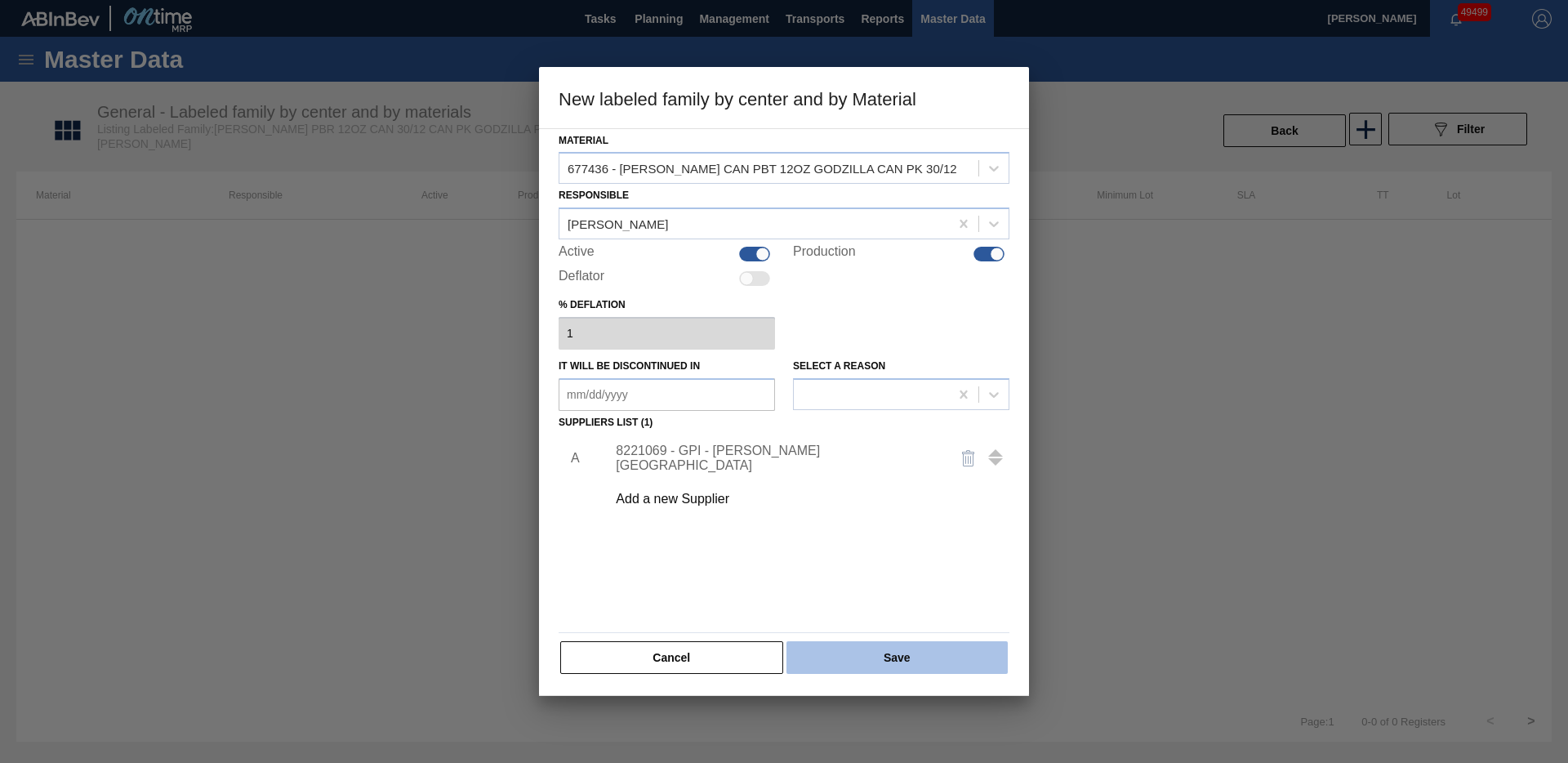
click at [927, 649] on button "Save" at bounding box center [898, 658] width 222 height 33
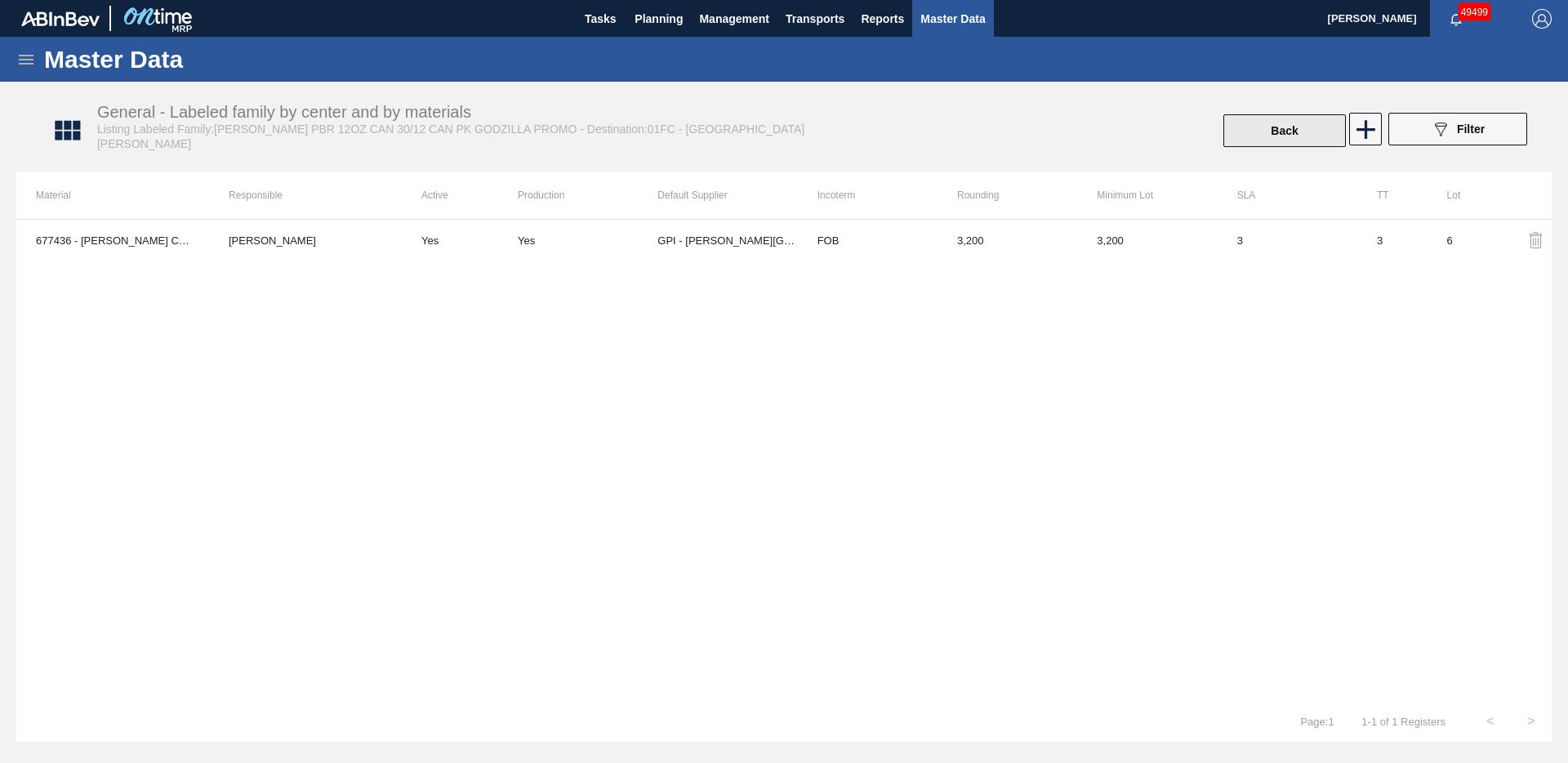
click at [1328, 117] on button "Back" at bounding box center [1285, 131] width 122 height 33
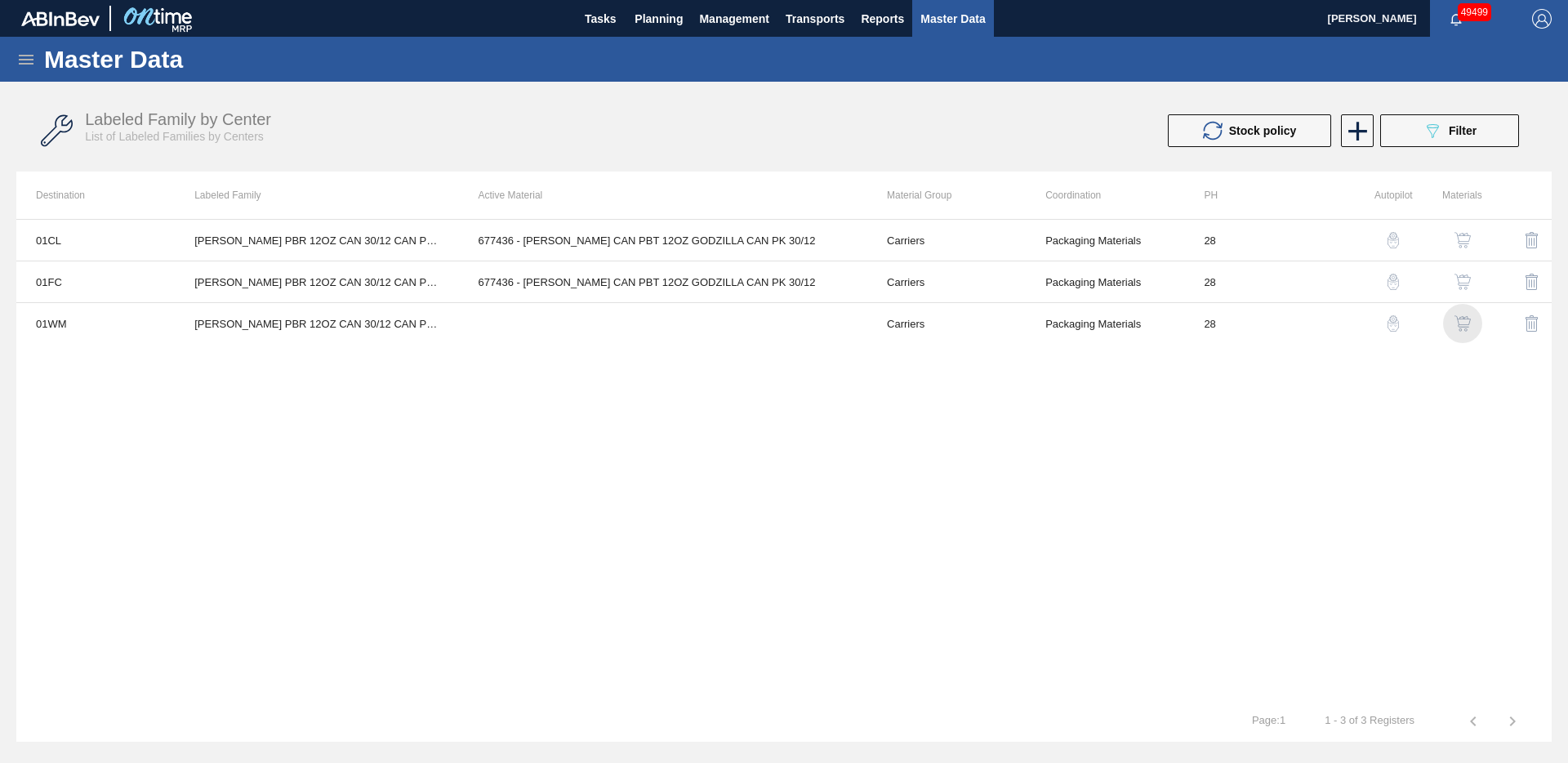
click at [1465, 315] on button "button" at bounding box center [1463, 323] width 39 height 39
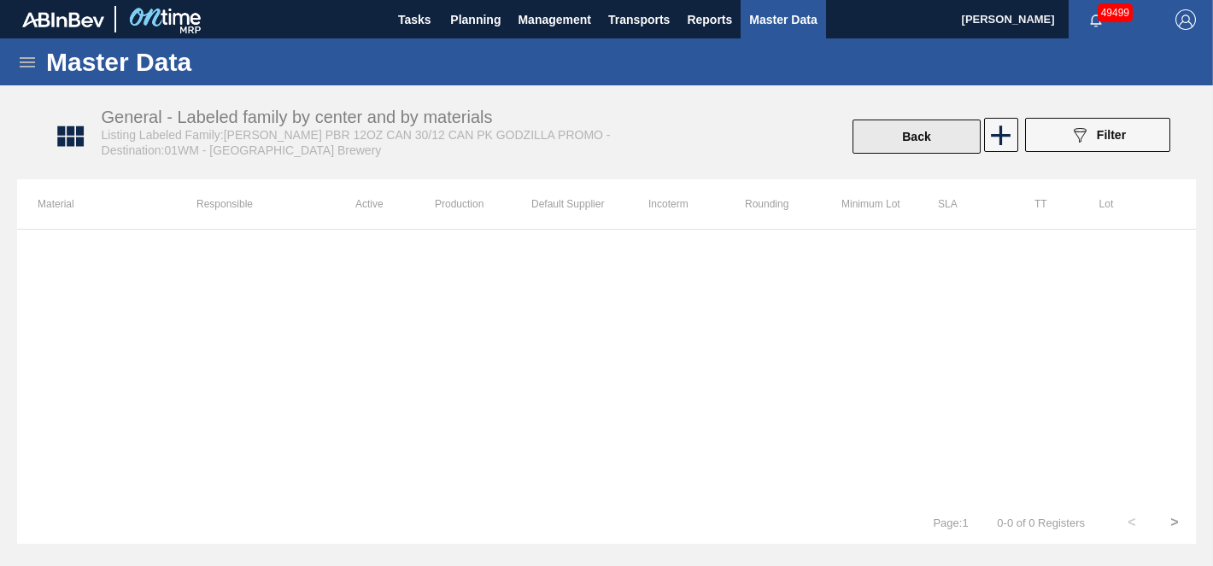
click at [912, 134] on button "Back" at bounding box center [917, 137] width 128 height 34
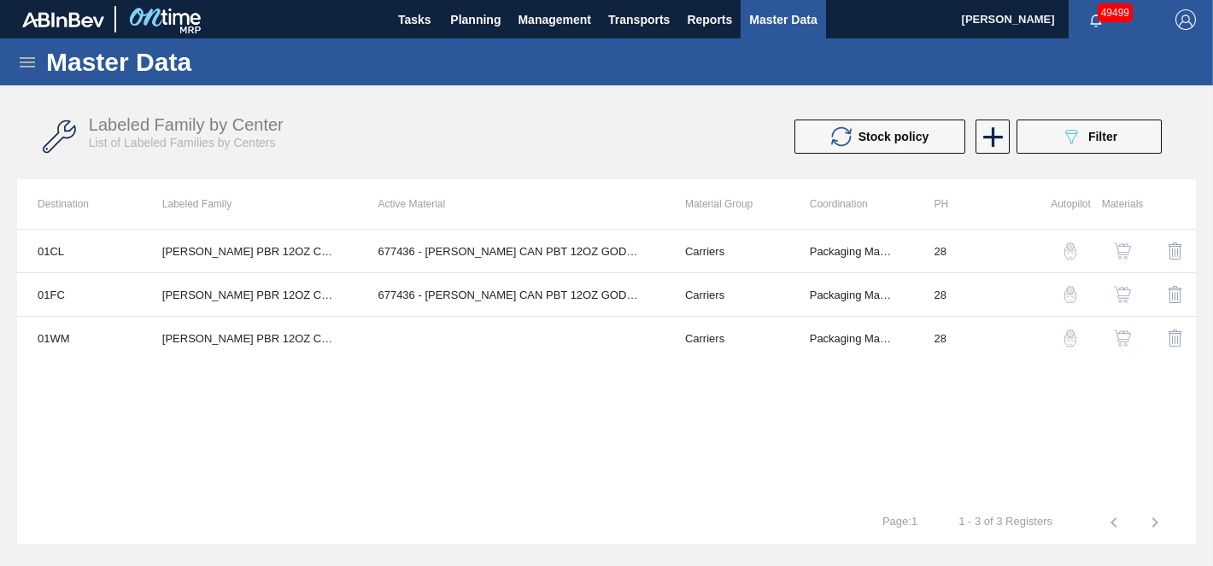
click at [1125, 340] on img "button" at bounding box center [1122, 338] width 17 height 17
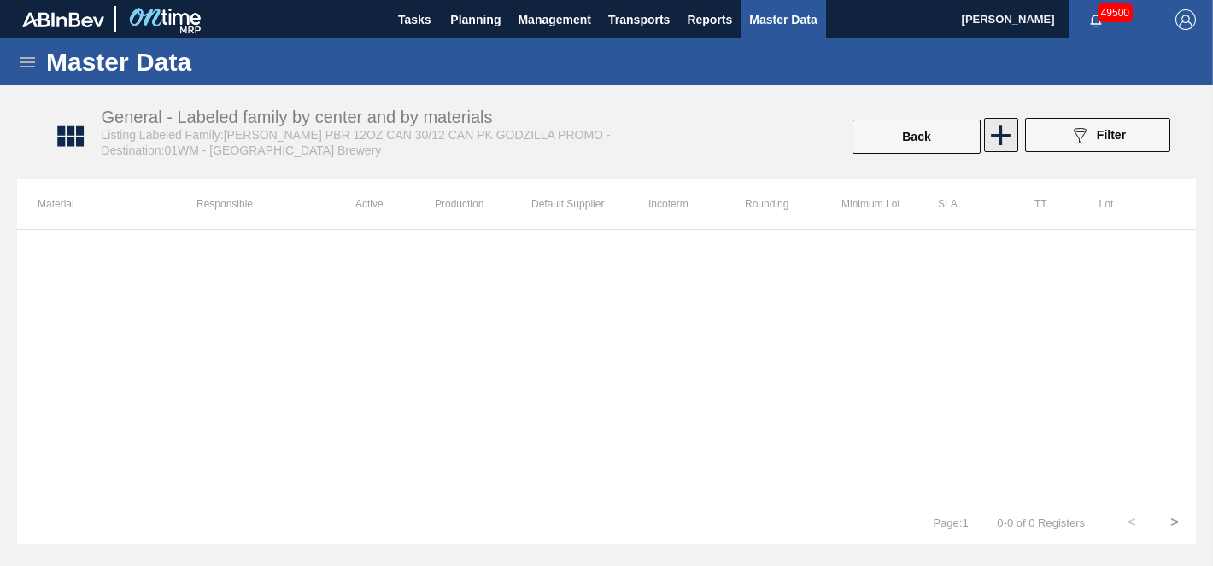
click at [985, 138] on icon at bounding box center [1000, 135] width 33 height 33
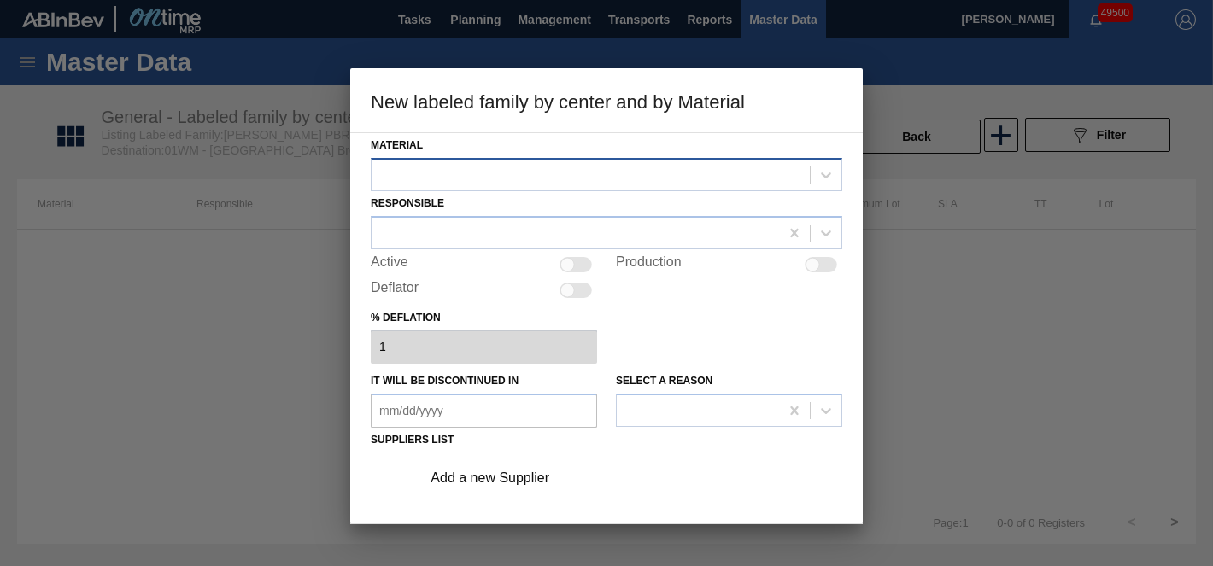
click at [555, 177] on div at bounding box center [591, 174] width 438 height 25
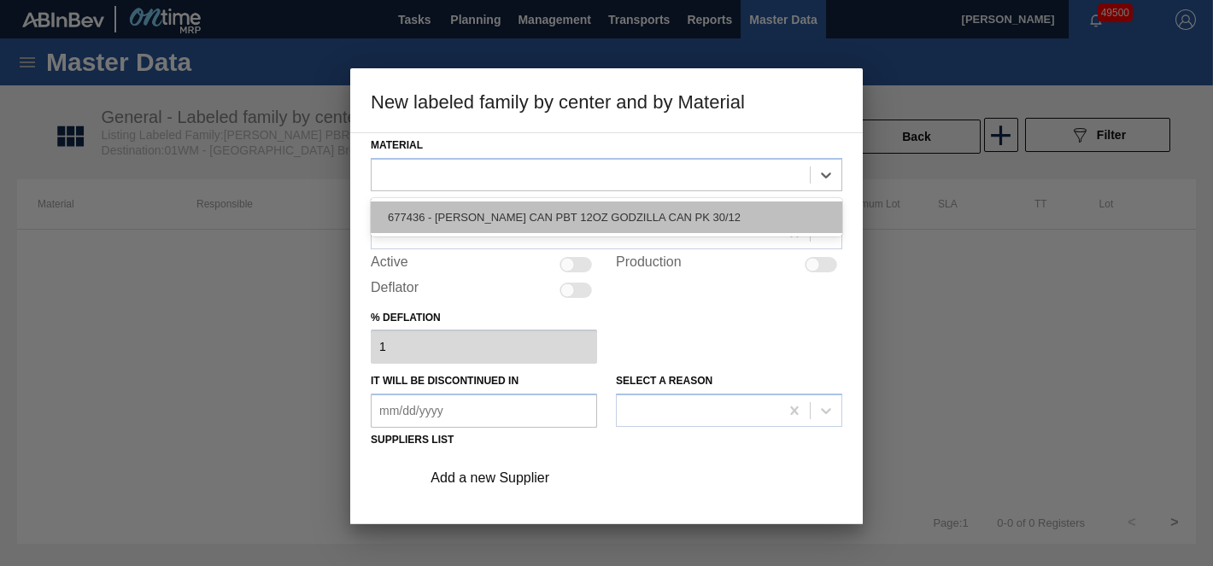
click at [552, 214] on div "677436 - [PERSON_NAME] CAN PBT 12OZ GODZILLA CAN PK 30/12" at bounding box center [607, 218] width 472 height 32
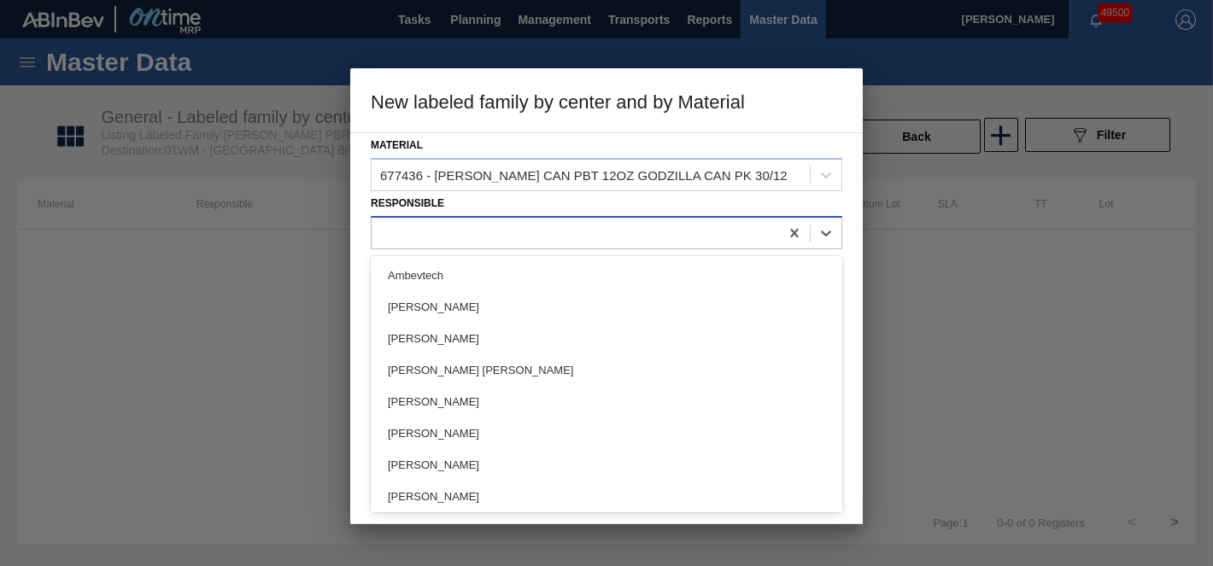
click at [512, 234] on div at bounding box center [576, 232] width 408 height 25
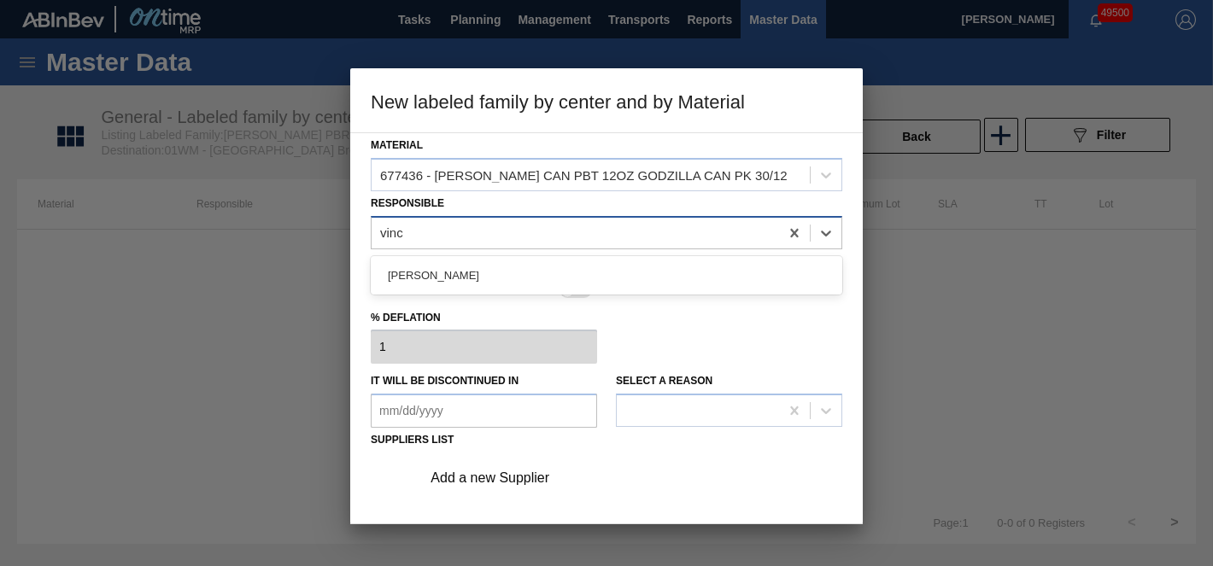
type input "[PERSON_NAME]"
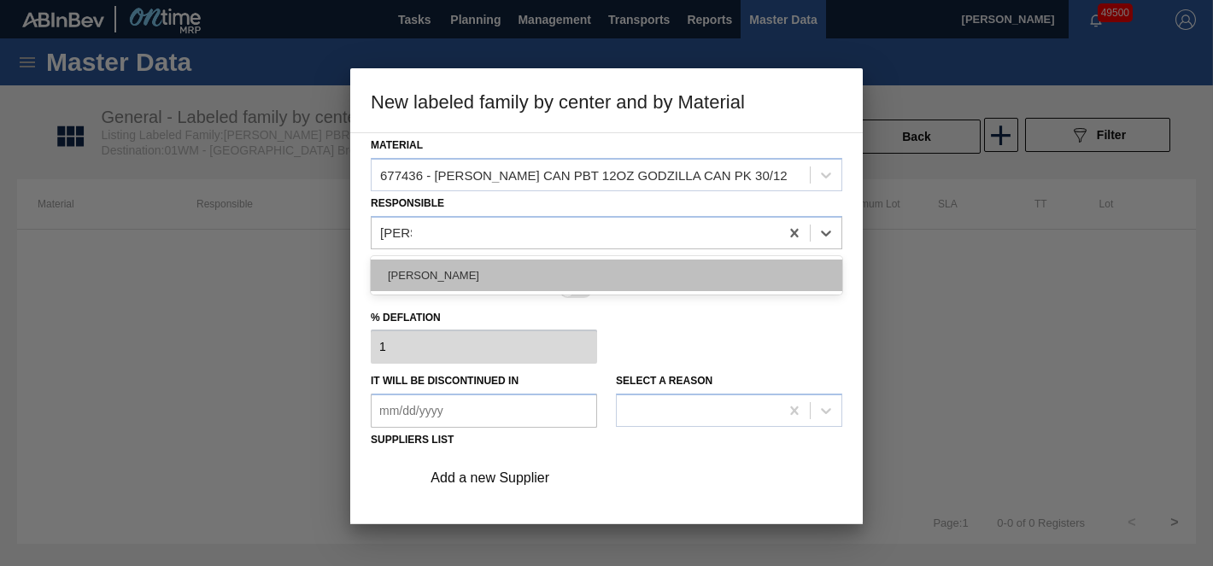
click at [445, 276] on div "[PERSON_NAME]" at bounding box center [607, 276] width 472 height 32
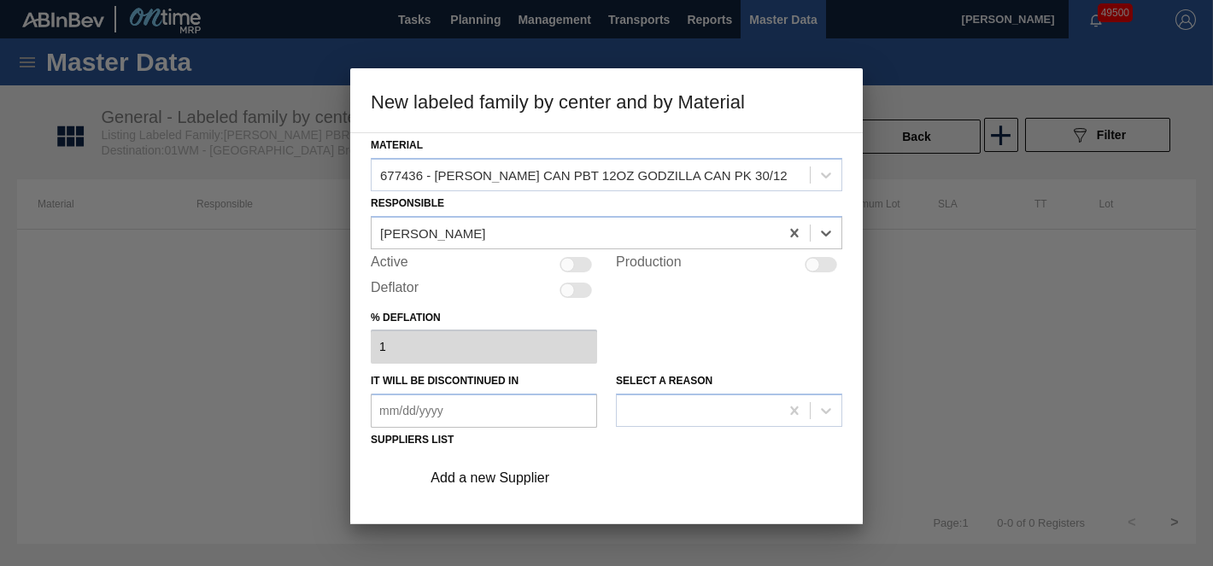
click at [569, 268] on div at bounding box center [567, 264] width 15 height 15
checkbox input "true"
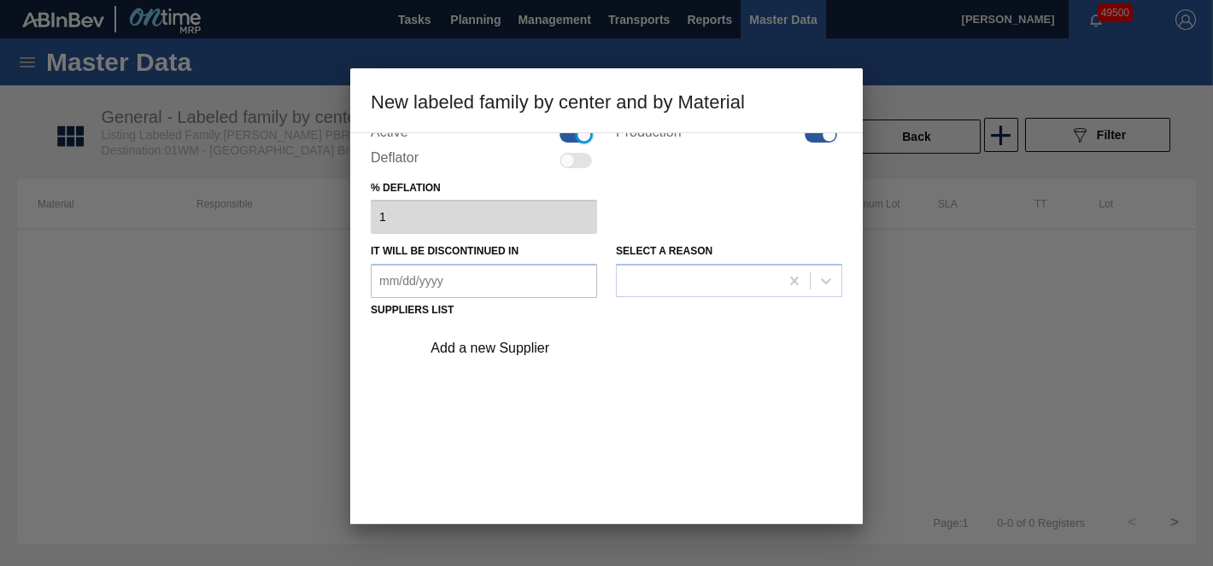
scroll to position [202, 0]
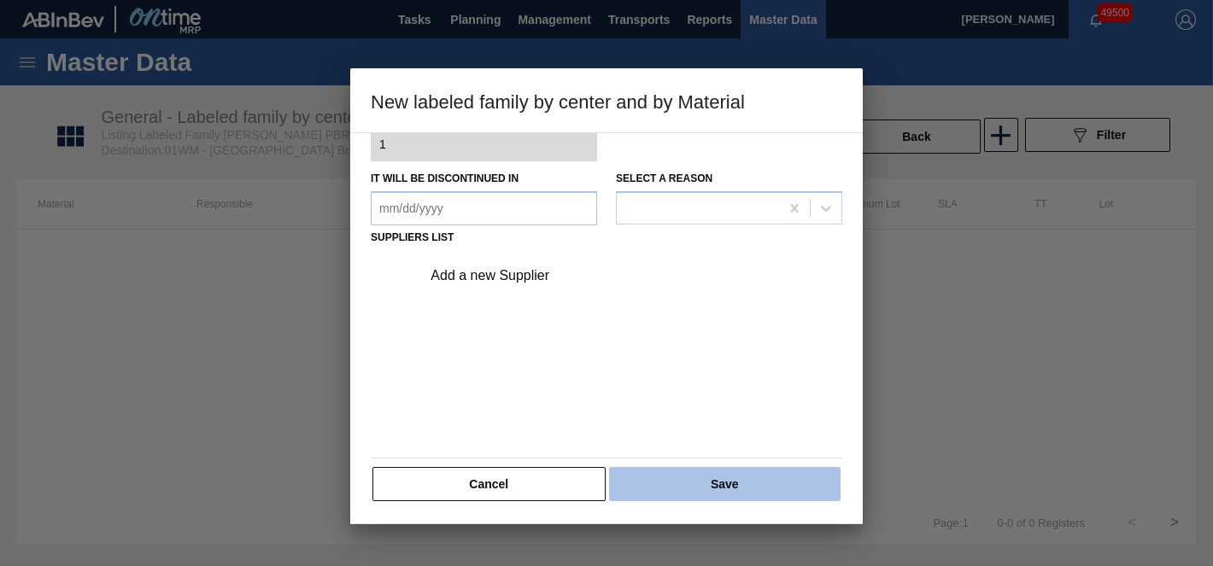
click at [676, 475] on button "Save" at bounding box center [725, 484] width 232 height 34
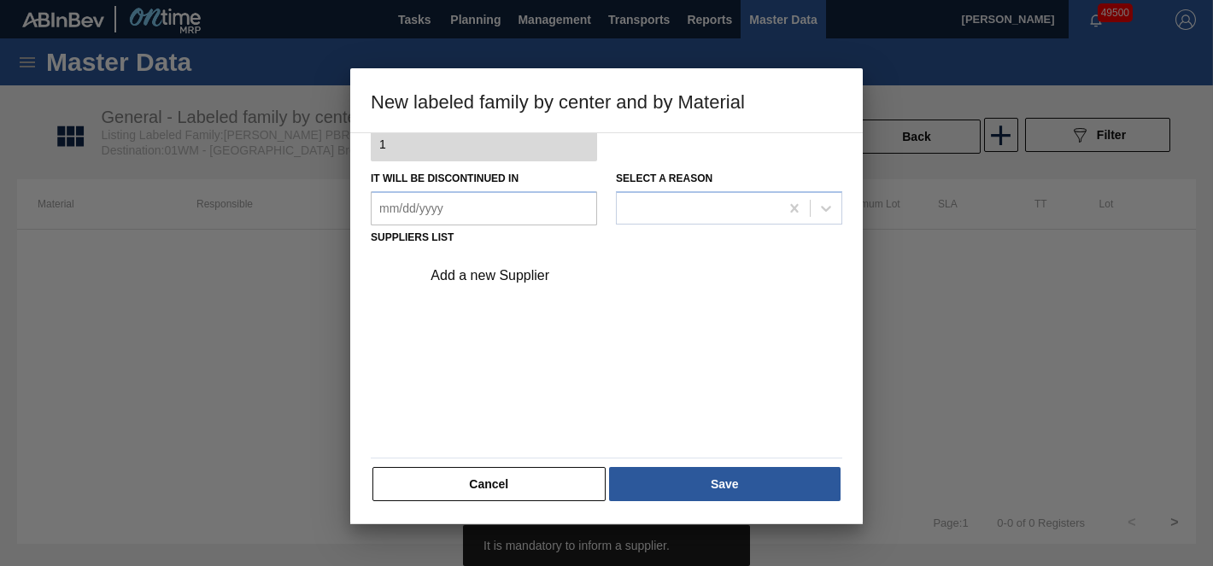
click at [507, 275] on div "Add a new Supplier" at bounding box center [598, 275] width 335 height 15
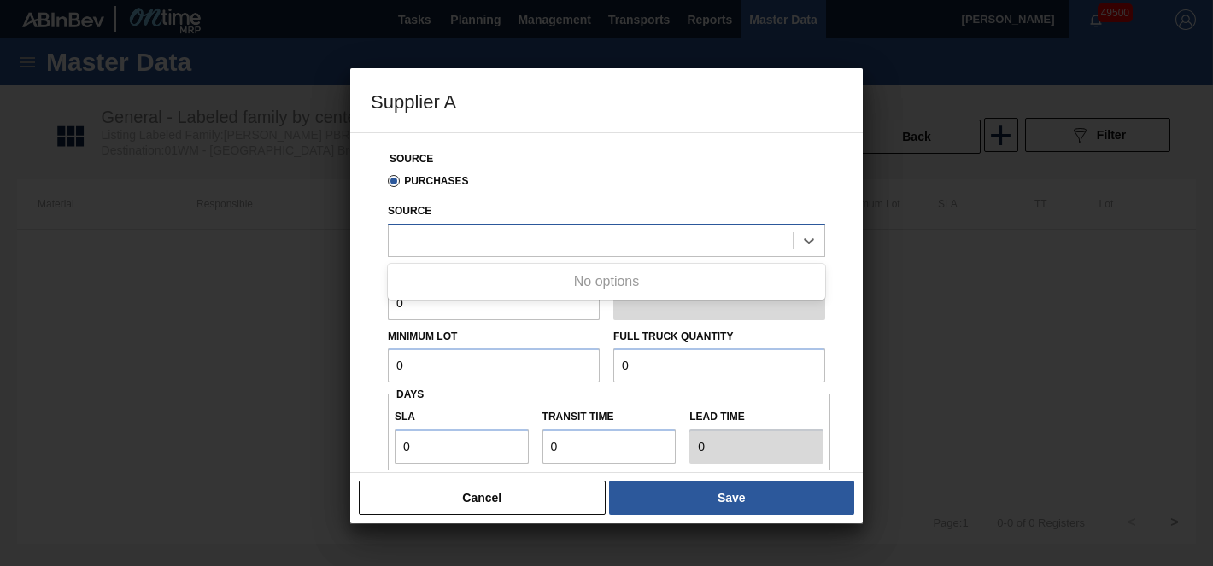
click at [486, 232] on div at bounding box center [591, 240] width 404 height 25
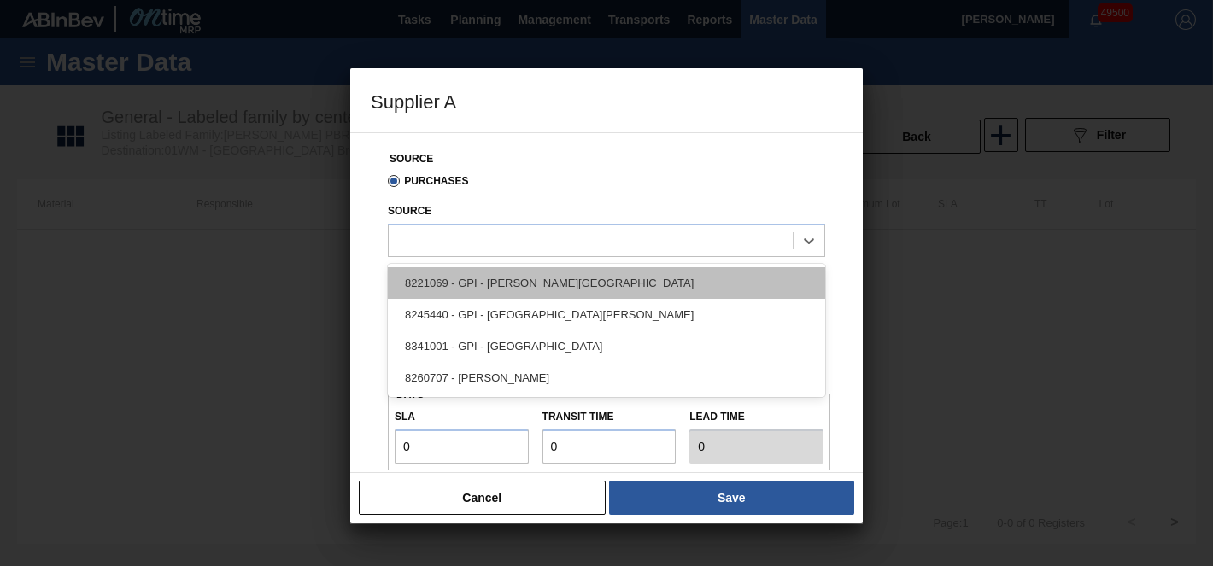
click at [478, 288] on div "8221069 - GPI - [PERSON_NAME][GEOGRAPHIC_DATA]" at bounding box center [606, 283] width 437 height 32
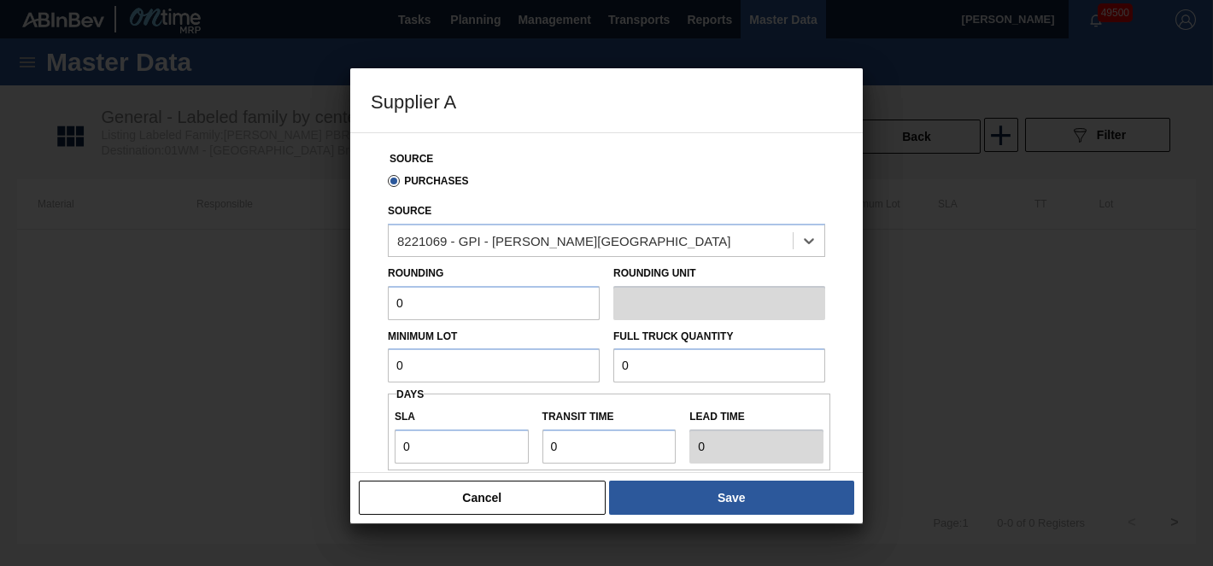
click at [443, 296] on input "0" at bounding box center [494, 303] width 212 height 34
type input "3,200"
type input "83,200"
type input "3"
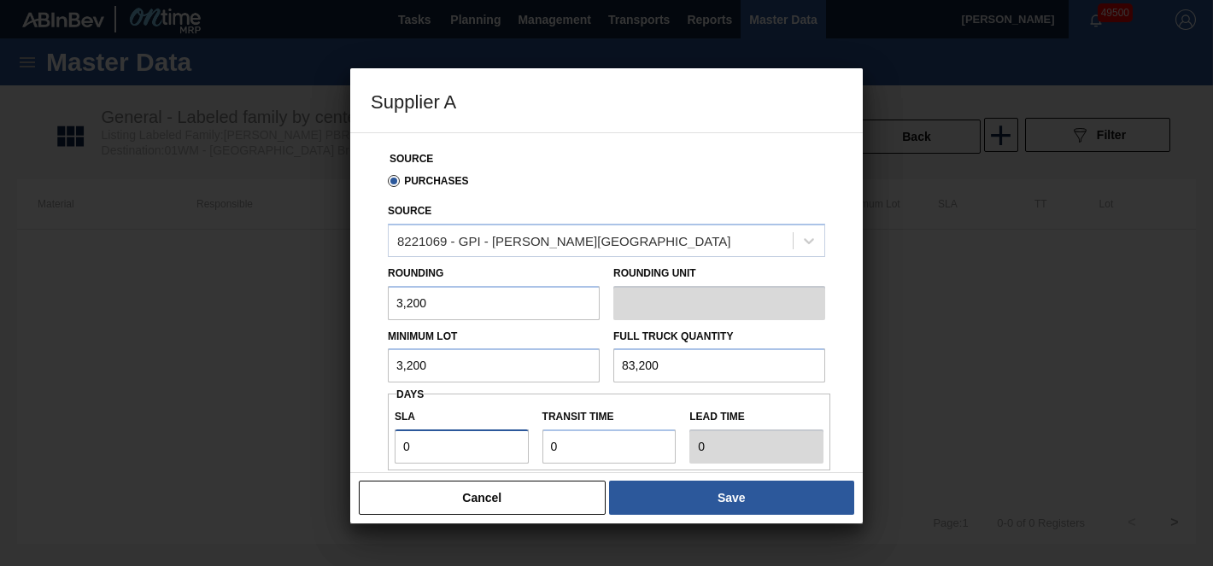
type input "3"
type input "6"
type input "3"
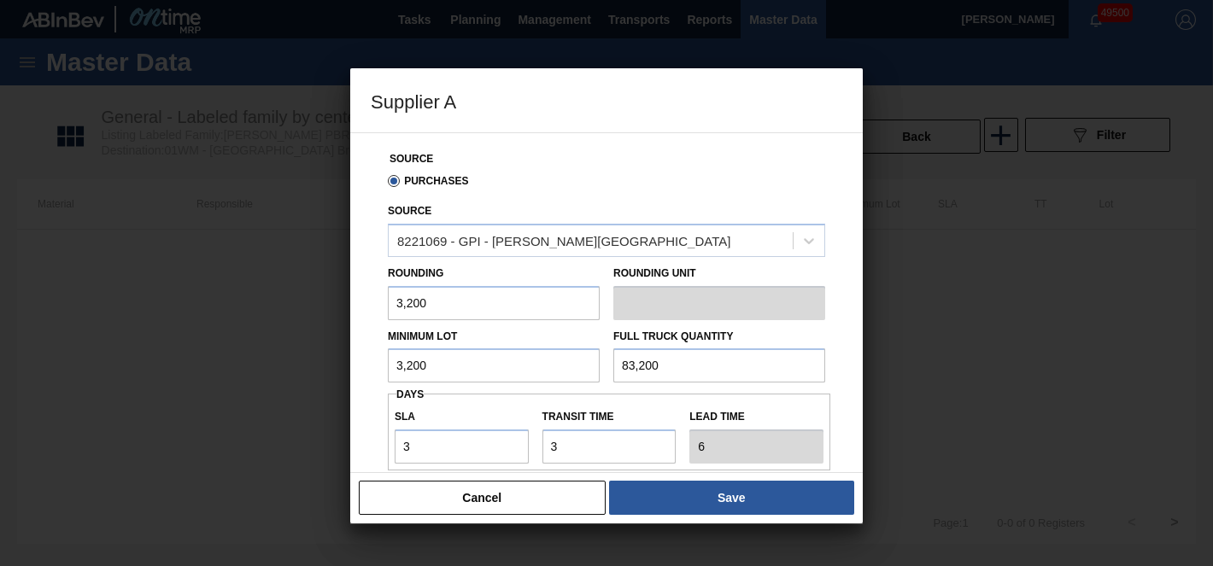
scroll to position [214, 0]
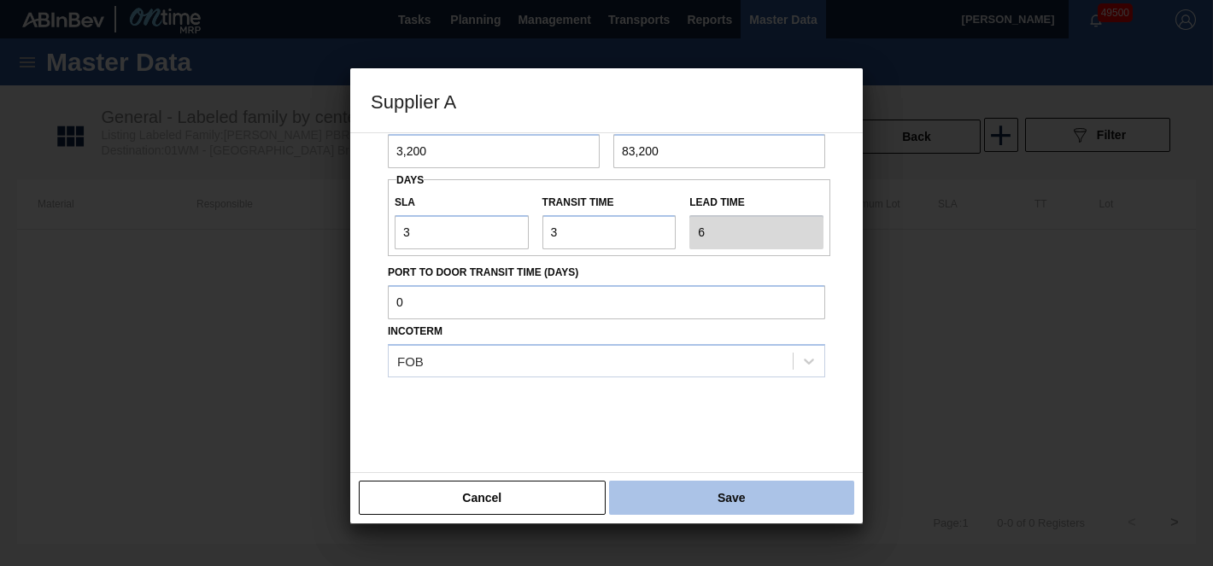
click at [681, 490] on button "Save" at bounding box center [731, 498] width 245 height 34
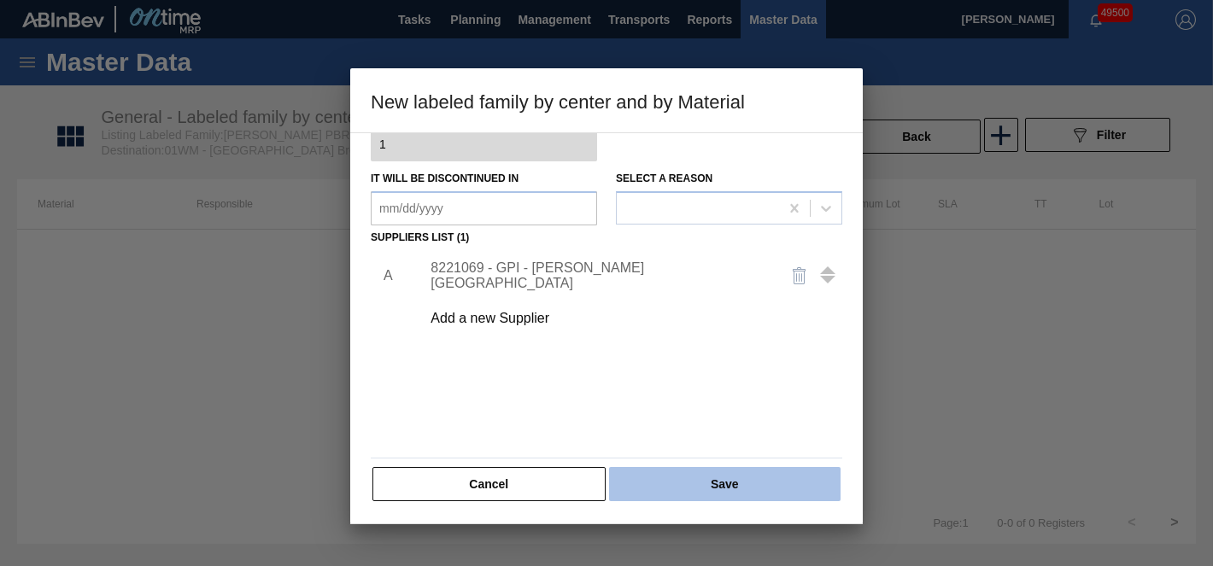
click at [696, 495] on button "Save" at bounding box center [725, 484] width 232 height 34
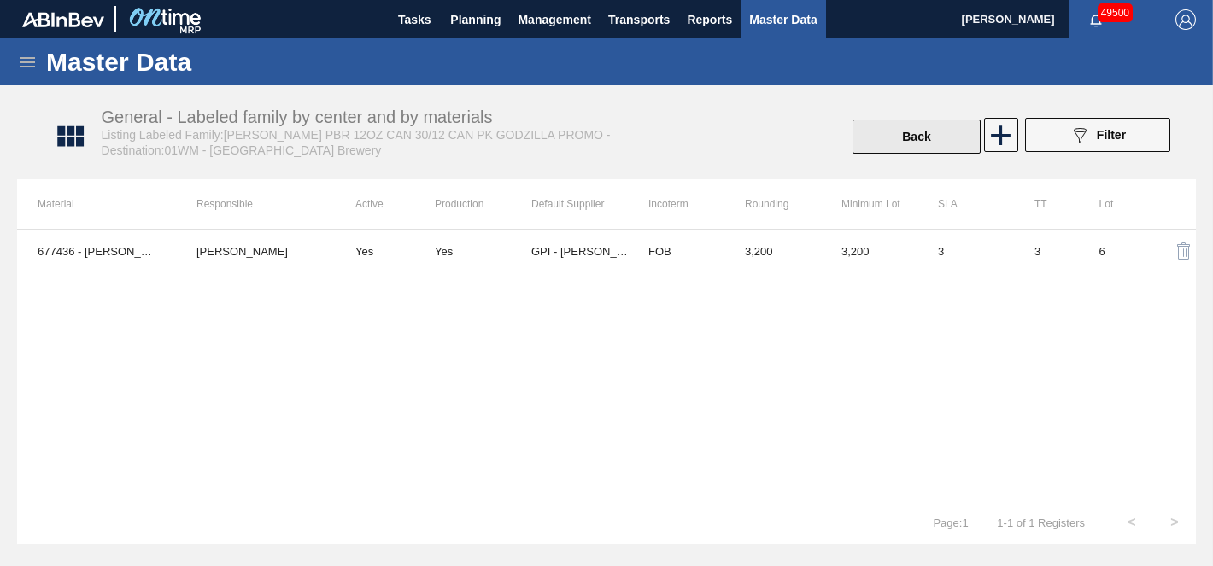
click at [902, 143] on button "Back" at bounding box center [917, 137] width 128 height 34
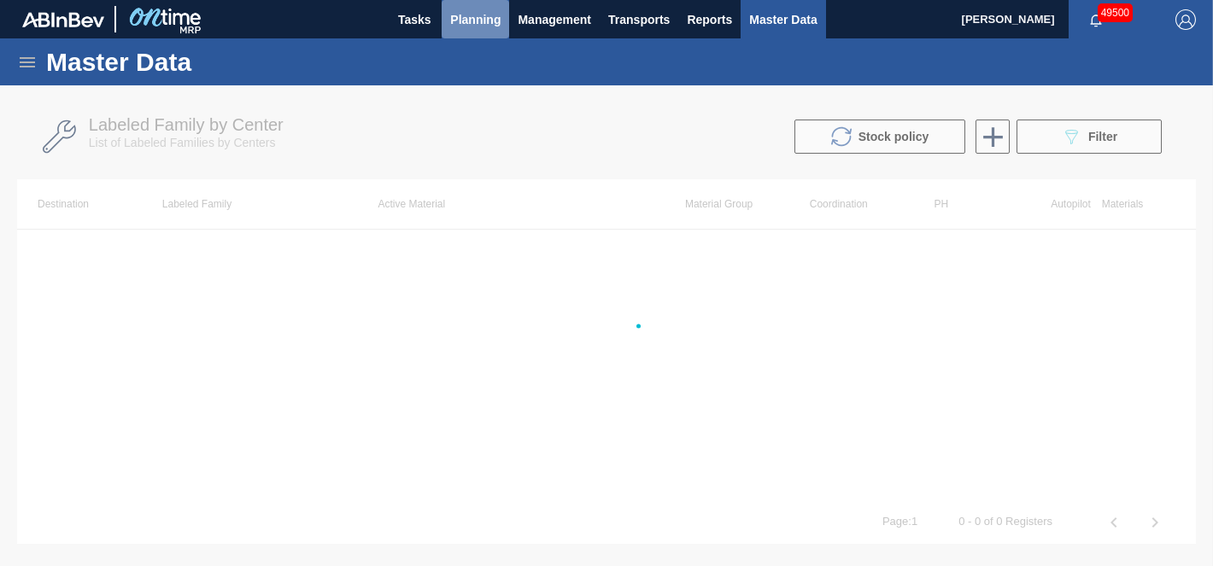
click at [467, 24] on span "Planning" at bounding box center [475, 19] width 50 height 21
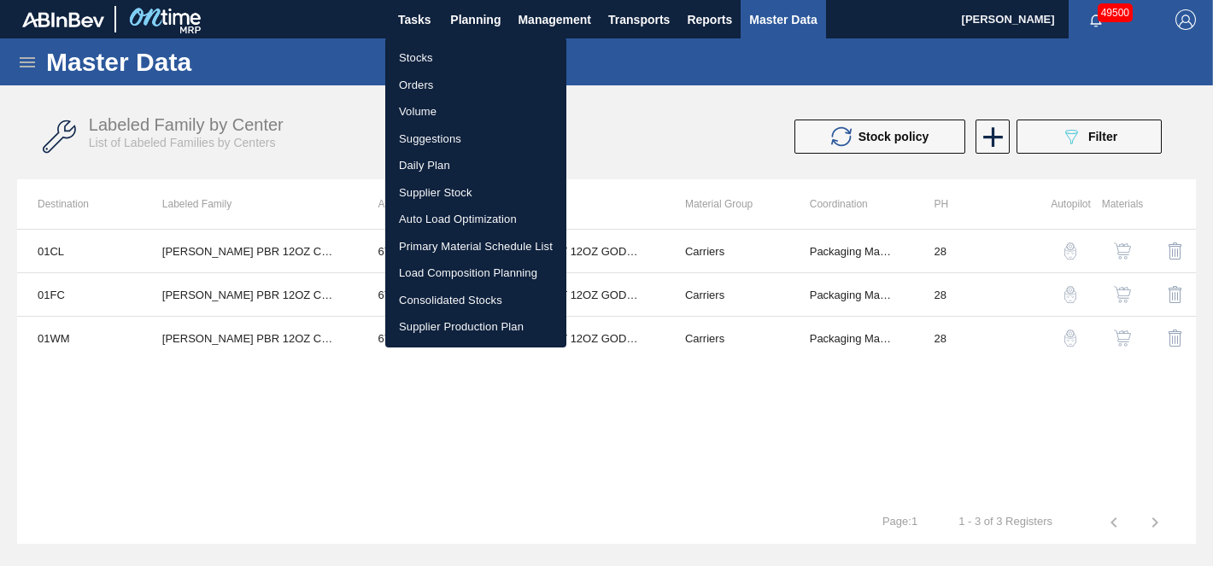
click at [17, 58] on div at bounding box center [606, 283] width 1213 height 566
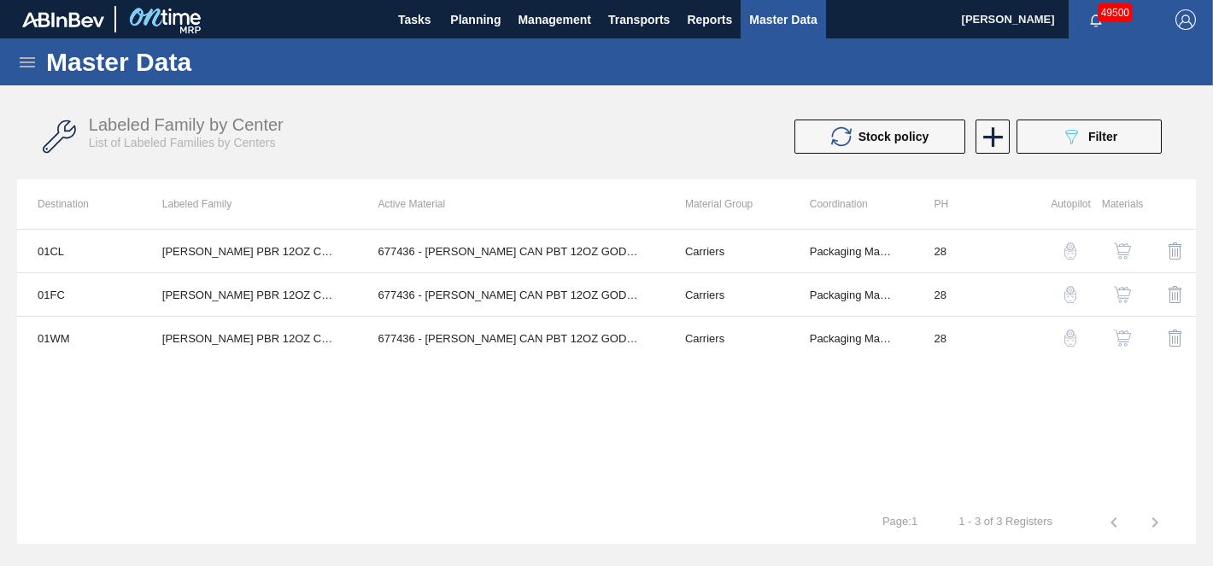
click at [23, 0] on body "Tasks Planning Management Transports Reports Master Data [PERSON_NAME] 49500 Ma…" at bounding box center [606, 0] width 1213 height 0
click at [23, 62] on icon at bounding box center [27, 62] width 15 height 10
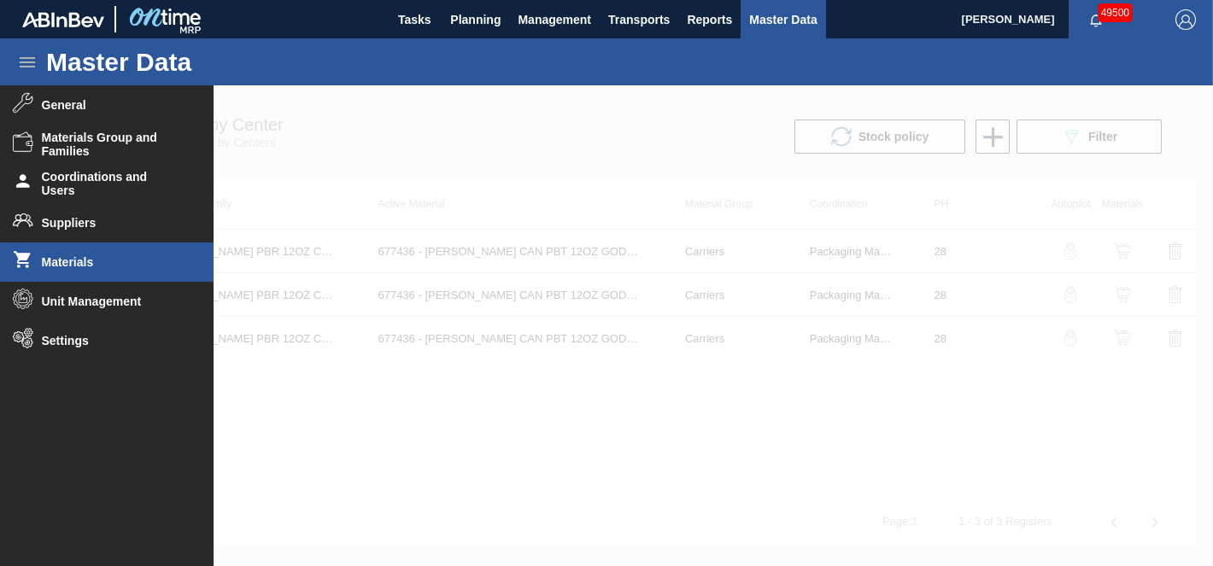
click at [64, 266] on span "Materials" at bounding box center [112, 262] width 141 height 14
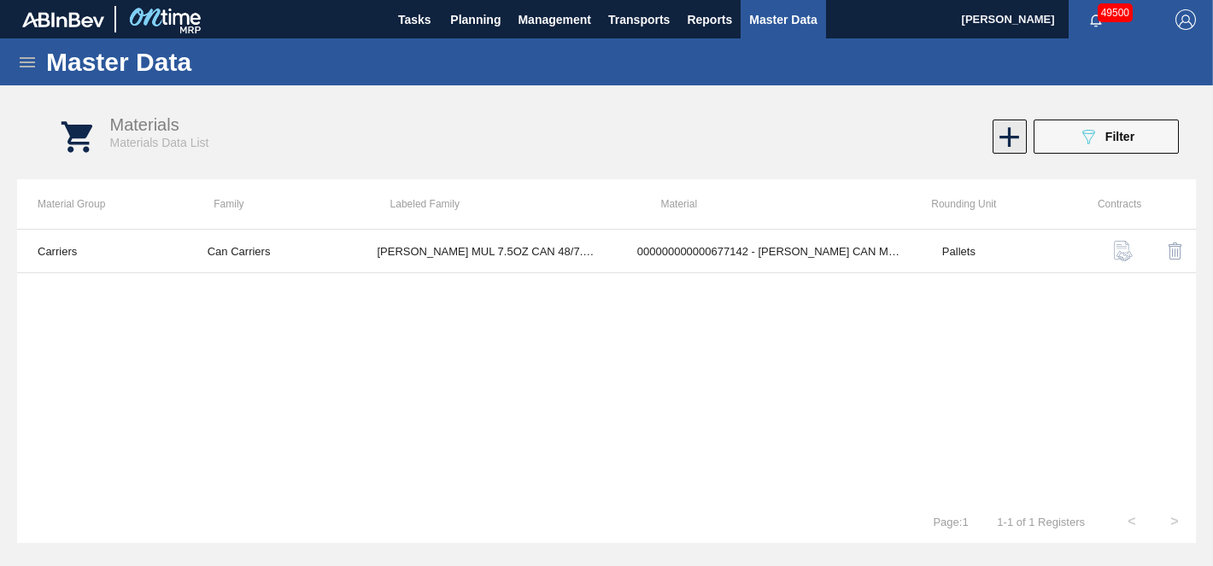
click at [1016, 140] on icon at bounding box center [1009, 136] width 33 height 33
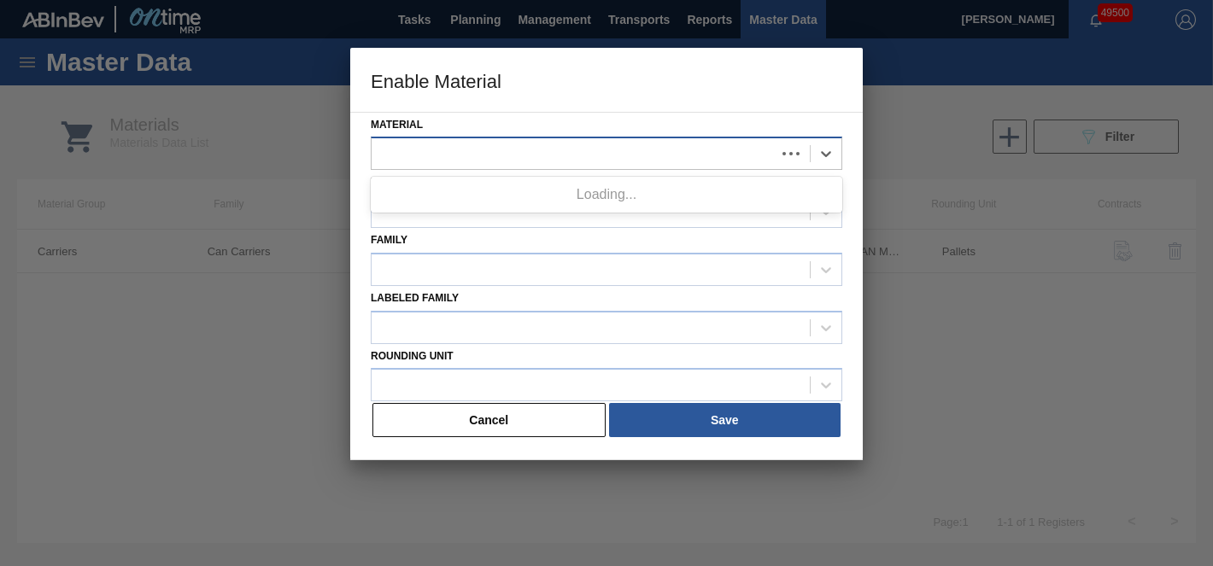
click at [742, 160] on div at bounding box center [574, 154] width 404 height 25
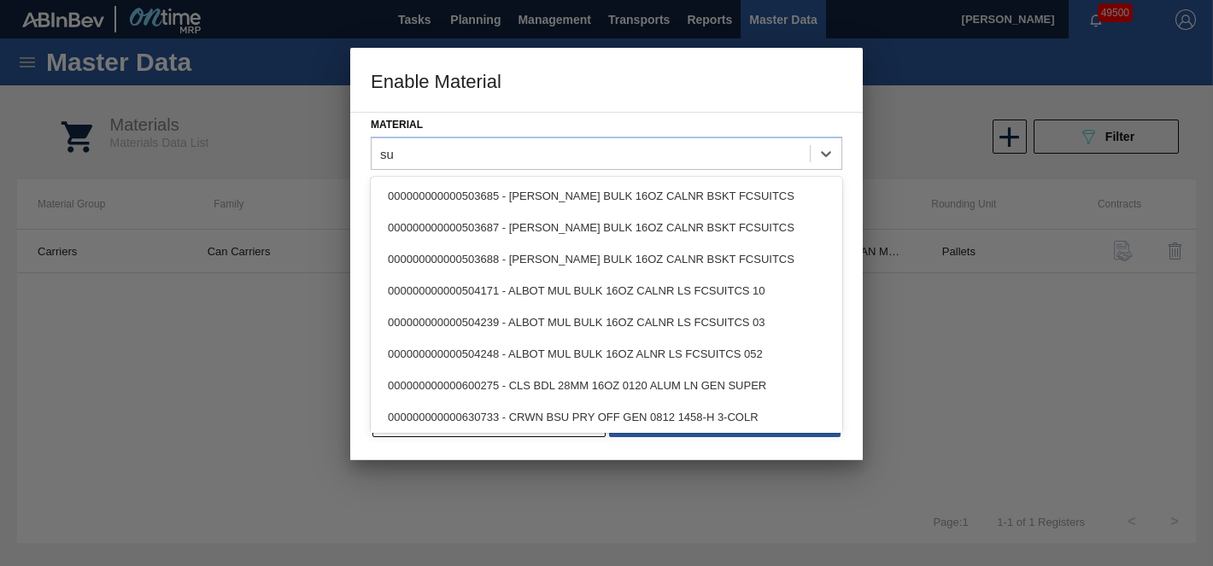
type input "s"
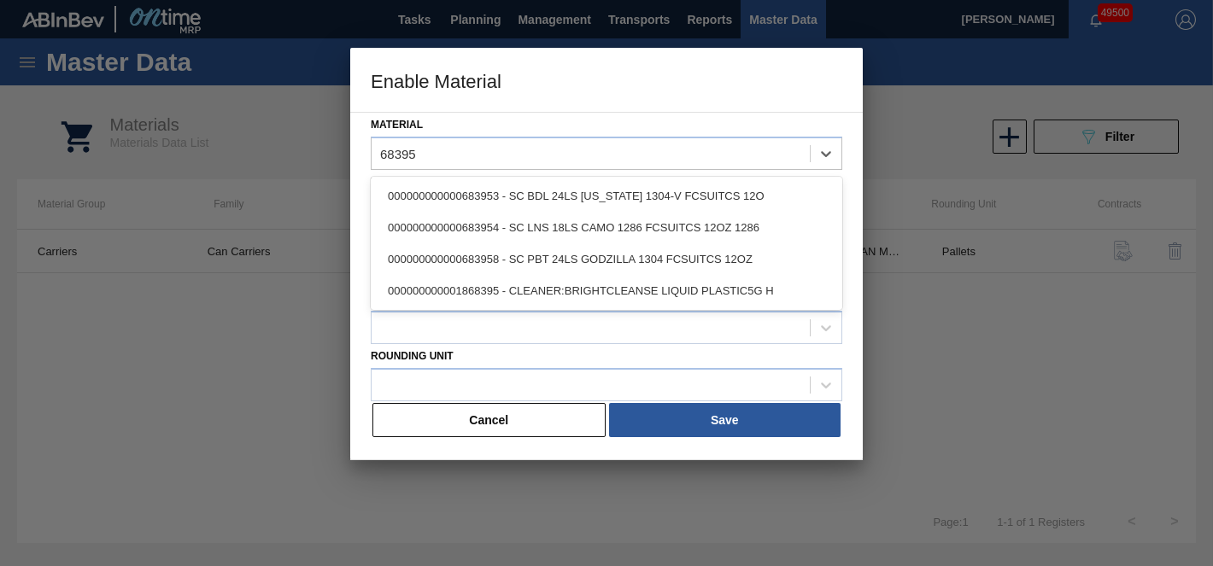
type input "683958"
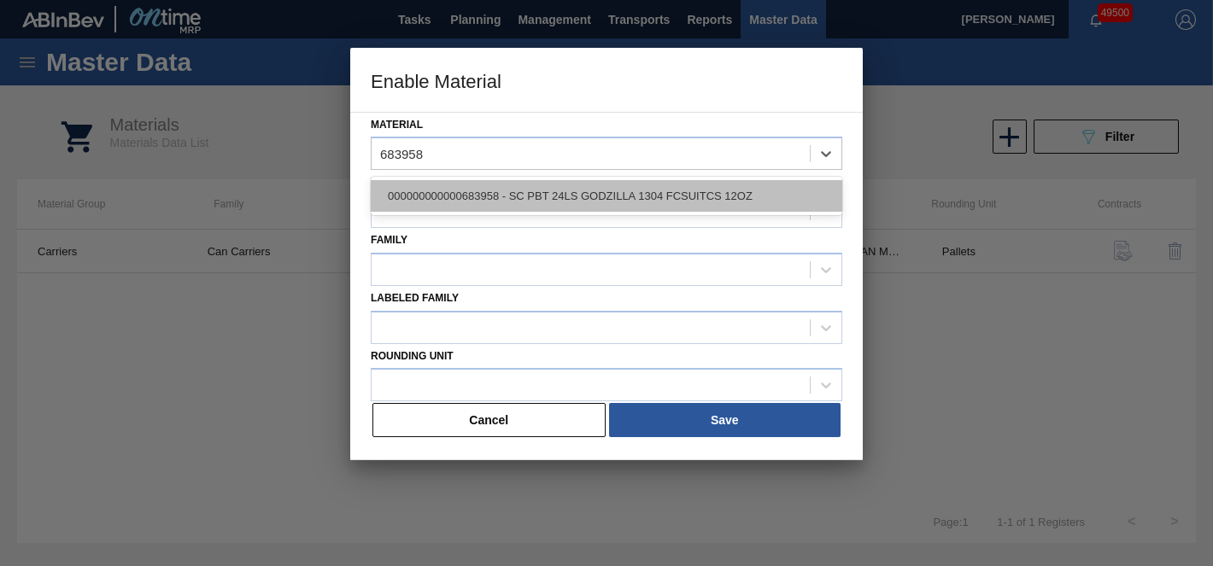
click at [712, 195] on div "000000000000683958 - SC PBT 24LS GODZILLA 1304 FCSUITCS 12OZ" at bounding box center [607, 196] width 472 height 32
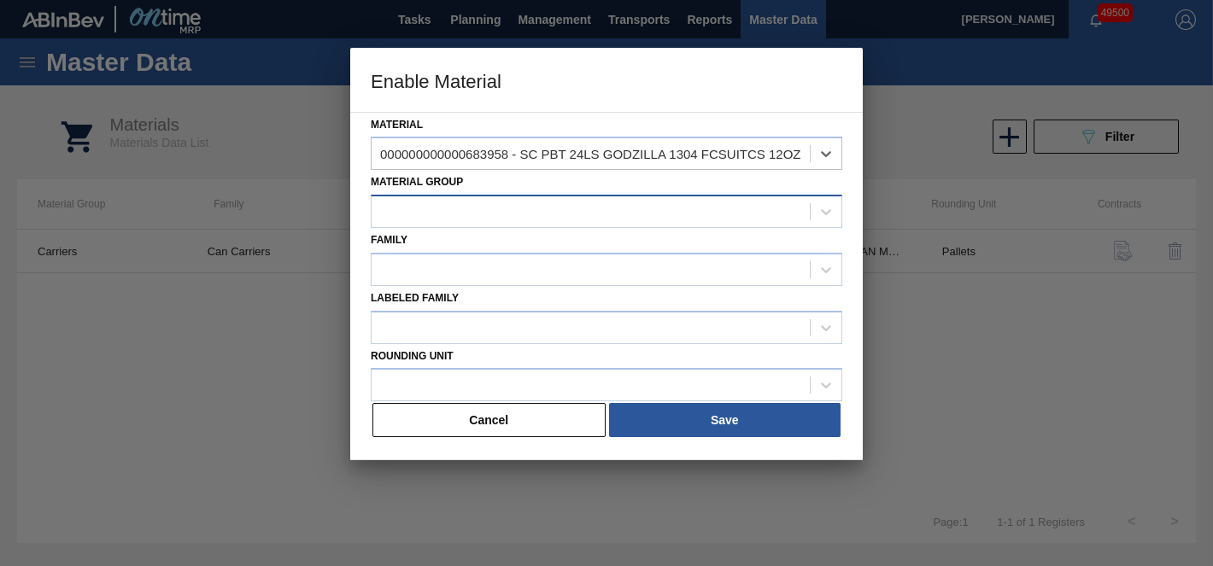
click at [473, 214] on div at bounding box center [591, 212] width 438 height 25
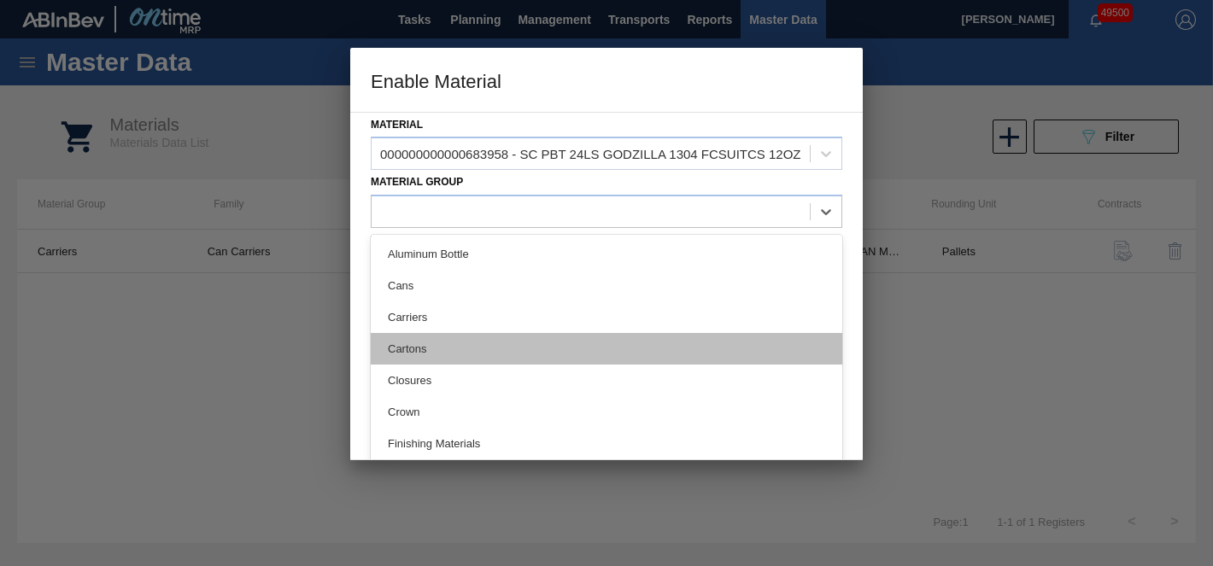
scroll to position [351, 0]
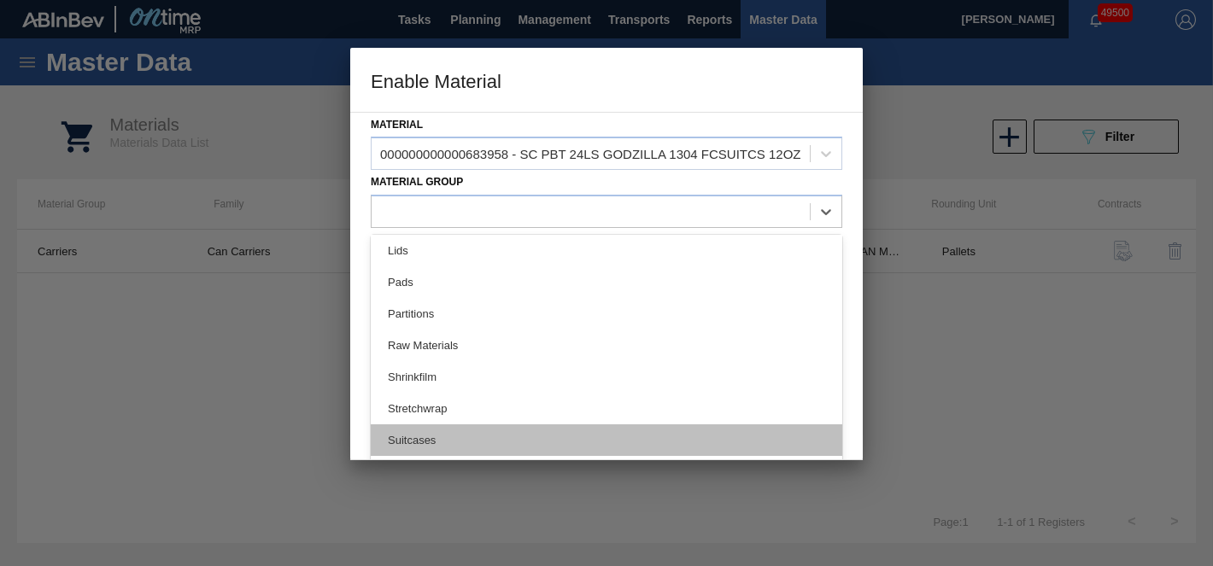
click at [430, 441] on div "Suitcases" at bounding box center [607, 441] width 472 height 32
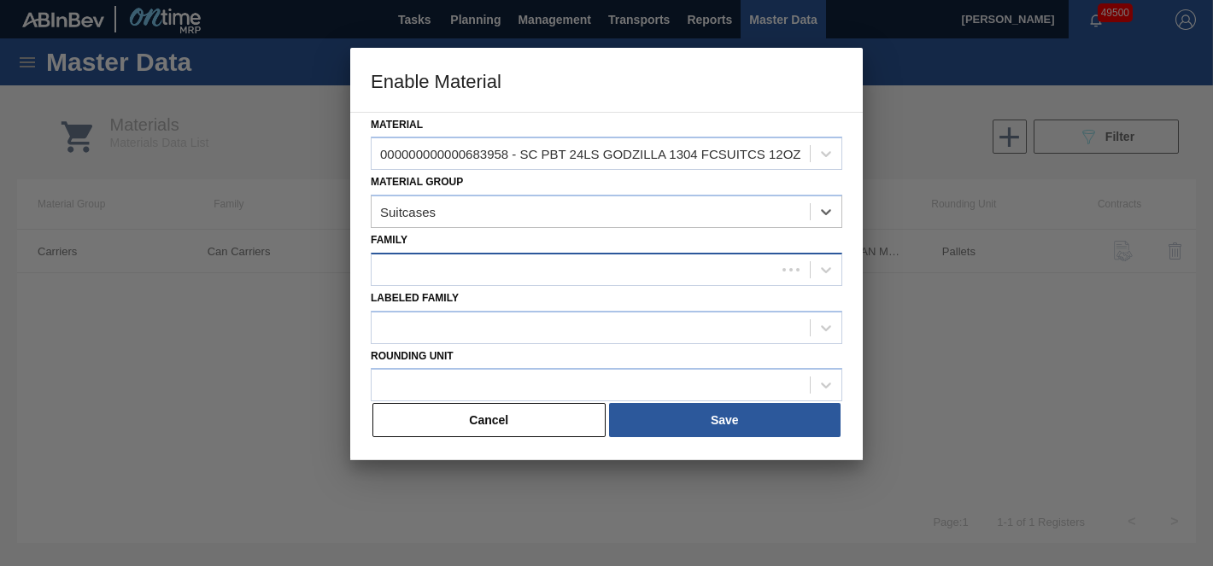
click at [439, 277] on div at bounding box center [574, 269] width 404 height 25
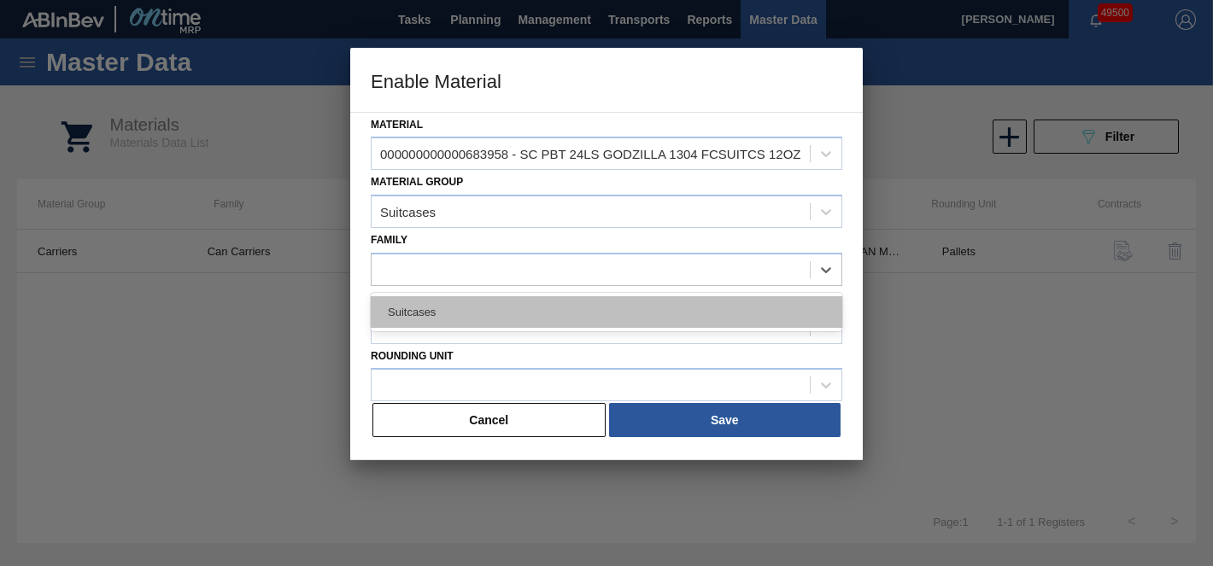
click at [465, 307] on div "Suitcases" at bounding box center [607, 312] width 472 height 32
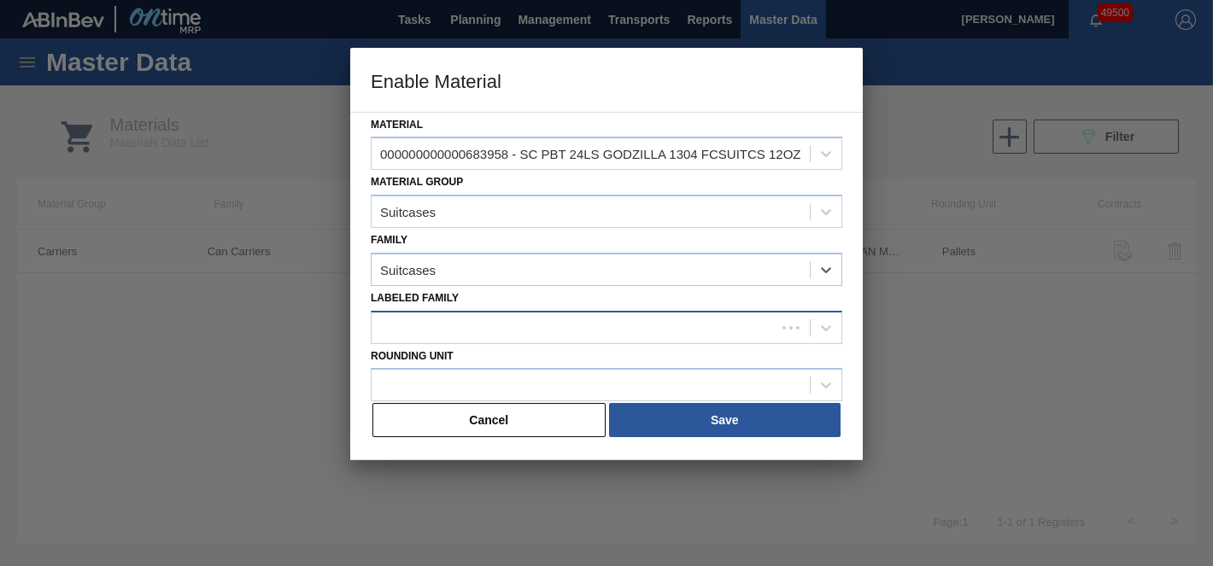
click at [455, 331] on div at bounding box center [574, 327] width 404 height 25
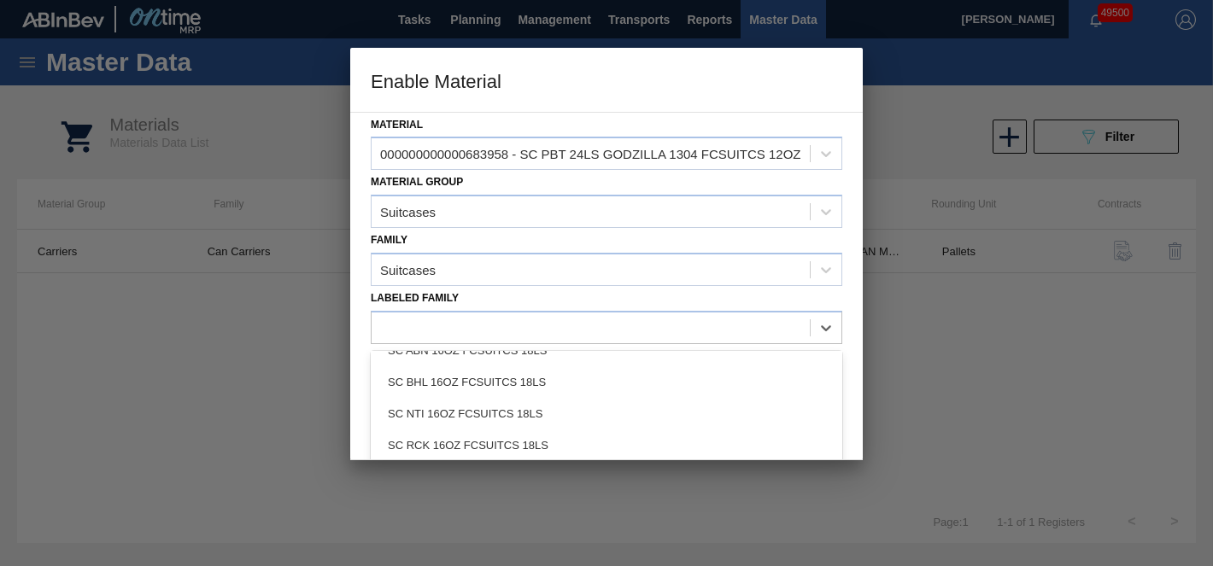
scroll to position [138, 0]
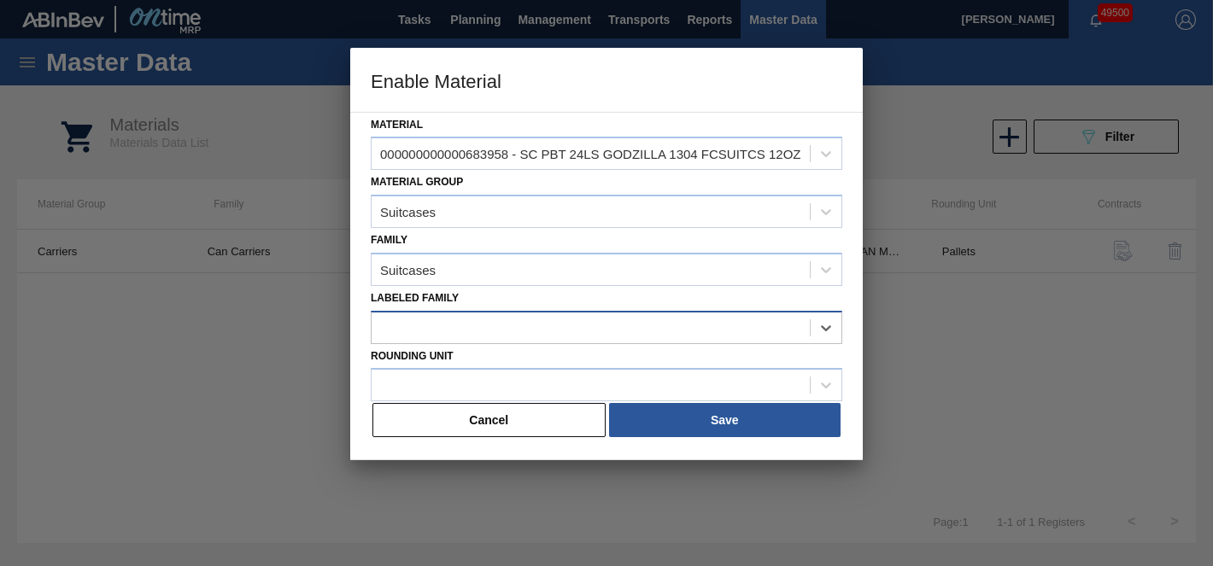
click at [501, 328] on div at bounding box center [591, 327] width 438 height 25
paste Family "SC PBR 12OZ FCSUITCS 24LS GODZILLA PROMO"
type Family "SC PBR 12OZ FCSUITCS 24LS GODZILLA PROMO"
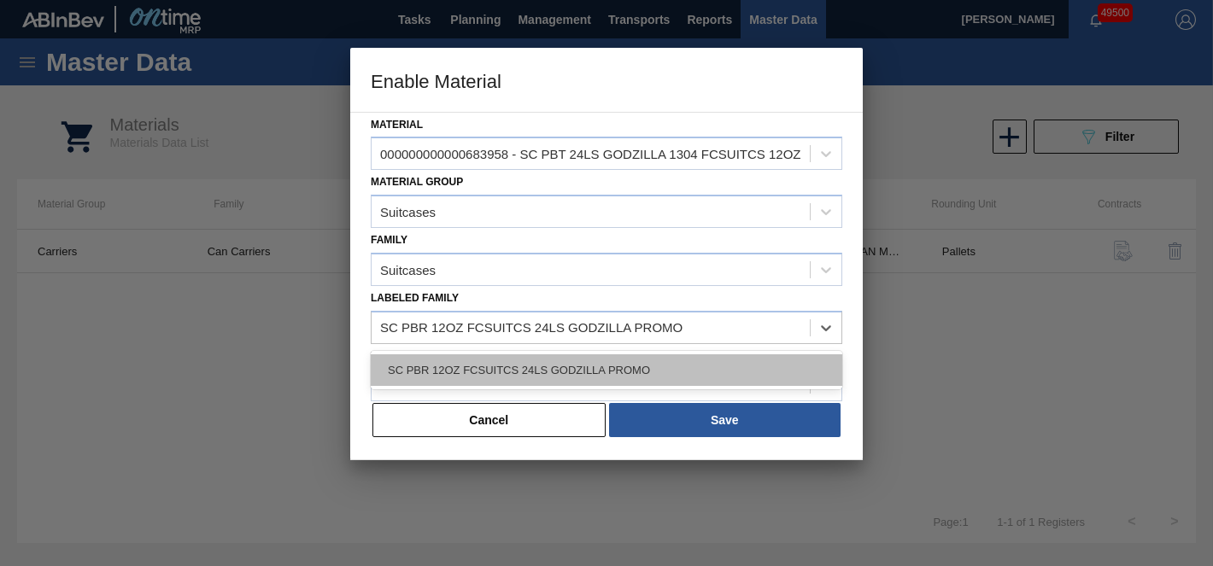
click at [510, 367] on div "SC PBR 12OZ FCSUITCS 24LS GODZILLA PROMO" at bounding box center [607, 371] width 472 height 32
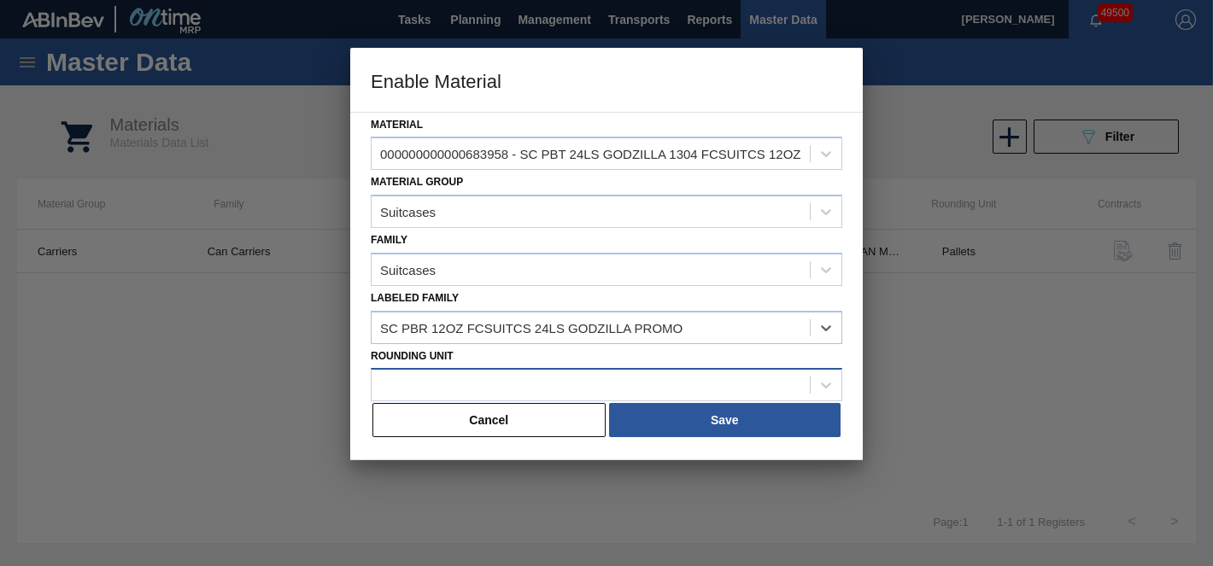
click at [519, 382] on div at bounding box center [591, 385] width 438 height 25
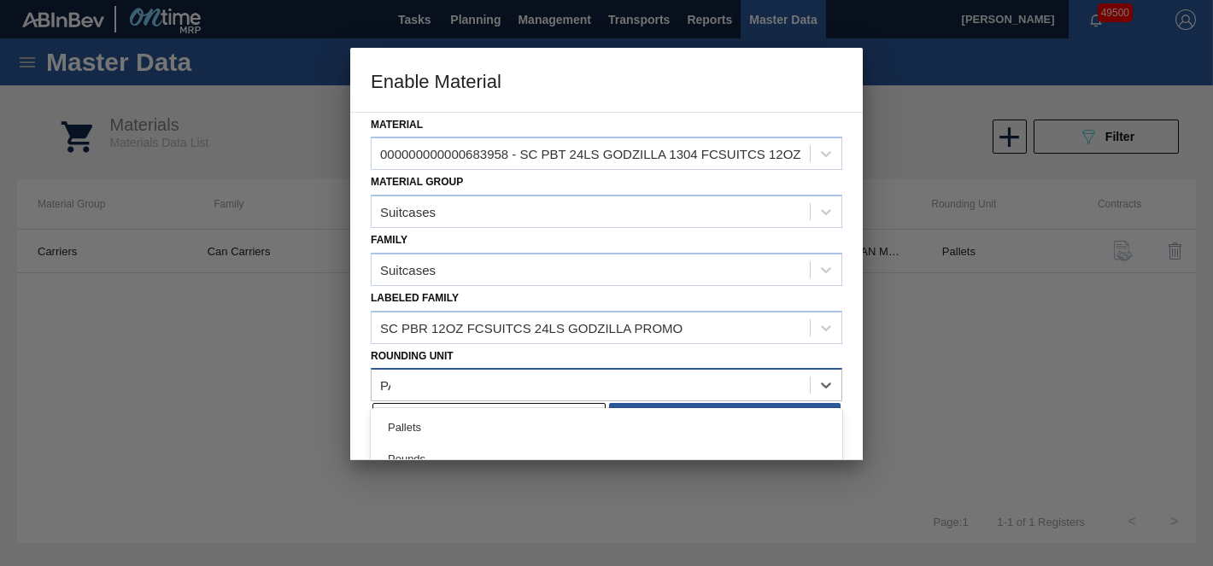
type Unit "PAL"
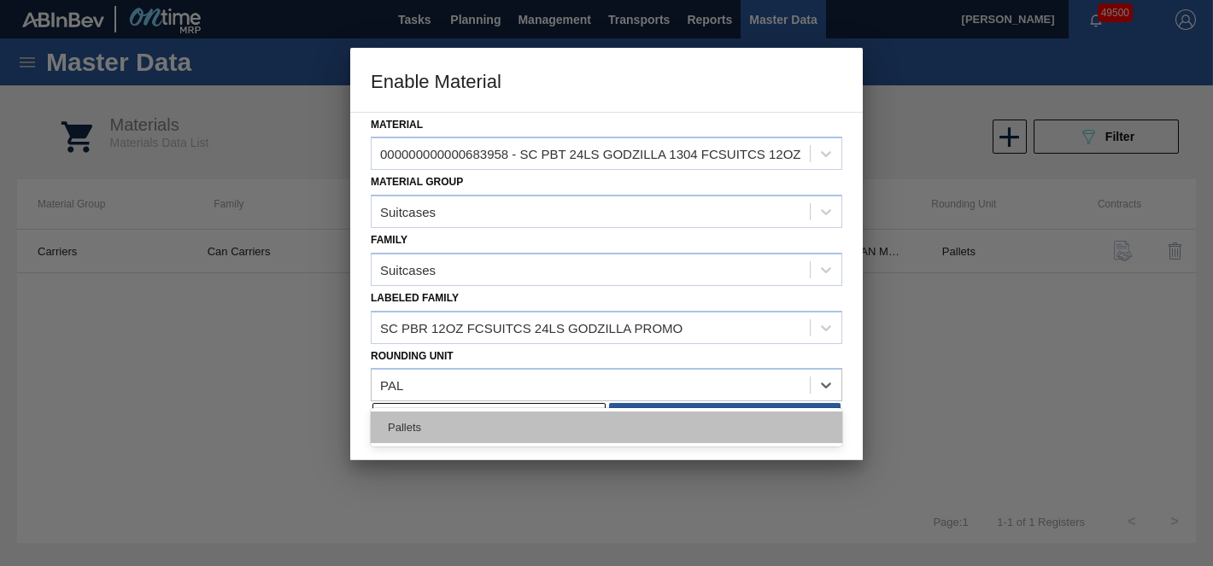
click at [510, 425] on div "Pallets" at bounding box center [607, 428] width 472 height 32
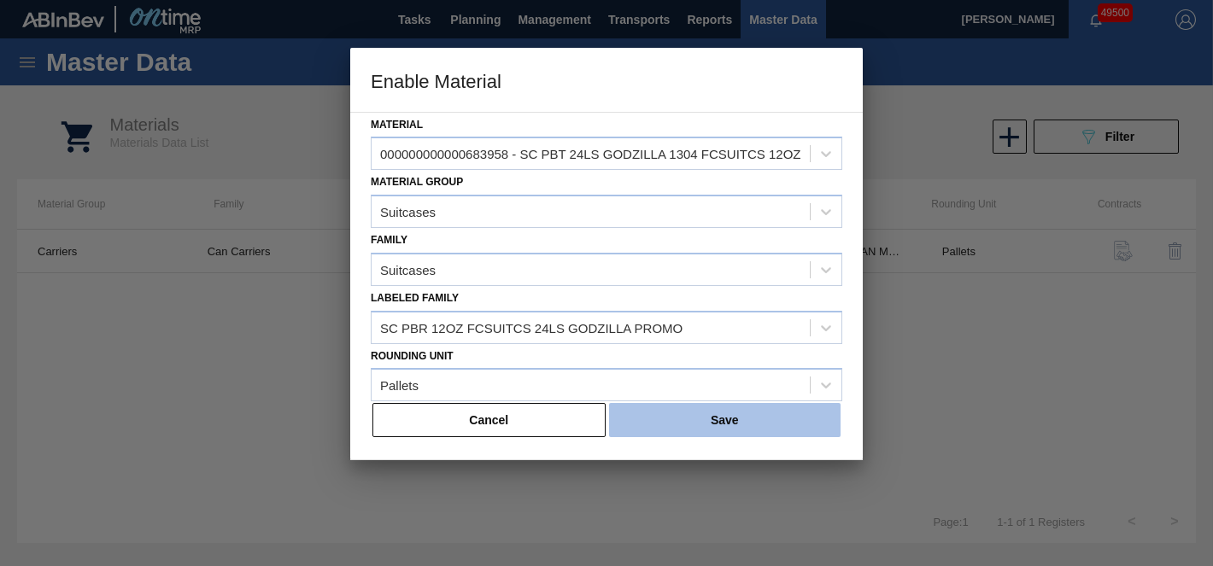
click at [652, 421] on button "Save" at bounding box center [725, 420] width 232 height 34
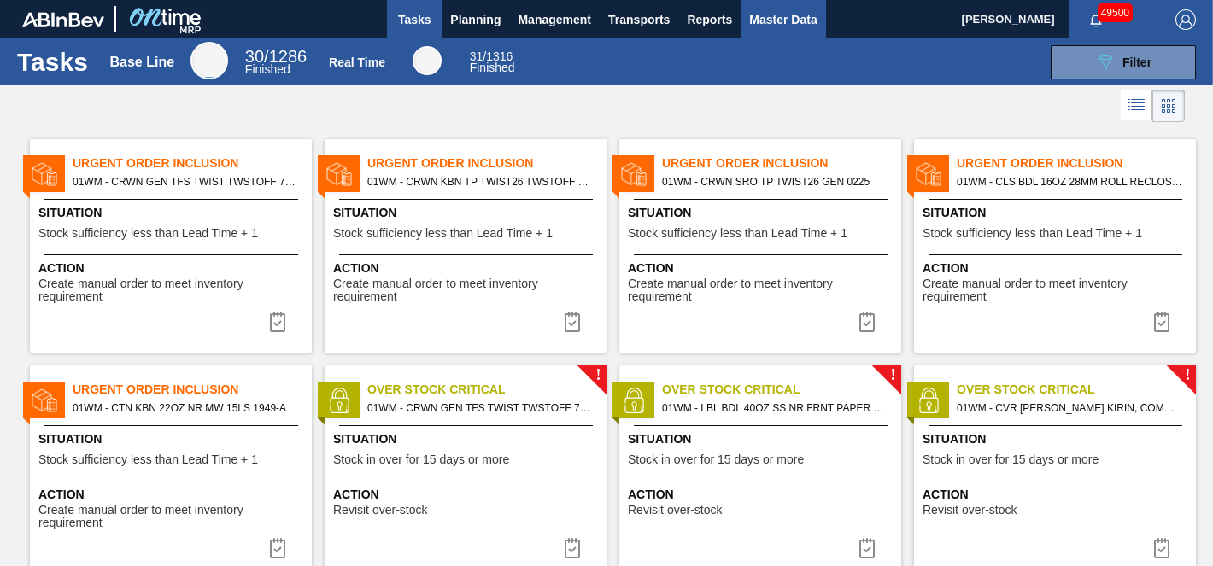
click at [749, 29] on span "Master Data" at bounding box center [782, 19] width 67 height 21
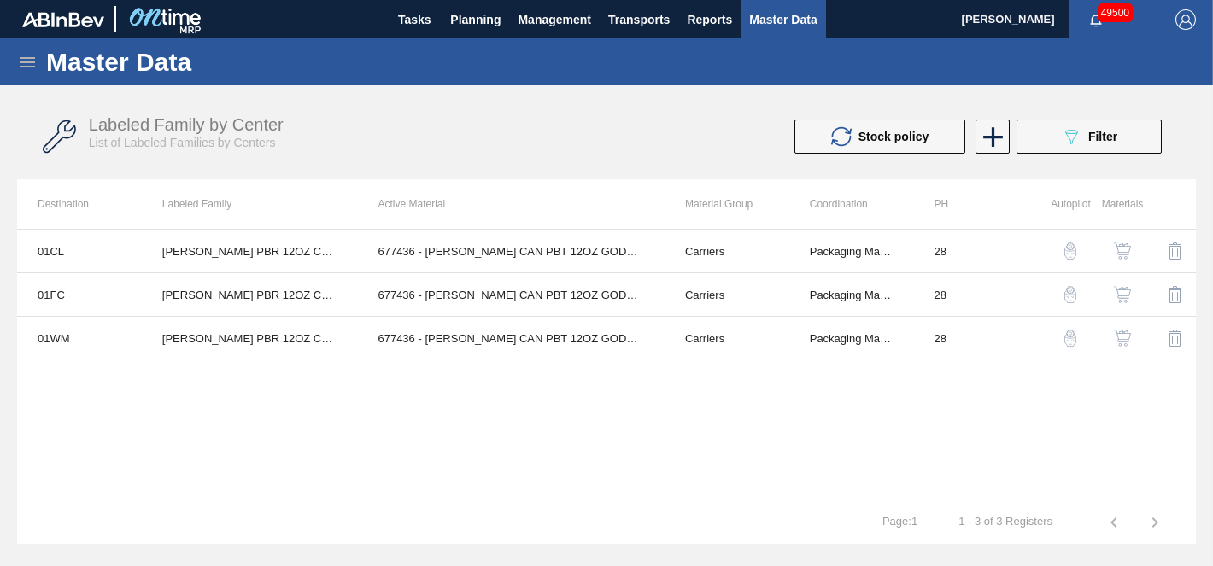
click at [21, 65] on icon at bounding box center [27, 62] width 21 height 21
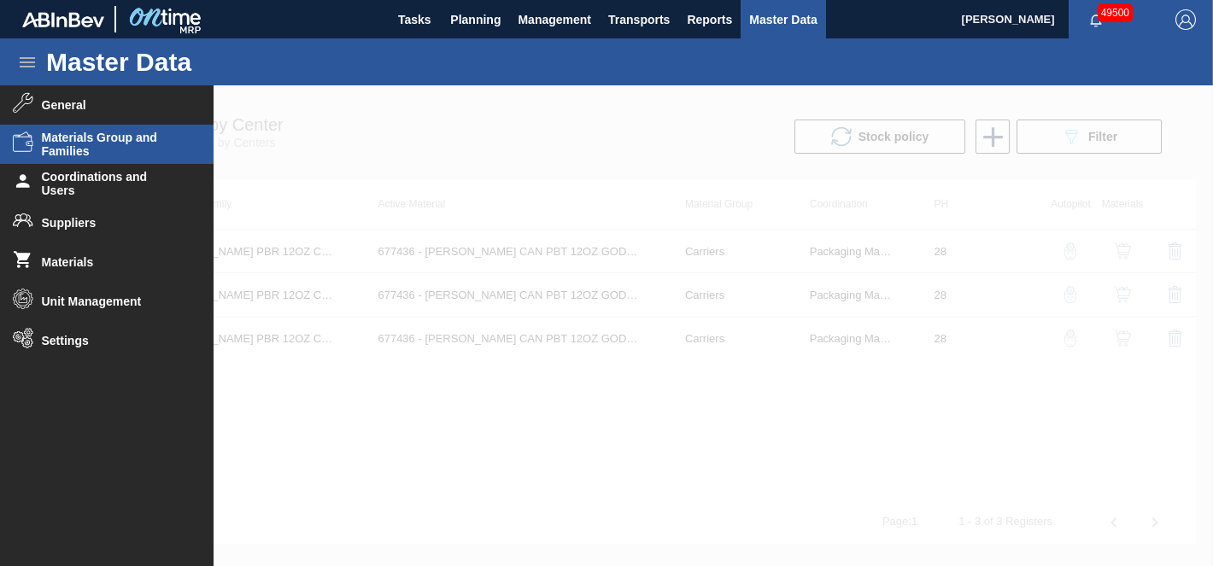
click at [64, 156] on span "Materials Group and Families" at bounding box center [112, 144] width 141 height 27
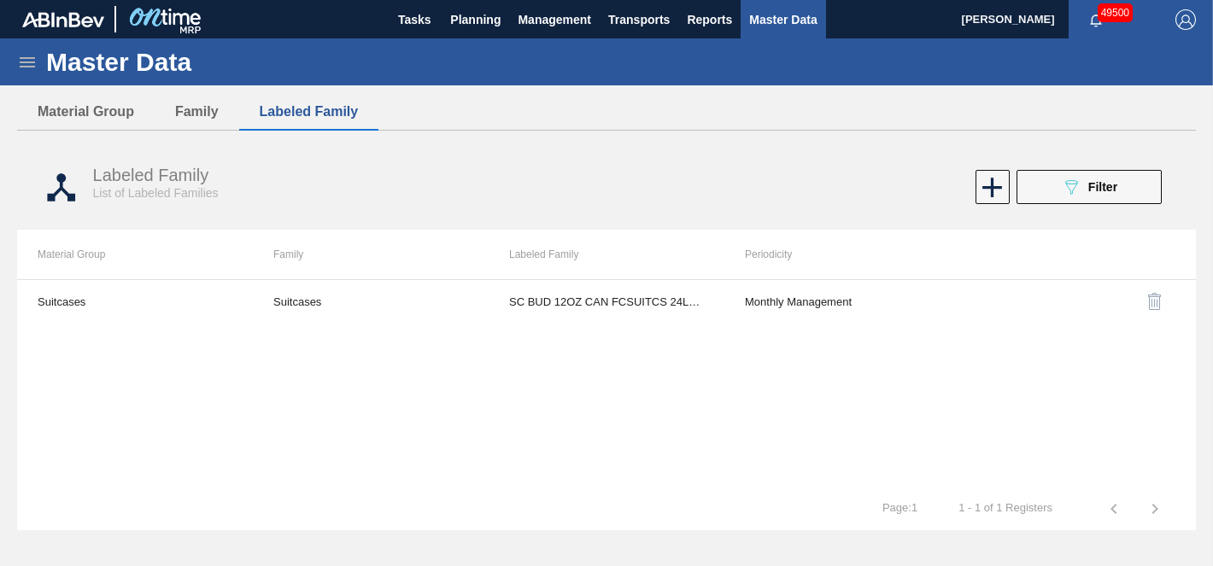
click at [32, 70] on icon at bounding box center [27, 62] width 21 height 21
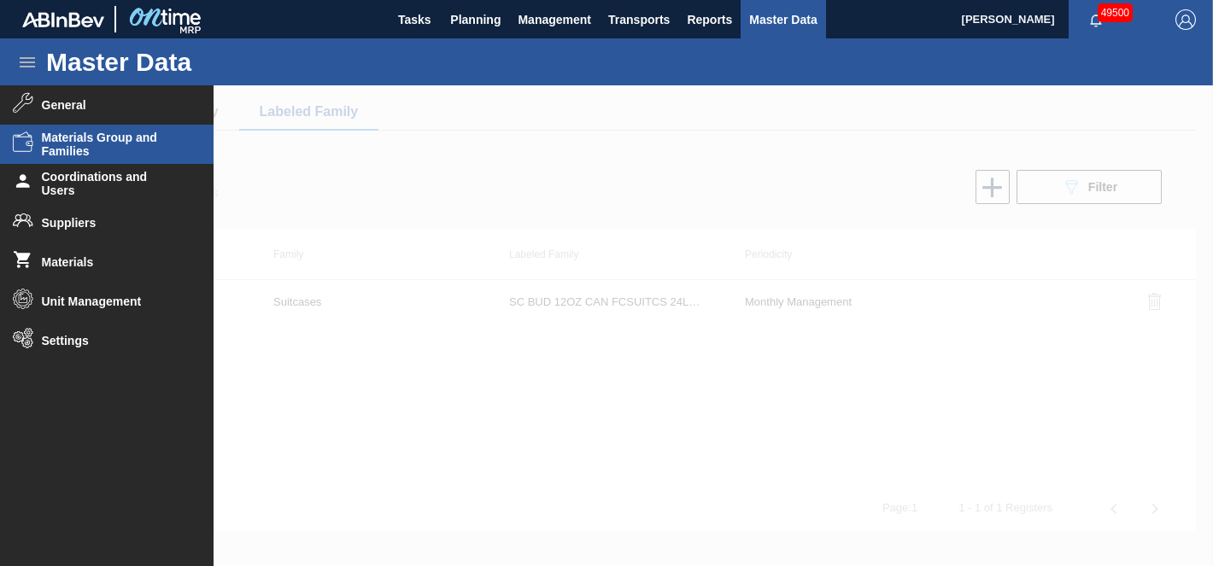
click at [343, 236] on div at bounding box center [606, 325] width 1213 height 481
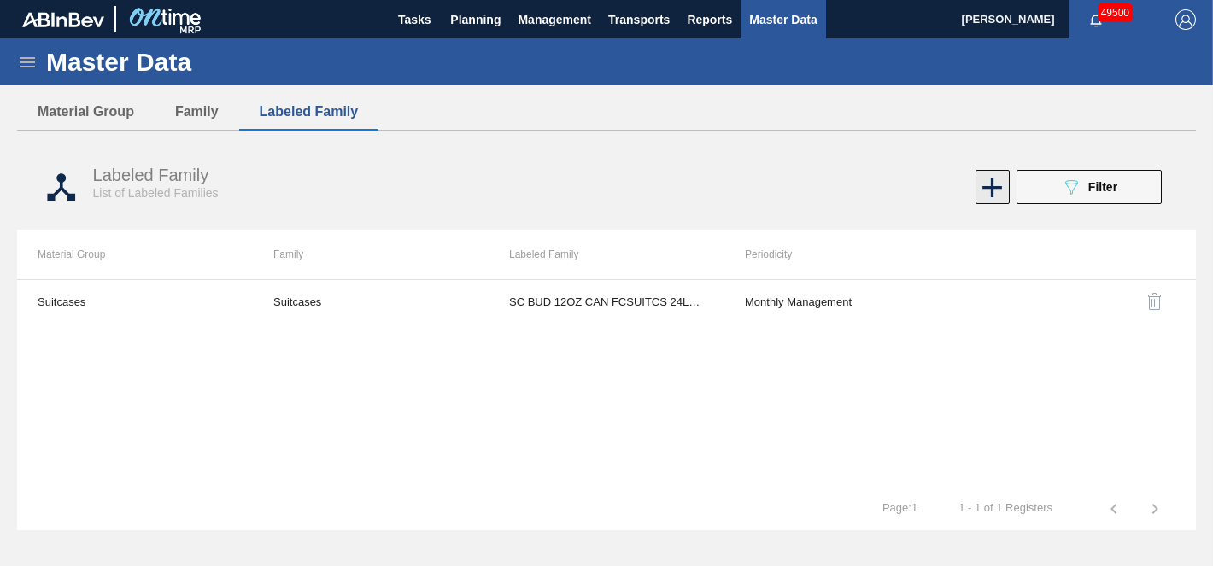
click at [993, 181] on icon at bounding box center [993, 188] width 20 height 20
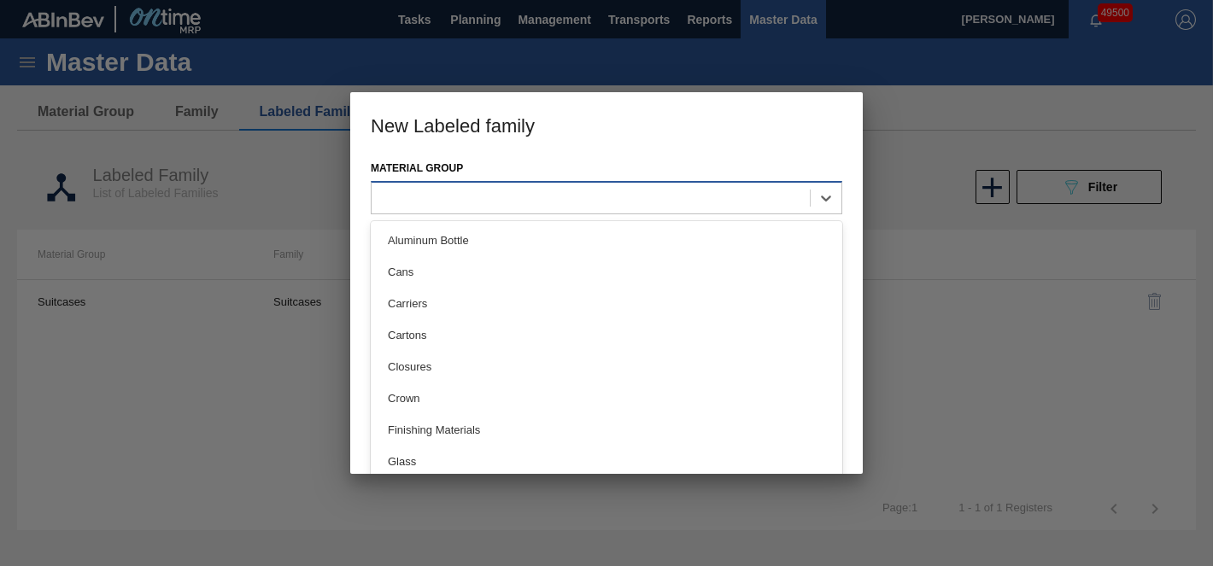
click at [496, 191] on div at bounding box center [591, 197] width 438 height 25
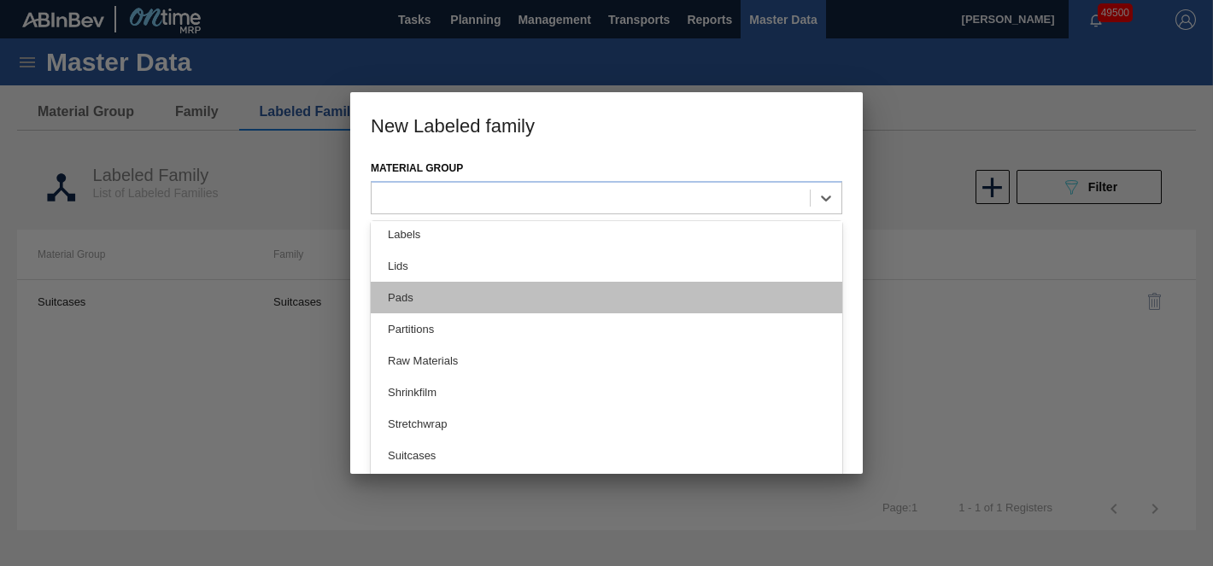
scroll to position [351, 0]
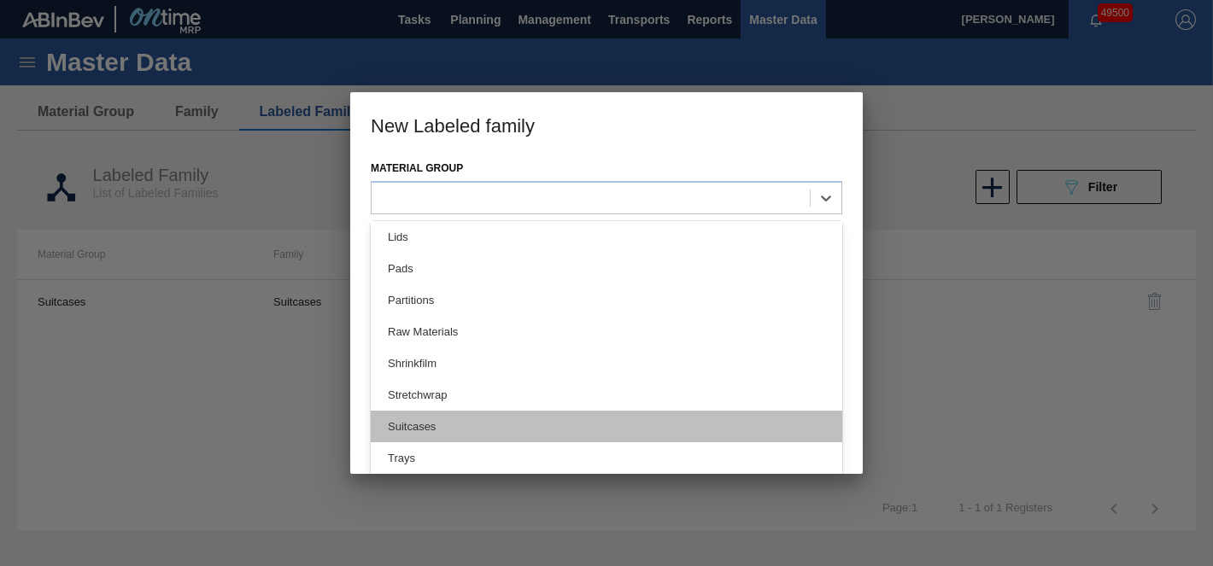
click at [426, 441] on div "Suitcases" at bounding box center [607, 427] width 472 height 32
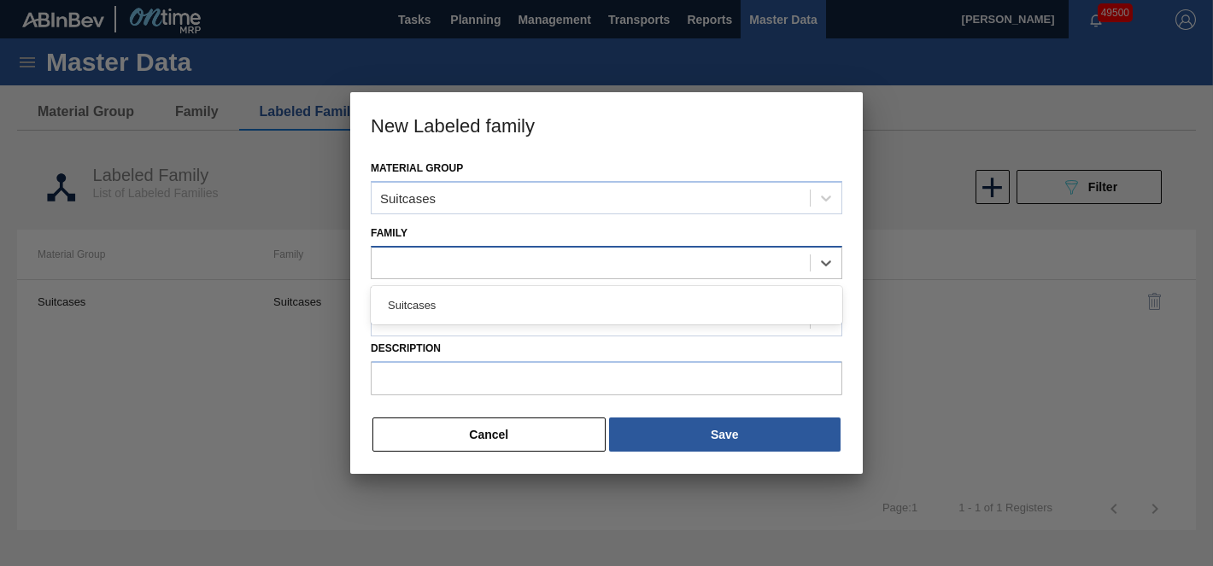
click at [478, 252] on div at bounding box center [591, 262] width 438 height 25
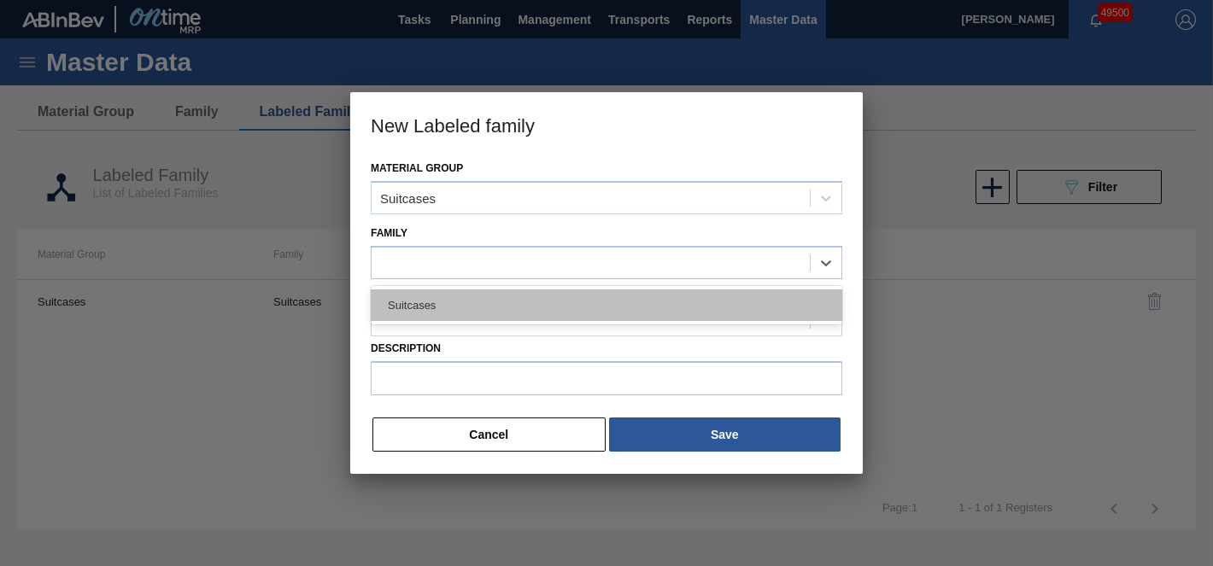
click at [464, 308] on div "Suitcases" at bounding box center [607, 306] width 472 height 32
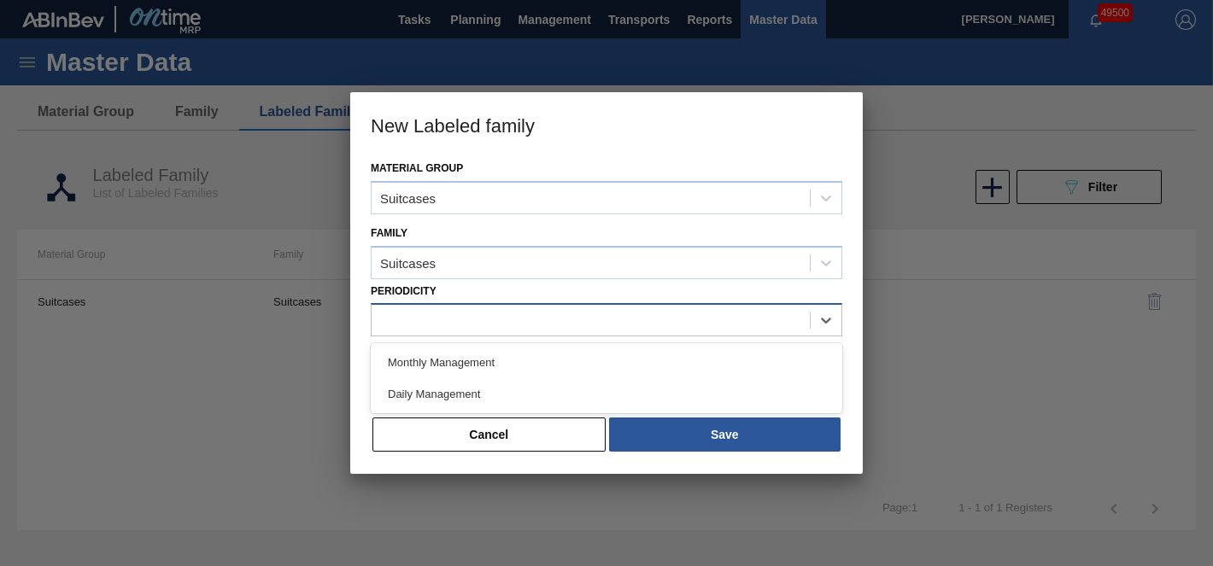
click at [450, 312] on div at bounding box center [591, 320] width 438 height 25
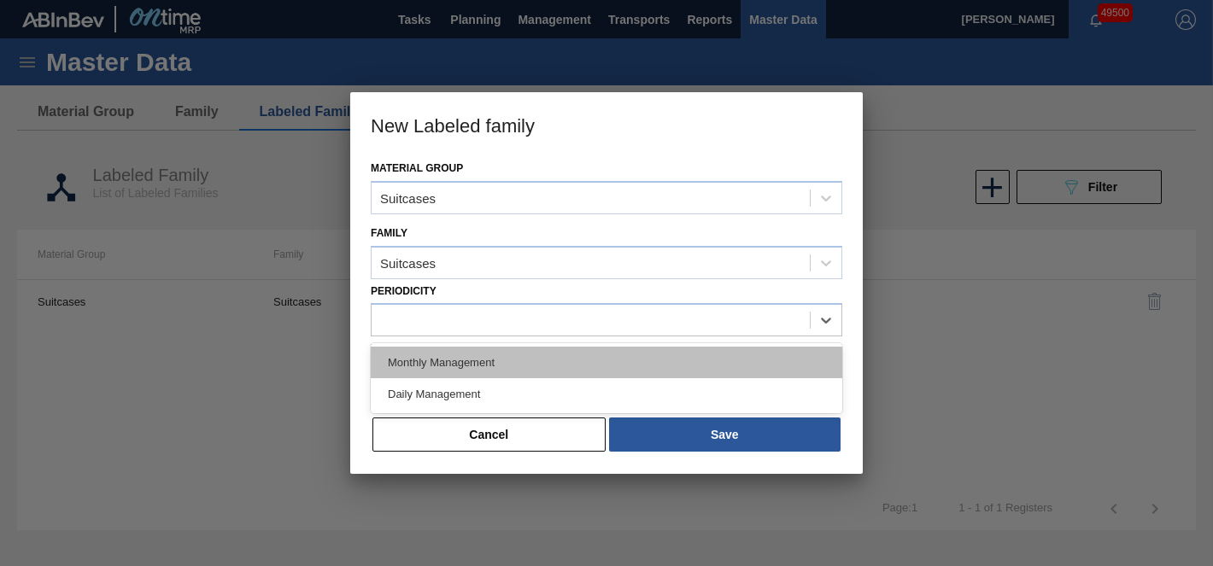
click at [455, 360] on div "Monthly Management" at bounding box center [607, 363] width 472 height 32
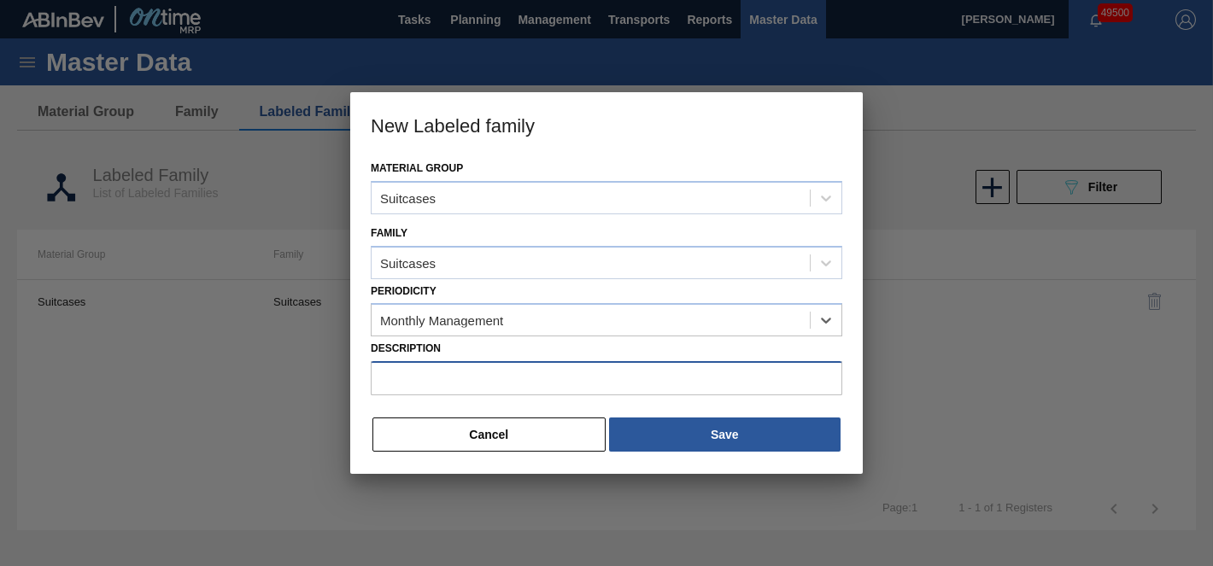
click at [451, 375] on input "Description" at bounding box center [607, 378] width 472 height 34
paste input "[PERSON_NAME] PBR 12OZ CAN 30/12 CAN PK GODZILLA PROMO"
click at [414, 374] on input "[PERSON_NAME] PBR 12OZ CAN 30/12 CAN PK GODZILLA PROMO" at bounding box center [607, 378] width 472 height 34
drag, startPoint x: 414, startPoint y: 374, endPoint x: 377, endPoint y: 375, distance: 37.6
click at [377, 375] on input "[PERSON_NAME] PBR 12OZ CAN 30/12 CAN PK GODZILLA PROMO" at bounding box center [607, 378] width 472 height 34
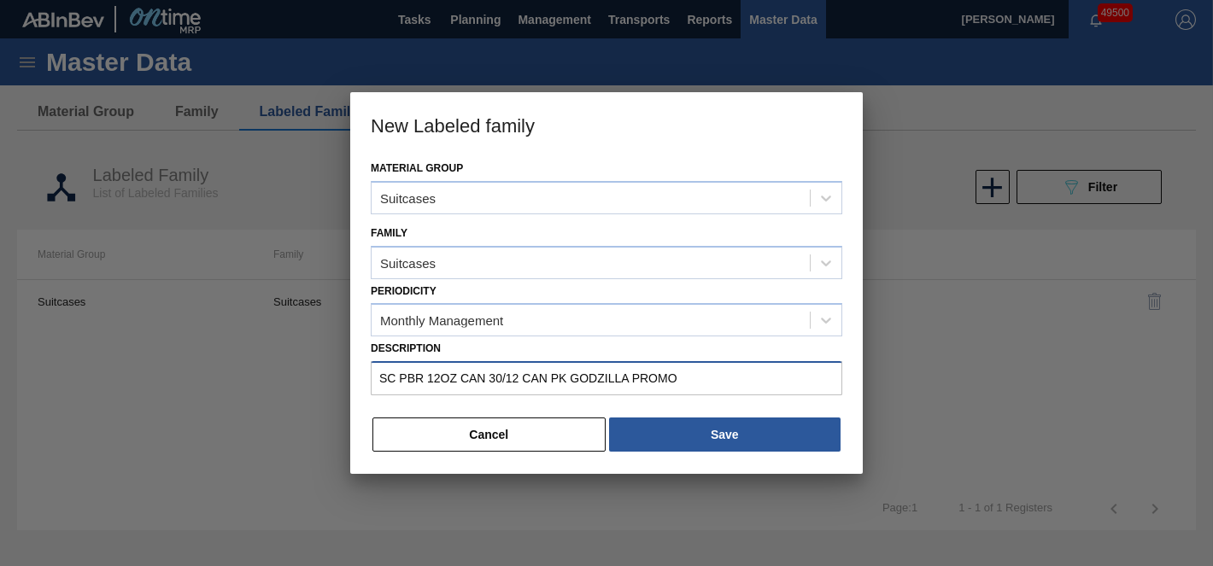
click at [502, 375] on input "SC PBR 12OZ CAN 30/12 CAN PK GODZILLA PROMO" at bounding box center [607, 378] width 472 height 34
click at [533, 373] on input "SC PBR 12OZ /12 CAN PK GODZILLA PROMO" at bounding box center [607, 378] width 472 height 34
drag, startPoint x: 531, startPoint y: 374, endPoint x: 464, endPoint y: 378, distance: 66.8
click at [464, 378] on input "SC PBR 12OZ /12 CAN PK GODZILLA PROMO" at bounding box center [607, 378] width 472 height 34
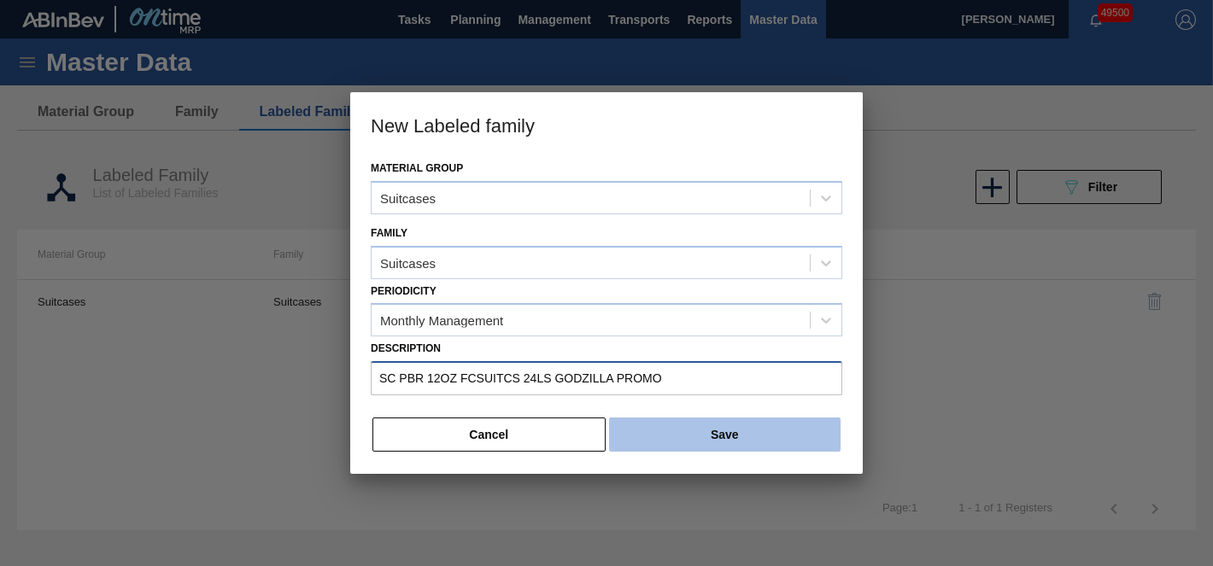
type input "SC PBR 12OZ FCSUITCS 24LS GODZILLA PROMO"
click at [660, 432] on button "Save" at bounding box center [725, 435] width 232 height 34
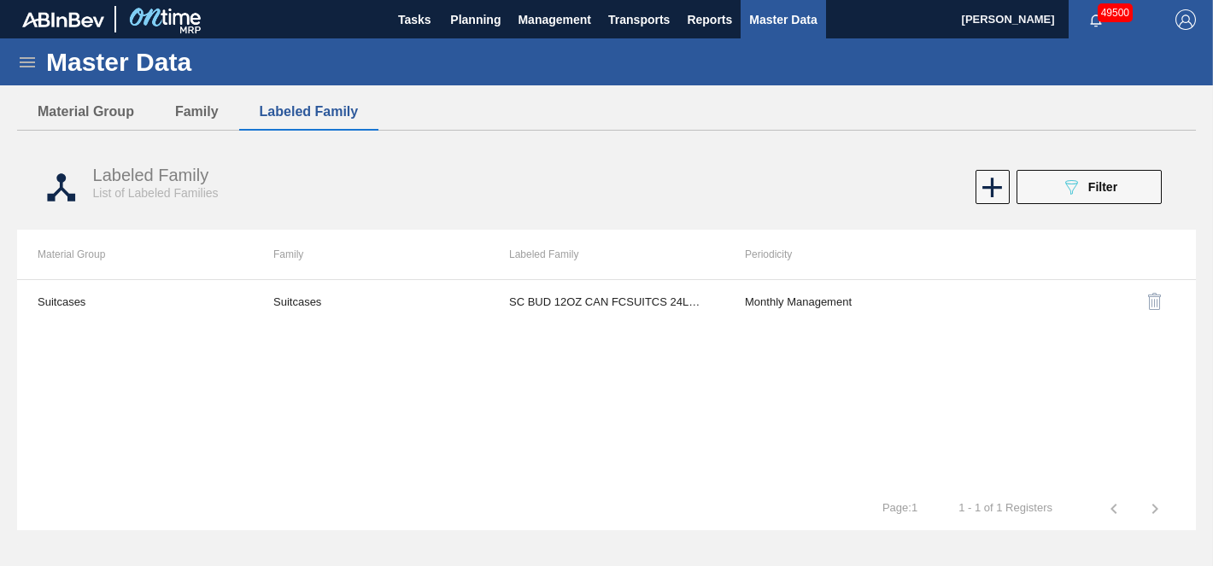
click at [766, 31] on button "Master Data" at bounding box center [783, 19] width 85 height 38
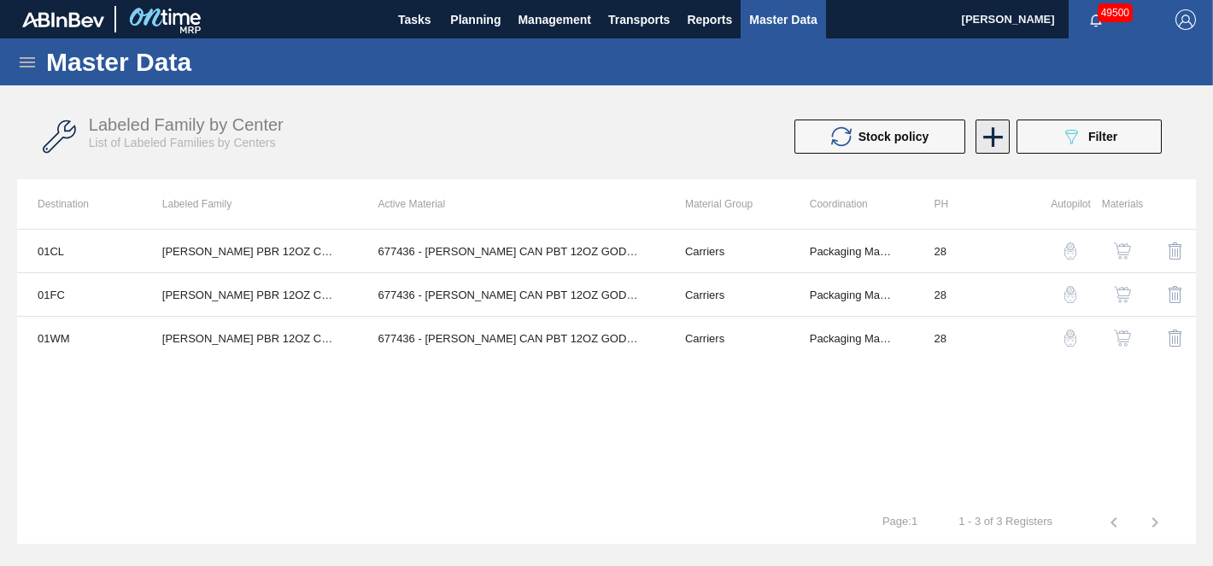
click at [1002, 141] on icon at bounding box center [993, 136] width 33 height 33
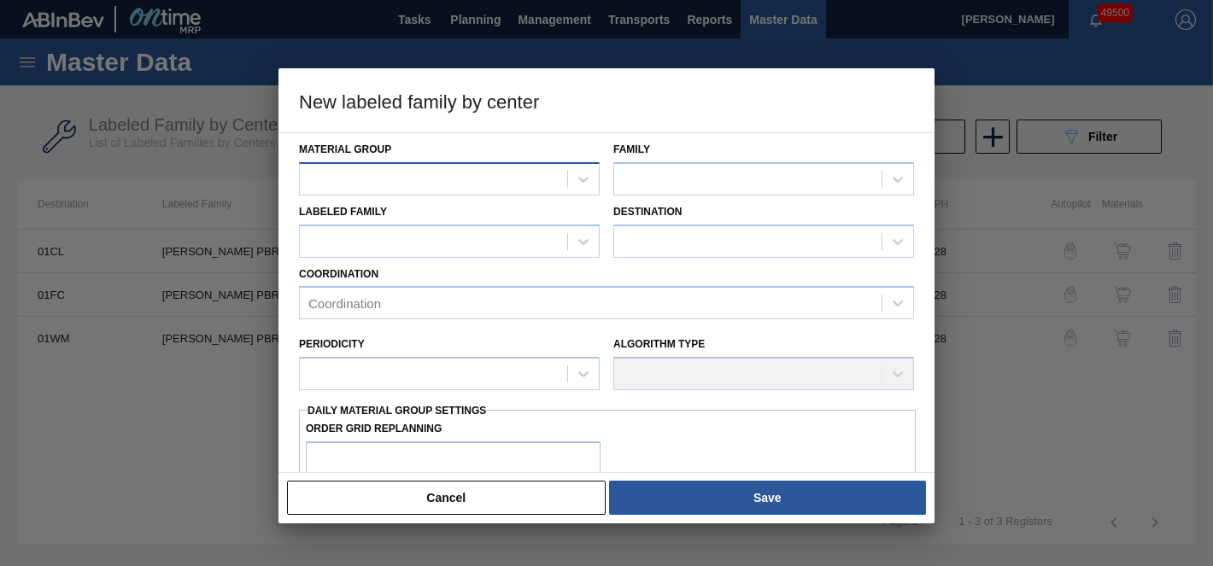
click at [349, 175] on div at bounding box center [433, 179] width 267 height 25
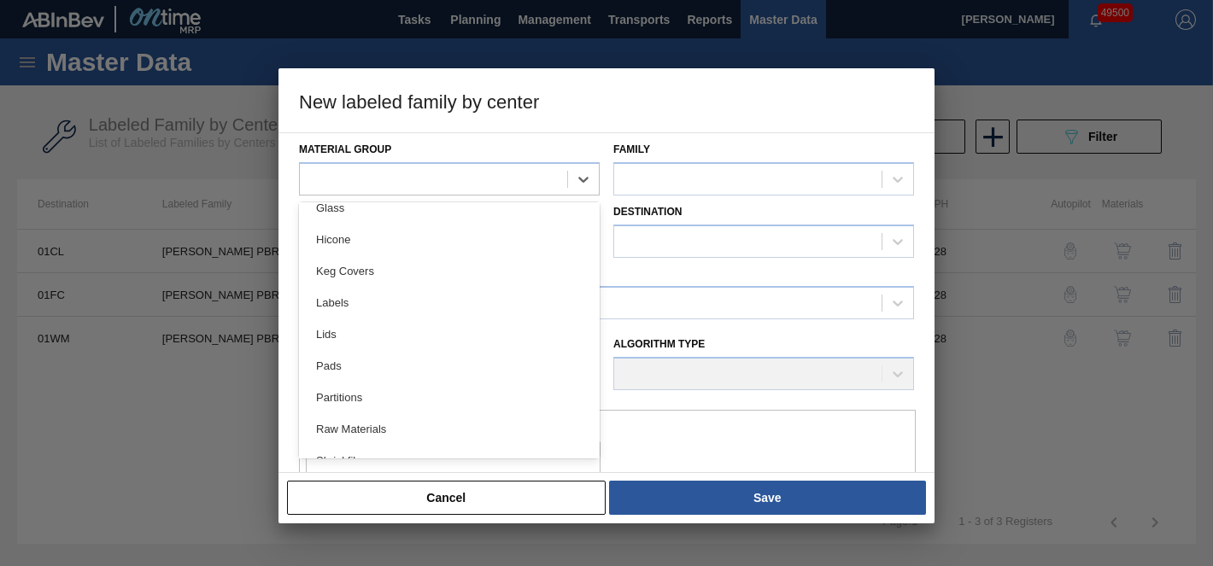
scroll to position [351, 0]
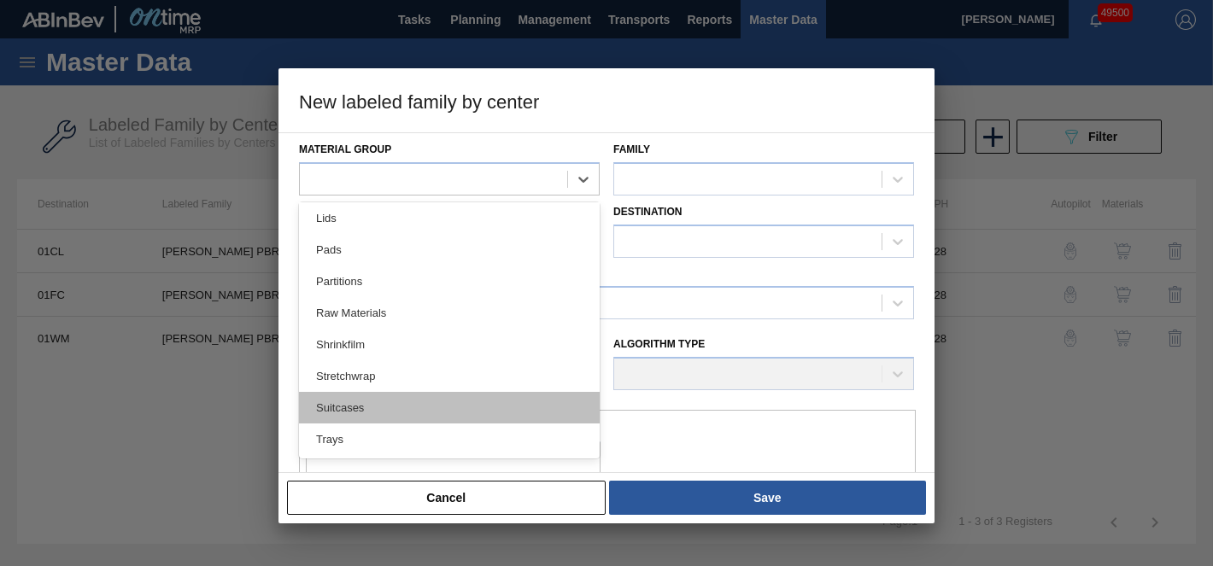
click at [360, 411] on div "Suitcases" at bounding box center [449, 408] width 301 height 32
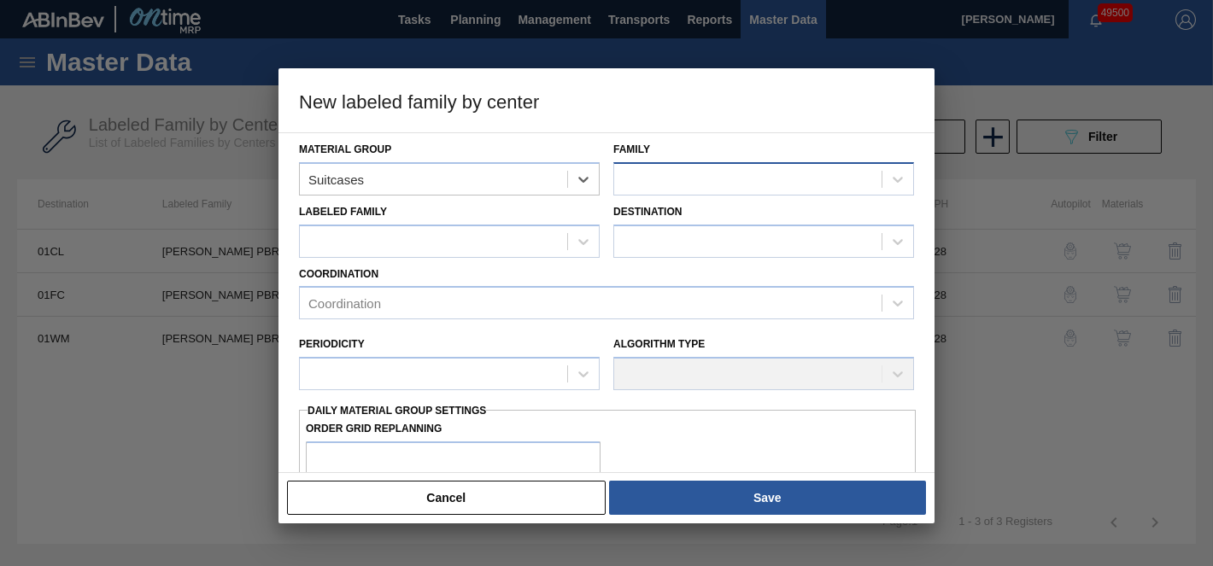
click at [691, 185] on div at bounding box center [747, 179] width 267 height 25
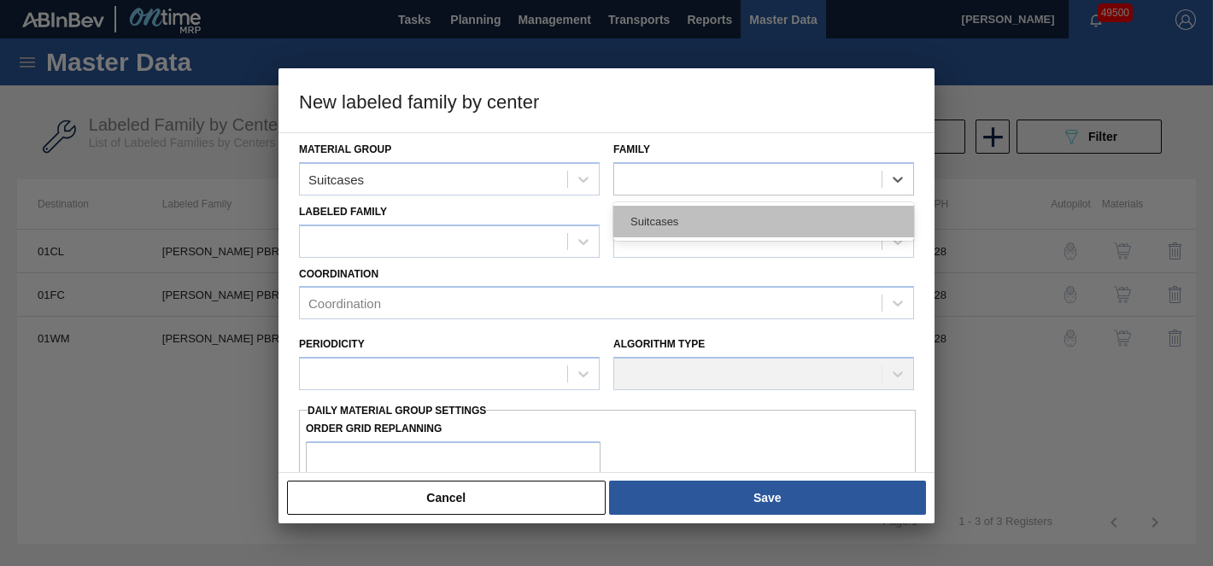
click at [700, 218] on div "Suitcases" at bounding box center [763, 222] width 301 height 32
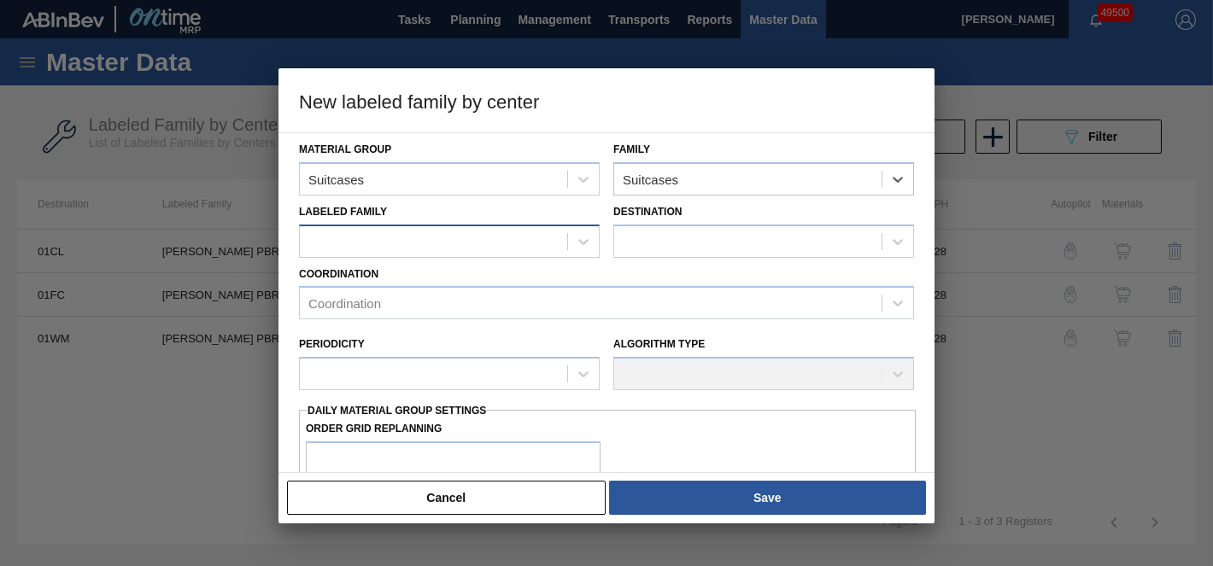
click at [427, 246] on div at bounding box center [433, 241] width 267 height 25
paste Family "SC PBR 12OZ FCSUITCS 24LS GODZILLA PROMO"
type Family "SC PBR 12OZ FCSUITCS 24LS GODZILLA PROM"
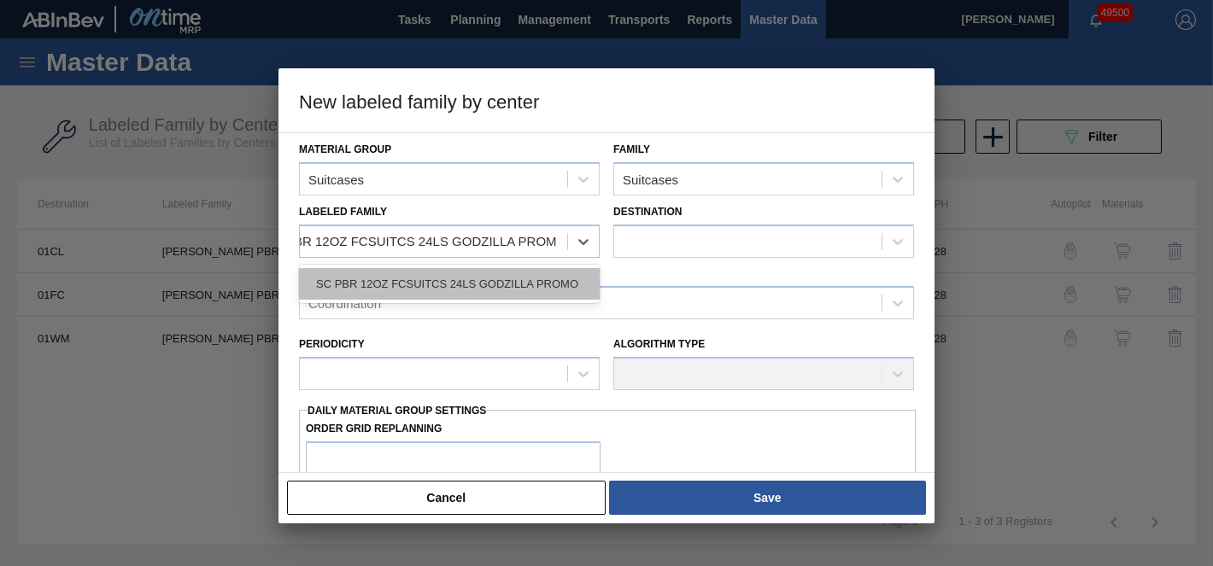
click at [474, 290] on div "SC PBR 12OZ FCSUITCS 24LS GODZILLA PROMO" at bounding box center [449, 284] width 301 height 32
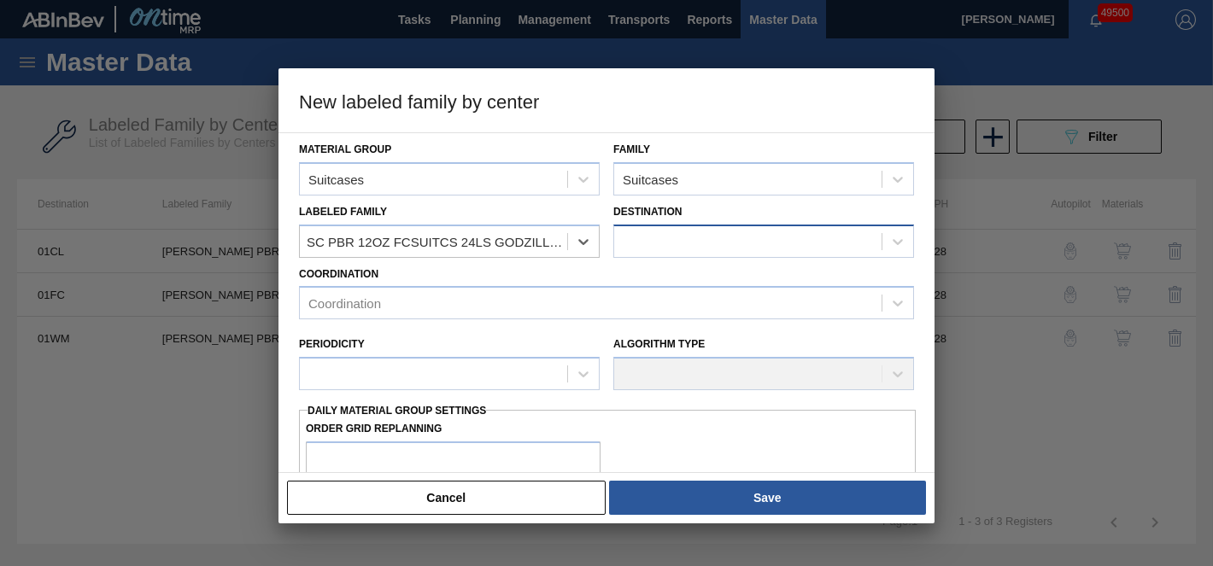
scroll to position [0, 2]
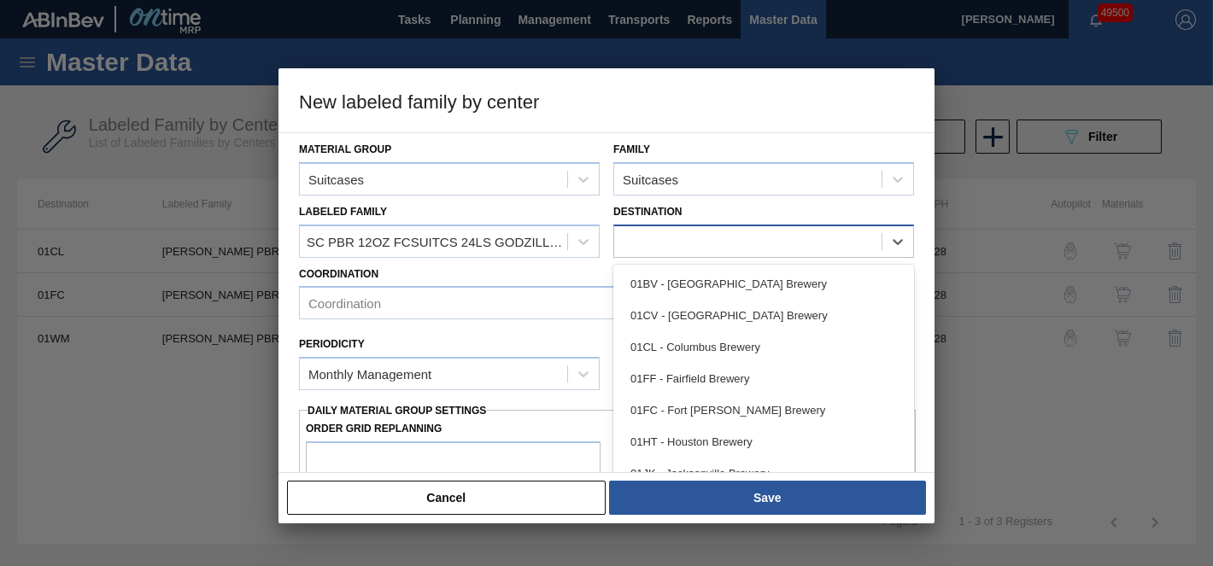
click at [648, 240] on div at bounding box center [747, 241] width 267 height 25
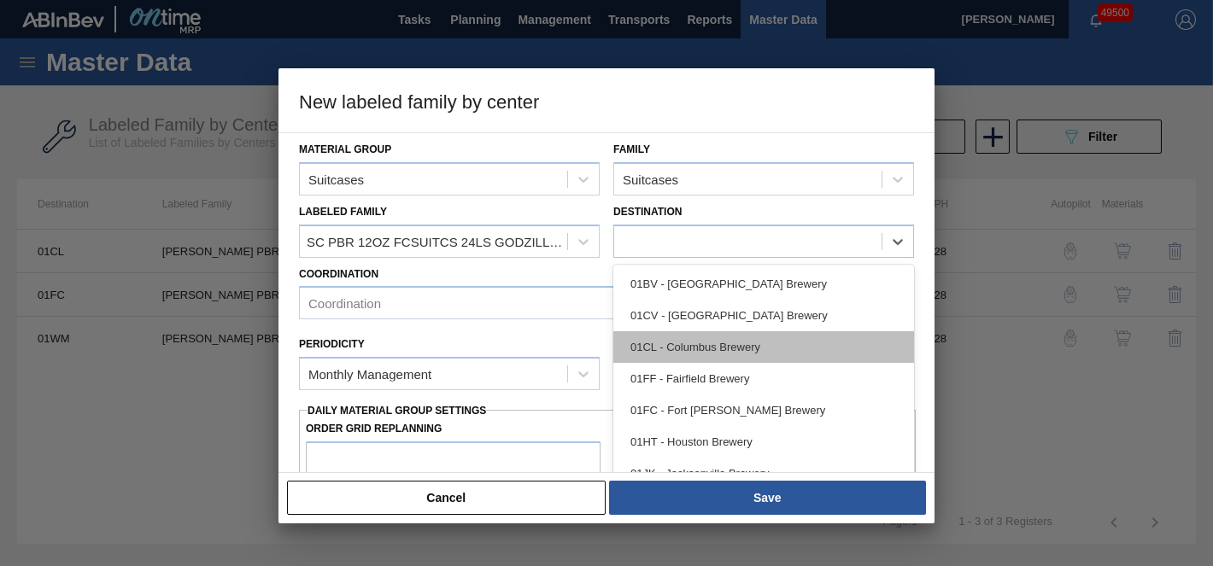
click at [682, 342] on div "01CL - Columbus Brewery" at bounding box center [763, 347] width 301 height 32
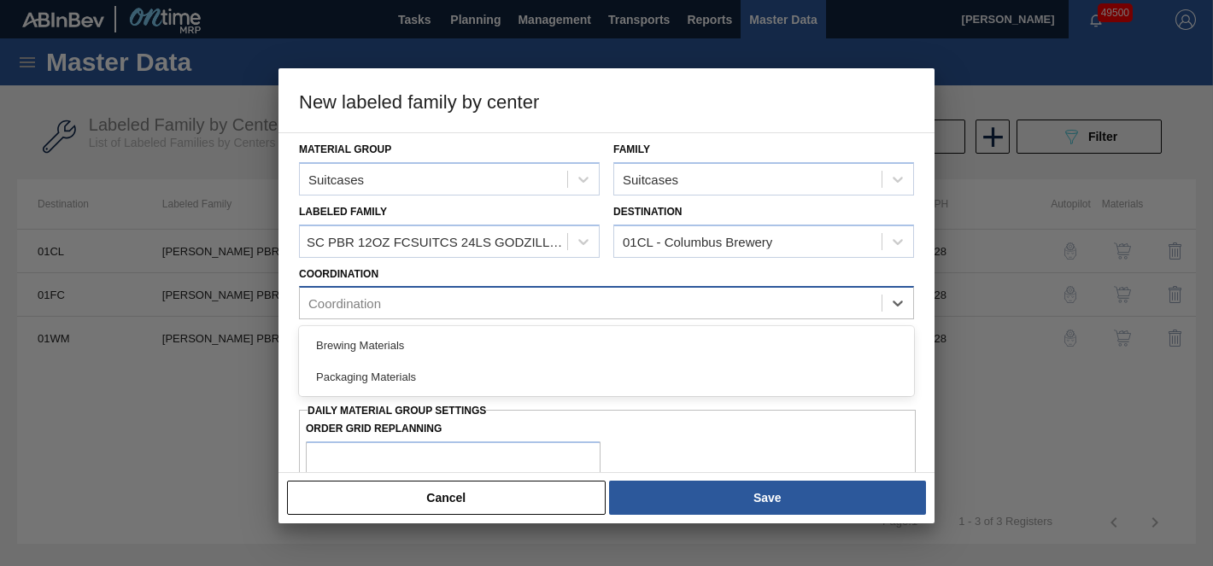
click at [466, 308] on div "Coordination" at bounding box center [591, 303] width 582 height 25
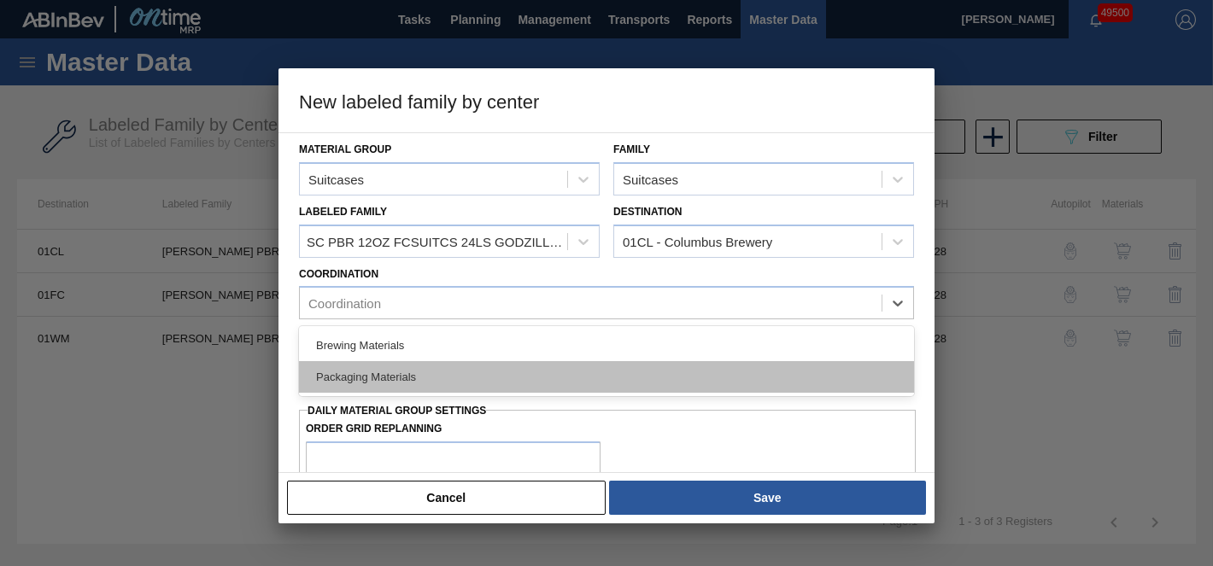
click at [395, 383] on div "Packaging Materials" at bounding box center [606, 377] width 615 height 32
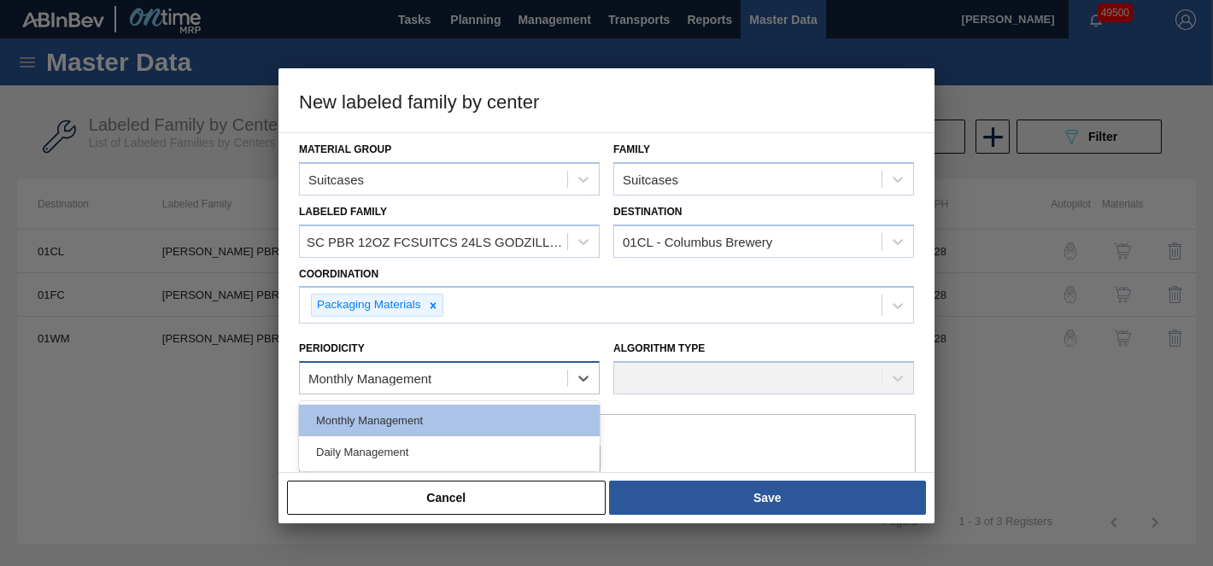
click at [387, 378] on div "Monthly Management" at bounding box center [369, 379] width 123 height 15
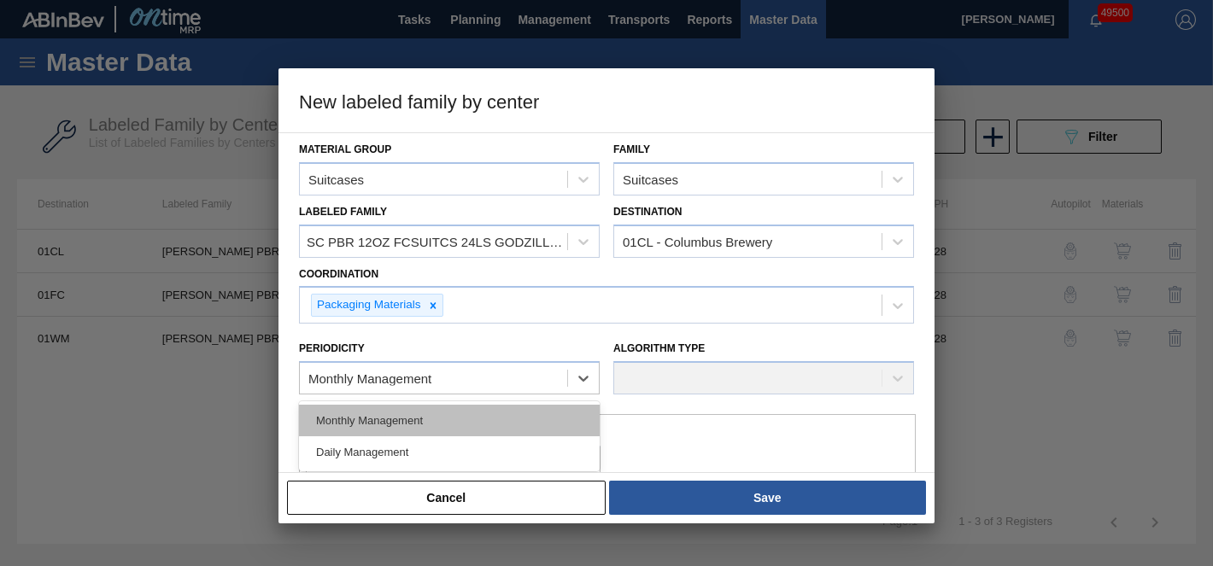
click at [384, 423] on div "Monthly Management" at bounding box center [449, 421] width 301 height 32
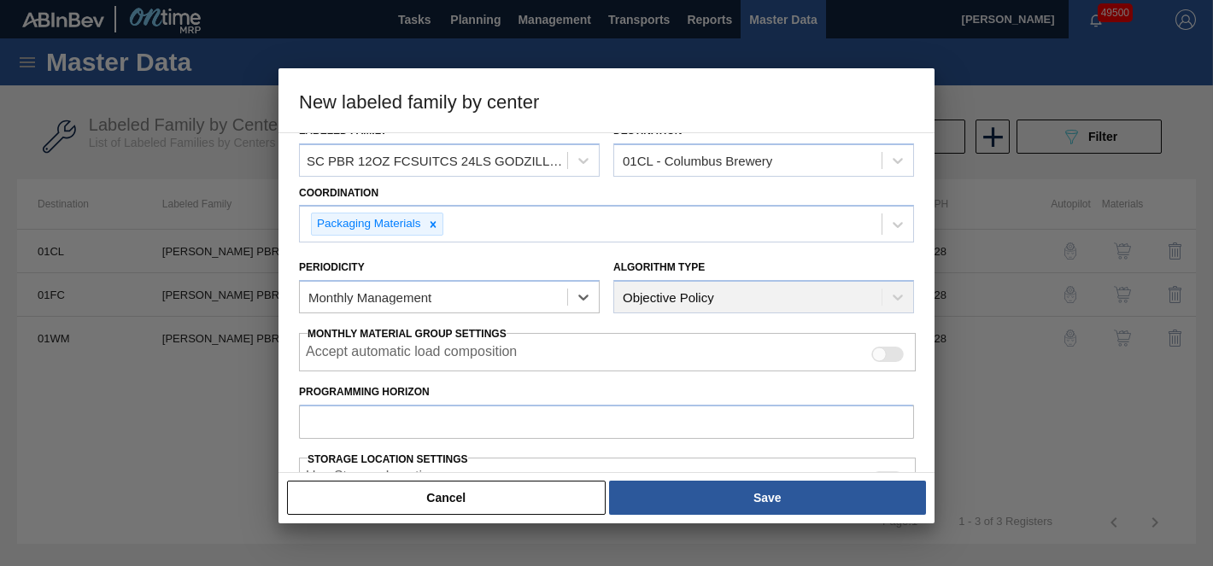
scroll to position [85, 0]
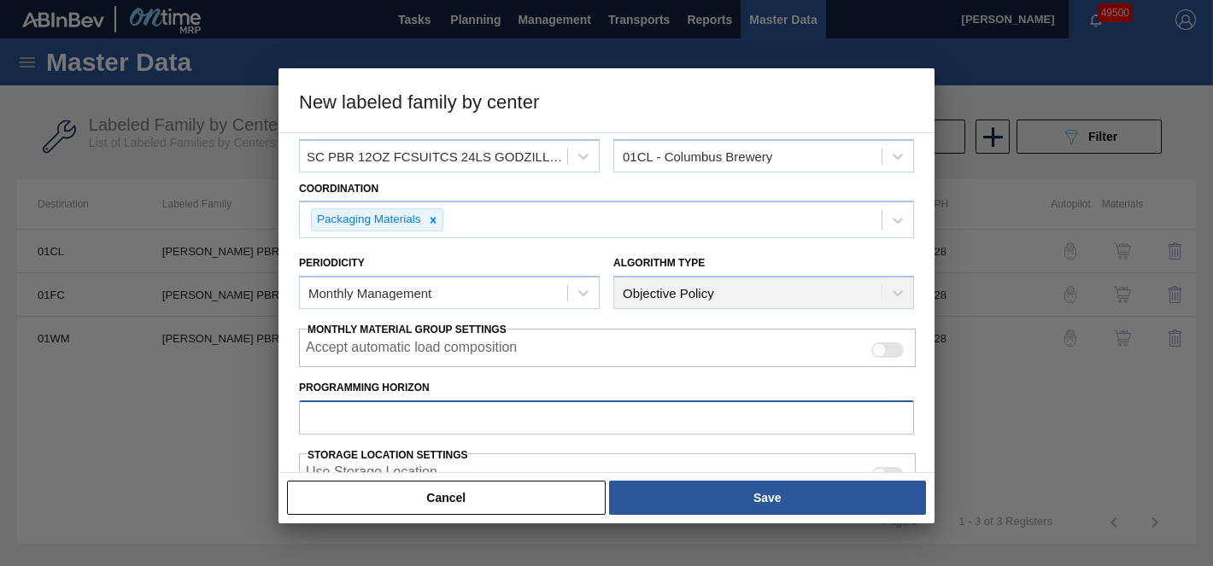
click at [381, 413] on input "Programming Horizon" at bounding box center [606, 418] width 615 height 34
type input "28"
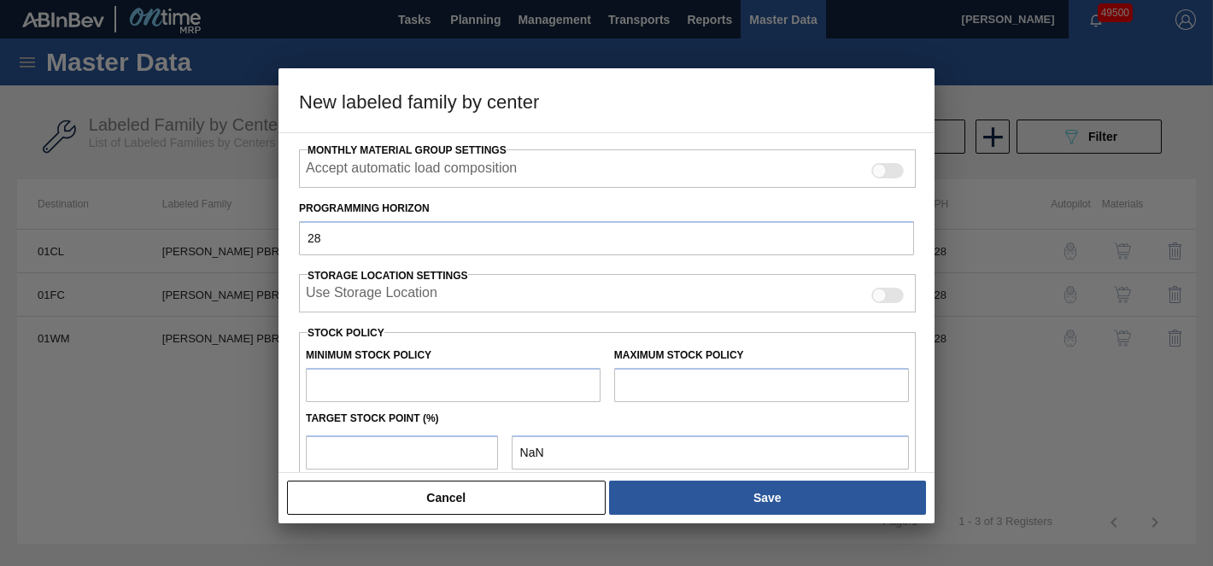
type input "0"
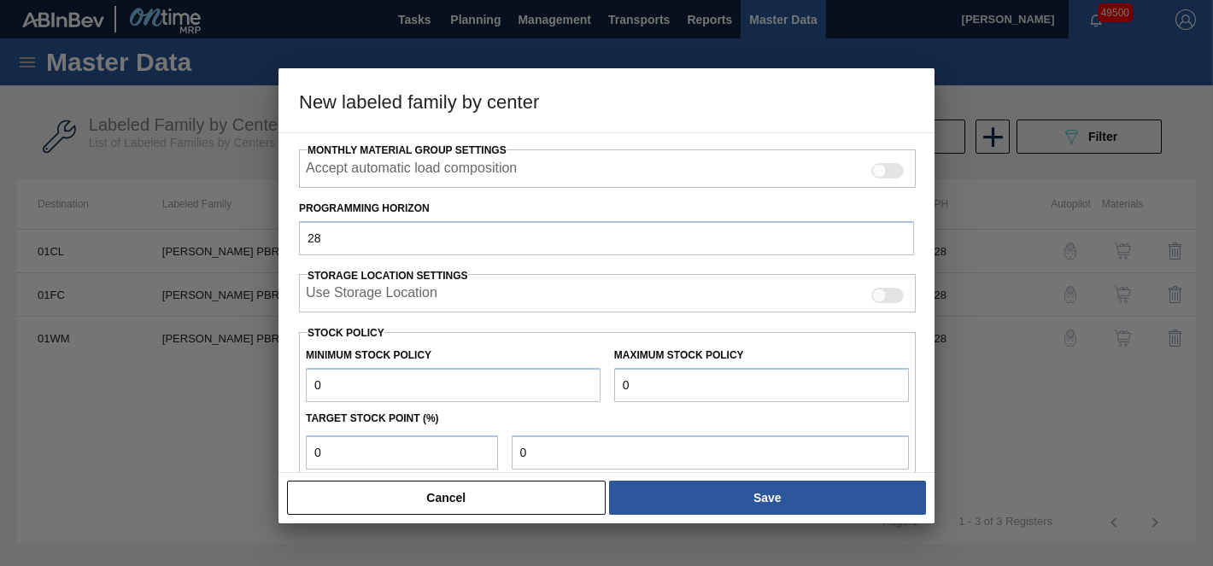
scroll to position [417, 0]
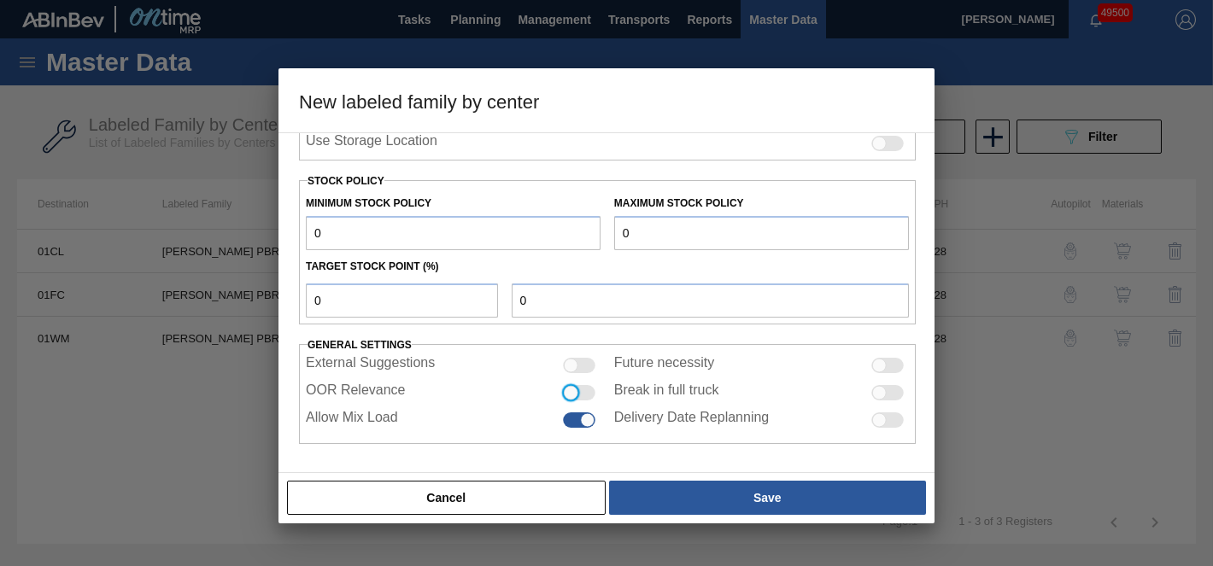
click at [562, 400] on input "OOR Relevance" at bounding box center [562, 400] width 1 height 1
checkbox input "true"
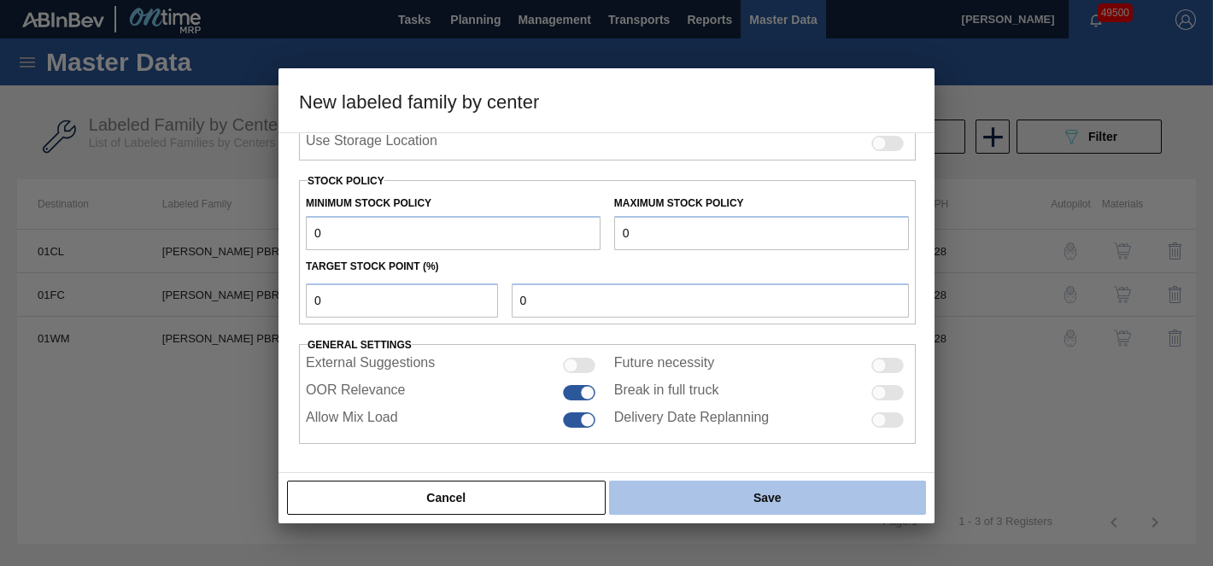
click at [698, 486] on button "Save" at bounding box center [767, 498] width 317 height 34
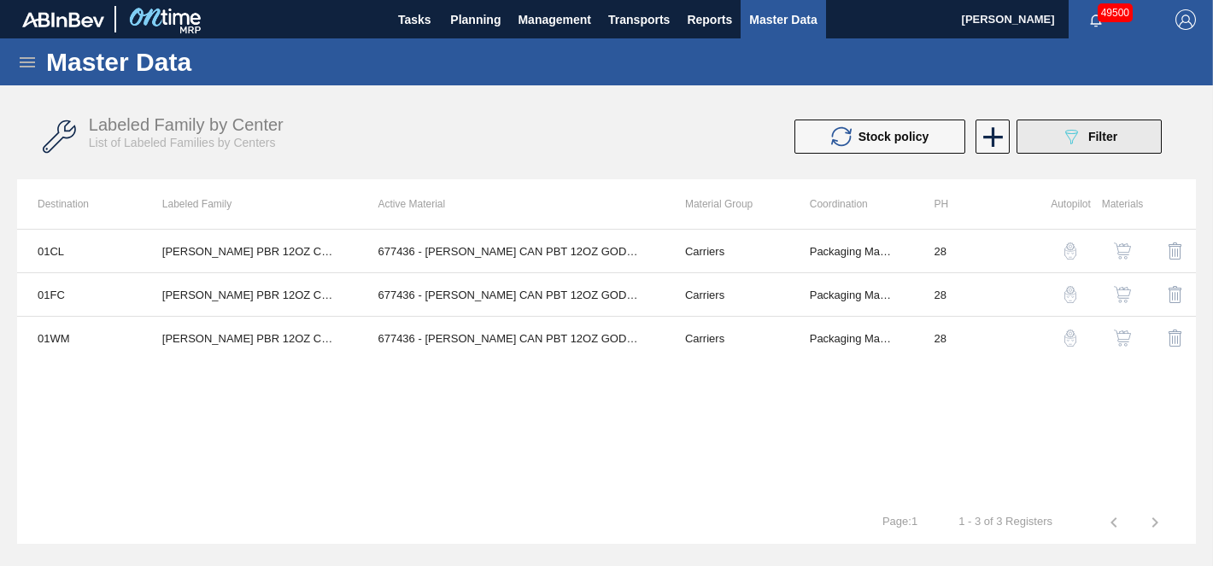
click at [1077, 126] on icon "089F7B8B-B2A5-4AFE-B5C0-19BA573D28AC" at bounding box center [1071, 136] width 21 height 21
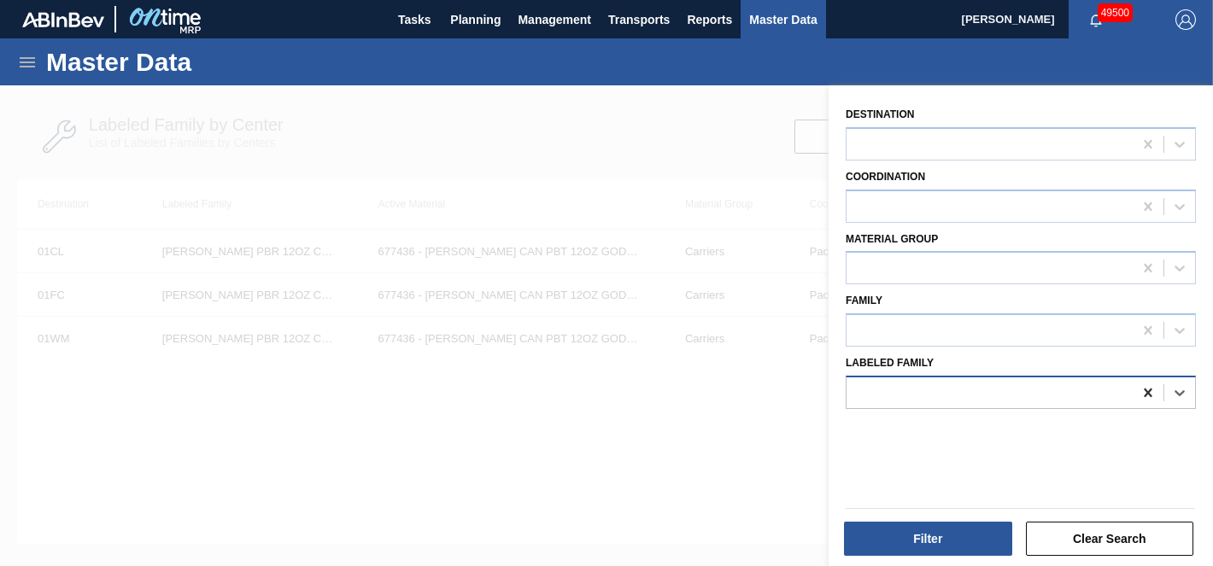
click at [1152, 397] on icon at bounding box center [1148, 392] width 17 height 17
paste Family "SC PBR 12OZ FCSUITCS 24LS GODZILLA PROMO"
type Family "SC PBR 12OZ FCSUITCS 24LS GODZILLA PROMO"
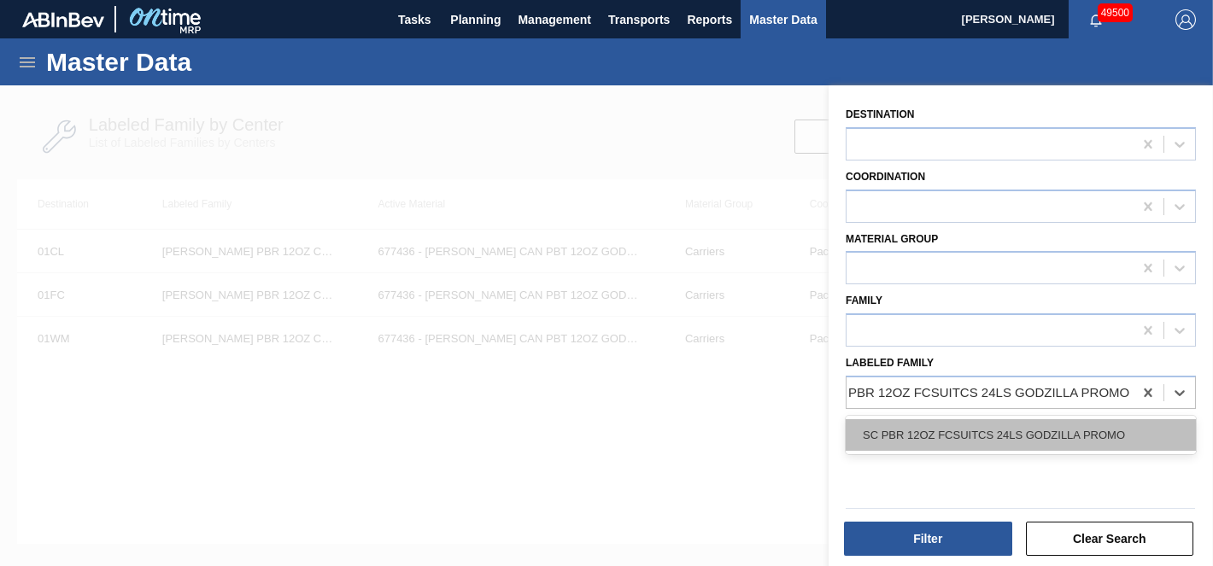
click at [1100, 419] on div "SC PBR 12OZ FCSUITCS 24LS GODZILLA PROMO" at bounding box center [1021, 435] width 350 height 32
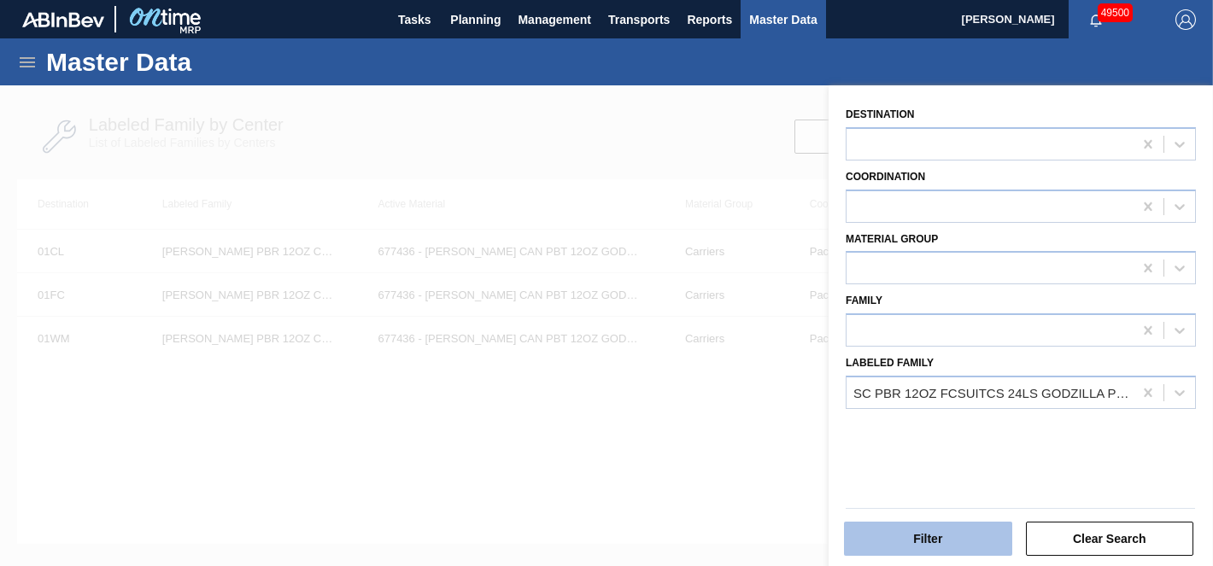
click at [947, 524] on button "Filter" at bounding box center [928, 539] width 168 height 34
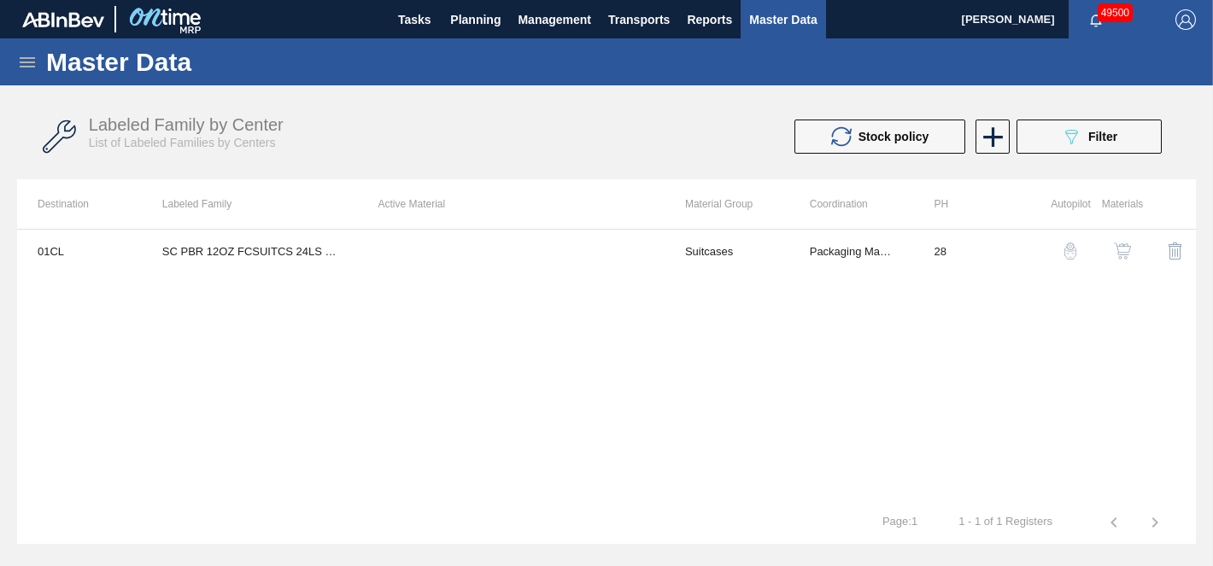
click at [1124, 248] on img "button" at bounding box center [1122, 251] width 17 height 17
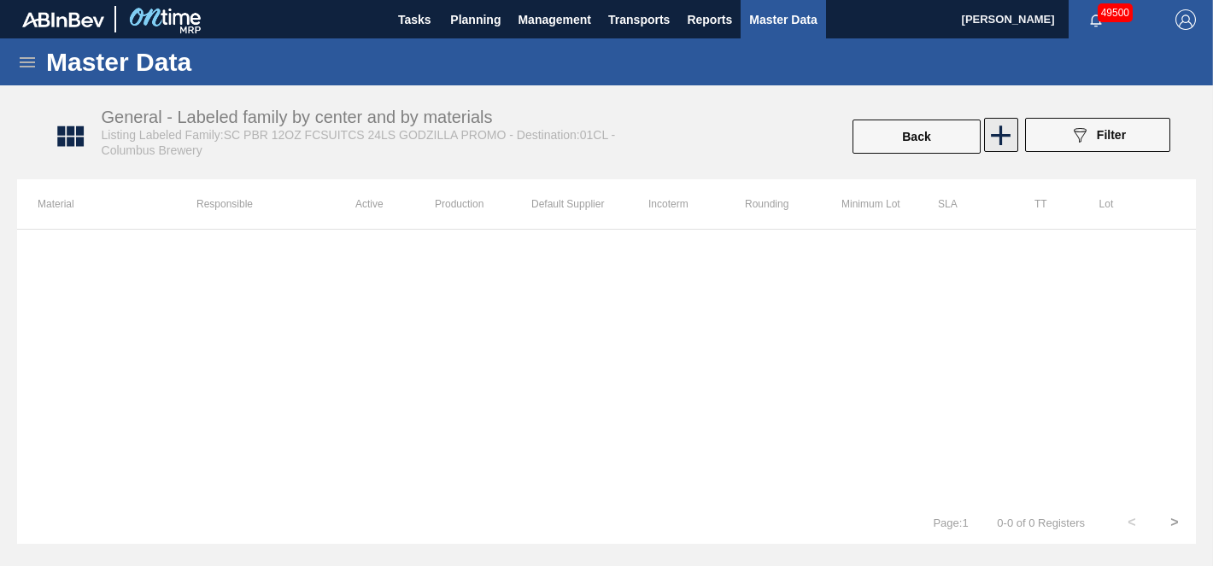
click at [1004, 134] on icon at bounding box center [1002, 136] width 20 height 20
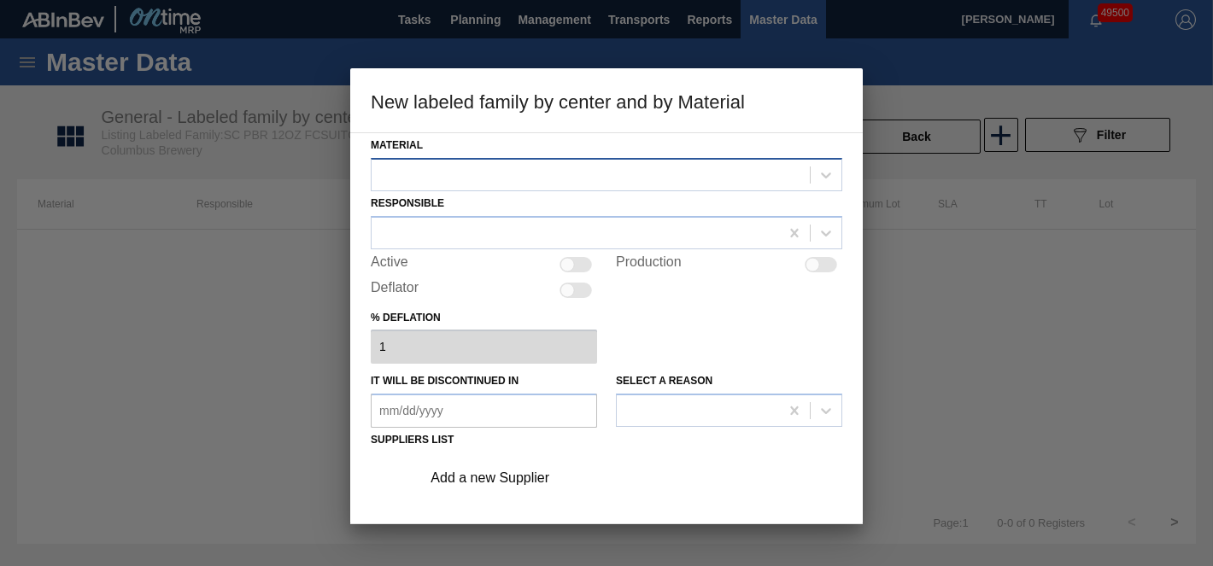
click at [527, 184] on div at bounding box center [591, 174] width 438 height 25
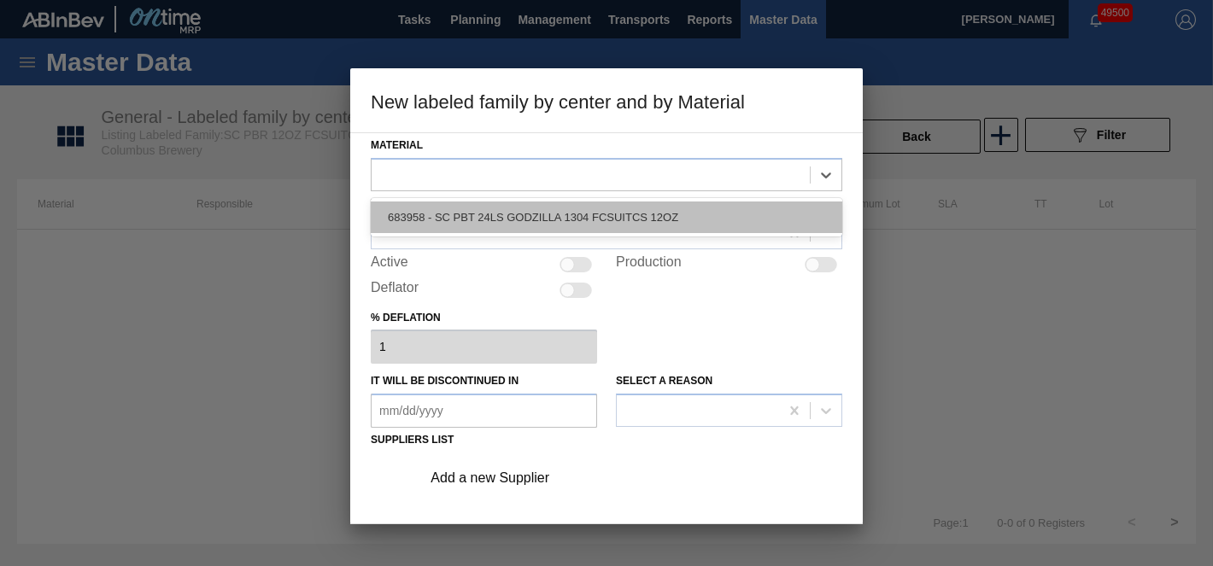
click at [527, 212] on div "683958 - SC PBT 24LS GODZILLA 1304 FCSUITCS 12OZ" at bounding box center [607, 218] width 472 height 32
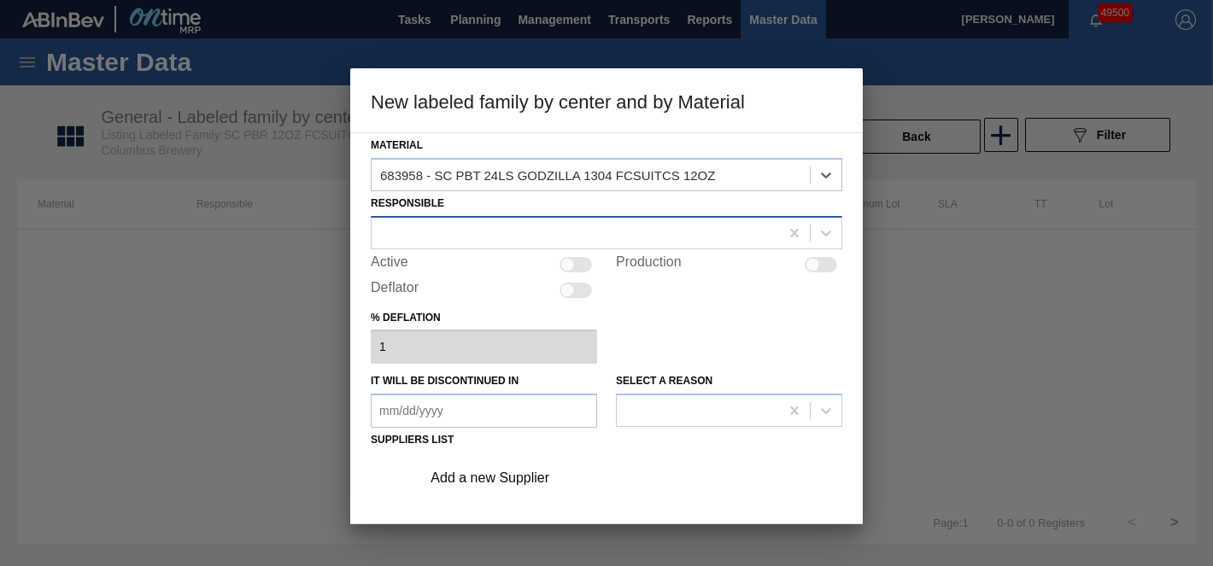
click at [507, 238] on div at bounding box center [576, 232] width 408 height 25
type input "scott"
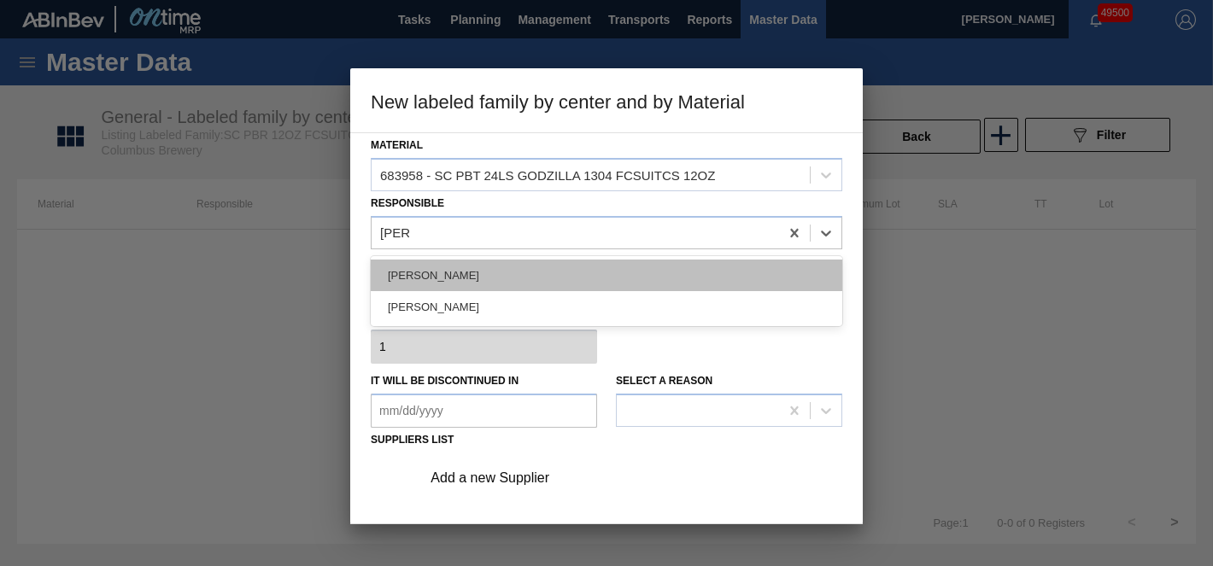
click at [485, 274] on div "[PERSON_NAME]" at bounding box center [607, 276] width 472 height 32
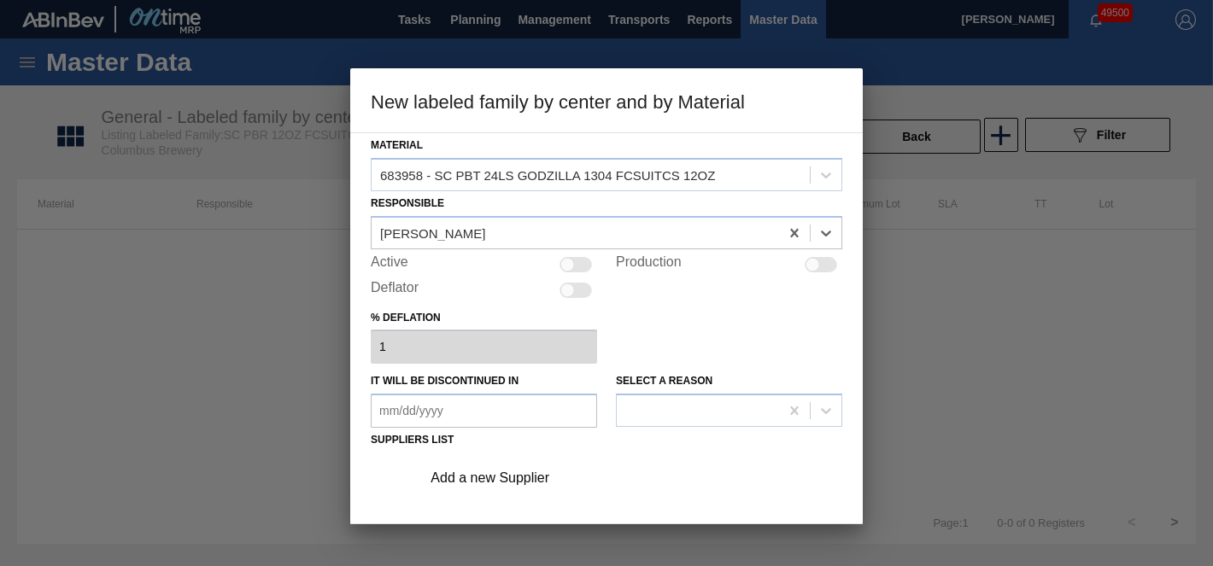
click at [575, 264] on div at bounding box center [576, 264] width 32 height 15
checkbox input "true"
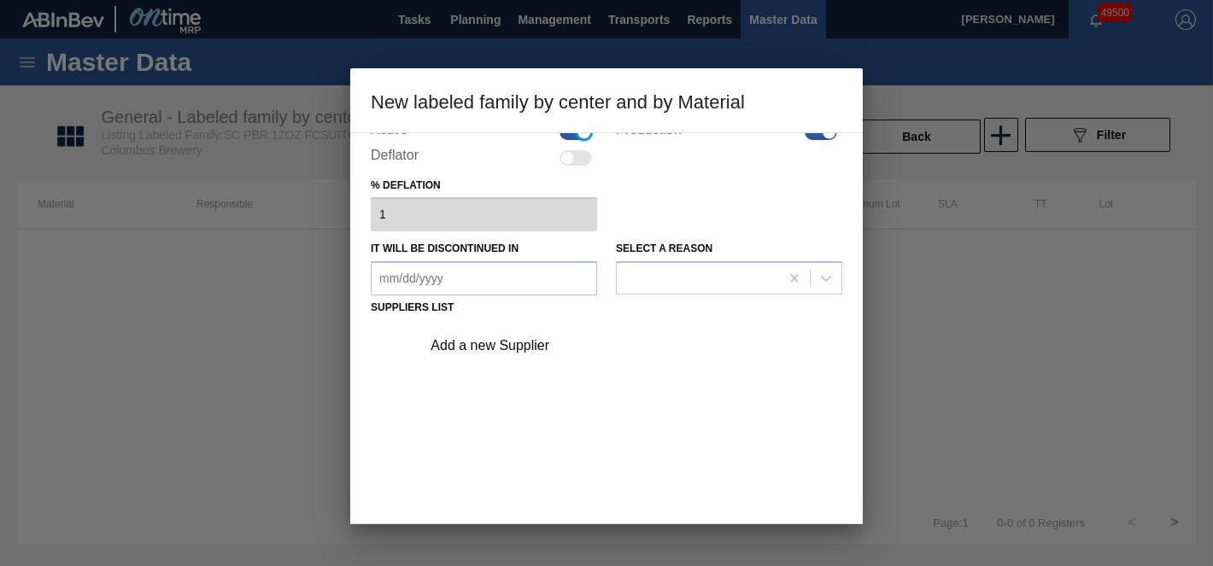
click at [480, 358] on div "Add a new Supplier" at bounding box center [626, 346] width 431 height 43
click at [490, 349] on div "Add a new Supplier" at bounding box center [598, 345] width 335 height 15
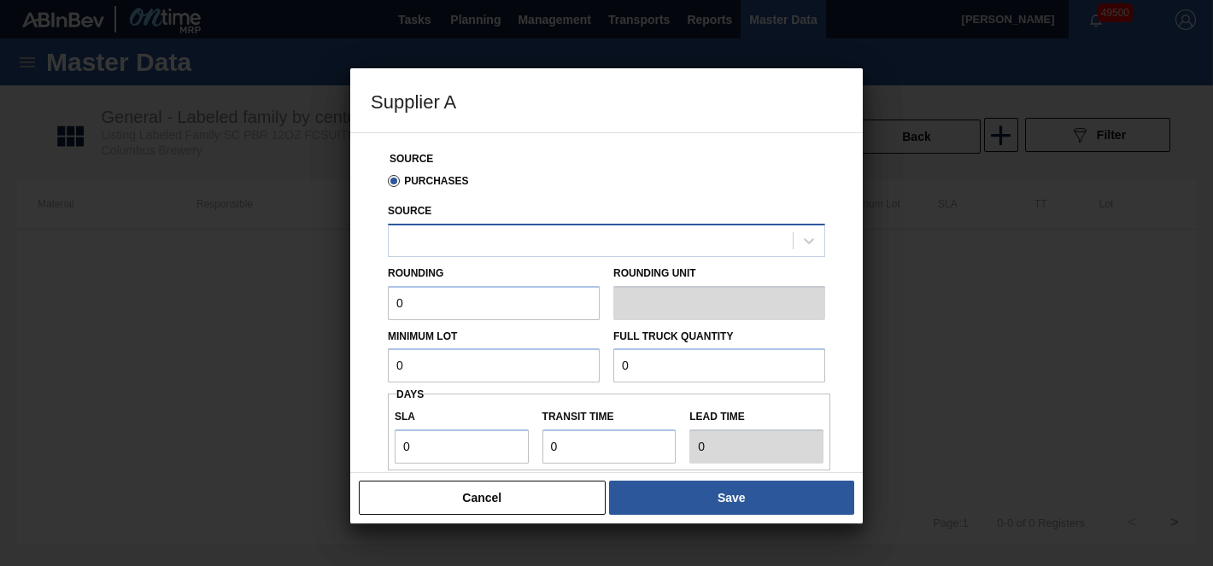
click at [517, 249] on div at bounding box center [591, 240] width 404 height 25
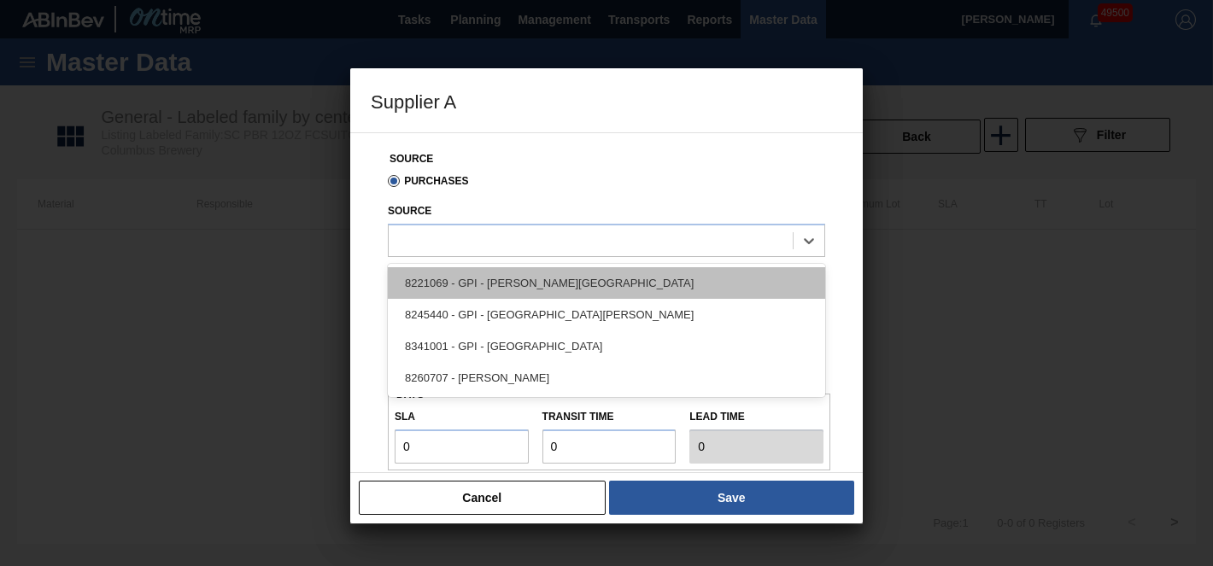
click at [518, 279] on div "8221069 - GPI - [PERSON_NAME][GEOGRAPHIC_DATA]" at bounding box center [606, 283] width 437 height 32
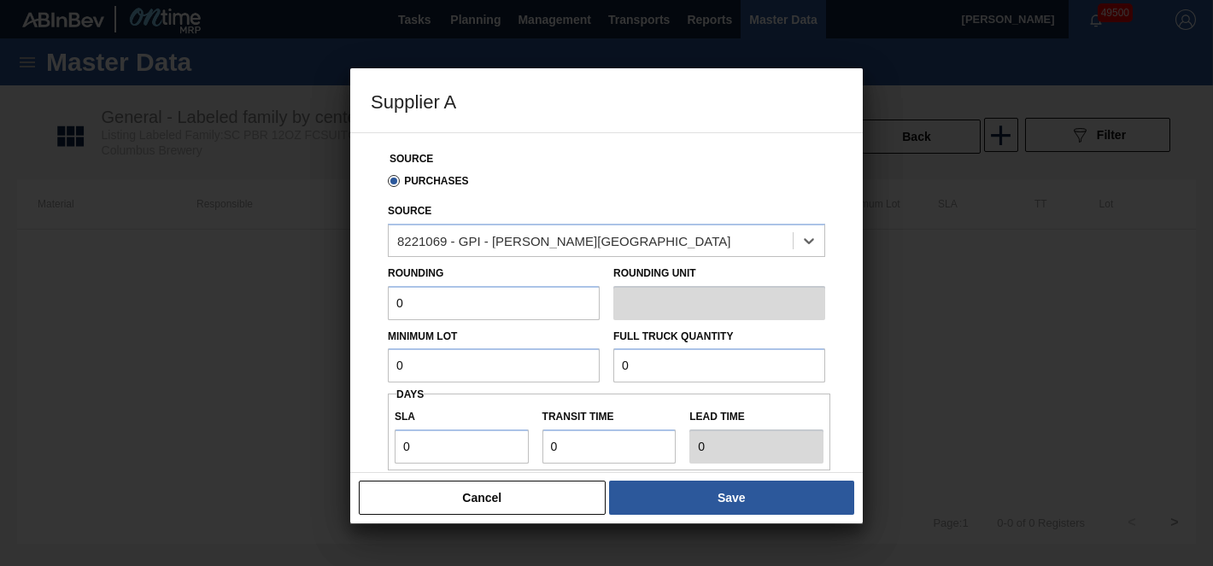
click at [512, 301] on input "0" at bounding box center [494, 303] width 212 height 34
type input "3,520"
type input "91,520"
click at [447, 459] on input "0" at bounding box center [462, 447] width 134 height 34
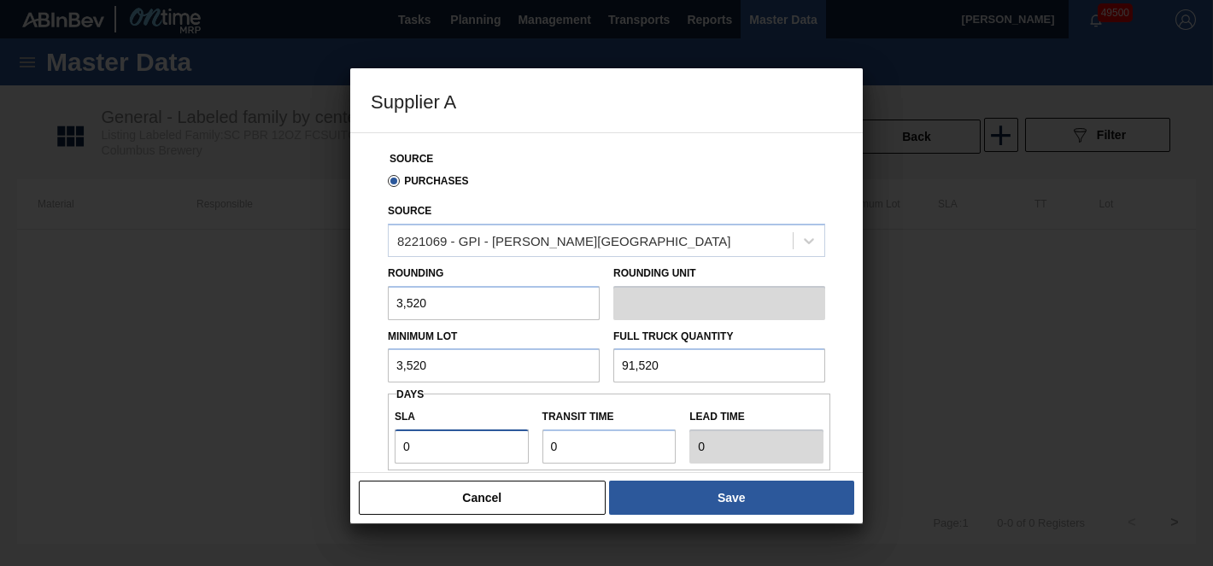
type input "03"
type input "3"
type input "03"
type input "3"
type input "6"
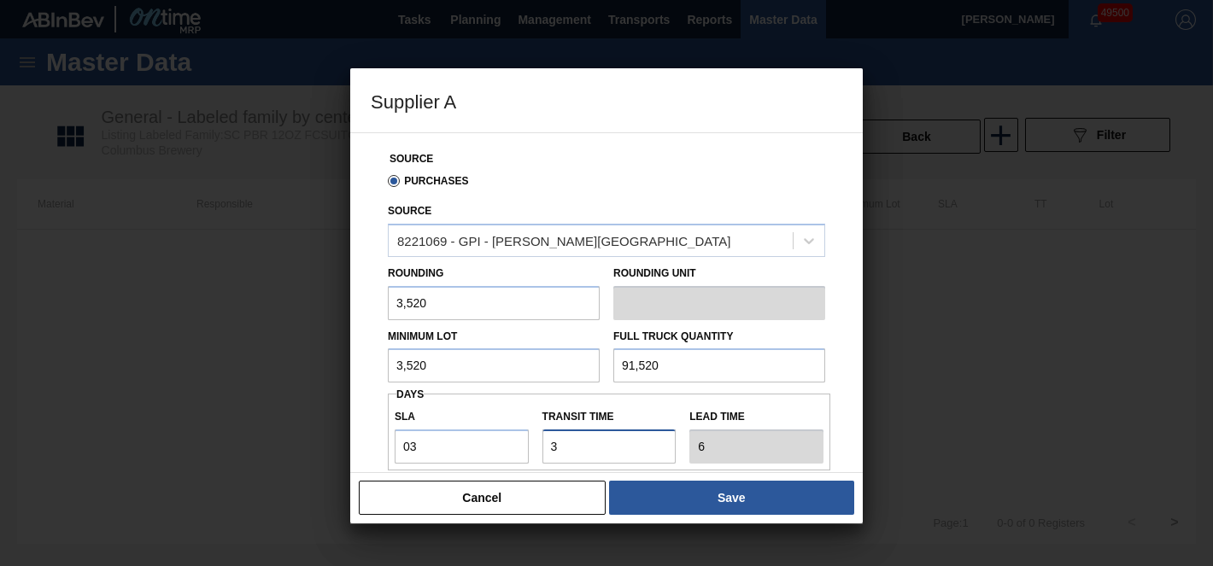
type input "3"
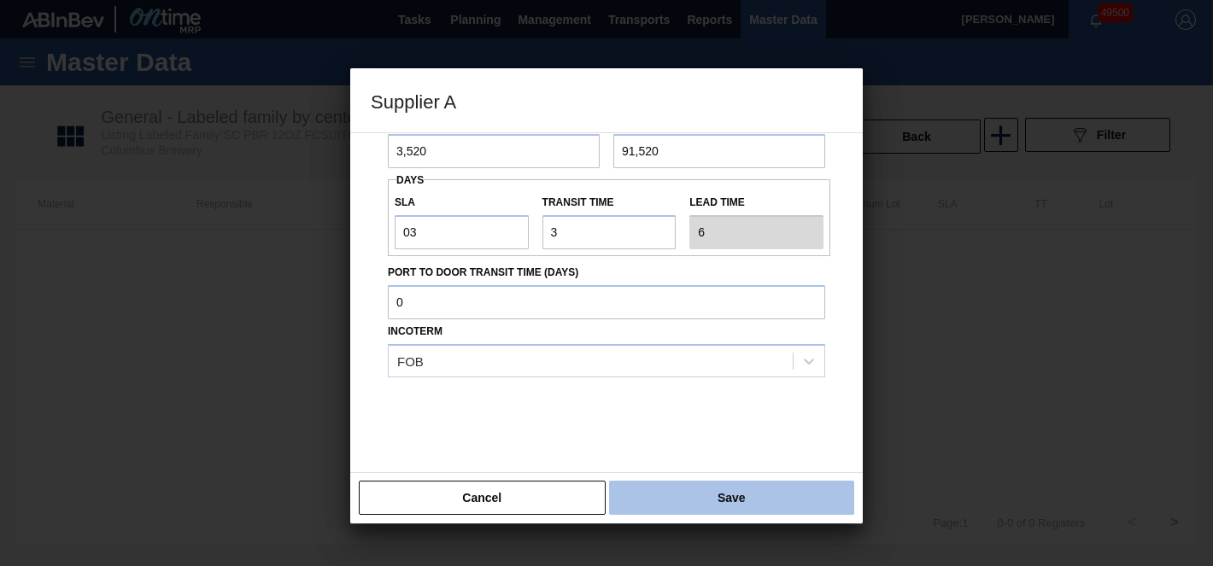
click at [697, 501] on button "Save" at bounding box center [731, 498] width 245 height 34
